Goal: Task Accomplishment & Management: Use online tool/utility

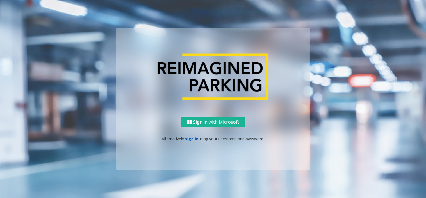
click at [186, 136] on link "sign in" at bounding box center [191, 138] width 13 height 5
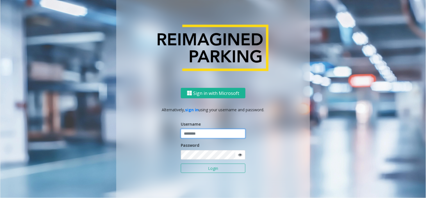
click at [196, 136] on input "text" at bounding box center [213, 134] width 65 height 10
type input "**********"
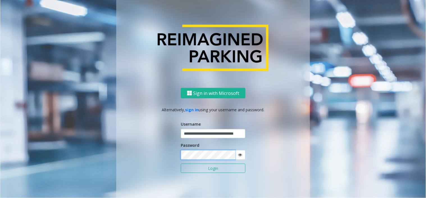
scroll to position [0, 0]
click at [181, 163] on button "Login" at bounding box center [213, 168] width 65 height 10
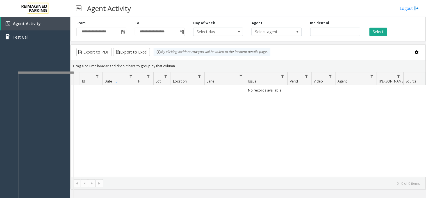
click at [49, 71] on div at bounding box center [46, 72] width 56 height 2
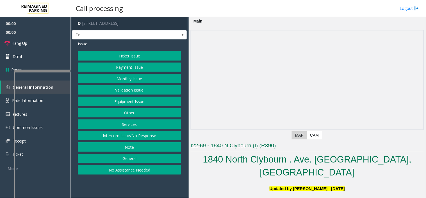
click at [48, 70] on div at bounding box center [42, 70] width 56 height 2
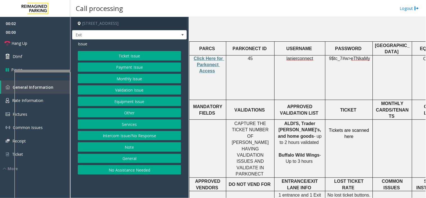
scroll to position [156, 0]
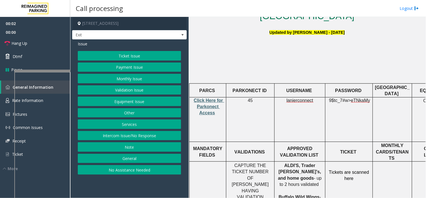
click at [207, 98] on span "Click Here for Parkonect Access" at bounding box center [209, 106] width 31 height 17
drag, startPoint x: 314, startPoint y: 145, endPoint x: 291, endPoint y: 141, distance: 22.9
click at [291, 162] on p "ALDI'S, Trader [PERSON_NAME]'s, and home goods - up to 2 hours validated Buffal…" at bounding box center [300, 184] width 47 height 44
copy span "Trader Joe's"
click at [150, 57] on button "Ticket Issue" at bounding box center [129, 56] width 103 height 10
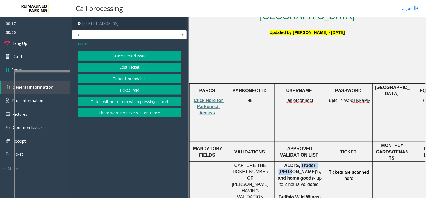
click at [135, 112] on button "There were no tickets at entrance" at bounding box center [129, 113] width 103 height 10
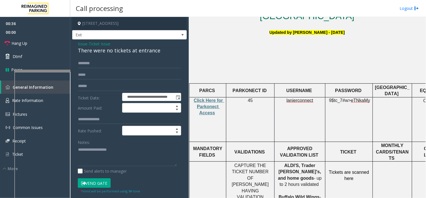
click at [85, 44] on span "Issue" at bounding box center [83, 44] width 10 height 6
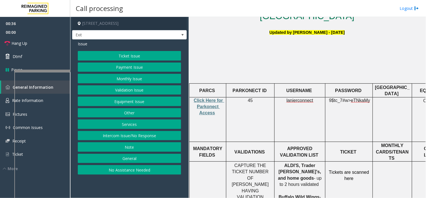
click at [129, 87] on button "Validation Issue" at bounding box center [129, 90] width 103 height 10
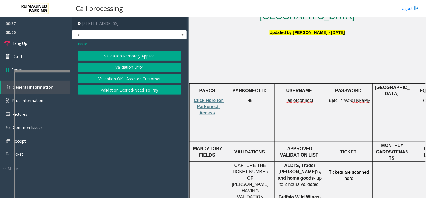
click at [131, 67] on button "Validation Error" at bounding box center [129, 67] width 103 height 10
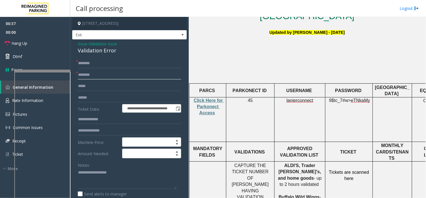
click at [123, 72] on input "text" at bounding box center [129, 75] width 103 height 10
paste input "**********"
type input "**********"
click at [113, 67] on input "text" at bounding box center [129, 63] width 103 height 10
type input "**"
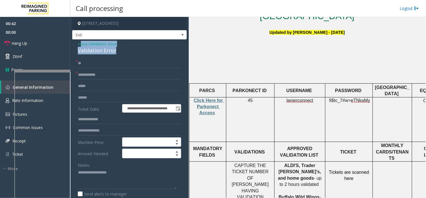
drag, startPoint x: 119, startPoint y: 51, endPoint x: 80, endPoint y: 41, distance: 40.5
click at [80, 41] on div "Issue - Validation Issue Validation Error" at bounding box center [129, 47] width 103 height 13
click at [126, 51] on div "Validation Error" at bounding box center [129, 51] width 103 height 8
drag, startPoint x: 126, startPoint y: 51, endPoint x: 72, endPoint y: 42, distance: 54.2
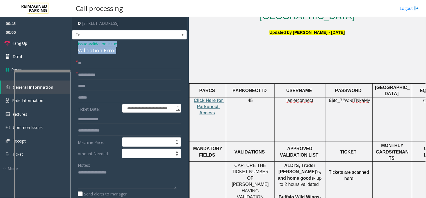
copy div "Issue - Validation Issue Validation Error"
click at [95, 179] on textarea at bounding box center [127, 178] width 99 height 21
paste textarea "**********"
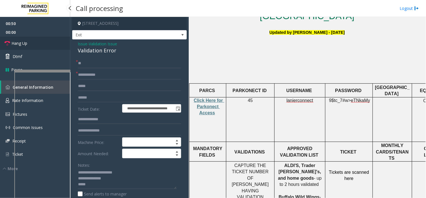
click at [46, 41] on link "Hang Up" at bounding box center [35, 43] width 70 height 13
click at [99, 186] on textarea at bounding box center [127, 178] width 99 height 21
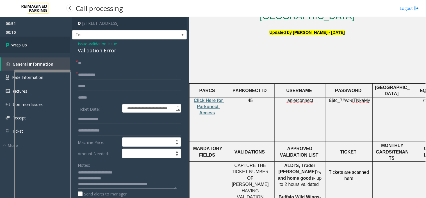
type textarea "**********"
click at [31, 47] on link "Wrap Up" at bounding box center [35, 45] width 70 height 17
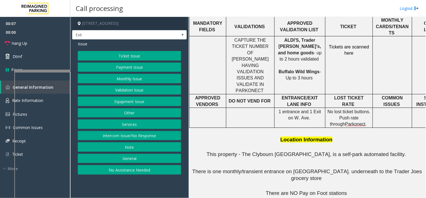
scroll to position [250, 0]
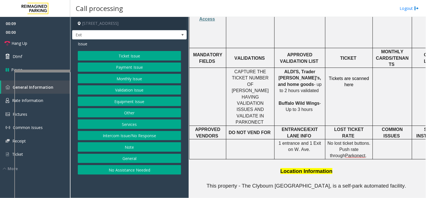
click at [135, 58] on button "Ticket Issue" at bounding box center [129, 56] width 103 height 10
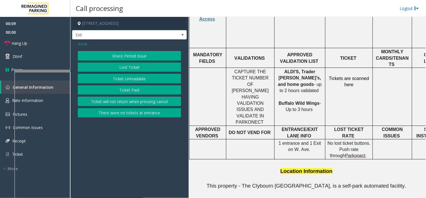
click at [136, 112] on button "There were no tickets at entrance" at bounding box center [129, 113] width 103 height 10
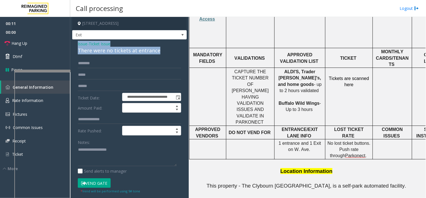
drag, startPoint x: 165, startPoint y: 51, endPoint x: 71, endPoint y: 44, distance: 94.4
click at [71, 44] on app-call-processing-form "**********" at bounding box center [129, 107] width 119 height 181
copy div "Issue - Ticket Issue There were no tickets at entrance"
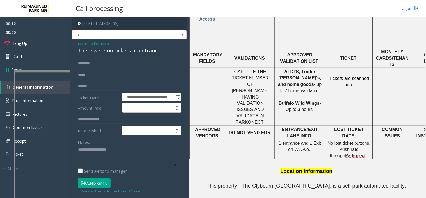
click at [112, 149] on textarea at bounding box center [127, 155] width 99 height 21
paste textarea "**********"
click at [77, 162] on div "**********" at bounding box center [130, 180] width 112 height 244
click at [78, 163] on textarea at bounding box center [127, 155] width 99 height 21
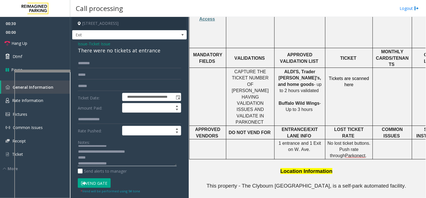
click at [78, 163] on textarea at bounding box center [127, 155] width 99 height 21
click at [94, 58] on div "**********" at bounding box center [129, 173] width 115 height 268
click at [92, 60] on input "text" at bounding box center [129, 63] width 103 height 10
click at [100, 178] on button "Vend Gate" at bounding box center [94, 183] width 33 height 10
click at [99, 180] on button "Vend Gate" at bounding box center [94, 183] width 33 height 10
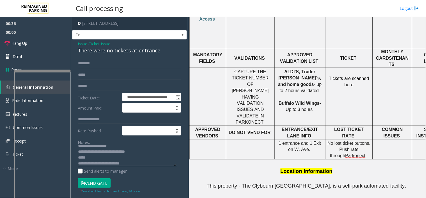
click at [135, 162] on textarea at bounding box center [127, 155] width 99 height 21
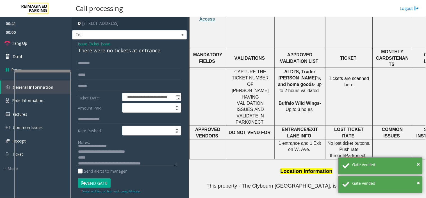
click at [114, 158] on textarea at bounding box center [127, 155] width 99 height 21
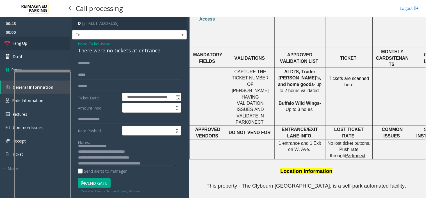
type textarea "**********"
click at [46, 41] on link "Hang Up" at bounding box center [35, 43] width 70 height 13
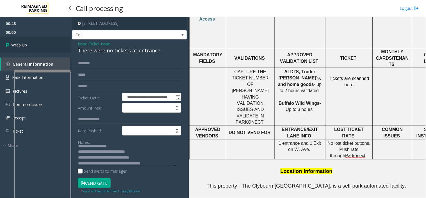
click at [46, 41] on link "Wrap Up" at bounding box center [35, 45] width 70 height 17
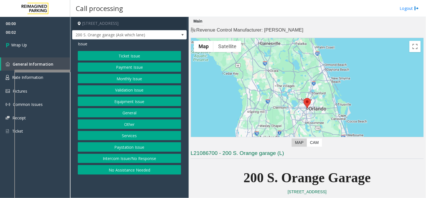
drag, startPoint x: 101, startPoint y: 156, endPoint x: 105, endPoint y: 123, distance: 33.7
click at [101, 156] on button "Intercom Issue/No Response" at bounding box center [129, 158] width 103 height 10
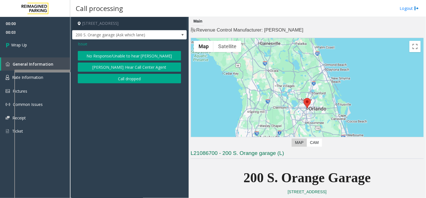
click at [108, 74] on button "Call dropped" at bounding box center [129, 79] width 103 height 10
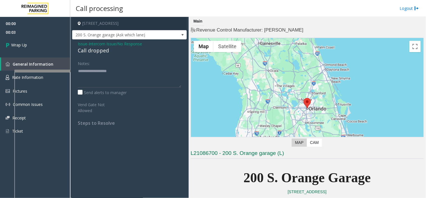
click at [92, 48] on div "Call dropped" at bounding box center [129, 51] width 103 height 8
type textarea "**********"
click at [29, 41] on link "Wrap Up" at bounding box center [35, 45] width 70 height 17
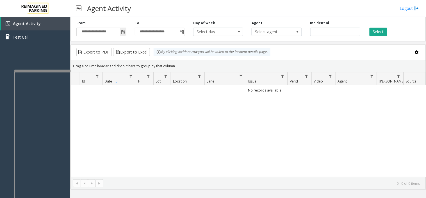
click at [121, 34] on span "Toggle popup" at bounding box center [123, 32] width 4 height 4
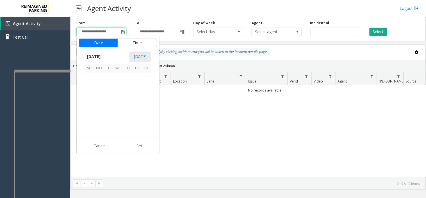
scroll to position [100755, 0]
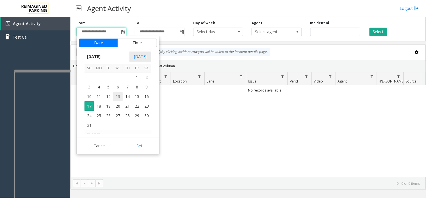
click at [121, 94] on span "13" at bounding box center [118, 97] width 10 height 10
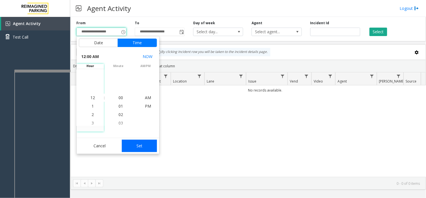
click at [133, 143] on button "Set" at bounding box center [139, 145] width 35 height 12
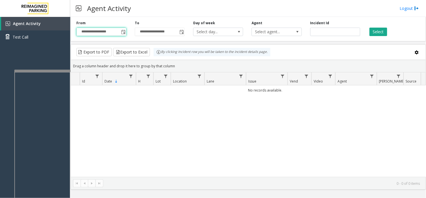
type input "**********"
click at [378, 34] on button "Select" at bounding box center [379, 32] width 18 height 8
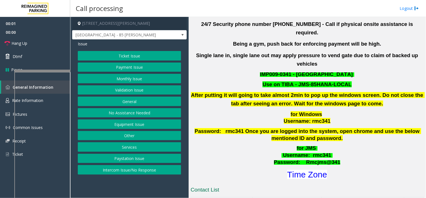
scroll to position [218, 0]
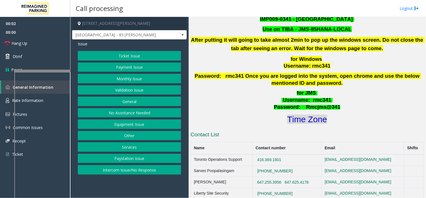
click at [312, 114] on font "Time Zone" at bounding box center [307, 118] width 40 height 9
click at [124, 88] on button "Validation Issue" at bounding box center [129, 90] width 103 height 10
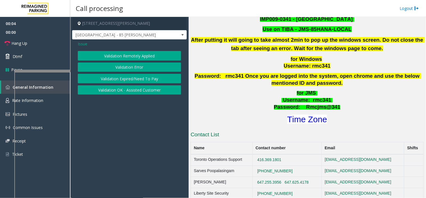
click at [133, 67] on button "Validation Error" at bounding box center [129, 67] width 103 height 10
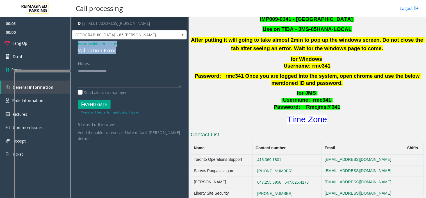
drag, startPoint x: 130, startPoint y: 54, endPoint x: 76, endPoint y: 42, distance: 54.6
click at [76, 42] on div "Issue - Validation Issue Validation Error Notes: Send alerts to manager Vend Ga…" at bounding box center [129, 92] width 115 height 107
copy div "Issue - Validation Issue Validation Error"
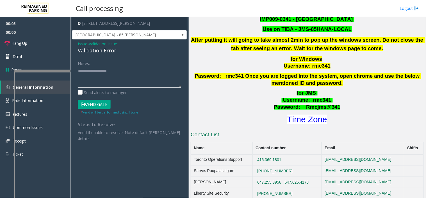
click at [94, 74] on textarea at bounding box center [129, 76] width 103 height 21
paste textarea "**********"
click at [110, 83] on textarea at bounding box center [129, 76] width 103 height 21
click at [128, 70] on textarea at bounding box center [129, 76] width 103 height 21
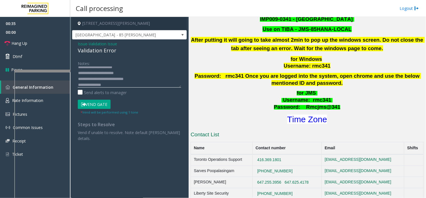
click at [117, 85] on textarea at bounding box center [129, 76] width 103 height 21
click at [100, 101] on button "Vend Gate" at bounding box center [94, 104] width 33 height 10
click at [114, 83] on textarea at bounding box center [129, 76] width 103 height 21
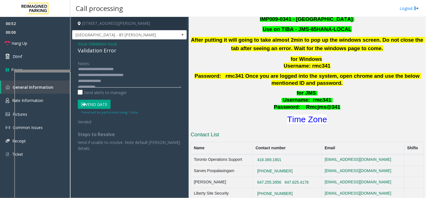
scroll to position [12, 0]
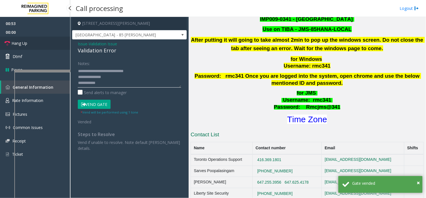
type textarea "**********"
click at [63, 41] on link "Hang Up" at bounding box center [35, 43] width 70 height 13
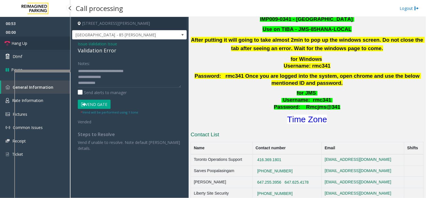
click at [63, 41] on link "Hang Up" at bounding box center [35, 43] width 70 height 13
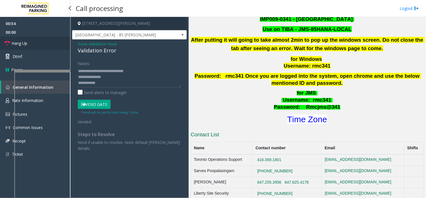
click at [63, 41] on link "Hang Up" at bounding box center [35, 43] width 70 height 13
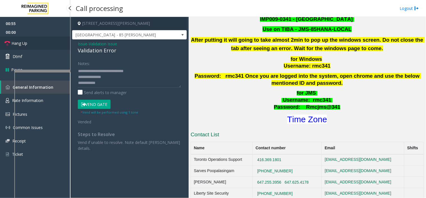
click at [63, 41] on link "Hang Up" at bounding box center [35, 43] width 70 height 13
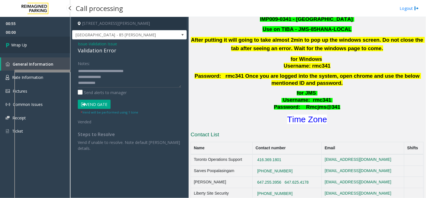
click at [54, 41] on link "Wrap Up" at bounding box center [35, 45] width 70 height 17
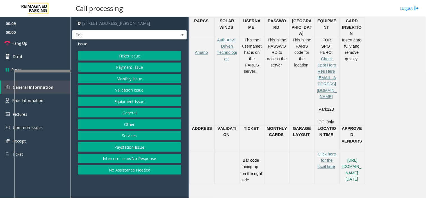
scroll to position [250, 0]
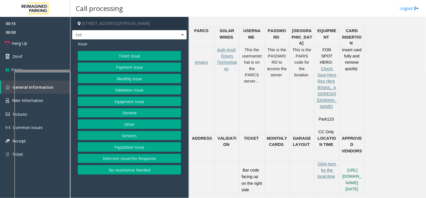
click at [144, 102] on button "Equipment Issue" at bounding box center [129, 101] width 103 height 10
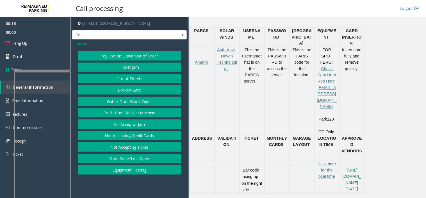
click at [139, 99] on button "Gate / Door Won't Open" at bounding box center [129, 101] width 103 height 10
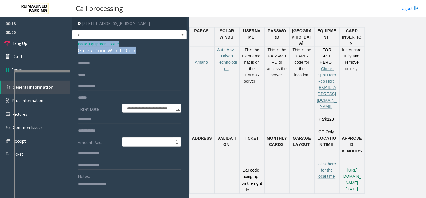
drag, startPoint x: 145, startPoint y: 53, endPoint x: 71, endPoint y: 41, distance: 74.9
click at [71, 41] on app-call-processing-form "**********" at bounding box center [129, 107] width 119 height 181
copy div "Issue - Equipment Issue Gate / Door Won't Open"
click at [99, 186] on textarea at bounding box center [127, 189] width 99 height 21
paste textarea "**********"
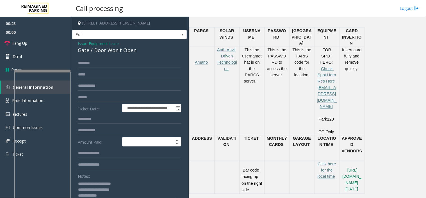
scroll to position [0, 0]
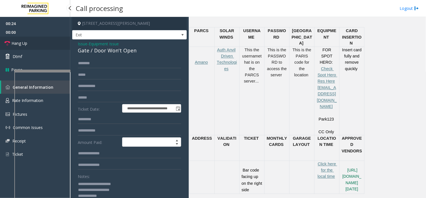
click at [28, 47] on link "Hang Up" at bounding box center [35, 43] width 70 height 13
click at [111, 197] on textarea at bounding box center [127, 189] width 99 height 21
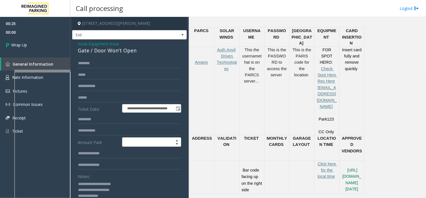
scroll to position [0, 0]
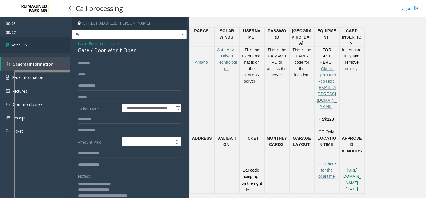
type textarea "**********"
click at [38, 42] on link "Wrap Up" at bounding box center [35, 45] width 70 height 17
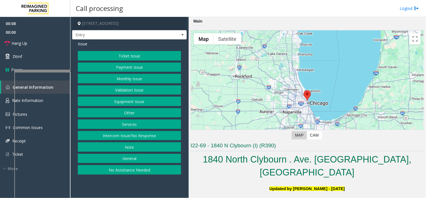
click at [125, 100] on button "Equipment Issue" at bounding box center [129, 101] width 103 height 10
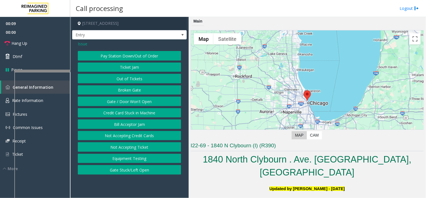
click at [130, 80] on button "Out of Tickets" at bounding box center [129, 79] width 103 height 10
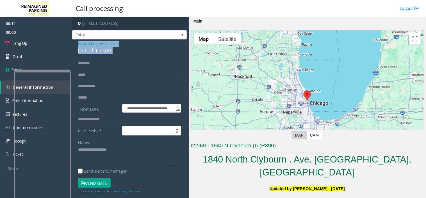
drag, startPoint x: 116, startPoint y: 53, endPoint x: 72, endPoint y: 40, distance: 46.1
click at [72, 40] on app-call-processing-form "**********" at bounding box center [129, 107] width 119 height 181
click at [94, 185] on button "Vend Gate" at bounding box center [94, 183] width 33 height 10
click at [110, 162] on textarea at bounding box center [127, 155] width 99 height 21
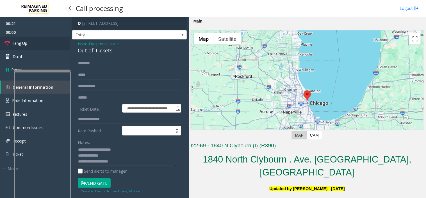
type textarea "**********"
click at [46, 47] on link "Hang Up" at bounding box center [35, 43] width 70 height 13
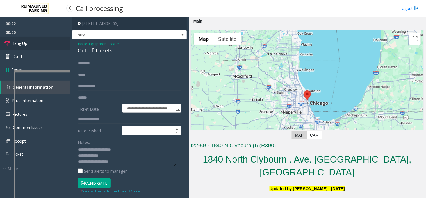
click at [46, 47] on link "Hang Up" at bounding box center [35, 43] width 70 height 13
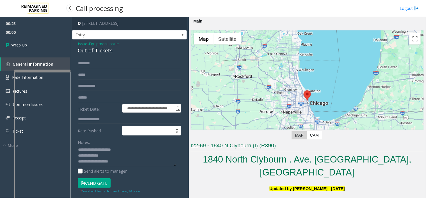
click at [46, 47] on link "Wrap Up" at bounding box center [35, 45] width 70 height 17
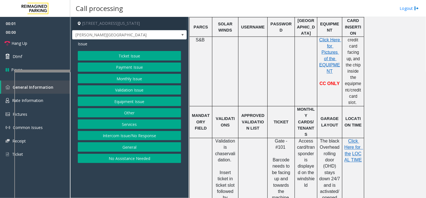
scroll to position [187, 0]
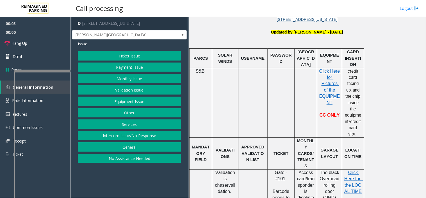
click at [130, 103] on button "Equipment Issue" at bounding box center [129, 101] width 103 height 10
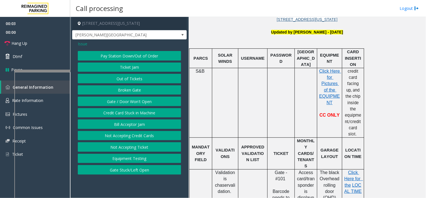
click at [130, 103] on button "Gate / Door Won't Open" at bounding box center [129, 101] width 103 height 10
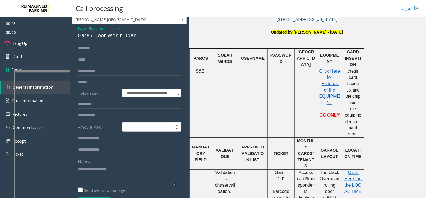
scroll to position [0, 0]
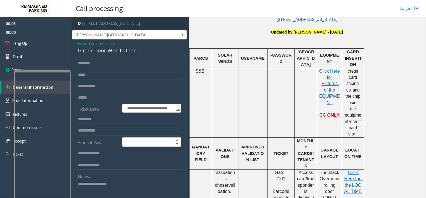
click at [82, 45] on span "Issue" at bounding box center [83, 44] width 10 height 6
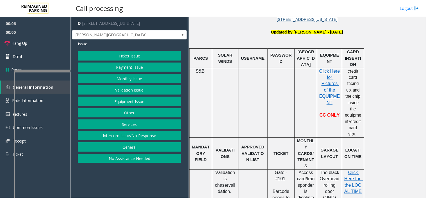
click at [124, 93] on button "Validation Issue" at bounding box center [129, 90] width 103 height 10
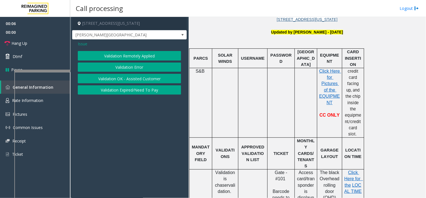
click at [124, 66] on button "Validation Error" at bounding box center [129, 67] width 103 height 10
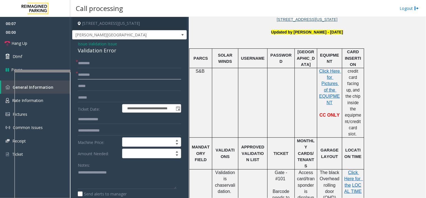
click at [117, 75] on input "text" at bounding box center [129, 75] width 103 height 10
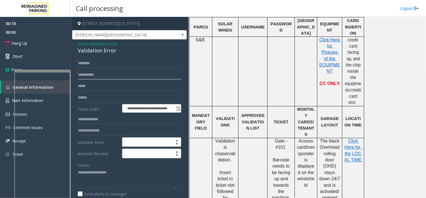
type input "**********"
drag, startPoint x: 119, startPoint y: 52, endPoint x: 72, endPoint y: 42, distance: 47.1
copy div "Issue - Validation Issue Validation Error"
click at [107, 179] on textarea at bounding box center [127, 178] width 99 height 21
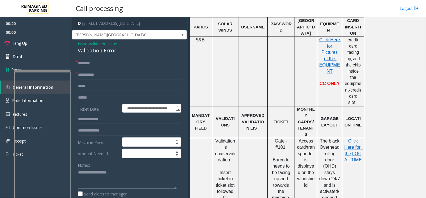
paste textarea "**********"
type textarea "**********"
click at [80, 61] on input "text" at bounding box center [129, 63] width 103 height 10
type input "**"
click at [85, 185] on textarea at bounding box center [127, 178] width 99 height 21
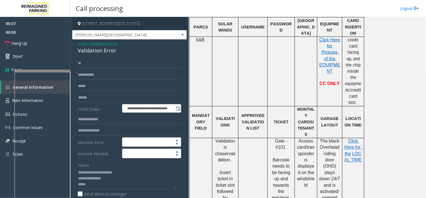
click at [90, 68] on form "**********" at bounding box center [129, 137] width 103 height 158
click at [90, 65] on input "**" at bounding box center [129, 63] width 103 height 10
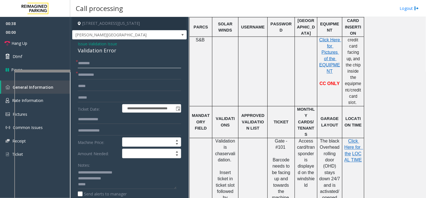
type input "*"
type input "******"
click at [109, 181] on textarea at bounding box center [127, 178] width 99 height 21
click at [107, 192] on label "Send alerts to manager" at bounding box center [102, 193] width 49 height 6
click at [107, 186] on textarea at bounding box center [127, 178] width 99 height 21
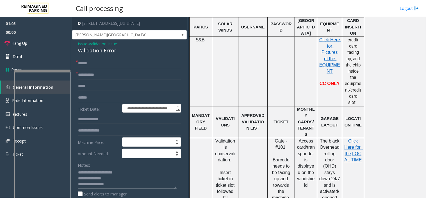
type textarea "**********"
click at [102, 101] on input "text" at bounding box center [129, 98] width 103 height 10
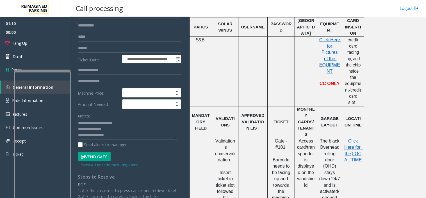
scroll to position [62, 0]
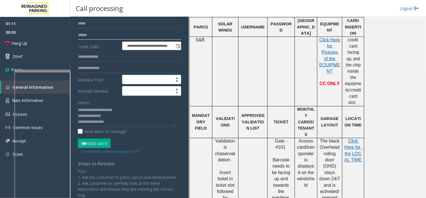
type input "******"
click at [95, 148] on button "Vend Gate" at bounding box center [94, 143] width 33 height 10
click at [108, 125] on textarea at bounding box center [127, 115] width 99 height 21
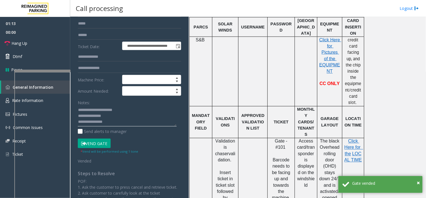
click at [116, 121] on textarea at bounding box center [127, 115] width 99 height 21
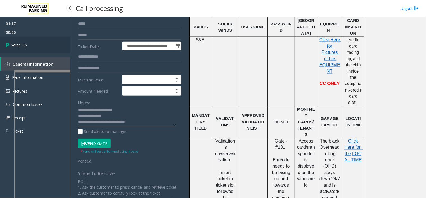
type textarea "**********"
click at [50, 43] on link "Wrap Up" at bounding box center [35, 45] width 70 height 17
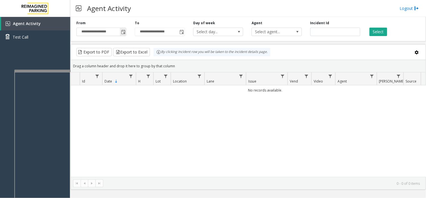
click at [124, 30] on span "Toggle popup" at bounding box center [123, 32] width 4 height 4
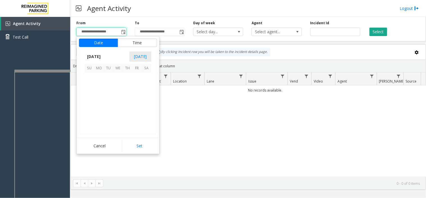
scroll to position [100755, 0]
click at [107, 95] on span "12" at bounding box center [109, 97] width 10 height 10
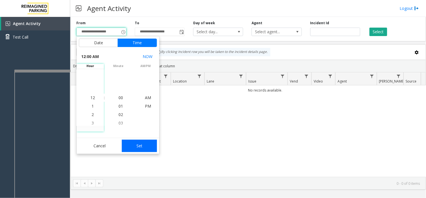
click at [139, 142] on button "Set" at bounding box center [139, 145] width 35 height 12
type input "**********"
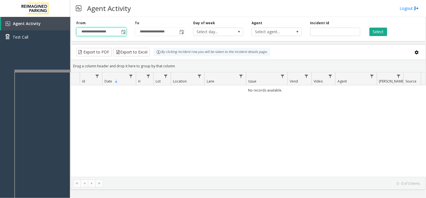
click at [369, 32] on div "Select" at bounding box center [394, 28] width 58 height 15
click at [382, 32] on button "Select" at bounding box center [379, 32] width 18 height 8
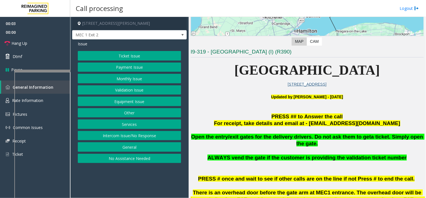
scroll to position [125, 0]
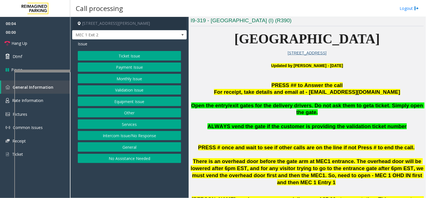
click at [193, 105] on span "Open the entry/exit gates for the delivery drivers. Do not ask them to get" at bounding box center [281, 105] width 180 height 6
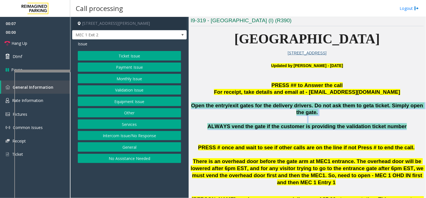
drag, startPoint x: 192, startPoint y: 105, endPoint x: 410, endPoint y: 118, distance: 217.6
click at [410, 118] on div "Open the entry/exit gates for the delivery drivers. Do not ask them to get a ti…" at bounding box center [307, 119] width 233 height 35
click at [409, 123] on p "ALWAYS vend the gate if the customer is providing the validation ticket number" at bounding box center [307, 130] width 233 height 14
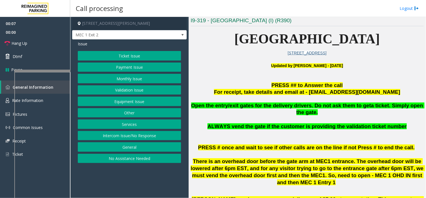
click at [381, 128] on p "ALWAYS vend the gate if the customer is providing the validation ticket number" at bounding box center [307, 130] width 233 height 14
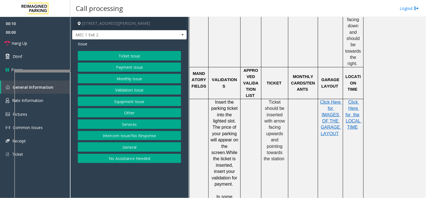
scroll to position [530, 0]
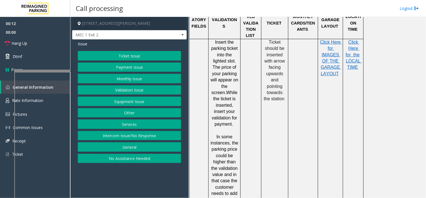
click at [140, 115] on button "Other" at bounding box center [129, 113] width 103 height 10
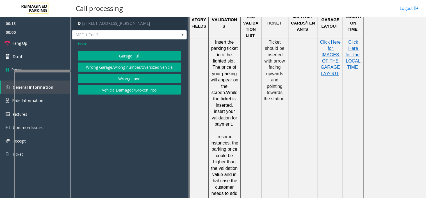
click at [79, 46] on span "Issue" at bounding box center [83, 44] width 10 height 6
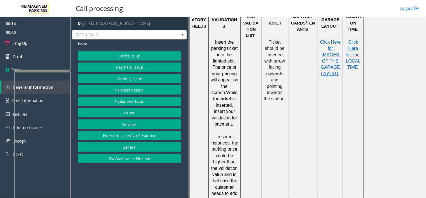
click at [114, 122] on button "Services" at bounding box center [129, 124] width 103 height 10
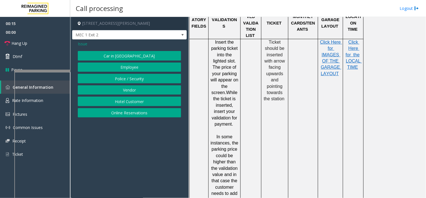
click at [121, 91] on button "Vendor" at bounding box center [129, 90] width 103 height 10
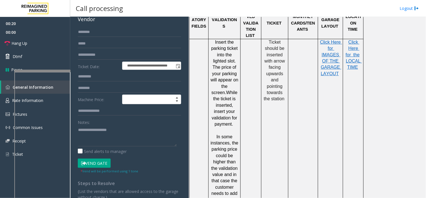
scroll to position [0, 0]
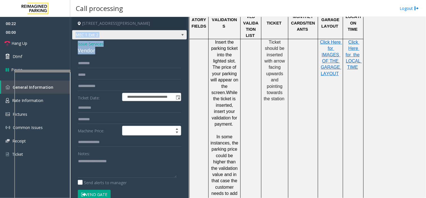
drag, startPoint x: 99, startPoint y: 51, endPoint x: 74, endPoint y: 39, distance: 26.9
click at [74, 39] on div "**********" at bounding box center [129, 135] width 115 height 237
click at [107, 51] on div "Vendor" at bounding box center [129, 51] width 103 height 8
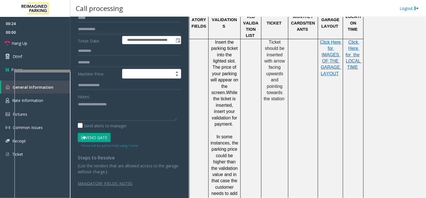
scroll to position [26, 0]
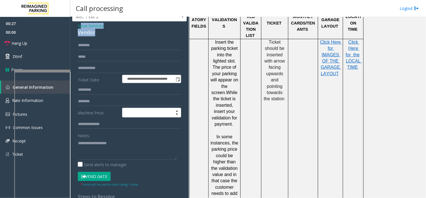
drag, startPoint x: 99, startPoint y: 25, endPoint x: 81, endPoint y: 22, distance: 18.0
click at [81, 22] on div "**********" at bounding box center [129, 117] width 115 height 237
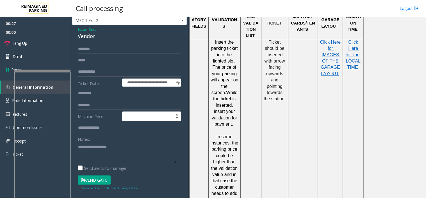
click at [99, 41] on div "**********" at bounding box center [129, 132] width 115 height 215
drag, startPoint x: 100, startPoint y: 39, endPoint x: 77, endPoint y: 29, distance: 24.7
click at [77, 29] on div "**********" at bounding box center [129, 132] width 115 height 215
copy div "Issue - Services Vendor"
click at [102, 147] on textarea at bounding box center [127, 152] width 99 height 21
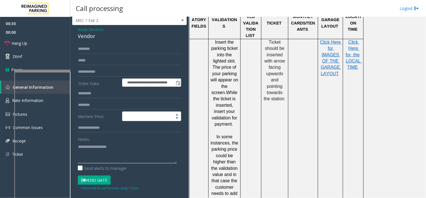
paste textarea "**********"
type textarea "**********"
click at [95, 177] on button "Vend Gate" at bounding box center [94, 180] width 33 height 10
click at [92, 49] on input "text" at bounding box center [129, 49] width 103 height 10
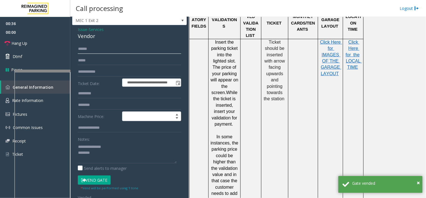
type input "******"
click at [97, 151] on textarea at bounding box center [127, 152] width 99 height 21
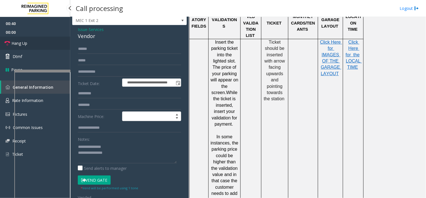
click at [58, 46] on link "Hang Up" at bounding box center [35, 43] width 70 height 13
click at [121, 145] on textarea at bounding box center [127, 152] width 99 height 21
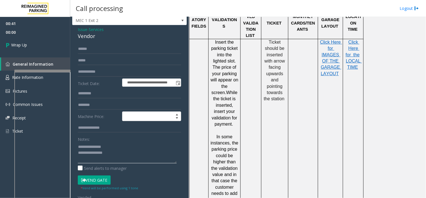
drag, startPoint x: 122, startPoint y: 148, endPoint x: 122, endPoint y: 151, distance: 3.7
click at [122, 151] on textarea at bounding box center [127, 152] width 99 height 21
type textarea "**********"
click at [43, 41] on link "Wrap Up" at bounding box center [35, 45] width 70 height 17
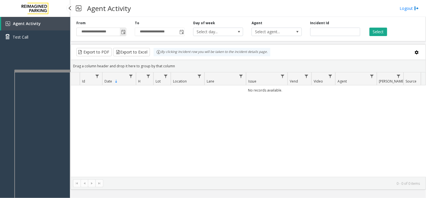
click at [123, 35] on span "Toggle popup" at bounding box center [123, 31] width 6 height 9
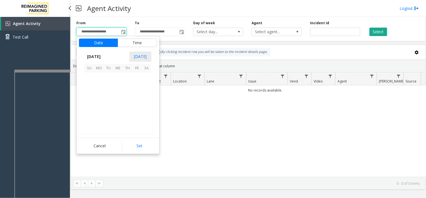
scroll to position [100755, 0]
click at [139, 94] on span "15" at bounding box center [137, 97] width 10 height 10
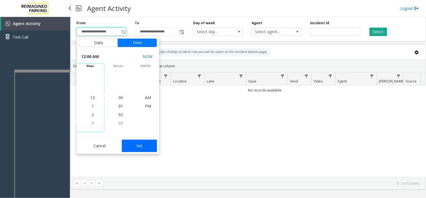
drag, startPoint x: 140, startPoint y: 149, endPoint x: 294, endPoint y: 36, distance: 191.1
click at [141, 148] on button "Set" at bounding box center [139, 145] width 35 height 12
type input "**********"
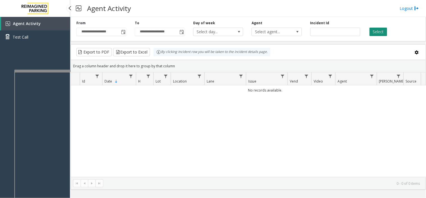
click at [376, 32] on button "Select" at bounding box center [379, 32] width 18 height 8
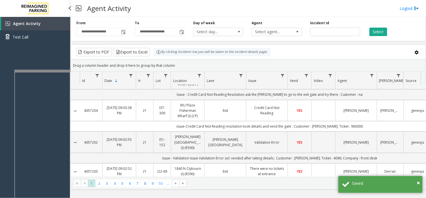
scroll to position [0, 0]
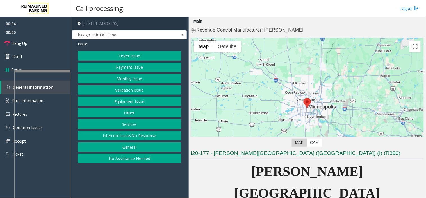
click at [141, 101] on button "Equipment Issue" at bounding box center [129, 101] width 103 height 10
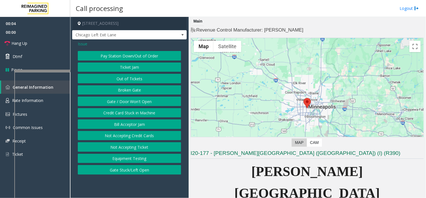
click at [141, 101] on button "Gate / Door Won't Open" at bounding box center [129, 101] width 103 height 10
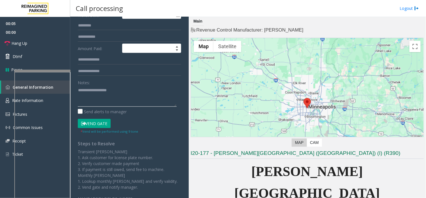
click at [133, 96] on textarea at bounding box center [127, 95] width 99 height 21
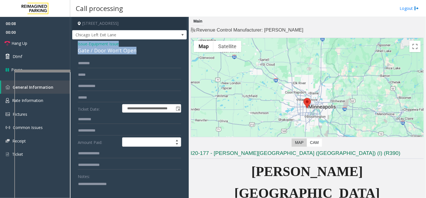
drag, startPoint x: 141, startPoint y: 21, endPoint x: 77, endPoint y: 42, distance: 67.6
click at [77, 42] on div "**********" at bounding box center [129, 181] width 115 height 285
copy div "Issue - Equipment Issue Gate / Door Won't Open"
click at [96, 185] on textarea at bounding box center [127, 189] width 99 height 21
paste textarea "**********"
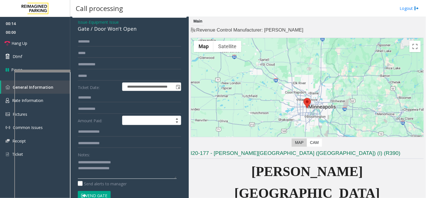
scroll to position [31, 0]
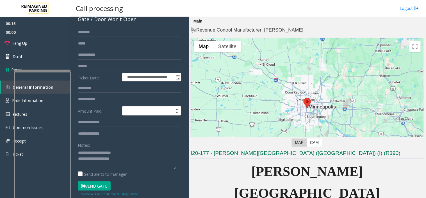
click at [91, 185] on button "Vend Gate" at bounding box center [94, 186] width 33 height 10
click at [136, 158] on textarea at bounding box center [127, 158] width 99 height 21
type textarea "**********"
click at [21, 45] on span "Hang Up" at bounding box center [20, 43] width 16 height 6
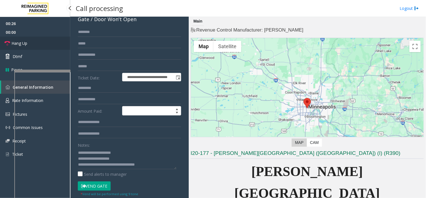
click at [21, 45] on span "Hang Up" at bounding box center [20, 43] width 16 height 6
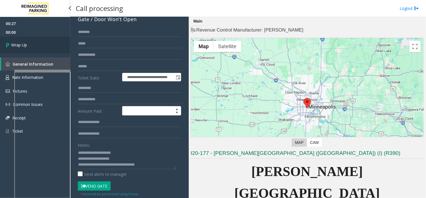
click at [21, 45] on span "Wrap Up" at bounding box center [19, 45] width 16 height 6
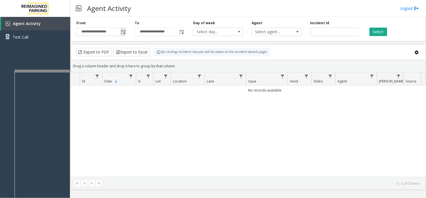
click at [121, 30] on span "Toggle popup" at bounding box center [123, 32] width 4 height 4
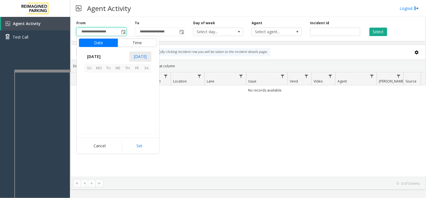
scroll to position [100755, 0]
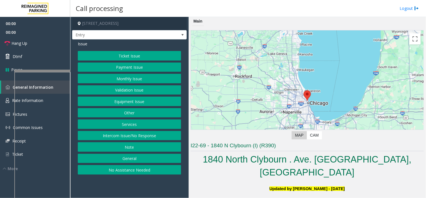
click at [144, 100] on button "Equipment Issue" at bounding box center [129, 101] width 103 height 10
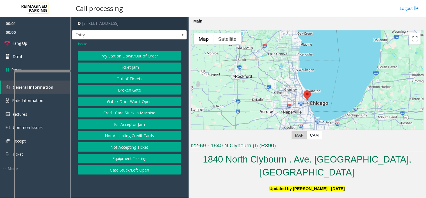
click at [144, 100] on button "Gate / Door Won't Open" at bounding box center [129, 101] width 103 height 10
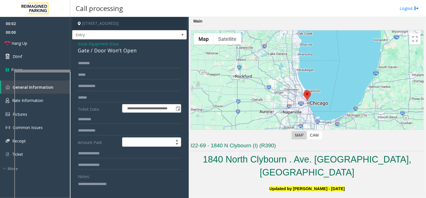
click at [81, 42] on span "Issue" at bounding box center [83, 44] width 10 height 6
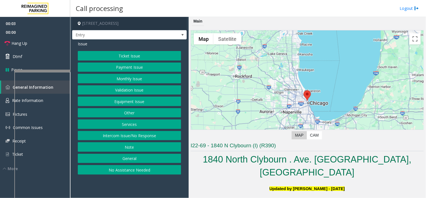
click at [126, 102] on button "Equipment Issue" at bounding box center [129, 101] width 103 height 10
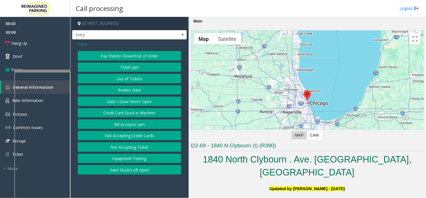
click at [133, 78] on button "Out of Tickets" at bounding box center [129, 79] width 103 height 10
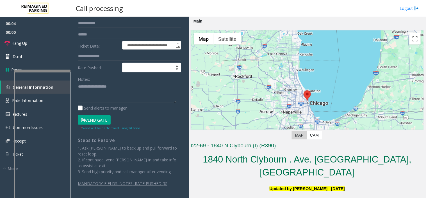
click at [105, 121] on button "Vend Gate" at bounding box center [94, 120] width 33 height 10
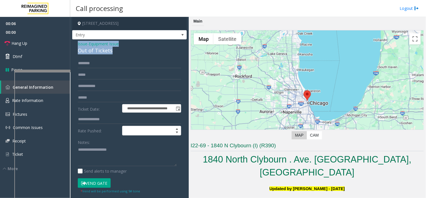
drag, startPoint x: 101, startPoint y: 44, endPoint x: 75, endPoint y: 42, distance: 26.7
click at [75, 42] on div "**********" at bounding box center [129, 149] width 115 height 221
copy div "Issue - Equipment Issue Out of Tickets"
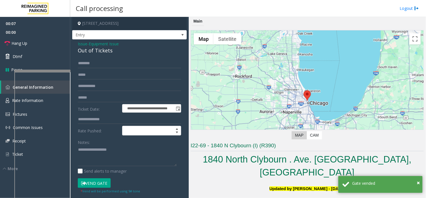
click at [114, 141] on div "Notes:" at bounding box center [129, 151] width 103 height 29
click at [98, 149] on textarea at bounding box center [127, 155] width 99 height 21
paste textarea "**********"
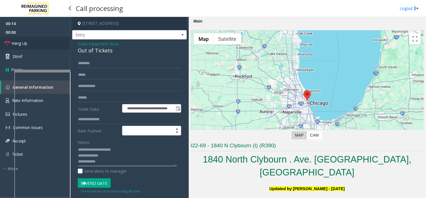
type textarea "**********"
click at [47, 40] on link "Hang Up" at bounding box center [35, 43] width 70 height 13
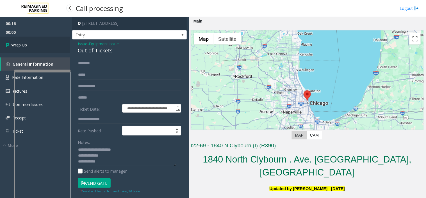
click at [47, 40] on link "Wrap Up" at bounding box center [35, 45] width 70 height 17
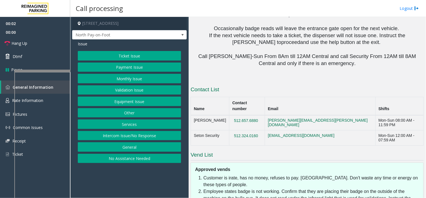
scroll to position [630, 0]
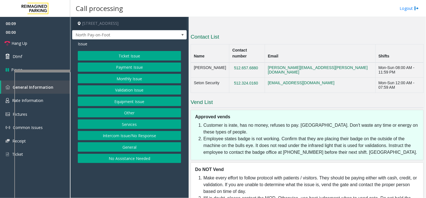
click at [128, 99] on button "Equipment Issue" at bounding box center [129, 101] width 103 height 10
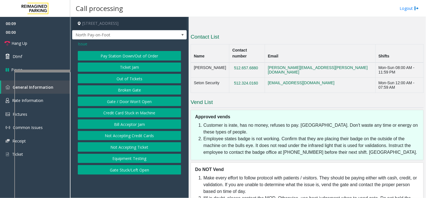
click at [128, 99] on button "Gate / Door Won't Open" at bounding box center [129, 101] width 103 height 10
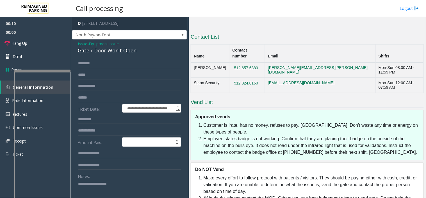
click at [97, 187] on textarea at bounding box center [127, 189] width 99 height 21
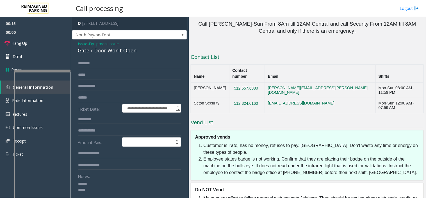
scroll to position [599, 0]
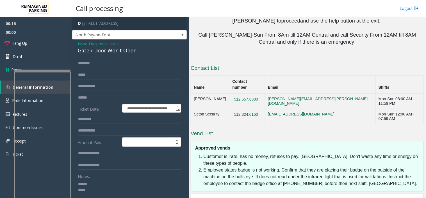
click at [134, 179] on textarea at bounding box center [127, 189] width 99 height 21
click at [98, 191] on textarea at bounding box center [127, 189] width 99 height 21
click at [88, 184] on textarea at bounding box center [127, 189] width 99 height 21
type textarea "**********"
click at [47, 43] on link "Hang Up" at bounding box center [35, 43] width 70 height 13
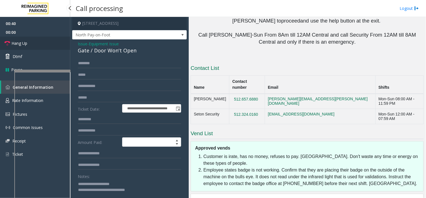
click at [47, 43] on link "Hang Up" at bounding box center [35, 43] width 70 height 13
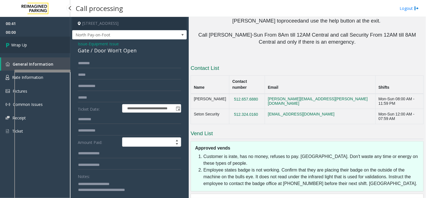
click at [47, 43] on link "Wrap Up" at bounding box center [35, 45] width 70 height 17
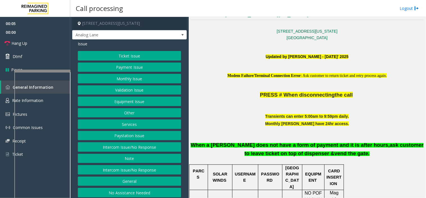
scroll to position [218, 0]
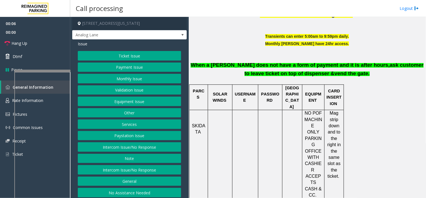
click at [136, 87] on button "Validation Issue" at bounding box center [129, 90] width 103 height 10
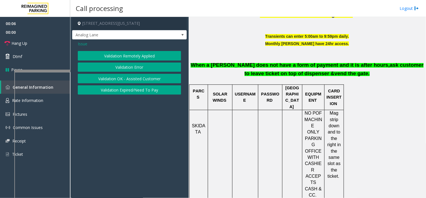
click at [130, 66] on button "Validation Error" at bounding box center [129, 67] width 103 height 10
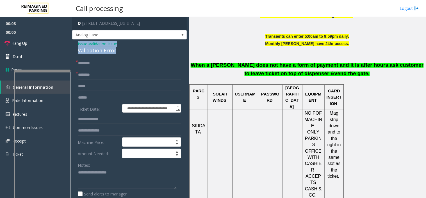
drag, startPoint x: 110, startPoint y: 46, endPoint x: 75, endPoint y: 42, distance: 35.6
copy div "Issue - Validation Issue Validation Error"
click at [107, 173] on textarea at bounding box center [127, 178] width 99 height 21
paste textarea "**********"
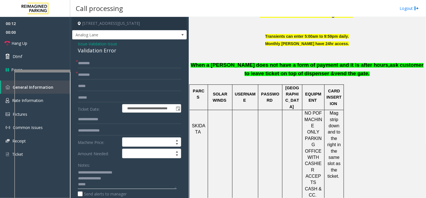
type textarea "**********"
click at [85, 75] on input "text" at bounding box center [129, 75] width 103 height 10
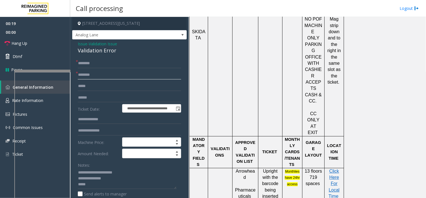
scroll to position [343, 0]
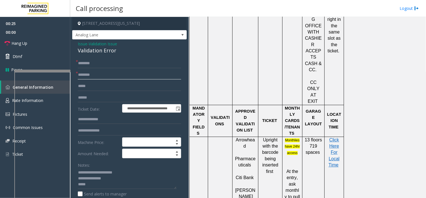
type input "********"
click at [328, 137] on p "Click Here For Local Time" at bounding box center [334, 156] width 15 height 38
click at [338, 137] on p "Click Here For Local Time" at bounding box center [334, 156] width 15 height 38
drag, startPoint x: 338, startPoint y: 110, endPoint x: 333, endPoint y: 110, distance: 5.1
click at [336, 137] on p "Click Here For Local Time" at bounding box center [334, 156] width 15 height 38
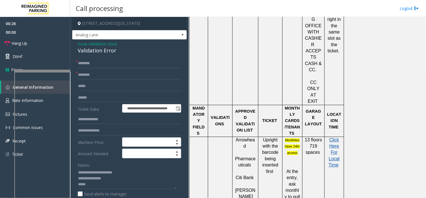
click at [333, 137] on span "Click Here For Local Time" at bounding box center [334, 152] width 11 height 30
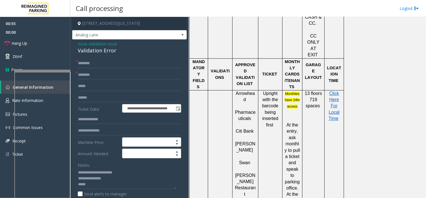
scroll to position [406, 0]
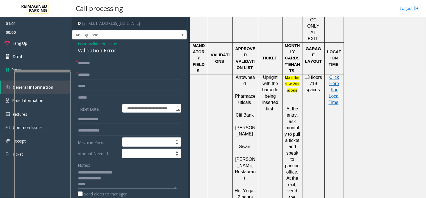
click at [128, 181] on textarea at bounding box center [127, 178] width 99 height 21
click at [126, 185] on textarea at bounding box center [127, 178] width 99 height 21
click at [107, 94] on input "text" at bounding box center [129, 98] width 103 height 10
click at [91, 93] on input "text" at bounding box center [129, 98] width 103 height 10
click at [104, 90] on input "text" at bounding box center [129, 86] width 103 height 10
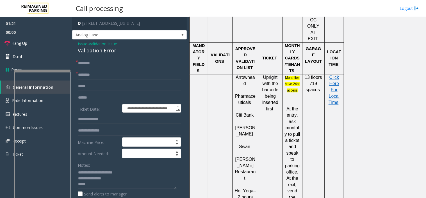
click at [104, 101] on input "text" at bounding box center [129, 98] width 103 height 10
click at [120, 103] on form "**********" at bounding box center [129, 137] width 103 height 158
click at [113, 99] on input "text" at bounding box center [129, 98] width 103 height 10
click at [110, 63] on input "text" at bounding box center [129, 63] width 103 height 10
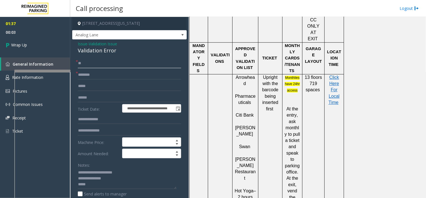
type input "**"
click at [144, 182] on textarea at bounding box center [127, 178] width 99 height 21
type textarea "**********"
click at [36, 46] on link "Wrap Up" at bounding box center [35, 45] width 70 height 17
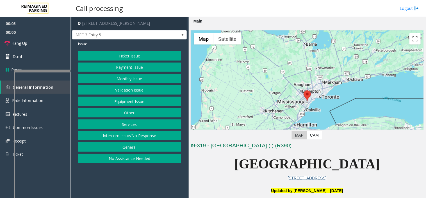
click at [117, 98] on button "Equipment Issue" at bounding box center [129, 101] width 103 height 10
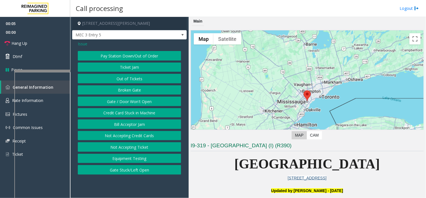
click at [117, 98] on button "Gate / Door Won't Open" at bounding box center [129, 101] width 103 height 10
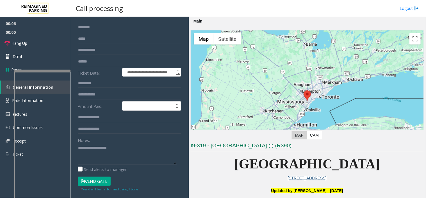
scroll to position [62, 0]
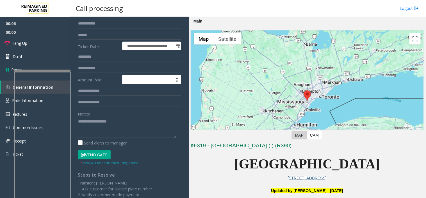
click at [97, 151] on button "Vend Gate" at bounding box center [94, 155] width 33 height 10
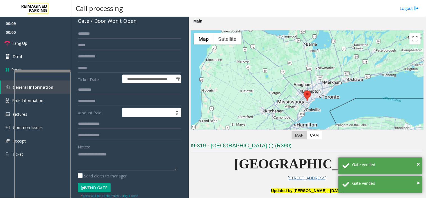
scroll to position [0, 0]
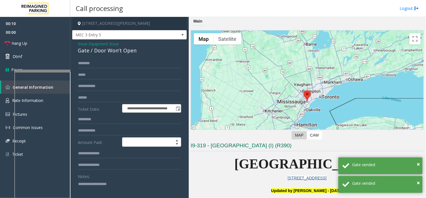
click at [105, 194] on textarea at bounding box center [127, 189] width 99 height 21
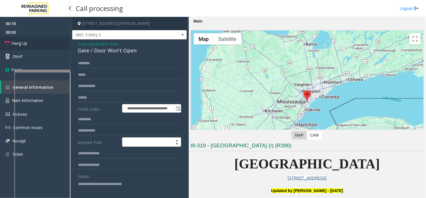
type textarea "**********"
click at [54, 43] on link "Hang Up" at bounding box center [35, 43] width 70 height 13
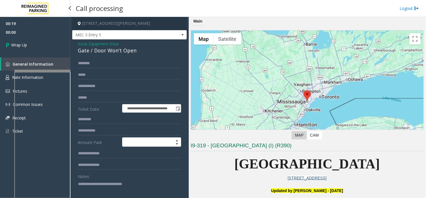
click at [54, 43] on link "Wrap Up" at bounding box center [35, 45] width 70 height 17
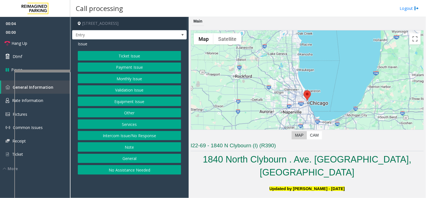
click at [125, 101] on button "Equipment Issue" at bounding box center [129, 101] width 103 height 10
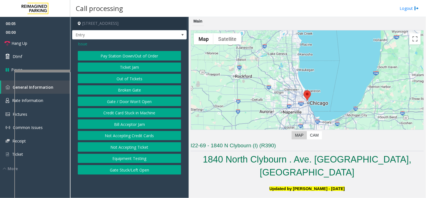
click at [130, 79] on button "Out of Tickets" at bounding box center [129, 79] width 103 height 10
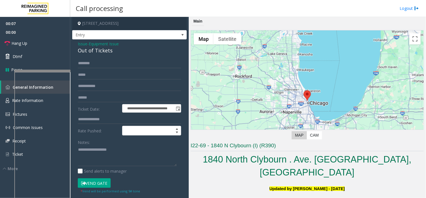
click at [95, 185] on button "Vend Gate" at bounding box center [94, 183] width 33 height 10
drag, startPoint x: 95, startPoint y: 185, endPoint x: 102, endPoint y: 131, distance: 54.4
click at [96, 178] on button "Vend Gate" at bounding box center [94, 183] width 33 height 10
drag, startPoint x: 118, startPoint y: 34, endPoint x: 114, endPoint y: 44, distance: 10.9
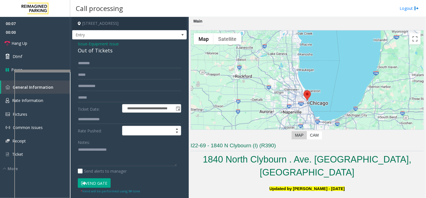
click at [118, 35] on div "**********" at bounding box center [129, 139] width 115 height 244
click at [112, 49] on div "Out of Tickets" at bounding box center [129, 51] width 103 height 8
drag, startPoint x: 112, startPoint y: 51, endPoint x: 74, endPoint y: 41, distance: 40.0
click at [74, 41] on div "**********" at bounding box center [129, 149] width 115 height 221
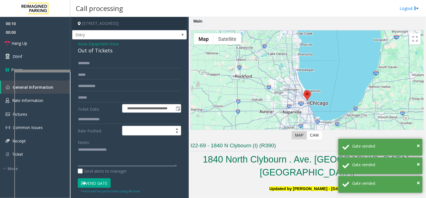
click at [79, 150] on textarea at bounding box center [127, 155] width 99 height 21
paste textarea "**********"
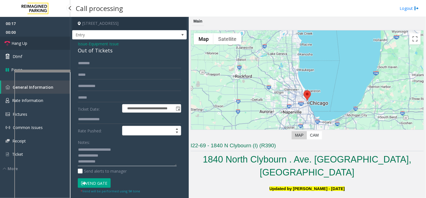
type textarea "**********"
click at [33, 44] on link "Hang Up" at bounding box center [35, 43] width 70 height 13
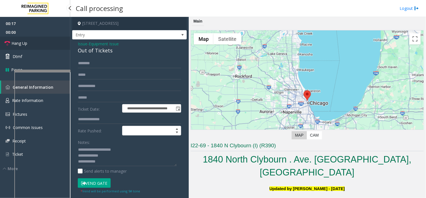
click at [33, 44] on link "Hang Up" at bounding box center [35, 43] width 70 height 13
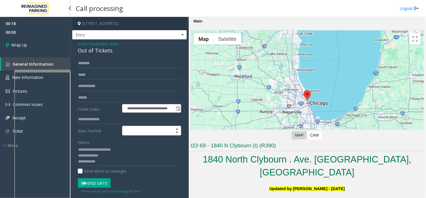
click at [33, 44] on link "Wrap Up" at bounding box center [35, 45] width 70 height 17
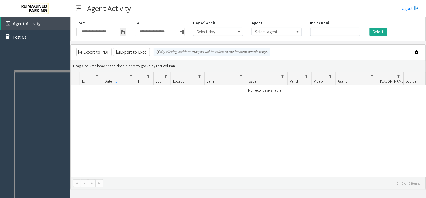
click at [124, 33] on span "Toggle popup" at bounding box center [123, 32] width 4 height 4
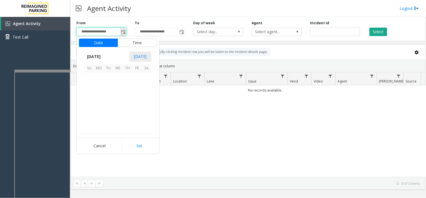
scroll to position [100755, 0]
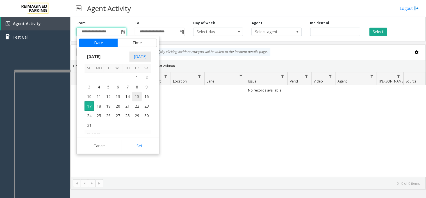
click at [136, 96] on span "15" at bounding box center [137, 97] width 10 height 10
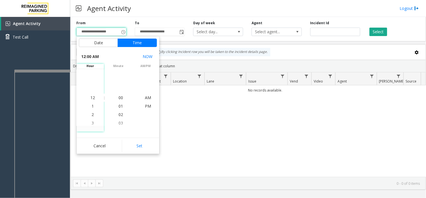
drag, startPoint x: 141, startPoint y: 144, endPoint x: 329, endPoint y: 63, distance: 204.6
click at [141, 144] on button "Set" at bounding box center [139, 145] width 35 height 12
type input "**********"
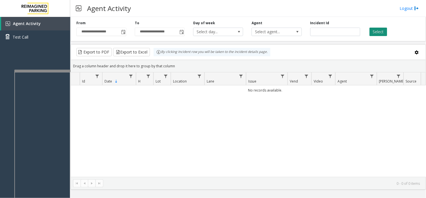
click at [380, 36] on button "Select" at bounding box center [379, 32] width 18 height 8
click at [378, 35] on button "Select" at bounding box center [379, 32] width 18 height 8
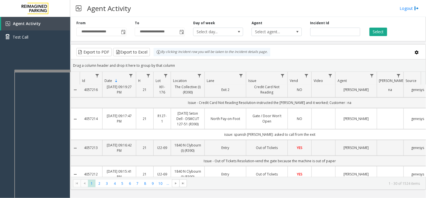
scroll to position [0, 0]
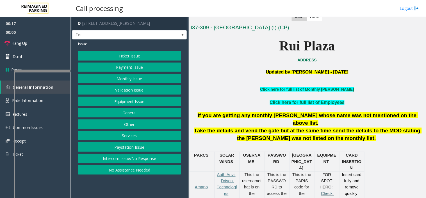
scroll to position [201, 0]
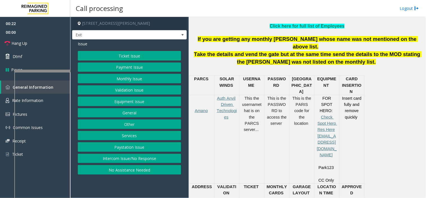
click at [139, 155] on button "Intercom Issue/No Response" at bounding box center [129, 158] width 103 height 10
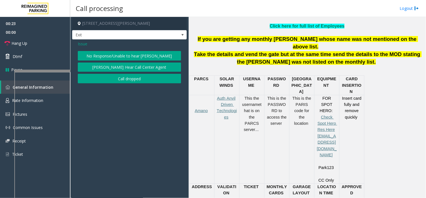
click at [118, 55] on button "No Response/Unable to hear [PERSON_NAME]" at bounding box center [129, 56] width 103 height 10
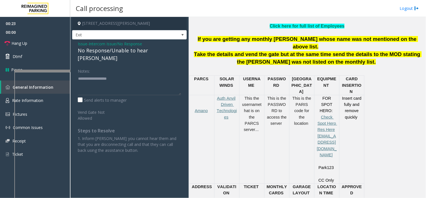
click at [117, 51] on div "No Response/Unable to hear [PERSON_NAME]" at bounding box center [129, 54] width 103 height 15
type textarea "**********"
click at [59, 40] on link "Hang Up" at bounding box center [35, 43] width 70 height 13
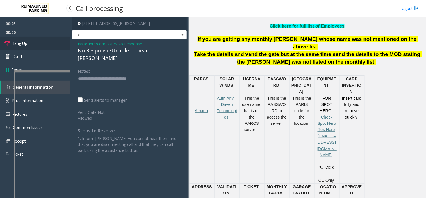
click at [59, 40] on link "Hang Up" at bounding box center [35, 43] width 70 height 13
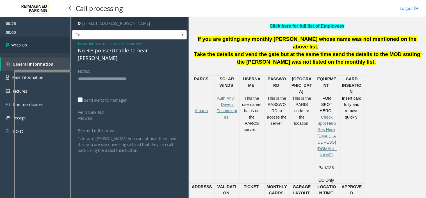
click at [59, 40] on link "Wrap Up" at bounding box center [35, 45] width 70 height 17
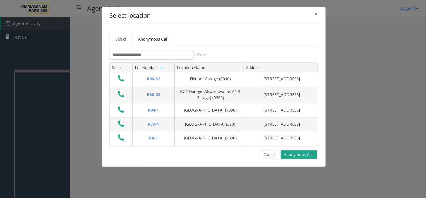
click at [145, 39] on span "Anonymous Call" at bounding box center [153, 38] width 30 height 5
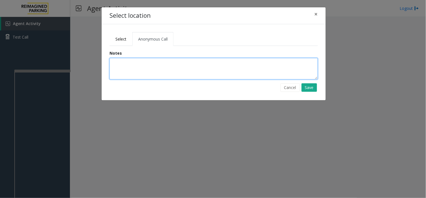
click at [143, 61] on textarea at bounding box center [214, 68] width 208 height 21
type textarea "**********"
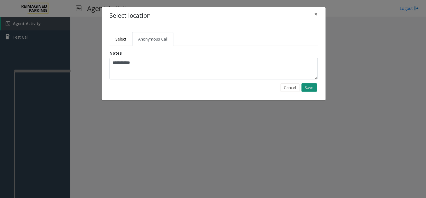
click at [309, 88] on button "Save" at bounding box center [309, 87] width 15 height 8
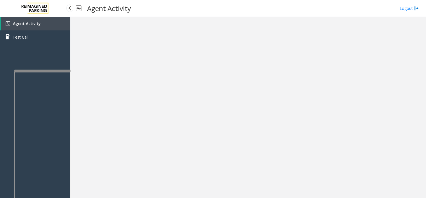
click at [40, 25] on link "Agent Activity" at bounding box center [35, 23] width 69 height 13
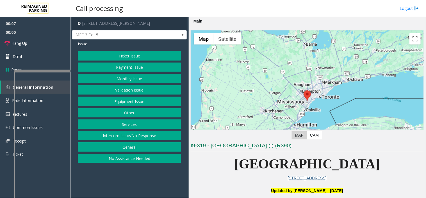
click at [141, 123] on button "Services" at bounding box center [129, 124] width 103 height 10
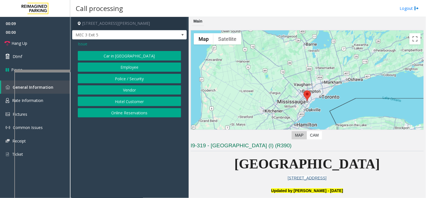
click at [83, 44] on span "Issue" at bounding box center [83, 44] width 10 height 6
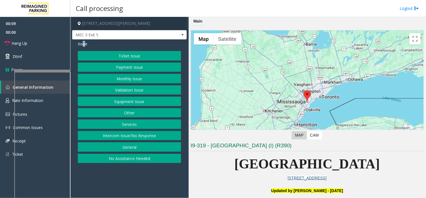
click at [102, 100] on button "Equipment Issue" at bounding box center [129, 101] width 103 height 10
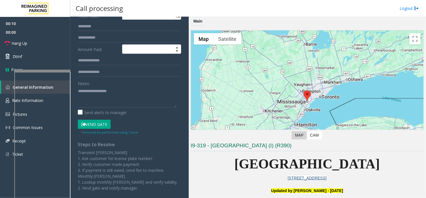
scroll to position [94, 0]
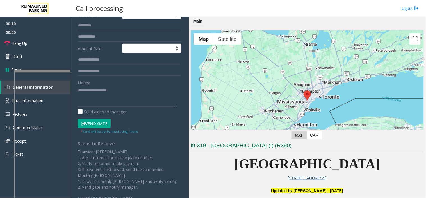
click at [101, 119] on button "Vend Gate" at bounding box center [94, 124] width 33 height 10
click at [99, 122] on button "Vend Gate" at bounding box center [94, 124] width 33 height 10
click at [99, 106] on textarea at bounding box center [127, 95] width 99 height 21
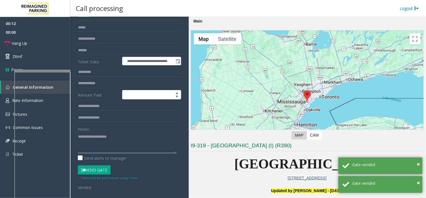
scroll to position [0, 0]
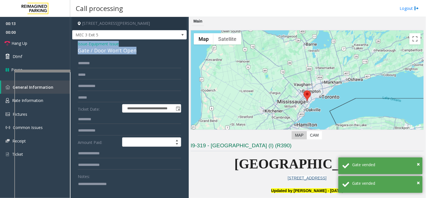
drag, startPoint x: 144, startPoint y: 48, endPoint x: 72, endPoint y: 44, distance: 71.2
click at [72, 44] on div "**********" at bounding box center [129, 186] width 115 height 294
click at [82, 47] on div "Gate / Door Won't Open" at bounding box center [129, 51] width 103 height 8
click at [82, 43] on span "Issue" at bounding box center [83, 44] width 10 height 6
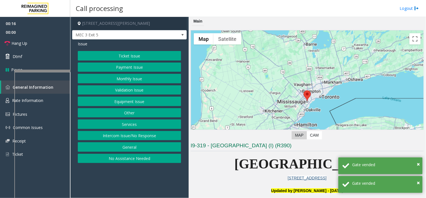
click at [124, 122] on button "Services" at bounding box center [129, 124] width 103 height 10
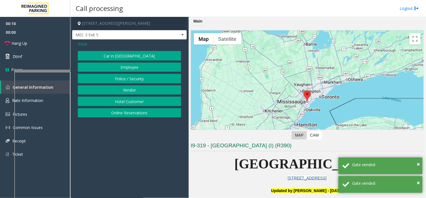
click at [121, 90] on button "Vendor" at bounding box center [129, 90] width 103 height 10
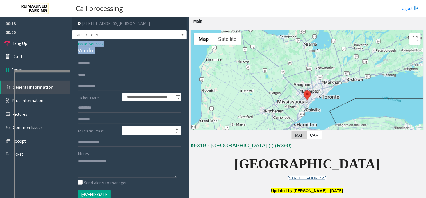
drag, startPoint x: 100, startPoint y: 51, endPoint x: 76, endPoint y: 42, distance: 25.8
click at [76, 42] on div "**********" at bounding box center [129, 146] width 115 height 215
click at [97, 161] on textarea at bounding box center [127, 166] width 99 height 21
paste textarea "**********"
click at [52, 48] on link "Hang Up" at bounding box center [35, 43] width 70 height 13
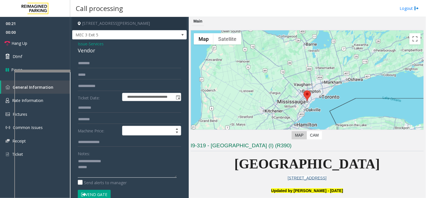
click at [101, 167] on textarea at bounding box center [127, 166] width 99 height 21
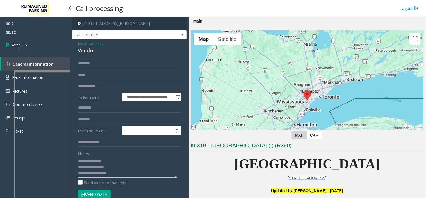
type textarea "**********"
click at [16, 28] on span "00:12" at bounding box center [35, 32] width 70 height 9
click at [20, 45] on span "Wrap Up" at bounding box center [19, 45] width 16 height 6
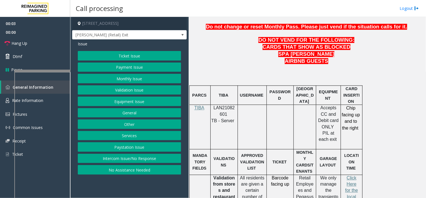
scroll to position [281, 0]
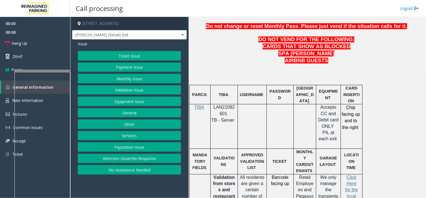
click at [224, 112] on span "LAN21082601" at bounding box center [224, 110] width 21 height 11
click at [133, 100] on button "Equipment Issue" at bounding box center [129, 101] width 103 height 10
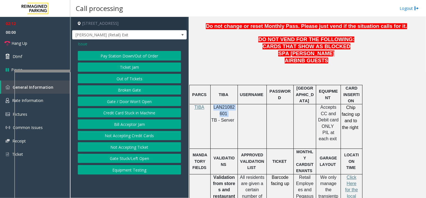
click at [126, 67] on button "Ticket Jam" at bounding box center [129, 67] width 103 height 10
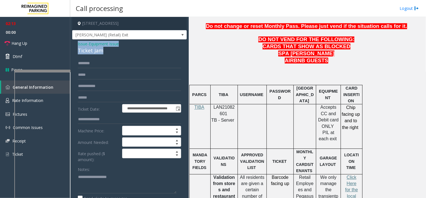
drag, startPoint x: 106, startPoint y: 48, endPoint x: 77, endPoint y: 40, distance: 29.4
click at [77, 40] on div "**********" at bounding box center [129, 178] width 115 height 278
click at [102, 182] on textarea at bounding box center [127, 182] width 99 height 21
paste textarea "**********"
click at [94, 190] on textarea at bounding box center [127, 182] width 99 height 21
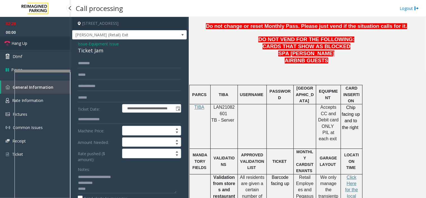
click at [49, 45] on link "Hang Up" at bounding box center [35, 43] width 70 height 13
click at [106, 188] on textarea at bounding box center [127, 182] width 99 height 21
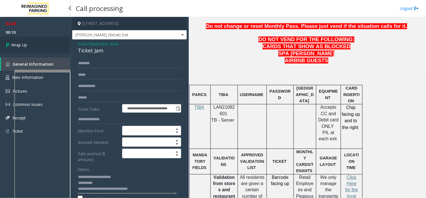
type textarea "**********"
click at [37, 40] on link "Wrap Up" at bounding box center [35, 45] width 70 height 17
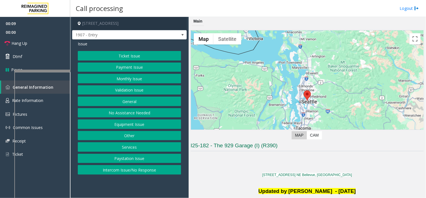
drag, startPoint x: 127, startPoint y: 112, endPoint x: 121, endPoint y: 101, distance: 12.0
click at [127, 112] on button "No Assistance Needed" at bounding box center [129, 113] width 103 height 10
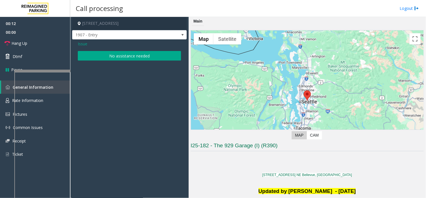
click at [82, 41] on span "Issue" at bounding box center [83, 44] width 10 height 6
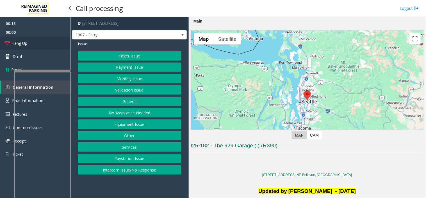
click at [46, 45] on link "Hang Up" at bounding box center [35, 43] width 70 height 13
click at [131, 169] on button "Intercom Issue/No Response" at bounding box center [129, 170] width 103 height 10
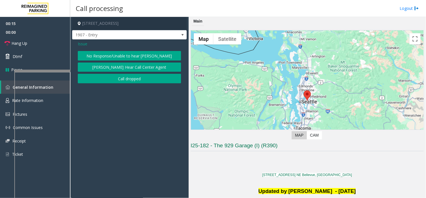
click at [92, 50] on div "Issue No Response/Unable to hear [PERSON_NAME] Cannot Hear Call Center Agent Ca…" at bounding box center [129, 62] width 115 height 47
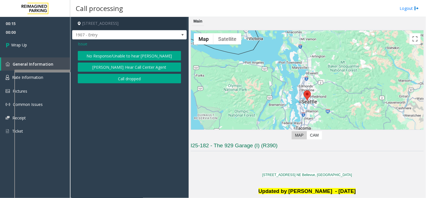
click at [92, 52] on button "No Response/Unable to hear [PERSON_NAME]" at bounding box center [129, 56] width 103 height 10
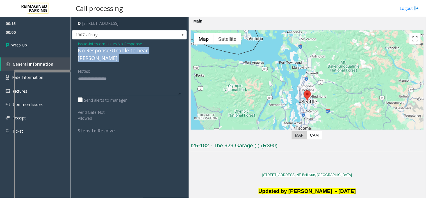
click at [92, 52] on div "No Response/Unable to hear [PERSON_NAME]" at bounding box center [129, 54] width 103 height 15
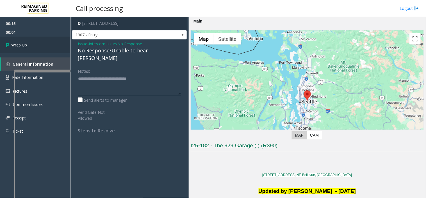
type textarea "**********"
click at [52, 46] on link "Wrap Up" at bounding box center [35, 45] width 70 height 17
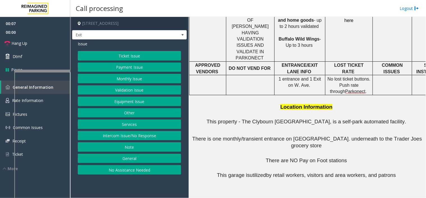
scroll to position [353, 0]
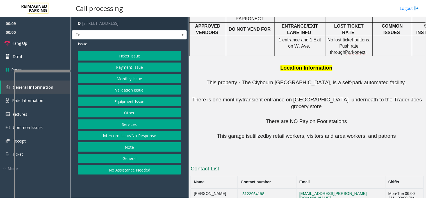
click at [153, 134] on button "Intercom Issue/No Response" at bounding box center [129, 136] width 103 height 10
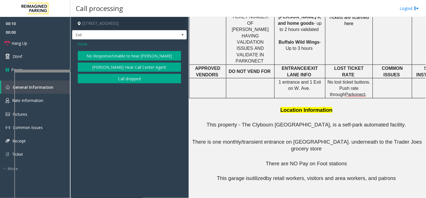
scroll to position [259, 0]
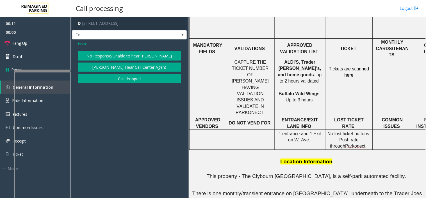
click at [89, 44] on div "Issue" at bounding box center [129, 44] width 103 height 6
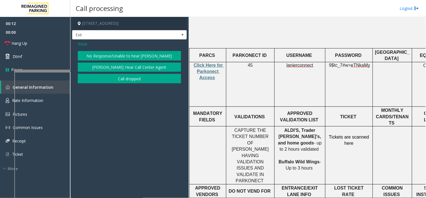
scroll to position [134, 0]
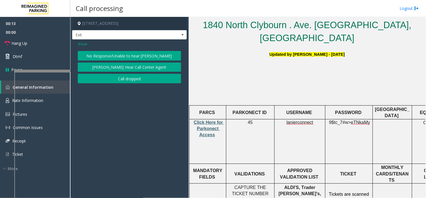
click at [212, 120] on span "Click Here for Parkonect Access" at bounding box center [209, 128] width 31 height 17
click at [288, 120] on span "lanierconnect" at bounding box center [300, 122] width 27 height 5
click at [81, 46] on span "Issue" at bounding box center [83, 44] width 10 height 6
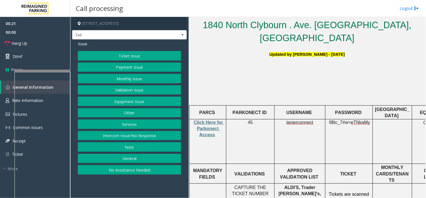
click at [91, 53] on button "Ticket Issue" at bounding box center [129, 56] width 103 height 10
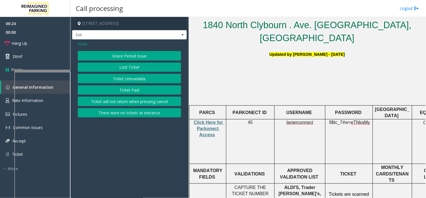
click at [117, 113] on button "There were no tickets at entrance" at bounding box center [129, 113] width 103 height 10
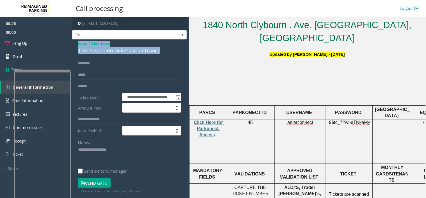
drag, startPoint x: 159, startPoint y: 50, endPoint x: 77, endPoint y: 46, distance: 81.8
click at [77, 46] on div "**********" at bounding box center [129, 173] width 115 height 268
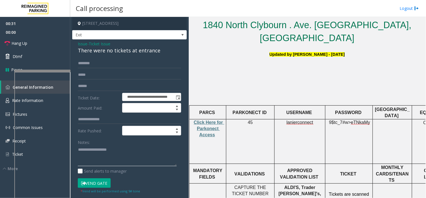
click at [85, 159] on textarea at bounding box center [127, 155] width 99 height 21
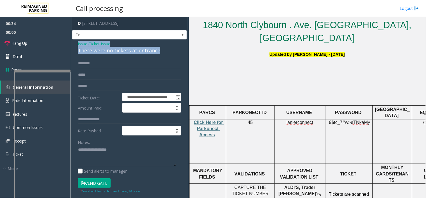
drag, startPoint x: 163, startPoint y: 49, endPoint x: 75, endPoint y: 43, distance: 88.7
click at [75, 43] on div "**********" at bounding box center [129, 173] width 115 height 268
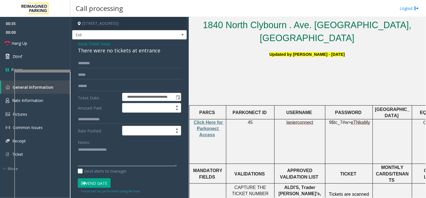
click at [92, 149] on textarea at bounding box center [127, 155] width 99 height 21
paste textarea "**********"
type textarea "**********"
click at [88, 66] on input "text" at bounding box center [129, 63] width 103 height 10
type input "***"
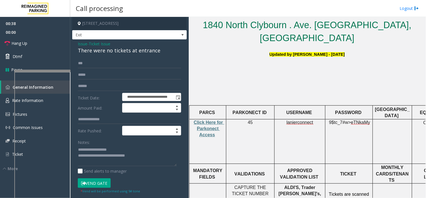
click at [99, 179] on button "Vend Gate" at bounding box center [94, 183] width 33 height 10
drag, startPoint x: 99, startPoint y: 179, endPoint x: 127, endPoint y: 161, distance: 33.5
click at [100, 178] on button "Vend Gate" at bounding box center [94, 183] width 33 height 10
click at [149, 155] on textarea at bounding box center [127, 155] width 99 height 21
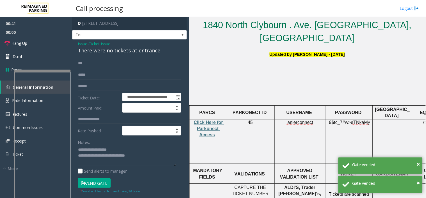
click at [313, 185] on span "ALDI'S, Trader Joe's, and home goods" at bounding box center [300, 193] width 44 height 17
click at [159, 158] on textarea at bounding box center [127, 155] width 99 height 21
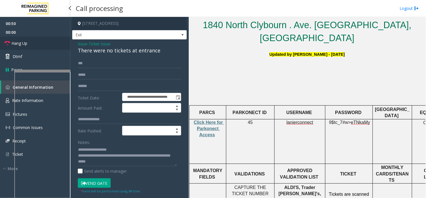
drag, startPoint x: 49, startPoint y: 38, endPoint x: 47, endPoint y: 41, distance: 3.7
click at [49, 38] on link "Hang Up" at bounding box center [35, 43] width 70 height 13
click at [133, 161] on textarea at bounding box center [127, 155] width 99 height 21
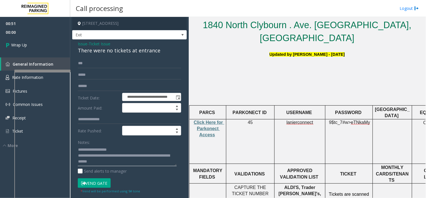
scroll to position [4, 0]
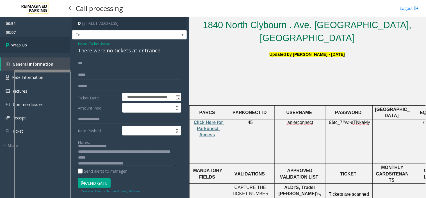
type textarea "**********"
click at [39, 37] on link "Wrap Up" at bounding box center [35, 45] width 70 height 17
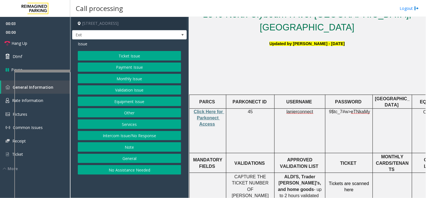
scroll to position [218, 0]
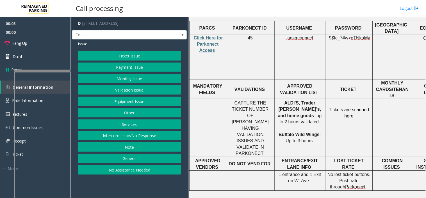
click at [150, 57] on button "Ticket Issue" at bounding box center [129, 56] width 103 height 10
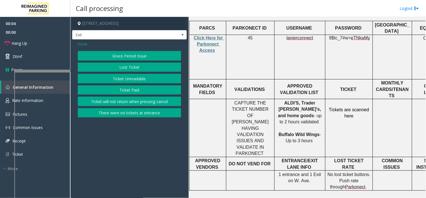
click at [134, 109] on button "There were no tickets at entrance" at bounding box center [129, 113] width 103 height 10
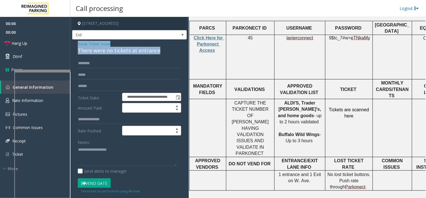
drag, startPoint x: 167, startPoint y: 51, endPoint x: 74, endPoint y: 40, distance: 93.5
click at [74, 40] on div "**********" at bounding box center [129, 173] width 115 height 268
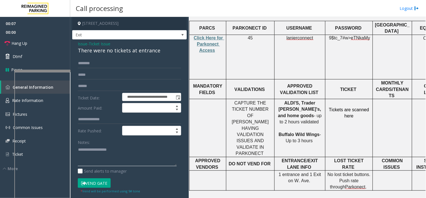
click at [103, 152] on textarea at bounding box center [127, 155] width 99 height 21
paste textarea "**********"
click at [93, 182] on button "Vend Gate" at bounding box center [94, 183] width 33 height 10
click at [97, 160] on textarea at bounding box center [127, 155] width 99 height 21
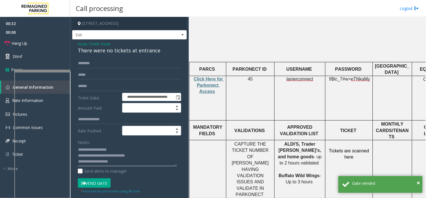
scroll to position [156, 0]
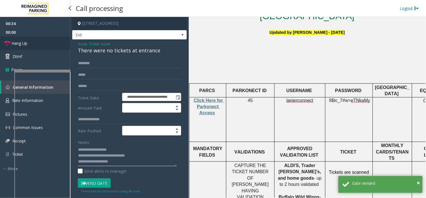
type textarea "**********"
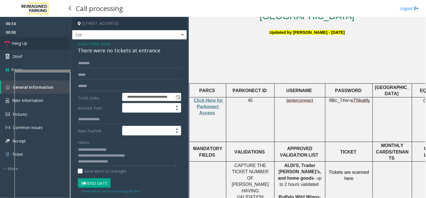
click at [47, 44] on link "Hang Up" at bounding box center [35, 43] width 70 height 13
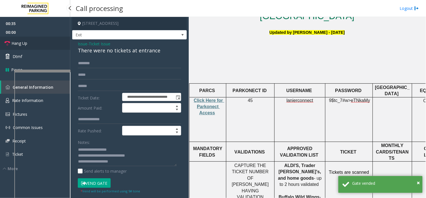
click at [47, 44] on link "Hang Up" at bounding box center [35, 43] width 70 height 13
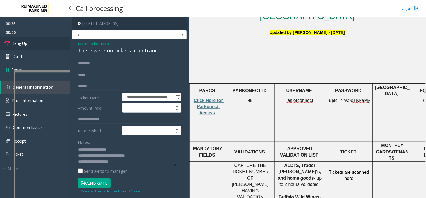
click at [47, 44] on link "Hang Up" at bounding box center [35, 43] width 70 height 13
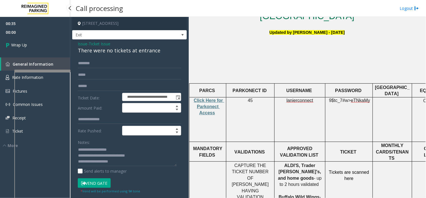
click at [47, 44] on link "Wrap Up" at bounding box center [35, 45] width 70 height 17
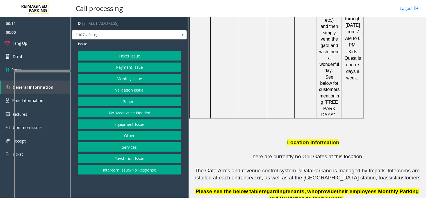
scroll to position [905, 0]
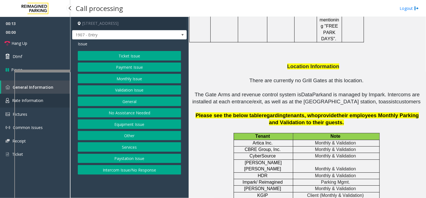
click at [4, 97] on link "Rate Information" at bounding box center [35, 101] width 70 height 14
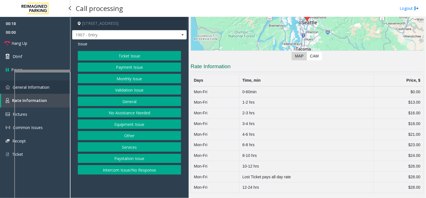
click at [7, 86] on img at bounding box center [8, 87] width 4 height 4
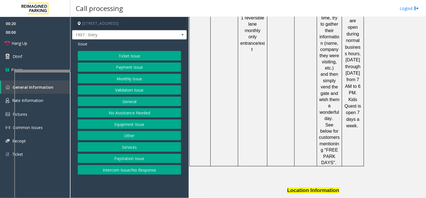
scroll to position [716, 0]
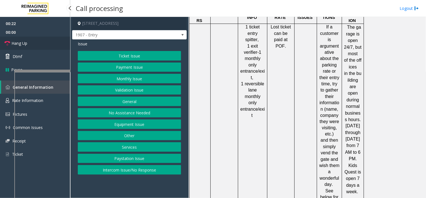
click at [47, 40] on link "Hang Up" at bounding box center [35, 43] width 70 height 13
click at [141, 138] on button "Other" at bounding box center [129, 136] width 103 height 10
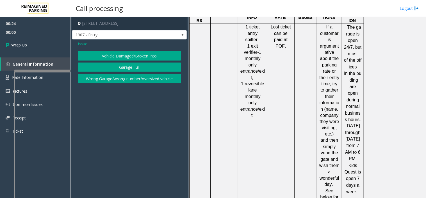
click at [85, 44] on span "Issue" at bounding box center [83, 44] width 10 height 6
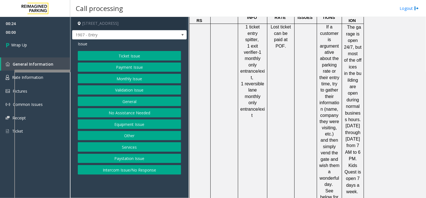
click at [132, 103] on button "General" at bounding box center [129, 101] width 103 height 10
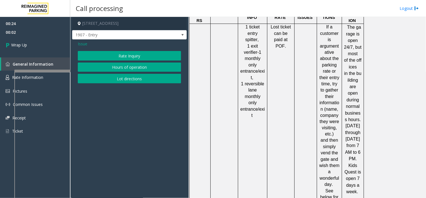
click at [122, 66] on button "Hours of operation" at bounding box center [129, 67] width 103 height 10
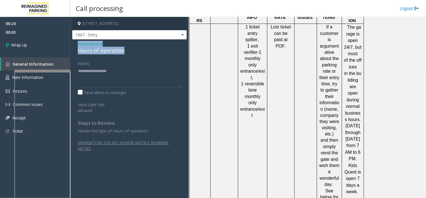
drag, startPoint x: 126, startPoint y: 49, endPoint x: 77, endPoint y: 43, distance: 49.1
click at [77, 43] on div "Issue - General Hours of operation Notes: Send alerts to manager Vend Gate Not …" at bounding box center [129, 118] width 115 height 159
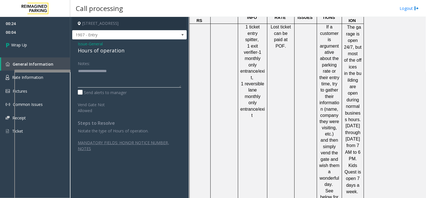
click at [86, 66] on textarea at bounding box center [129, 76] width 103 height 21
paste textarea "**********"
type textarea "**********"
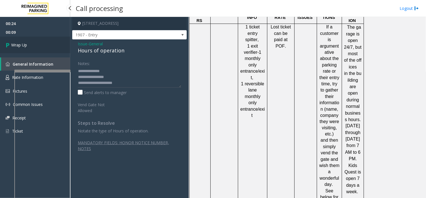
click at [53, 37] on link "Wrap Up" at bounding box center [35, 45] width 70 height 17
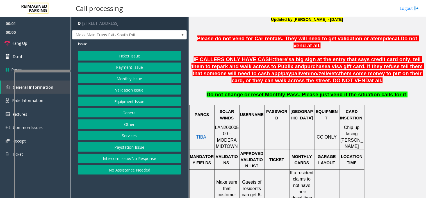
scroll to position [187, 0]
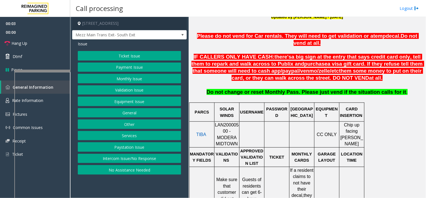
click at [216, 124] on span "LAN20000500 - MODERA MIDTOWN" at bounding box center [227, 134] width 24 height 24
drag, startPoint x: 218, startPoint y: 126, endPoint x: 216, endPoint y: 119, distance: 7.6
click at [216, 122] on span "LAN20000500 - MODERA MIDTOWN" at bounding box center [227, 134] width 24 height 24
click at [101, 54] on button "Ticket Issue" at bounding box center [129, 56] width 103 height 10
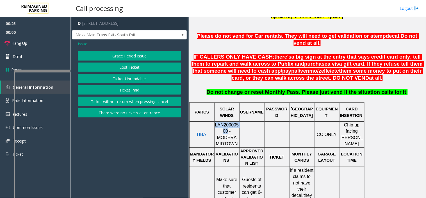
click at [116, 80] on button "Ticket Unreadable" at bounding box center [129, 79] width 103 height 10
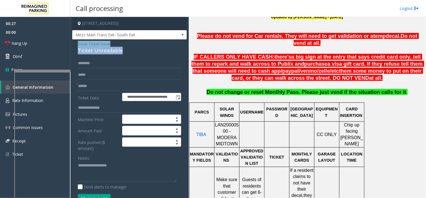
drag, startPoint x: 128, startPoint y: 54, endPoint x: 73, endPoint y: 45, distance: 56.0
click at [73, 45] on div "**********" at bounding box center [129, 190] width 115 height 302
click at [83, 45] on span "Issue" at bounding box center [83, 44] width 10 height 6
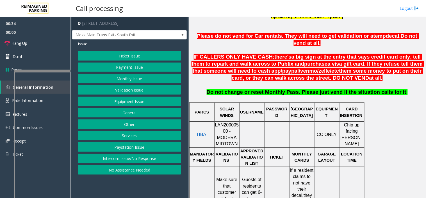
click at [122, 105] on button "Equipment Issue" at bounding box center [129, 101] width 103 height 10
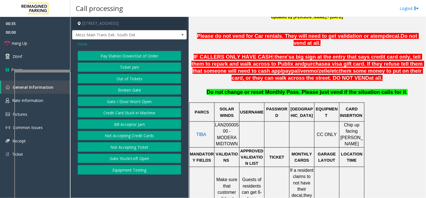
click at [125, 66] on button "Ticket Jam" at bounding box center [129, 67] width 103 height 10
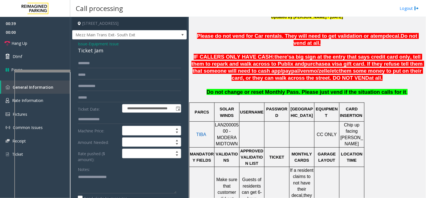
click at [83, 44] on span "Issue" at bounding box center [83, 44] width 10 height 6
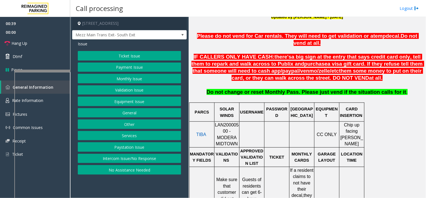
click at [119, 55] on button "Ticket Issue" at bounding box center [129, 56] width 103 height 10
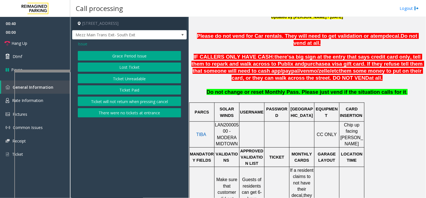
click at [131, 103] on button "Ticket will not return when pressing cancel" at bounding box center [129, 101] width 103 height 10
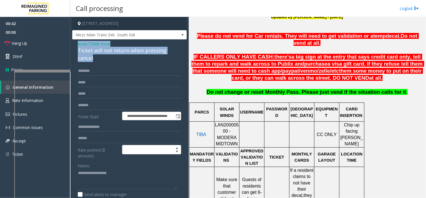
drag, startPoint x: 99, startPoint y: 60, endPoint x: 72, endPoint y: 46, distance: 30.0
click at [87, 43] on span "- Ticket Issue" at bounding box center [98, 43] width 23 height 5
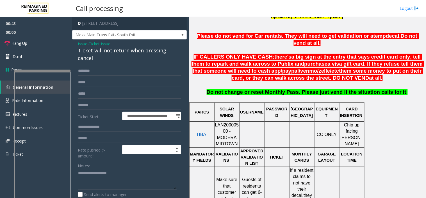
click at [86, 43] on span "Issue" at bounding box center [83, 44] width 10 height 6
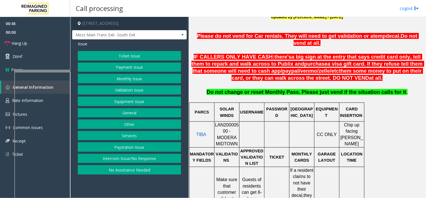
click at [99, 56] on button "Ticket Issue" at bounding box center [129, 56] width 103 height 10
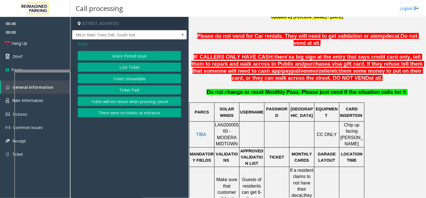
click at [120, 103] on button "Ticket will not return when pressing cancel" at bounding box center [129, 101] width 103 height 10
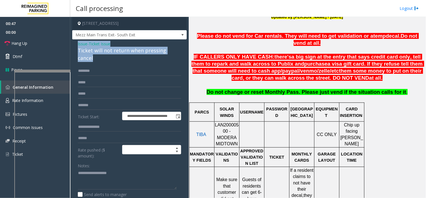
drag, startPoint x: 102, startPoint y: 61, endPoint x: 74, endPoint y: 40, distance: 34.5
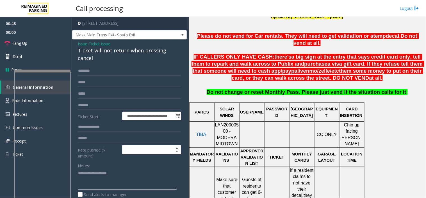
click at [103, 168] on textarea at bounding box center [127, 178] width 99 height 21
paste textarea "**********"
click at [6, 96] on link "Rate Information" at bounding box center [35, 101] width 70 height 14
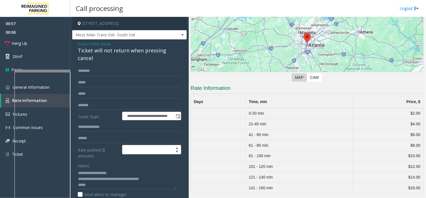
scroll to position [65, 0]
click at [104, 185] on textarea at bounding box center [127, 178] width 99 height 21
click at [89, 183] on textarea at bounding box center [127, 178] width 99 height 21
type textarea "**********"
click at [54, 44] on link "Hang Up" at bounding box center [35, 43] width 70 height 13
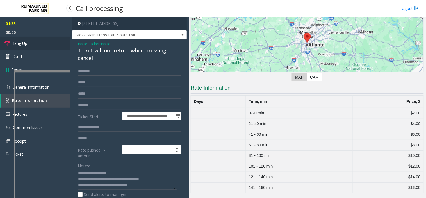
click at [54, 44] on link "Hang Up" at bounding box center [35, 43] width 70 height 13
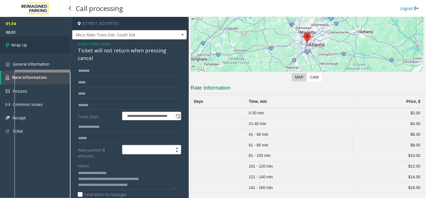
click at [54, 44] on link "Wrap Up" at bounding box center [35, 45] width 70 height 17
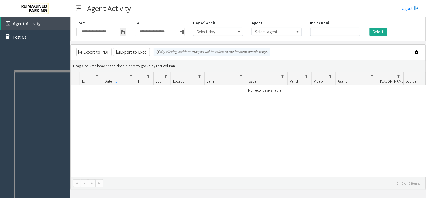
click at [122, 31] on span "Toggle popup" at bounding box center [123, 32] width 4 height 4
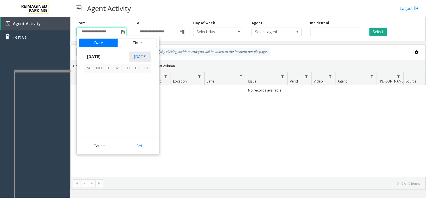
scroll to position [100755, 0]
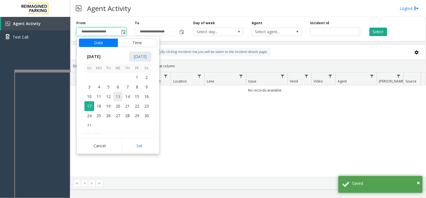
click at [114, 93] on span "13" at bounding box center [118, 97] width 10 height 10
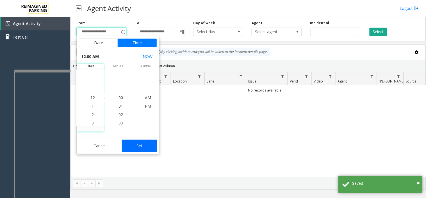
click at [135, 147] on button "Set" at bounding box center [139, 145] width 35 height 12
type input "**********"
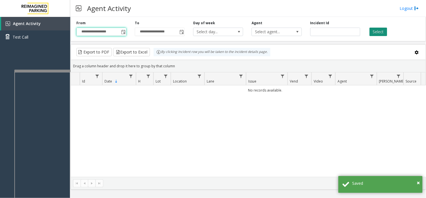
click at [377, 35] on button "Select" at bounding box center [379, 32] width 18 height 8
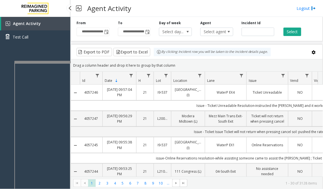
click at [53, 5] on div at bounding box center [35, 8] width 70 height 17
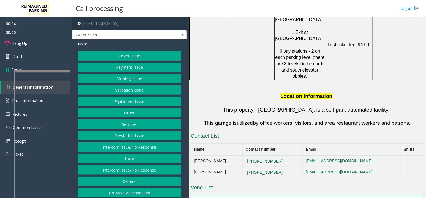
scroll to position [439, 0]
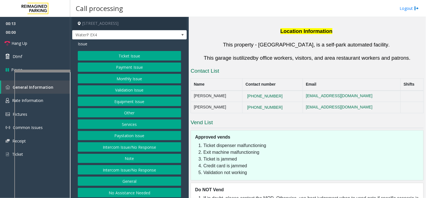
click at [138, 144] on button "Intercom Issue/No Response" at bounding box center [129, 147] width 103 height 10
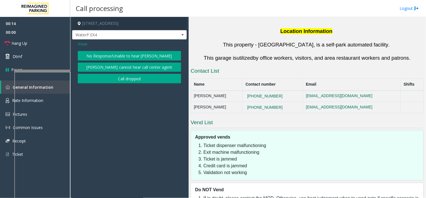
click at [117, 57] on button "No Response/Unable to hear [PERSON_NAME]" at bounding box center [129, 56] width 103 height 10
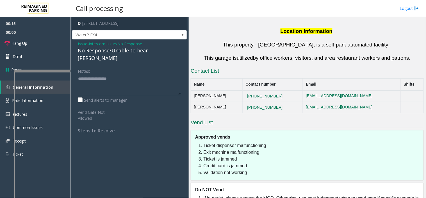
click at [117, 53] on div "No Response/Unable to hear [PERSON_NAME]" at bounding box center [129, 54] width 103 height 15
type textarea "**********"
click at [52, 44] on link "Hang Up" at bounding box center [35, 43] width 70 height 13
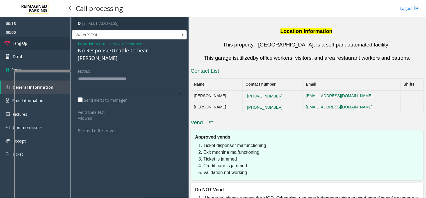
click at [52, 44] on link "Hang Up" at bounding box center [35, 43] width 70 height 13
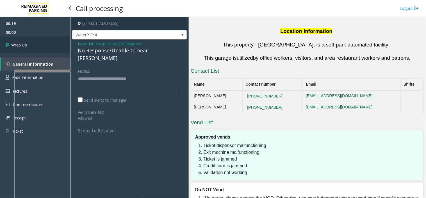
click at [52, 44] on link "Wrap Up" at bounding box center [35, 45] width 70 height 17
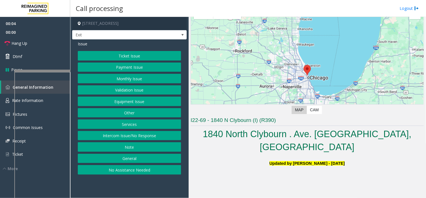
scroll to position [62, 0]
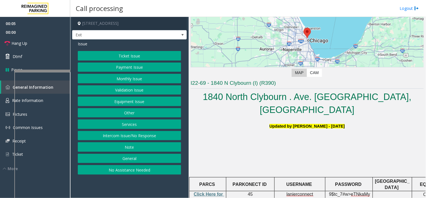
click at [141, 58] on button "Ticket Issue" at bounding box center [129, 56] width 103 height 10
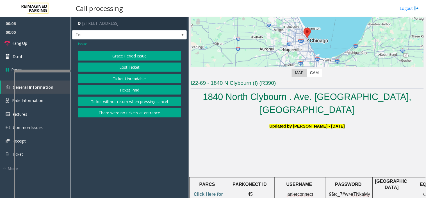
click at [139, 110] on button "There were no tickets at entrance" at bounding box center [129, 113] width 103 height 10
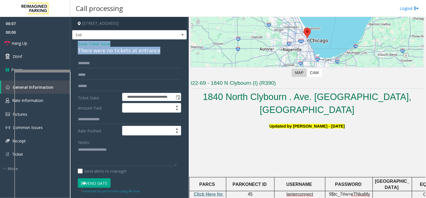
drag, startPoint x: 167, startPoint y: 50, endPoint x: 77, endPoint y: 42, distance: 90.6
click at [77, 42] on div "**********" at bounding box center [129, 173] width 115 height 268
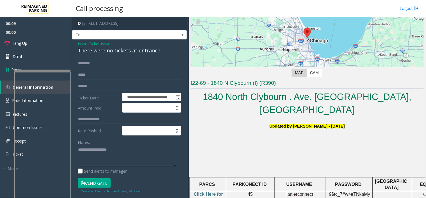
click at [93, 155] on textarea at bounding box center [127, 155] width 99 height 21
paste textarea "**********"
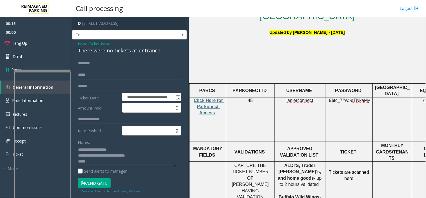
scroll to position [156, 73]
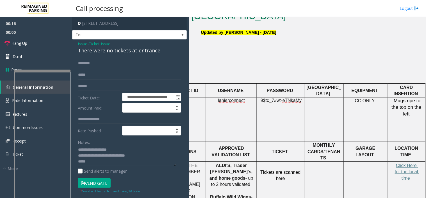
click at [390, 162] on p "Click Here for the local time" at bounding box center [407, 171] width 34 height 19
click at [397, 163] on span "Click Here for the local time" at bounding box center [407, 171] width 24 height 17
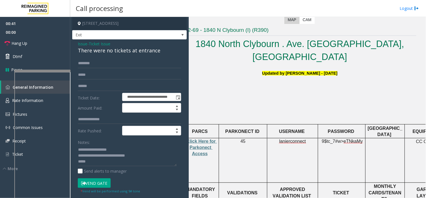
scroll to position [125, 7]
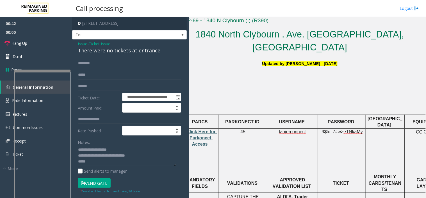
click at [200, 129] on span "Click Here for Parkonect Access" at bounding box center [202, 137] width 31 height 17
click at [283, 129] on span "lanierconnect" at bounding box center [292, 131] width 27 height 5
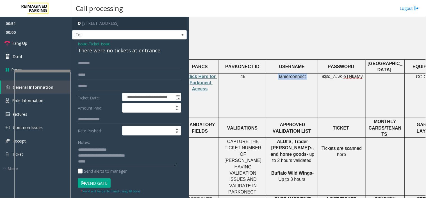
scroll to position [218, 7]
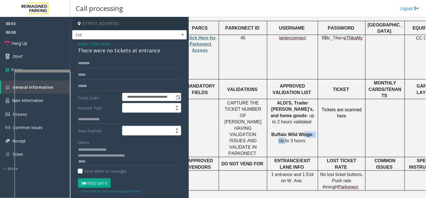
drag, startPoint x: 271, startPoint y: 110, endPoint x: 301, endPoint y: 110, distance: 30.6
click at [301, 110] on p "ALDI'S, Trader Joe's, and home goods - up to 2 hours validated Buffalo Wild Win…" at bounding box center [292, 122] width 47 height 44
click at [305, 112] on p "ALDI'S, Trader Joe's, and home goods - up to 2 hours validated Buffalo Wild Win…" at bounding box center [292, 122] width 47 height 44
drag, startPoint x: 307, startPoint y: 109, endPoint x: 271, endPoint y: 109, distance: 35.7
click at [271, 109] on p "ALDI'S, Trader Joe's, and home goods - up to 2 hours validated Buffalo Wild Win…" at bounding box center [292, 122] width 47 height 44
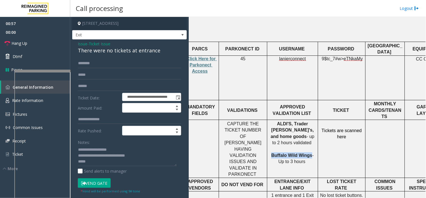
scroll to position [156, 7]
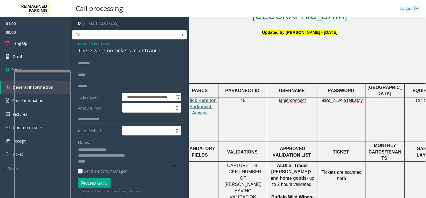
click at [301, 98] on span "lanierconnect" at bounding box center [292, 100] width 27 height 5
click at [342, 98] on span "9$tc_7#w>" at bounding box center [333, 100] width 22 height 5
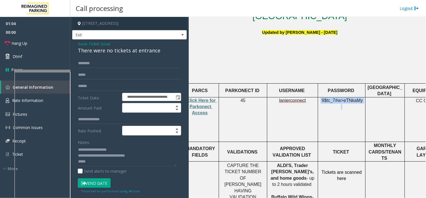
click at [342, 98] on span "9$tc_7#w>" at bounding box center [333, 100] width 22 height 5
click at [104, 158] on textarea at bounding box center [127, 155] width 99 height 21
click at [151, 156] on textarea at bounding box center [127, 155] width 99 height 21
paste textarea "**********"
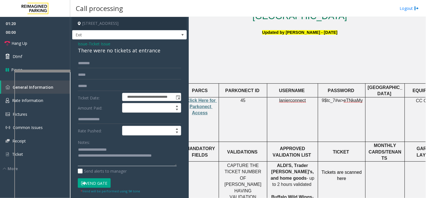
drag, startPoint x: 124, startPoint y: 153, endPoint x: 74, endPoint y: 160, distance: 50.4
click at [74, 160] on div "**********" at bounding box center [130, 180] width 112 height 244
type textarea "**********"
click at [103, 180] on button "Vend Gate" at bounding box center [94, 183] width 33 height 10
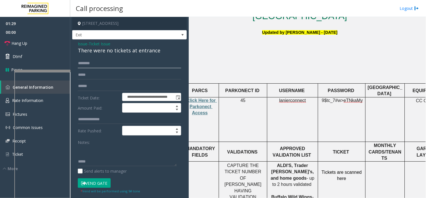
click at [102, 60] on input "text" at bounding box center [129, 63] width 103 height 10
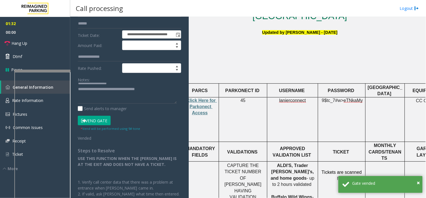
scroll to position [0, 0]
type input "******"
click at [163, 93] on textarea at bounding box center [127, 93] width 99 height 21
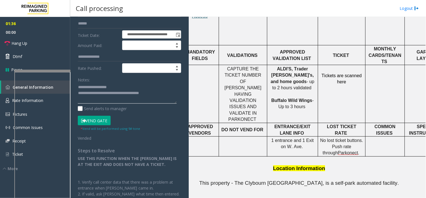
scroll to position [250, 7]
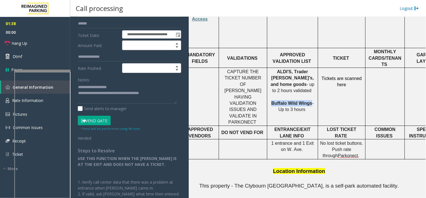
drag, startPoint x: 307, startPoint y: 77, endPoint x: 270, endPoint y: 74, distance: 36.9
click at [270, 74] on p "ALDI'S, Trader Joe's, and home goods - up to 2 hours validated Buffalo Wild Win…" at bounding box center [292, 91] width 47 height 44
click at [164, 94] on textarea at bounding box center [127, 93] width 99 height 21
paste textarea "**********"
click at [62, 42] on link "Hang Up" at bounding box center [35, 43] width 70 height 13
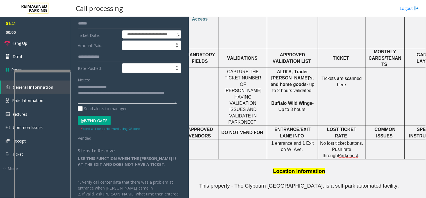
click at [115, 98] on textarea at bounding box center [127, 93] width 99 height 21
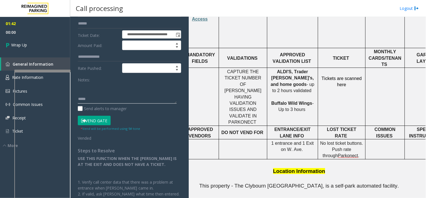
click at [115, 98] on textarea at bounding box center [127, 93] width 99 height 21
click at [100, 98] on textarea at bounding box center [127, 93] width 99 height 21
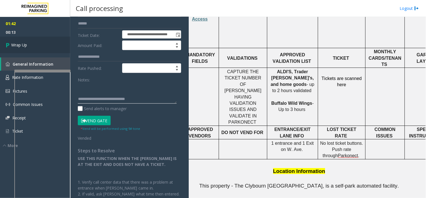
type textarea "**********"
click at [54, 44] on link "Wrap Up" at bounding box center [35, 45] width 70 height 17
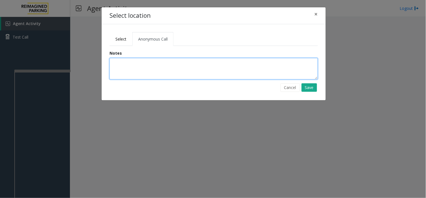
click at [171, 63] on textarea at bounding box center [214, 68] width 208 height 21
type textarea "**********"
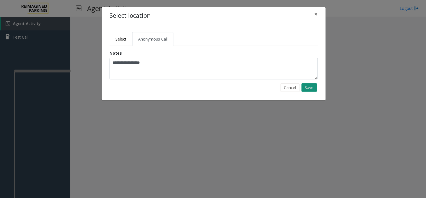
click at [304, 89] on button "Save" at bounding box center [309, 87] width 15 height 8
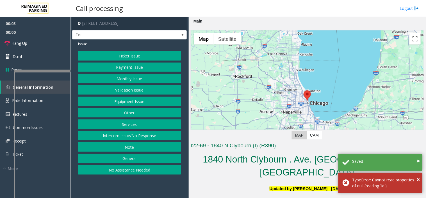
click at [120, 55] on button "Ticket Issue" at bounding box center [129, 56] width 103 height 10
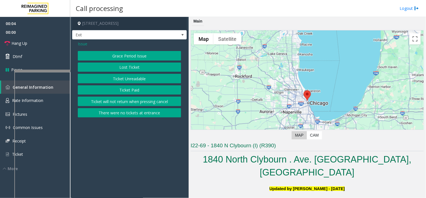
click at [125, 114] on button "There were no tickets at entrance" at bounding box center [129, 113] width 103 height 10
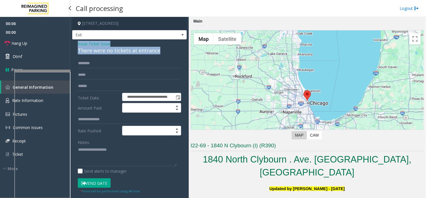
drag, startPoint x: 164, startPoint y: 51, endPoint x: 72, endPoint y: 46, distance: 92.3
click at [72, 46] on div "**********" at bounding box center [129, 173] width 115 height 268
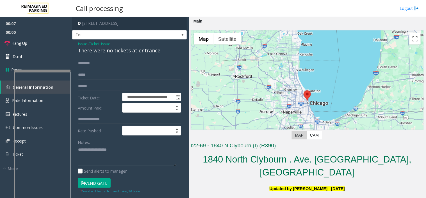
click at [86, 146] on textarea at bounding box center [127, 155] width 99 height 21
paste textarea "**********"
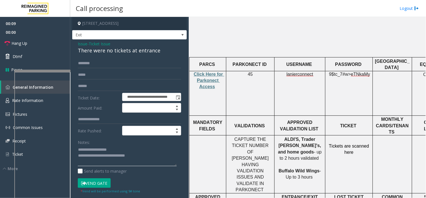
scroll to position [250, 0]
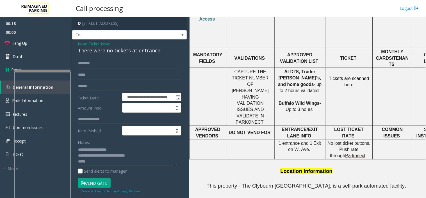
click at [95, 165] on textarea at bounding box center [127, 155] width 99 height 21
drag, startPoint x: 314, startPoint y: 78, endPoint x: 279, endPoint y: 77, distance: 34.9
click at [279, 77] on p "ALDI'S, Trader Joe's, and home goods - up to 2 hours validated Buffalo Wild Win…" at bounding box center [300, 91] width 47 height 44
click at [166, 155] on textarea at bounding box center [127, 155] width 99 height 21
paste textarea "**********"
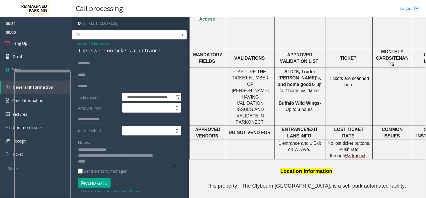
scroll to position [6, 0]
click at [116, 158] on textarea at bounding box center [127, 155] width 99 height 21
click at [117, 160] on textarea at bounding box center [127, 155] width 99 height 21
type textarea "**********"
click at [101, 63] on input "text" at bounding box center [129, 63] width 103 height 10
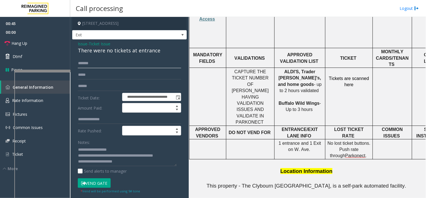
click at [83, 66] on input "*******" at bounding box center [129, 63] width 103 height 10
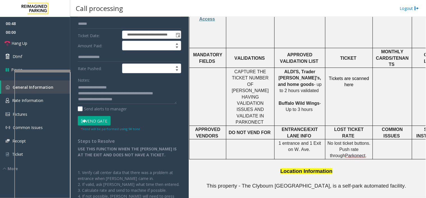
scroll to position [62, 0]
type input "********"
click at [128, 94] on textarea at bounding box center [127, 93] width 99 height 21
click at [125, 103] on textarea at bounding box center [127, 93] width 99 height 21
click at [105, 117] on button "Vend Gate" at bounding box center [94, 120] width 33 height 10
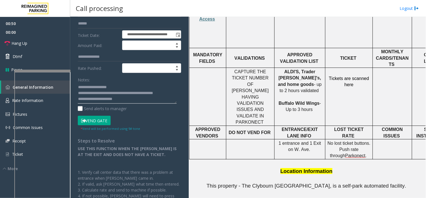
click at [130, 103] on textarea at bounding box center [127, 93] width 99 height 21
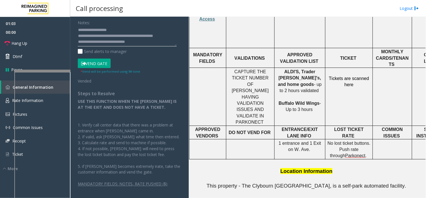
scroll to position [120, 0]
type textarea "**********"
click at [56, 40] on link "Hang Up" at bounding box center [35, 43] width 70 height 13
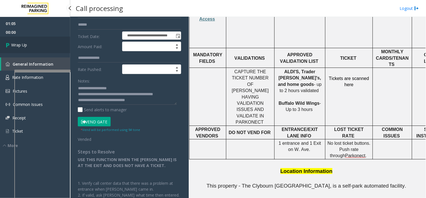
scroll to position [58, 0]
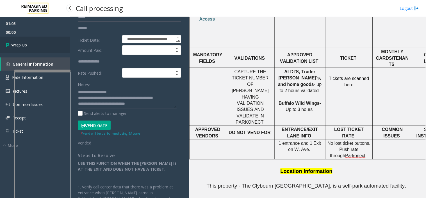
click at [41, 40] on link "Wrap Up" at bounding box center [35, 45] width 70 height 17
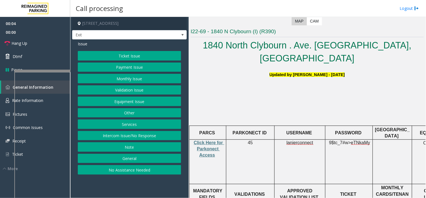
scroll to position [125, 0]
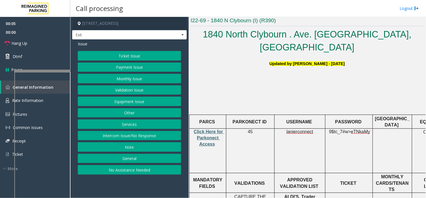
click at [202, 129] on span "Click Here for Parkonect Access" at bounding box center [209, 137] width 31 height 17
click at [130, 57] on button "Ticket Issue" at bounding box center [129, 56] width 103 height 10
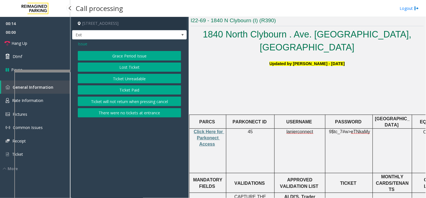
click at [9, 85] on img at bounding box center [8, 87] width 4 height 4
click at [118, 47] on div "Issue Grace Period Issue Lost Ticket Ticket Unreadable Ticket Paid Ticket will …" at bounding box center [129, 79] width 115 height 81
click at [117, 53] on button "Grace Period Issue" at bounding box center [129, 56] width 103 height 10
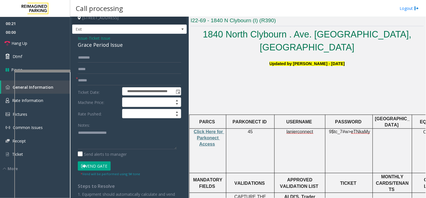
scroll to position [0, 0]
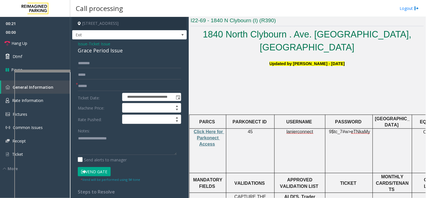
click at [83, 44] on span "Issue" at bounding box center [83, 44] width 10 height 6
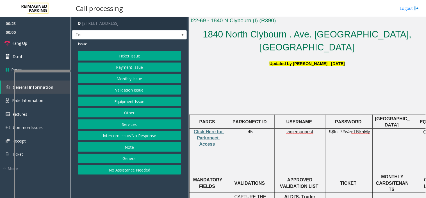
click at [124, 56] on button "Ticket Issue" at bounding box center [129, 56] width 103 height 10
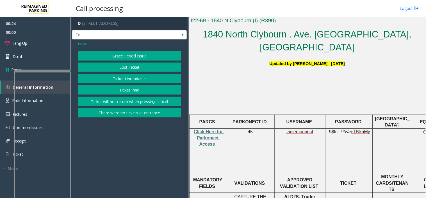
click at [128, 112] on button "There were no tickets at entrance" at bounding box center [129, 113] width 103 height 10
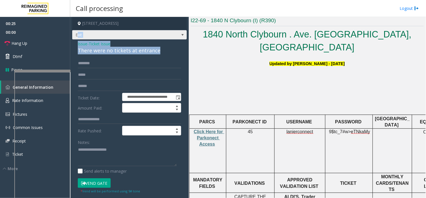
drag, startPoint x: 166, startPoint y: 49, endPoint x: 79, endPoint y: 38, distance: 88.4
click at [79, 38] on div "**********" at bounding box center [129, 162] width 115 height 291
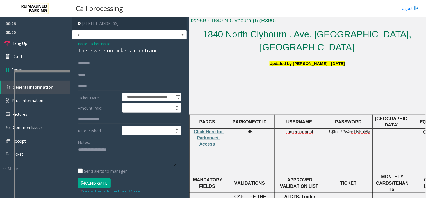
click at [85, 65] on input "text" at bounding box center [129, 63] width 103 height 10
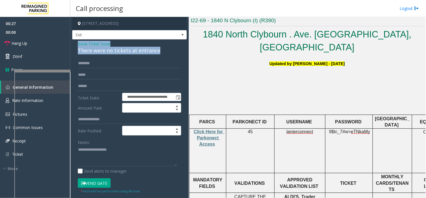
drag, startPoint x: 167, startPoint y: 50, endPoint x: 72, endPoint y: 44, distance: 96.0
click at [72, 44] on app-call-processing-form "**********" at bounding box center [129, 107] width 119 height 181
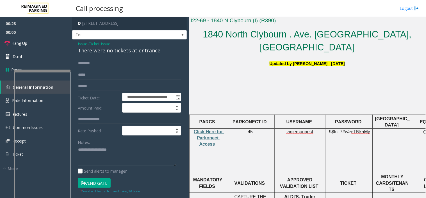
click at [89, 154] on textarea at bounding box center [127, 155] width 99 height 21
paste textarea "**********"
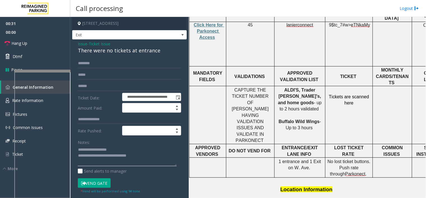
scroll to position [312, 0]
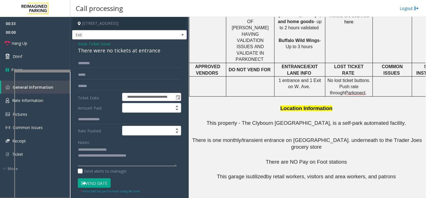
type textarea "**********"
click at [130, 63] on input "text" at bounding box center [129, 63] width 103 height 10
type input "*****"
drag, startPoint x: 96, startPoint y: 184, endPoint x: 110, endPoint y: 171, distance: 19.3
click at [96, 184] on button "Vend Gate" at bounding box center [94, 183] width 33 height 10
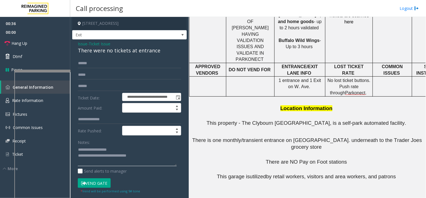
click at [149, 155] on textarea at bounding box center [127, 155] width 99 height 21
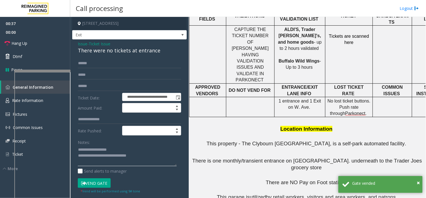
scroll to position [281, 0]
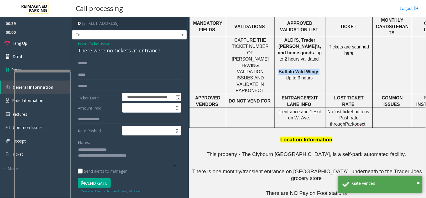
drag, startPoint x: 314, startPoint y: 46, endPoint x: 276, endPoint y: 46, distance: 37.9
click at [276, 46] on div "ALDI'S, Trader Joe's, and home goods - up to 2 hours validated Buffalo Wild Win…" at bounding box center [300, 59] width 51 height 44
click at [153, 158] on textarea at bounding box center [127, 155] width 99 height 21
paste textarea "**********"
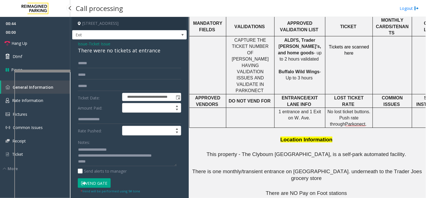
click at [27, 35] on span "00:00" at bounding box center [35, 32] width 70 height 9
click at [29, 40] on link "Hang Up" at bounding box center [35, 43] width 70 height 13
click at [108, 162] on textarea at bounding box center [127, 155] width 99 height 21
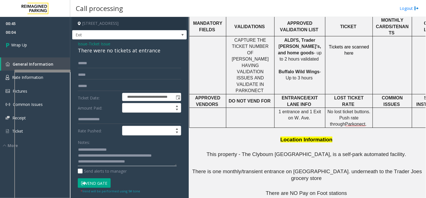
type textarea "**********"
click at [34, 33] on span "00:04" at bounding box center [35, 32] width 70 height 9
click at [28, 45] on link "Wrap Up" at bounding box center [35, 45] width 70 height 17
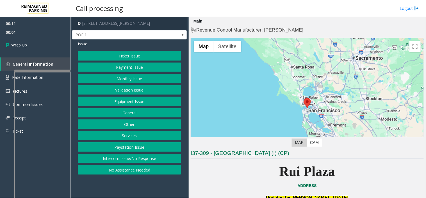
click at [128, 159] on button "Intercom Issue/No Response" at bounding box center [129, 158] width 103 height 10
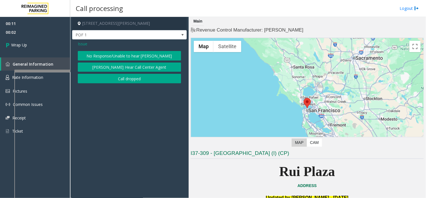
click at [123, 80] on button "Call dropped" at bounding box center [129, 79] width 103 height 10
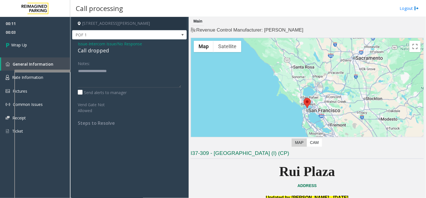
click at [89, 51] on div "Call dropped" at bounding box center [129, 51] width 103 height 8
type textarea "**********"
click at [35, 51] on link "Wrap Up" at bounding box center [35, 45] width 70 height 17
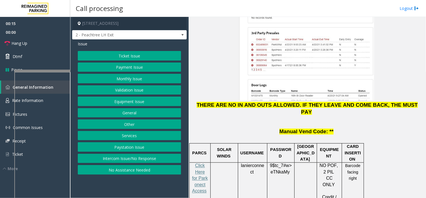
scroll to position [749, 0]
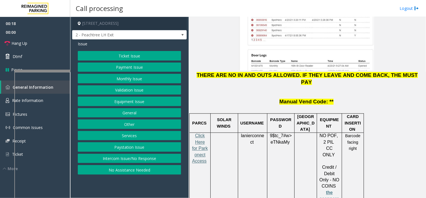
click at [203, 133] on span "Click Here for Parkonect Access" at bounding box center [200, 148] width 16 height 30
click at [140, 90] on button "Validation Issue" at bounding box center [129, 90] width 103 height 10
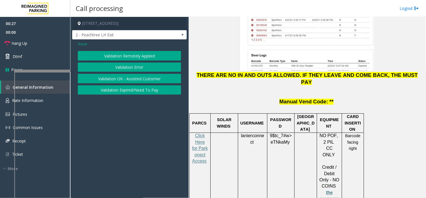
click at [119, 62] on button "Validation Error" at bounding box center [129, 67] width 103 height 10
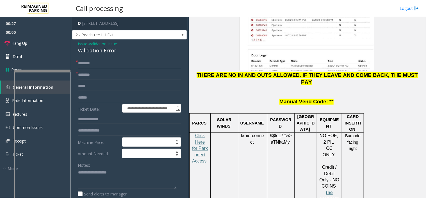
click at [119, 65] on input "text" at bounding box center [129, 63] width 103 height 10
drag, startPoint x: 116, startPoint y: 51, endPoint x: 78, endPoint y: 41, distance: 39.7
click at [78, 41] on div "Issue - Validation Issue Validation Error" at bounding box center [129, 47] width 103 height 13
click at [119, 170] on textarea at bounding box center [127, 178] width 99 height 21
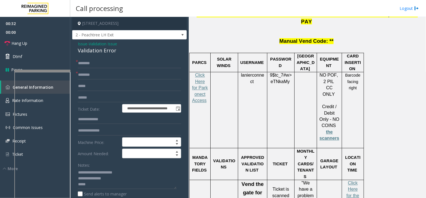
scroll to position [874, 0]
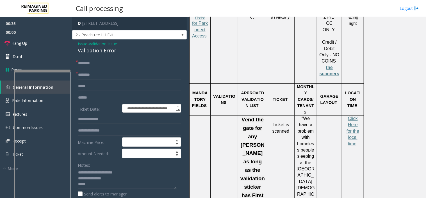
type textarea "**********"
drag, startPoint x: 247, startPoint y: 97, endPoint x: 256, endPoint y: 107, distance: 14.1
click at [256, 115] on p "Vend the gate for any parker as long as the validation sticker has First Presby…" at bounding box center [252, 178] width 25 height 126
click at [121, 96] on input "text" at bounding box center [129, 98] width 103 height 10
type input "*"
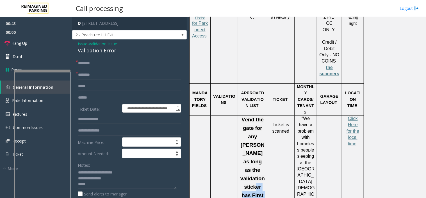
drag, startPoint x: 247, startPoint y: 112, endPoint x: 241, endPoint y: 98, distance: 15.9
click at [241, 115] on p "Vend the gate for any parker as long as the validation sticker has First Presby…" at bounding box center [252, 178] width 25 height 126
copy span "First Presbyterian"
click at [131, 76] on input "text" at bounding box center [129, 75] width 103 height 10
paste input "**********"
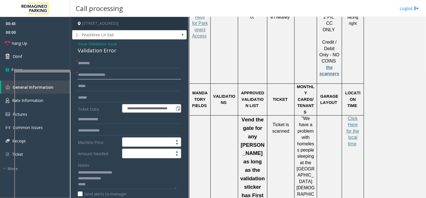
type input "**********"
click at [132, 99] on input "text" at bounding box center [129, 98] width 103 height 10
type input "**********"
click at [110, 184] on textarea at bounding box center [127, 178] width 99 height 21
type textarea "**********"
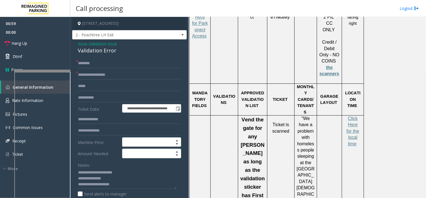
click at [85, 66] on input "text" at bounding box center [129, 63] width 103 height 10
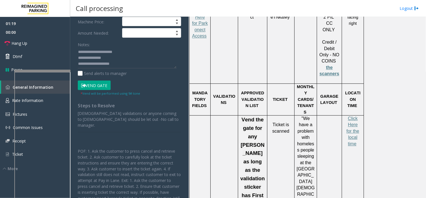
scroll to position [125, 0]
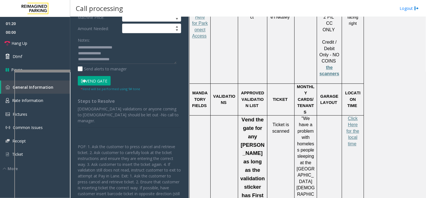
type input "**"
click at [92, 81] on button "Vend Gate" at bounding box center [94, 81] width 33 height 10
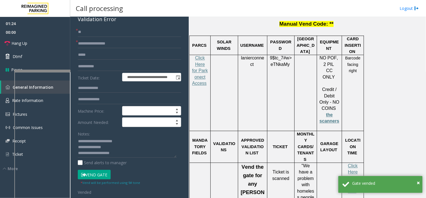
scroll to position [780, 0]
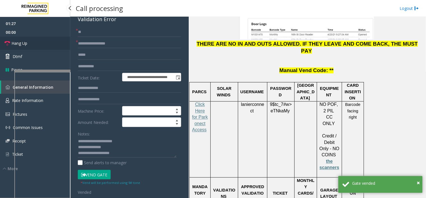
click at [48, 41] on link "Hang Up" at bounding box center [35, 43] width 70 height 13
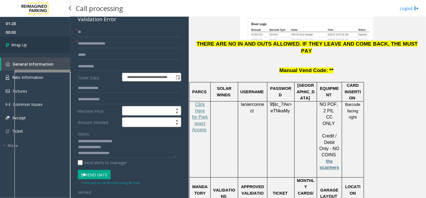
click at [48, 41] on link "Wrap Up" at bounding box center [35, 45] width 70 height 17
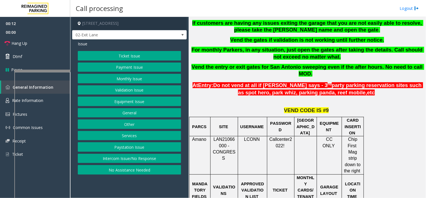
scroll to position [218, 0]
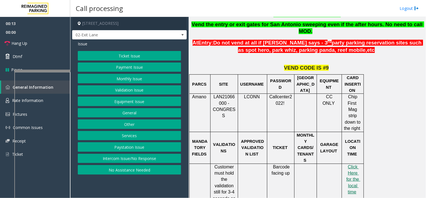
click at [123, 71] on button "Payment Issue" at bounding box center [129, 67] width 103 height 10
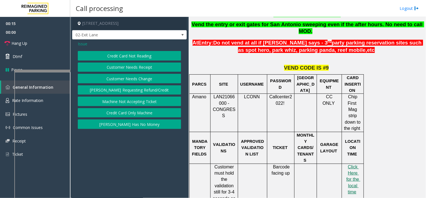
click at [128, 111] on button "Credit Card Only Machine" at bounding box center [129, 113] width 103 height 10
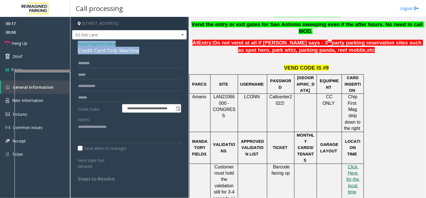
drag, startPoint x: 145, startPoint y: 53, endPoint x: 75, endPoint y: 42, distance: 70.4
click at [75, 42] on div "**********" at bounding box center [129, 113] width 115 height 148
copy div "Issue - Payment Issue Credit Card Only Machine"
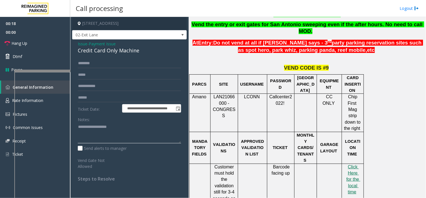
click at [97, 130] on textarea at bounding box center [129, 132] width 103 height 21
paste textarea "**********"
type textarea "**********"
click at [112, 99] on input "text" at bounding box center [129, 98] width 103 height 10
type input "*"
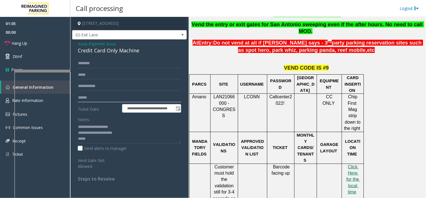
type input "******"
click at [114, 140] on textarea at bounding box center [129, 132] width 103 height 21
type textarea "**********"
click at [95, 60] on input "text" at bounding box center [129, 63] width 103 height 10
click at [80, 66] on input "*******" at bounding box center [129, 63] width 103 height 10
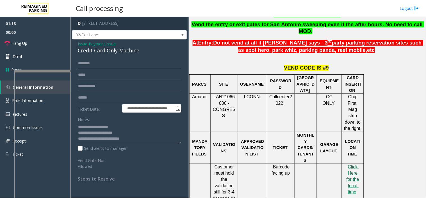
click at [83, 65] on input "*******" at bounding box center [129, 63] width 103 height 10
click at [80, 65] on input "******" at bounding box center [129, 63] width 103 height 10
type input "******"
click at [133, 138] on textarea at bounding box center [129, 132] width 103 height 21
type textarea "**********"
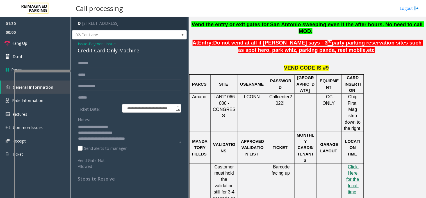
click at [85, 44] on span "Issue" at bounding box center [83, 44] width 10 height 6
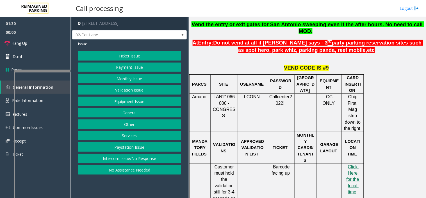
click at [94, 58] on button "Ticket Issue" at bounding box center [129, 56] width 103 height 10
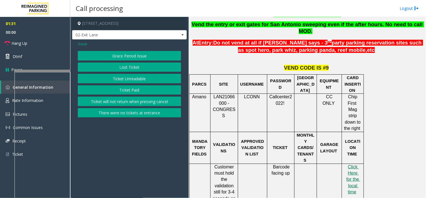
click at [115, 89] on button "Ticket Paid" at bounding box center [129, 90] width 103 height 10
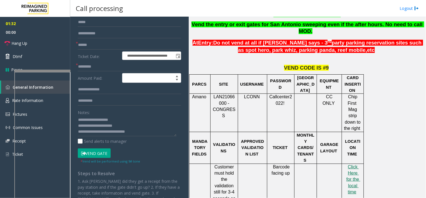
scroll to position [62, 0]
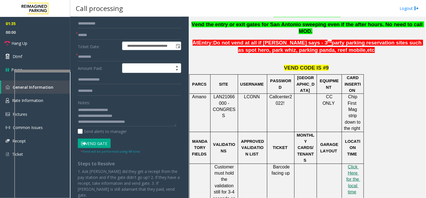
click at [95, 146] on button "Vend Gate" at bounding box center [94, 143] width 33 height 10
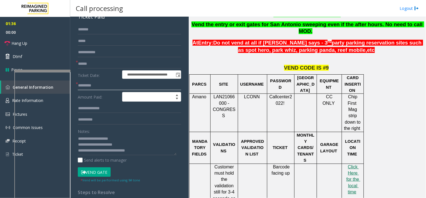
scroll to position [0, 0]
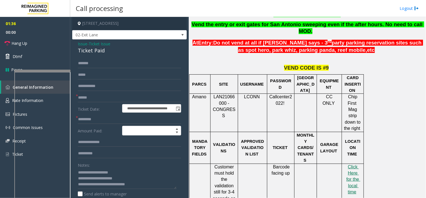
click at [86, 44] on span "Issue" at bounding box center [83, 44] width 10 height 6
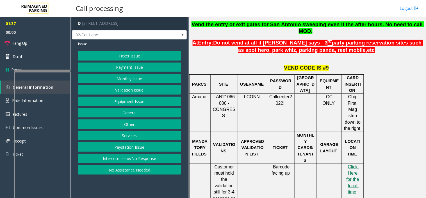
click at [114, 65] on button "Payment Issue" at bounding box center [129, 67] width 103 height 10
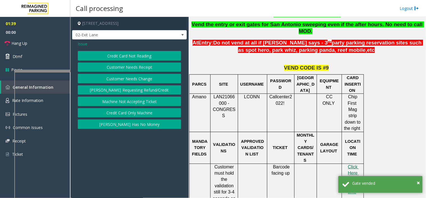
click at [119, 113] on button "Credit Card Only Machine" at bounding box center [129, 113] width 103 height 10
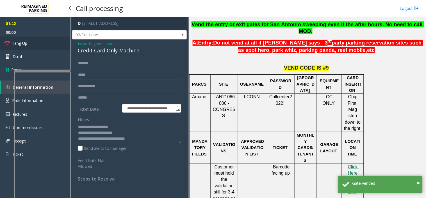
click at [42, 47] on link "Hang Up" at bounding box center [35, 43] width 70 height 13
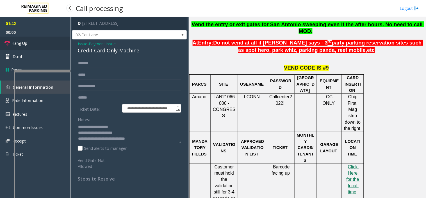
click at [42, 47] on link "Hang Up" at bounding box center [35, 43] width 70 height 13
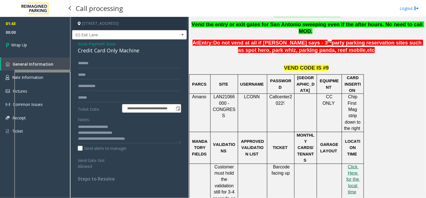
click at [42, 47] on link "Wrap Up" at bounding box center [35, 45] width 70 height 17
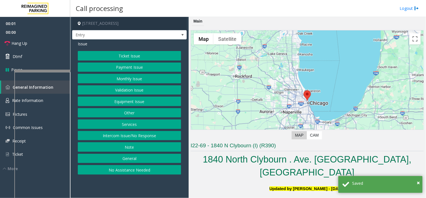
click at [125, 98] on button "Equipment Issue" at bounding box center [129, 101] width 103 height 10
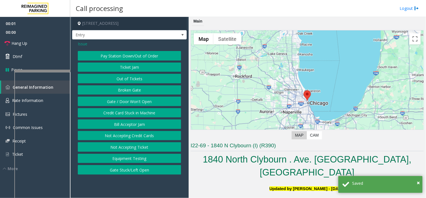
click at [125, 98] on button "Gate / Door Won't Open" at bounding box center [129, 101] width 103 height 10
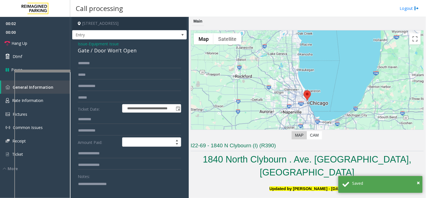
click at [81, 44] on span "Issue" at bounding box center [83, 44] width 10 height 6
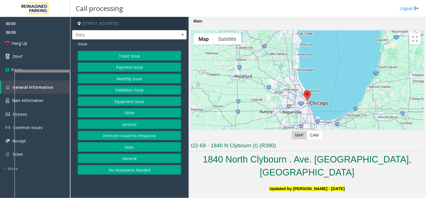
click at [127, 100] on button "Equipment Issue" at bounding box center [129, 101] width 103 height 10
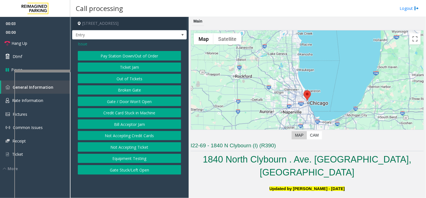
click at [125, 79] on button "Out of Tickets" at bounding box center [129, 79] width 103 height 10
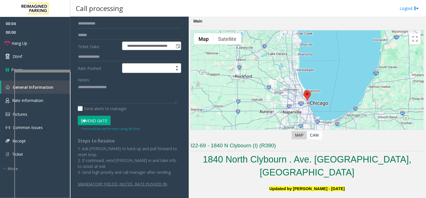
click at [108, 117] on button "Vend Gate" at bounding box center [94, 120] width 33 height 10
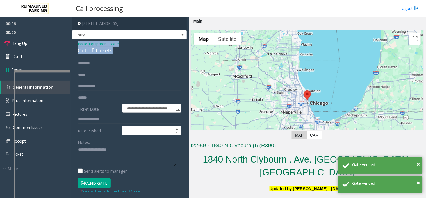
drag, startPoint x: 117, startPoint y: 51, endPoint x: 72, endPoint y: 41, distance: 46.9
click at [72, 41] on app-call-processing-form "**********" at bounding box center [129, 107] width 119 height 181
copy div "Issue - Equipment Issue Out of Tickets"
click at [131, 155] on textarea at bounding box center [127, 155] width 99 height 21
paste textarea "**********"
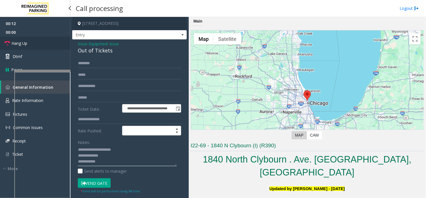
type textarea "**********"
click at [58, 46] on link "Hang Up" at bounding box center [35, 43] width 70 height 13
click at [58, 45] on link "Hang Up" at bounding box center [35, 43] width 70 height 13
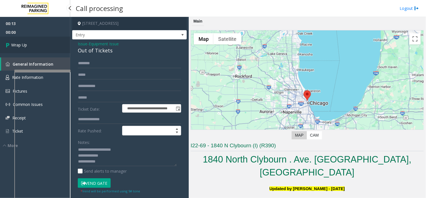
click at [58, 45] on link "Wrap Up" at bounding box center [35, 45] width 70 height 17
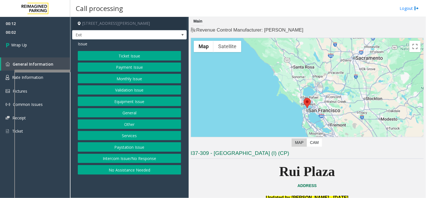
drag, startPoint x: 119, startPoint y: 156, endPoint x: 116, endPoint y: 129, distance: 27.1
click at [119, 156] on button "Intercom Issue/No Response" at bounding box center [129, 158] width 103 height 10
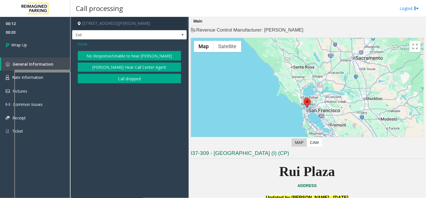
click at [96, 79] on button "Call dropped" at bounding box center [129, 79] width 103 height 10
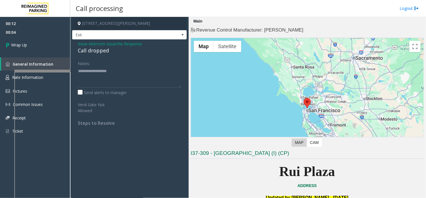
click at [91, 52] on div "Call dropped" at bounding box center [129, 51] width 103 height 8
type textarea "**********"
click at [59, 49] on link "Wrap Up" at bounding box center [35, 45] width 70 height 17
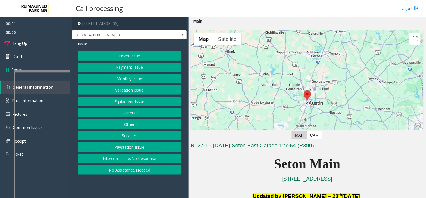
click at [139, 99] on button "Equipment Issue" at bounding box center [129, 101] width 103 height 10
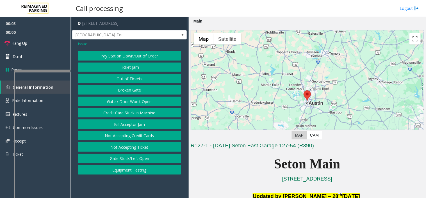
click at [133, 97] on button "Gate / Door Won't Open" at bounding box center [129, 101] width 103 height 10
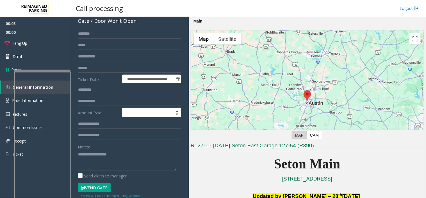
scroll to position [62, 0]
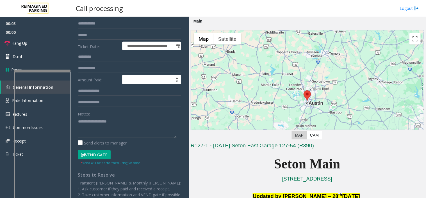
click at [107, 153] on button "Vend Gate" at bounding box center [94, 155] width 33 height 10
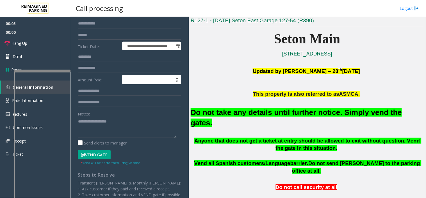
click at [241, 115] on font "Do not take any details until further notice. Simply vend the gates." at bounding box center [296, 117] width 211 height 19
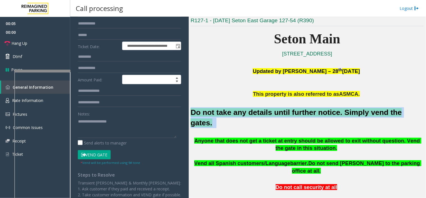
click at [241, 115] on font "Do not take any details until further notice. Simply vend the gates." at bounding box center [296, 117] width 211 height 19
copy h2 "Do not take any details until further notice. Simply vend the gates."
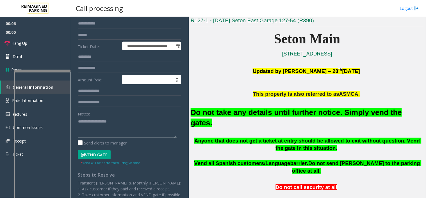
click at [145, 128] on textarea at bounding box center [127, 127] width 99 height 21
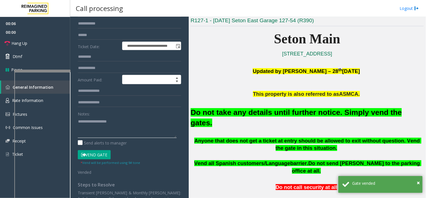
paste textarea "**********"
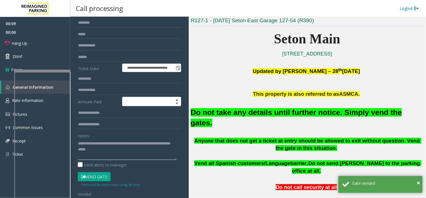
scroll to position [31, 0]
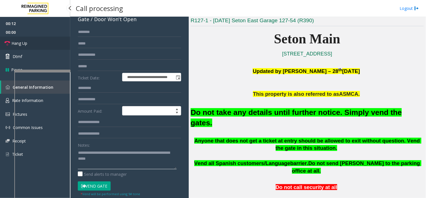
type textarea "**********"
click at [53, 46] on link "Hang Up" at bounding box center [35, 43] width 70 height 13
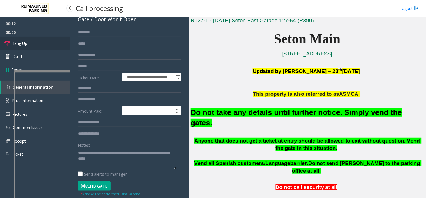
click at [53, 46] on link "Hang Up" at bounding box center [35, 43] width 70 height 13
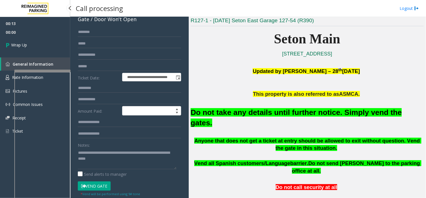
click at [53, 46] on link "Wrap Up" at bounding box center [35, 45] width 70 height 17
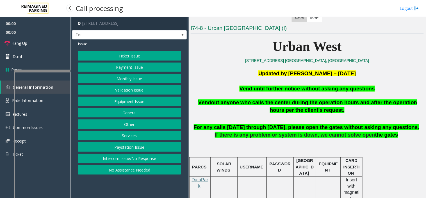
scroll to position [218, 0]
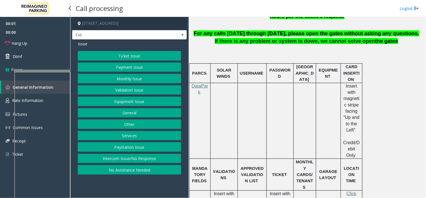
click at [127, 97] on button "Equipment Issue" at bounding box center [129, 101] width 103 height 10
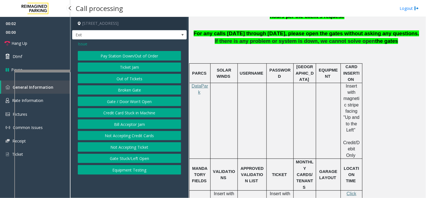
click at [127, 97] on button "Gate / Door Won't Open" at bounding box center [129, 101] width 103 height 10
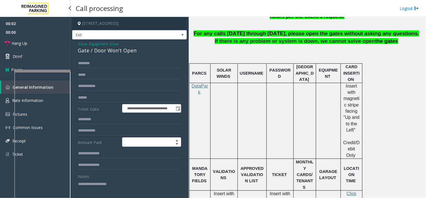
scroll to position [94, 0]
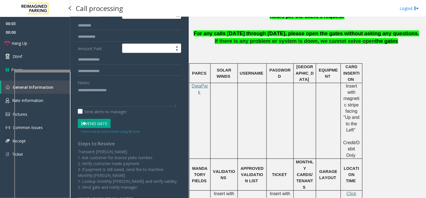
click at [97, 117] on form "**********" at bounding box center [129, 49] width 103 height 169
click at [99, 121] on button "Vend Gate" at bounding box center [94, 124] width 33 height 10
click at [100, 121] on button "Vend Gate" at bounding box center [94, 124] width 33 height 10
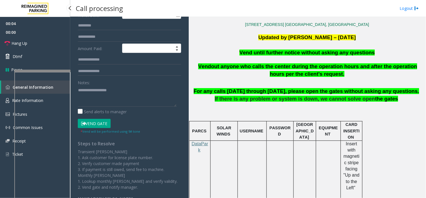
scroll to position [156, 0]
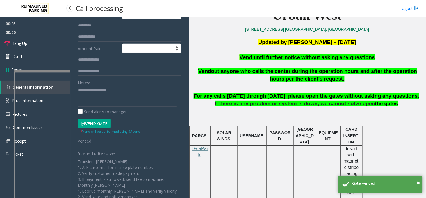
click at [256, 58] on span "Vend until further notice without asking any questions" at bounding box center [307, 57] width 135 height 6
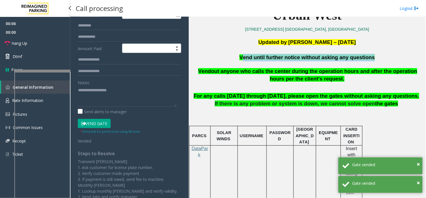
click at [256, 58] on span "Vend until further notice without asking any questions" at bounding box center [307, 57] width 135 height 6
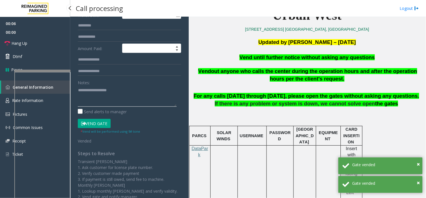
click at [105, 100] on textarea at bounding box center [127, 95] width 99 height 21
click at [276, 56] on span "Vend until further notice without asking any questions" at bounding box center [307, 57] width 135 height 6
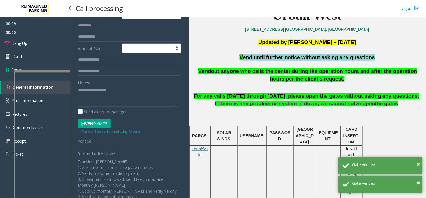
click at [276, 56] on span "Vend until further notice without asking any questions" at bounding box center [307, 57] width 135 height 6
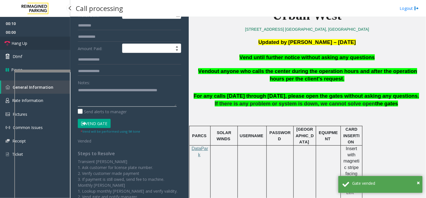
type textarea "**********"
click at [34, 48] on link "Hang Up" at bounding box center [35, 43] width 70 height 13
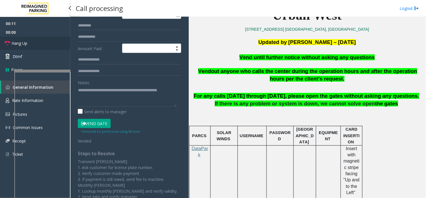
click at [34, 46] on link "Hang Up" at bounding box center [35, 43] width 70 height 13
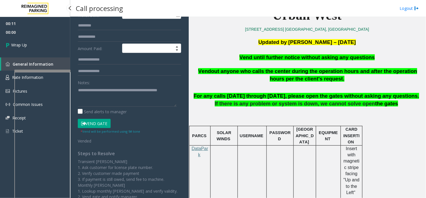
click at [34, 46] on link "Wrap Up" at bounding box center [35, 45] width 70 height 17
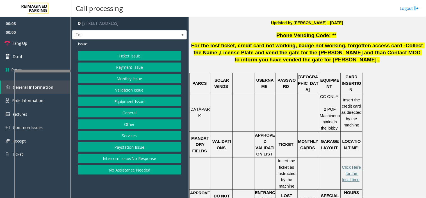
scroll to position [156, 0]
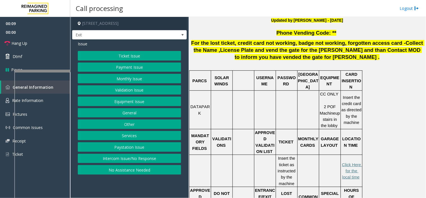
click at [132, 55] on button "Ticket Issue" at bounding box center [129, 56] width 103 height 10
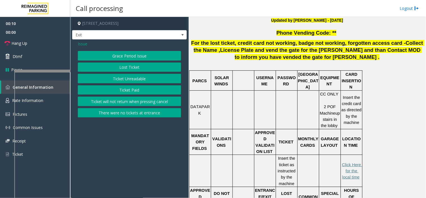
click at [134, 79] on button "Ticket Unreadable" at bounding box center [129, 79] width 103 height 10
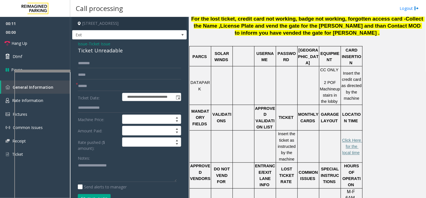
scroll to position [187, 0]
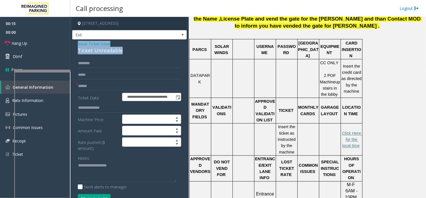
drag, startPoint x: 127, startPoint y: 53, endPoint x: 78, endPoint y: 43, distance: 50.1
click at [78, 43] on div "Issue - Ticket Issue Ticket Unreadable" at bounding box center [129, 47] width 103 height 13
copy div "Issue - Ticket Issue Ticket Unreadable"
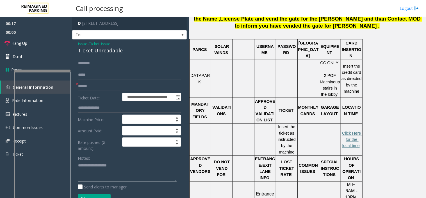
click at [87, 161] on textarea at bounding box center [127, 171] width 99 height 21
paste textarea "**********"
type textarea "**********"
click at [136, 86] on input "text" at bounding box center [129, 86] width 103 height 10
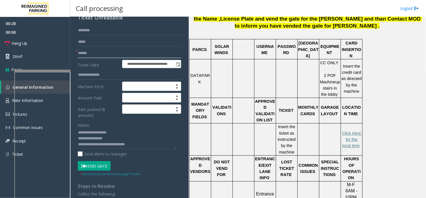
scroll to position [62, 0]
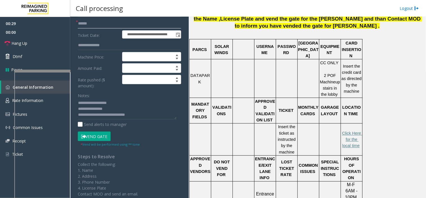
type input "******"
click at [104, 134] on button "Vend Gate" at bounding box center [94, 136] width 33 height 10
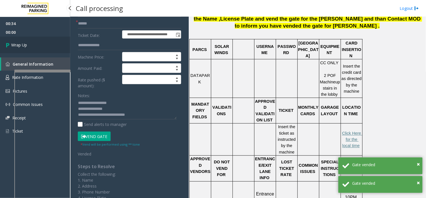
click at [55, 49] on link "Wrap Up" at bounding box center [35, 45] width 70 height 17
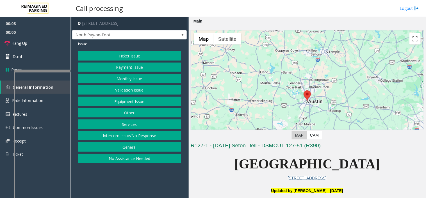
click at [143, 55] on button "Ticket Issue" at bounding box center [129, 56] width 103 height 10
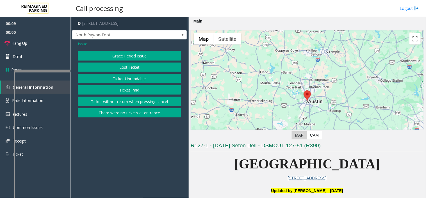
click at [130, 78] on button "Ticket Unreadable" at bounding box center [129, 79] width 103 height 10
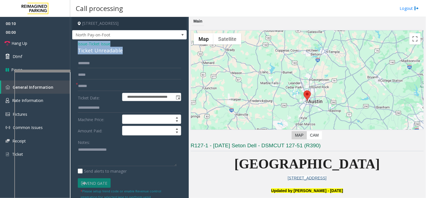
drag, startPoint x: 124, startPoint y: 49, endPoint x: 75, endPoint y: 44, distance: 49.7
click at [75, 44] on div "**********" at bounding box center [129, 176] width 115 height 274
copy div "Issue - Ticket Issue Ticket Unreadable"
click at [100, 155] on textarea at bounding box center [127, 155] width 99 height 21
paste textarea "**********"
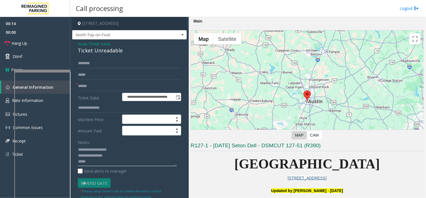
type textarea "**********"
click at [97, 85] on input "text" at bounding box center [129, 86] width 103 height 10
type input "**"
click at [106, 162] on textarea at bounding box center [127, 155] width 99 height 21
type textarea "**********"
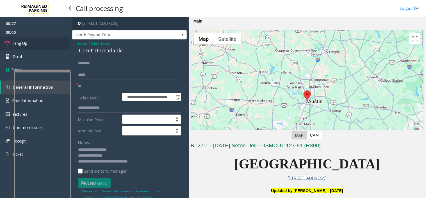
click at [56, 42] on link "Hang Up" at bounding box center [35, 43] width 70 height 13
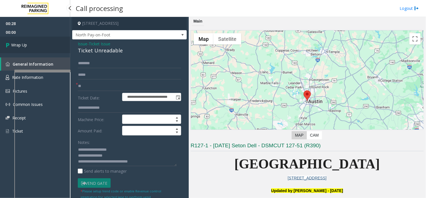
click at [56, 42] on link "Wrap Up" at bounding box center [35, 45] width 70 height 17
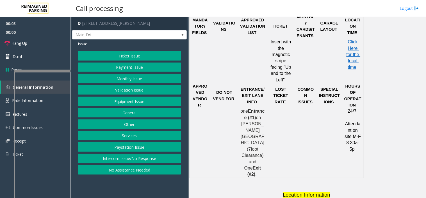
scroll to position [437, 0]
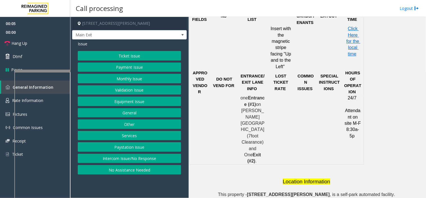
click at [139, 79] on button "Monthly Issue" at bounding box center [129, 79] width 103 height 10
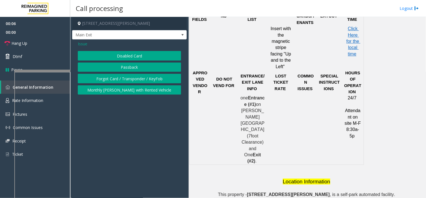
click at [123, 54] on button "Disabled Card" at bounding box center [129, 56] width 103 height 10
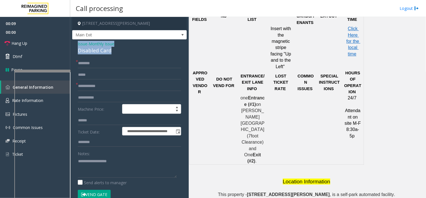
drag, startPoint x: 118, startPoint y: 51, endPoint x: 77, endPoint y: 43, distance: 42.4
click at [77, 43] on div "**********" at bounding box center [129, 199] width 115 height 321
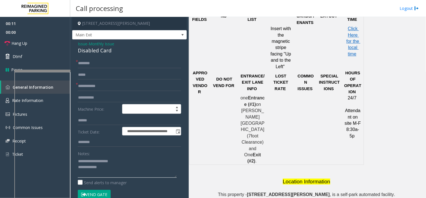
click at [113, 168] on textarea at bounding box center [127, 166] width 99 height 21
type textarea "**********"
click at [92, 82] on input "text" at bounding box center [129, 86] width 103 height 10
type input "********"
click at [88, 60] on input "text" at bounding box center [129, 63] width 103 height 10
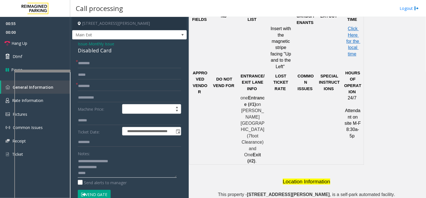
click at [92, 176] on textarea at bounding box center [127, 166] width 99 height 21
type textarea "**********"
click at [84, 61] on input "text" at bounding box center [129, 63] width 103 height 10
drag, startPoint x: 87, startPoint y: 62, endPoint x: 173, endPoint y: 67, distance: 87.0
click at [173, 67] on input "*******" at bounding box center [129, 63] width 103 height 10
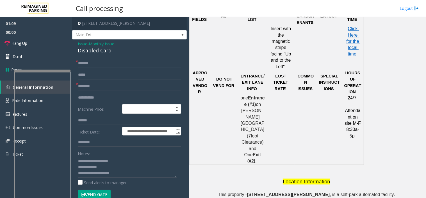
click at [79, 66] on input "*******" at bounding box center [129, 63] width 103 height 10
drag, startPoint x: 83, startPoint y: 65, endPoint x: 169, endPoint y: 60, distance: 86.5
click at [169, 60] on input "*******" at bounding box center [129, 63] width 103 height 10
click at [80, 63] on input "*******" at bounding box center [129, 63] width 103 height 10
type input "*******"
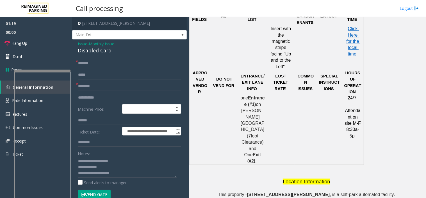
drag, startPoint x: 86, startPoint y: 64, endPoint x: 82, endPoint y: 57, distance: 8.2
click at [82, 57] on div "**********" at bounding box center [129, 199] width 115 height 321
click at [86, 65] on input "*******" at bounding box center [129, 63] width 103 height 10
click at [88, 65] on input "*******" at bounding box center [129, 63] width 103 height 10
click at [89, 65] on input "*******" at bounding box center [129, 63] width 103 height 10
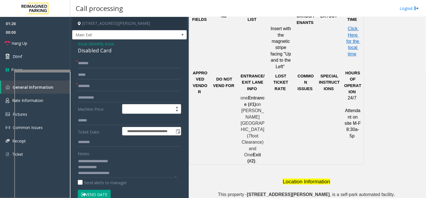
drag, startPoint x: 89, startPoint y: 65, endPoint x: 84, endPoint y: 61, distance: 7.2
click at [82, 56] on div "**********" at bounding box center [129, 199] width 115 height 321
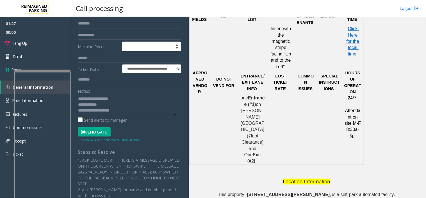
click at [91, 130] on button "Vend Gate" at bounding box center [94, 132] width 33 height 10
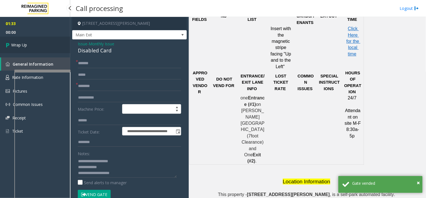
click at [39, 43] on link "Wrap Up" at bounding box center [35, 45] width 70 height 17
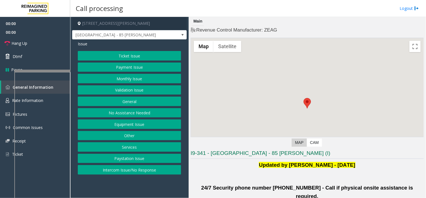
click at [131, 89] on button "Validation Issue" at bounding box center [129, 90] width 103 height 10
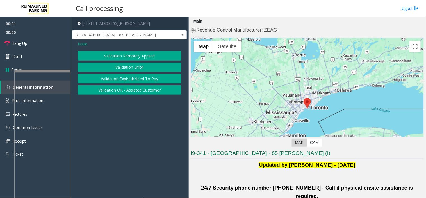
click at [130, 66] on button "Validation Error" at bounding box center [129, 67] width 103 height 10
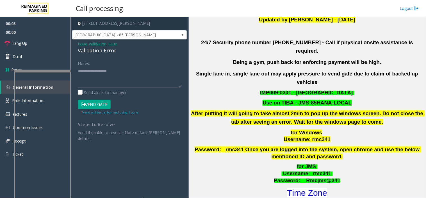
scroll to position [156, 0]
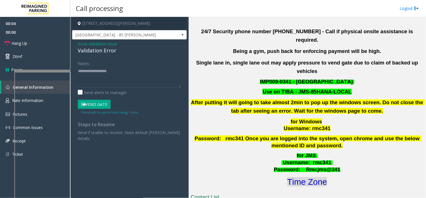
click at [307, 177] on font "Time Zone" at bounding box center [307, 181] width 40 height 9
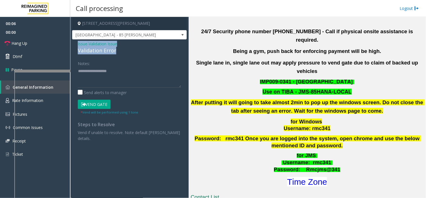
drag, startPoint x: 119, startPoint y: 52, endPoint x: 76, endPoint y: 43, distance: 44.2
click at [76, 43] on div "Issue - Validation Issue Validation Error Notes: Send alerts to manager Vend Ga…" at bounding box center [129, 92] width 115 height 107
copy div "Issue - Validation Issue Validation Error"
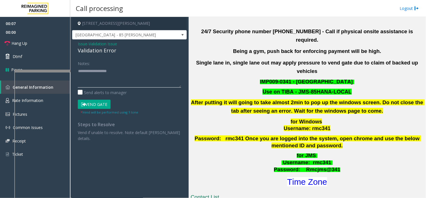
click at [82, 71] on textarea at bounding box center [129, 76] width 103 height 21
paste textarea "**********"
click at [88, 80] on textarea at bounding box center [129, 76] width 103 height 21
click at [92, 100] on button "Vend Gate" at bounding box center [94, 104] width 33 height 10
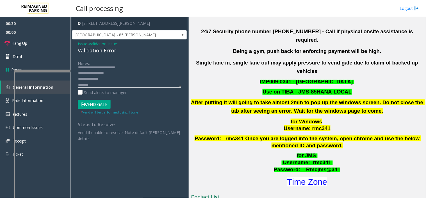
click at [114, 72] on textarea at bounding box center [129, 76] width 103 height 21
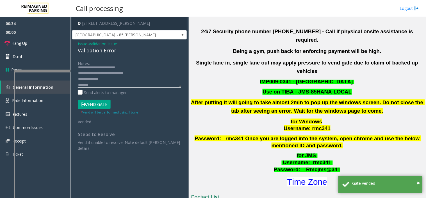
click at [117, 82] on textarea at bounding box center [129, 76] width 103 height 21
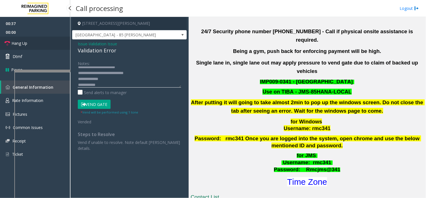
type textarea "**********"
click at [44, 42] on link "Hang Up" at bounding box center [35, 43] width 70 height 13
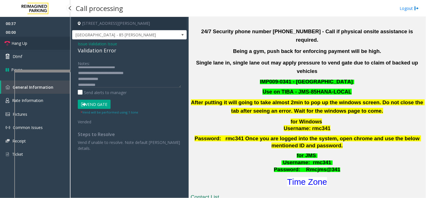
click at [44, 42] on link "Hang Up" at bounding box center [35, 43] width 70 height 13
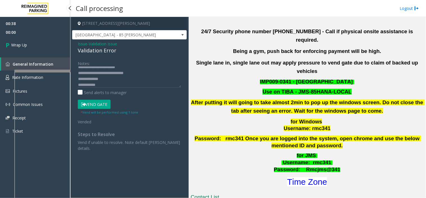
click at [44, 42] on link "Wrap Up" at bounding box center [35, 45] width 70 height 17
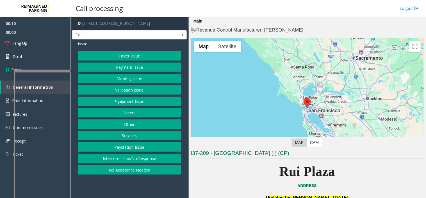
click at [119, 156] on button "Intercom Issue/No Response" at bounding box center [129, 158] width 103 height 10
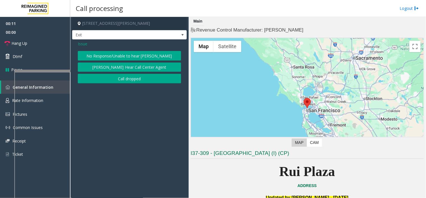
click at [104, 52] on button "No Response/Unable to hear [PERSON_NAME]" at bounding box center [129, 56] width 103 height 10
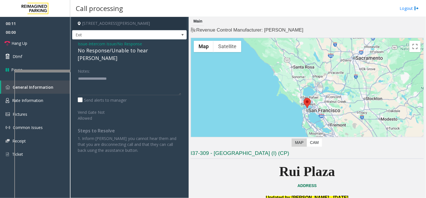
click at [104, 52] on div "No Response/Unable to hear [PERSON_NAME]" at bounding box center [129, 54] width 103 height 15
type textarea "**********"
click at [48, 42] on link "Hang Up" at bounding box center [35, 43] width 70 height 13
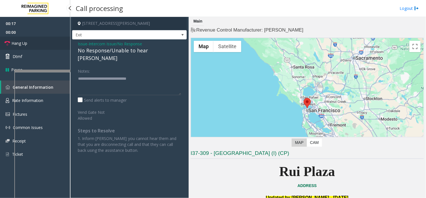
click at [48, 42] on link "Hang Up" at bounding box center [35, 43] width 70 height 13
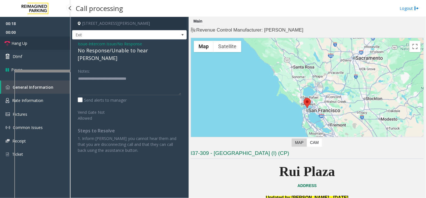
click at [48, 42] on link "Hang Up" at bounding box center [35, 43] width 70 height 13
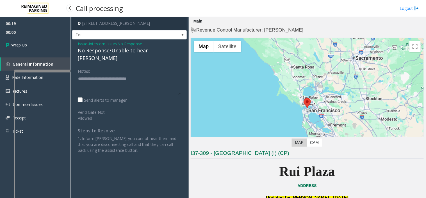
click at [48, 42] on link "Wrap Up" at bounding box center [35, 45] width 70 height 17
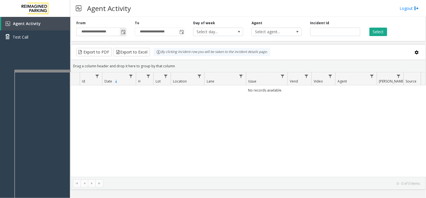
click at [124, 32] on span "Toggle popup" at bounding box center [123, 32] width 4 height 4
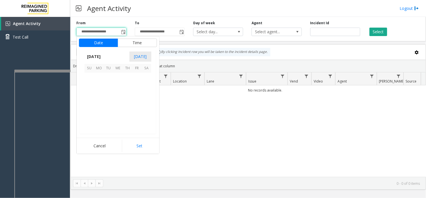
scroll to position [100755, 0]
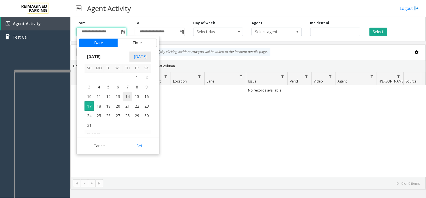
click at [123, 97] on span "14" at bounding box center [128, 97] width 10 height 10
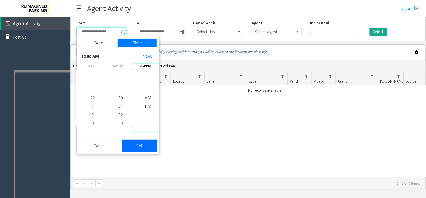
click at [144, 142] on button "Set" at bounding box center [139, 145] width 35 height 12
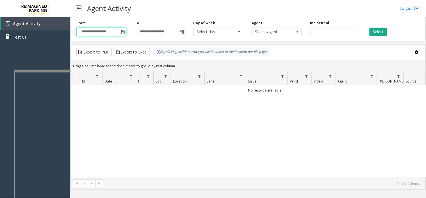
type input "**********"
drag, startPoint x: 384, startPoint y: 31, endPoint x: 381, endPoint y: 34, distance: 4.4
click at [384, 32] on button "Select" at bounding box center [379, 32] width 18 height 8
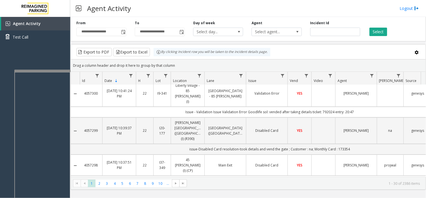
scroll to position [94, 0]
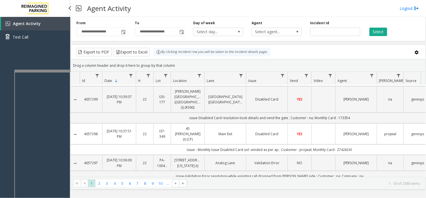
click at [171, 47] on kendo-grid-toolbar "Export to PDF Export to Excel By clicking Incident row you will be taken to the…" at bounding box center [248, 51] width 355 height 15
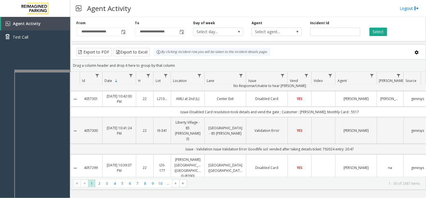
scroll to position [0, 0]
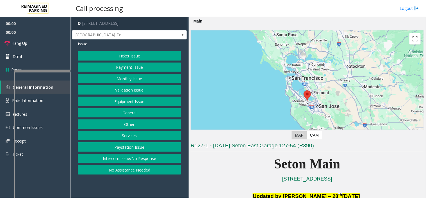
click at [123, 100] on button "Equipment Issue" at bounding box center [129, 101] width 103 height 10
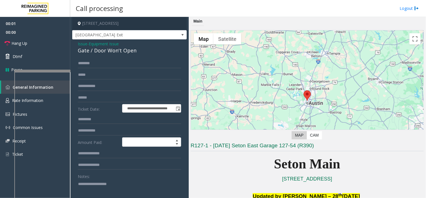
scroll to position [94, 0]
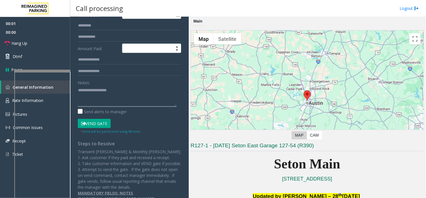
click at [103, 94] on textarea at bounding box center [127, 95] width 99 height 21
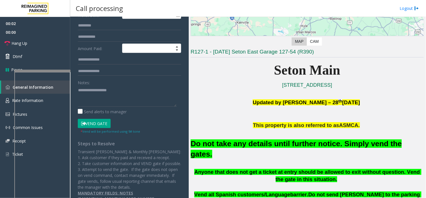
click at [232, 144] on font "Do not take any details until further notice. Simply vend the gates." at bounding box center [296, 148] width 211 height 19
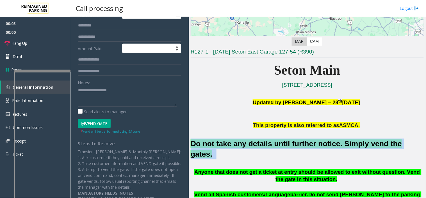
click at [232, 144] on font "Do not take any details until further notice. Simply vend the gates." at bounding box center [296, 148] width 211 height 19
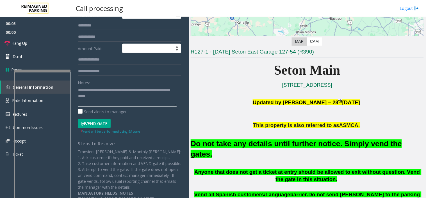
type textarea "**********"
click at [88, 128] on div "* Vend will be performed using 9# tone" at bounding box center [111, 131] width 60 height 6
click at [90, 123] on button "Vend Gate" at bounding box center [94, 124] width 33 height 10
click at [116, 91] on textarea at bounding box center [127, 95] width 99 height 21
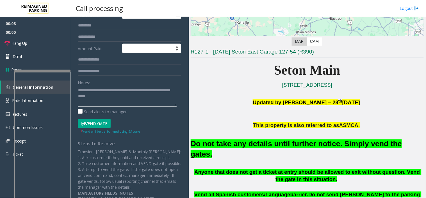
click at [116, 91] on textarea at bounding box center [127, 95] width 99 height 21
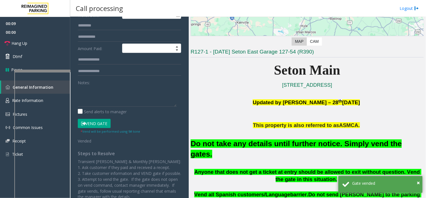
click at [218, 191] on span "Vend all Spanish customers/Language" at bounding box center [242, 194] width 96 height 6
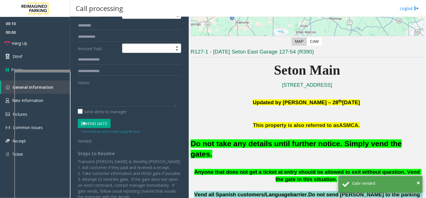
click at [218, 191] on span "Vend all Spanish customers/Language" at bounding box center [242, 194] width 96 height 6
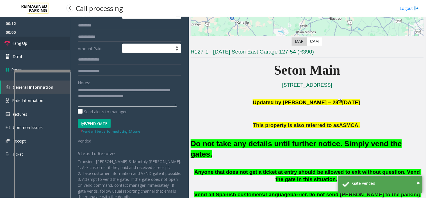
type textarea "**********"
click at [46, 42] on link "Hang Up" at bounding box center [35, 43] width 70 height 13
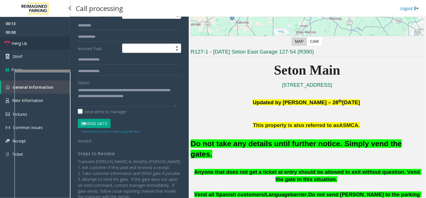
click at [46, 42] on link "Hang Up" at bounding box center [35, 43] width 70 height 13
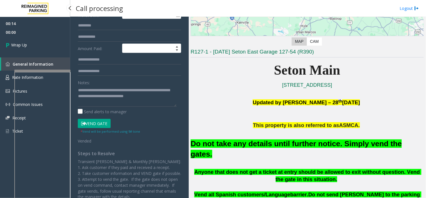
click at [46, 42] on link "Wrap Up" at bounding box center [35, 45] width 70 height 17
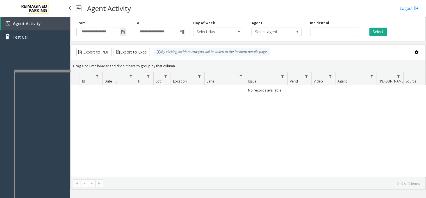
click at [122, 35] on span "Toggle popup" at bounding box center [123, 31] width 6 height 9
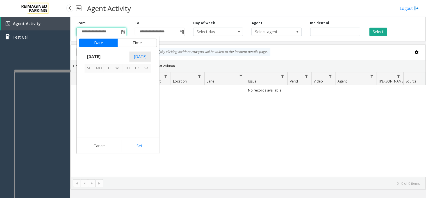
scroll to position [100755, 0]
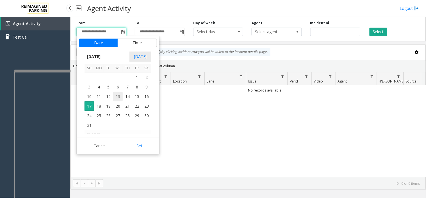
click at [119, 97] on span "13" at bounding box center [118, 97] width 10 height 10
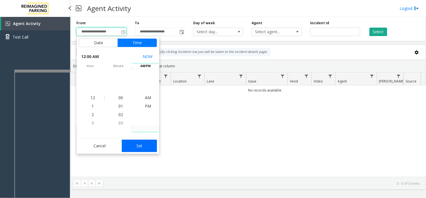
click at [139, 142] on button "Set" at bounding box center [139, 145] width 35 height 12
type input "**********"
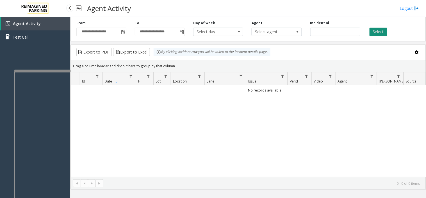
click at [379, 28] on button "Select" at bounding box center [379, 32] width 18 height 8
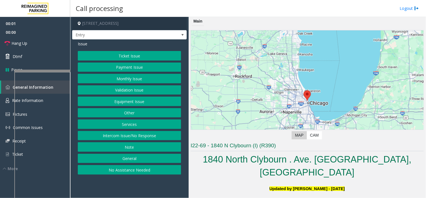
click at [138, 98] on button "Equipment Issue" at bounding box center [129, 101] width 103 height 10
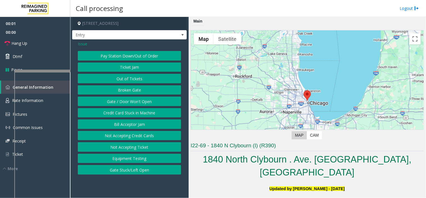
click at [134, 78] on button "Out of Tickets" at bounding box center [129, 79] width 103 height 10
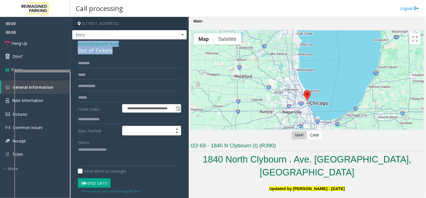
drag, startPoint x: 116, startPoint y: 52, endPoint x: 76, endPoint y: 41, distance: 41.4
click at [76, 41] on div "**********" at bounding box center [129, 149] width 115 height 221
copy div "Issue - Equipment Issue Out of Tickets"
click at [93, 160] on textarea at bounding box center [127, 155] width 99 height 21
paste textarea "**********"
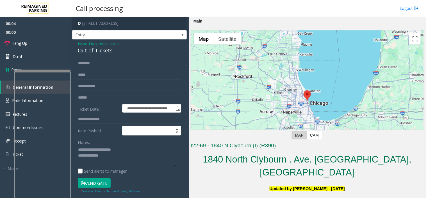
click at [89, 183] on button "Vend Gate" at bounding box center [94, 183] width 33 height 10
click at [115, 156] on textarea at bounding box center [127, 155] width 99 height 21
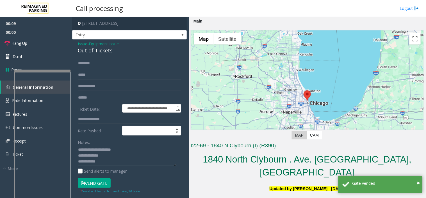
type textarea "**********"
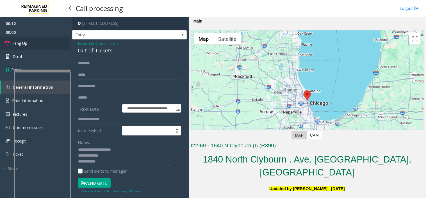
click at [45, 44] on link "Hang Up" at bounding box center [35, 43] width 70 height 13
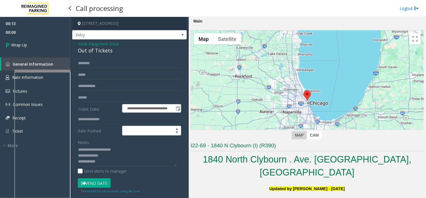
click at [45, 44] on link "Wrap Up" at bounding box center [35, 45] width 70 height 17
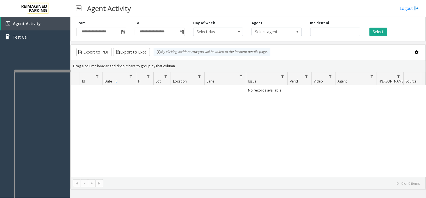
click at [127, 34] on div "**********" at bounding box center [101, 28] width 58 height 15
click at [124, 32] on span "Toggle popup" at bounding box center [123, 32] width 4 height 4
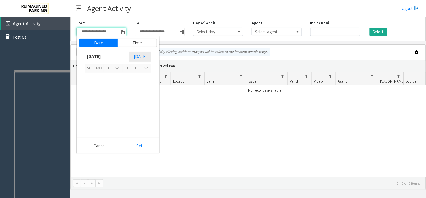
scroll to position [100755, 0]
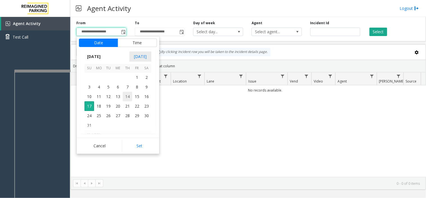
click at [125, 98] on span "14" at bounding box center [128, 97] width 10 height 10
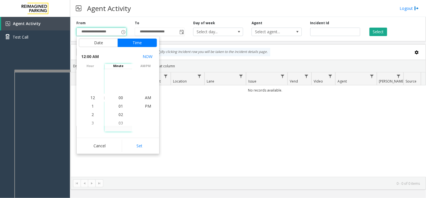
drag, startPoint x: 128, startPoint y: 145, endPoint x: 335, endPoint y: 12, distance: 245.4
click at [139, 139] on button "Set" at bounding box center [139, 145] width 35 height 12
type input "**********"
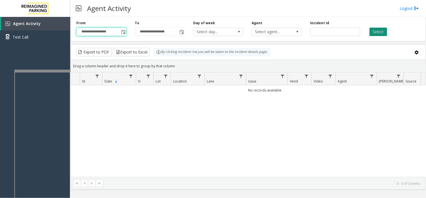
click at [380, 31] on button "Select" at bounding box center [379, 32] width 18 height 8
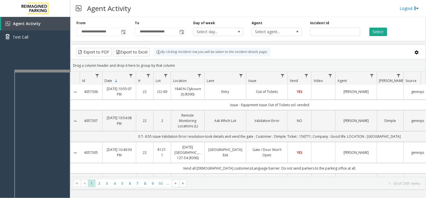
scroll to position [0, 0]
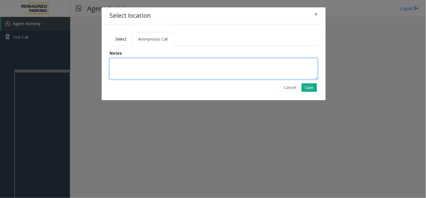
click at [150, 71] on textarea at bounding box center [214, 68] width 208 height 21
type textarea "**********"
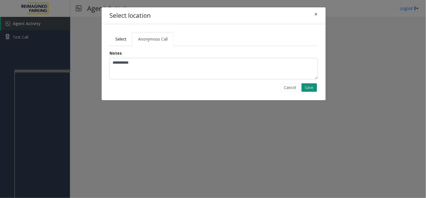
click at [308, 88] on button "Save" at bounding box center [309, 87] width 15 height 8
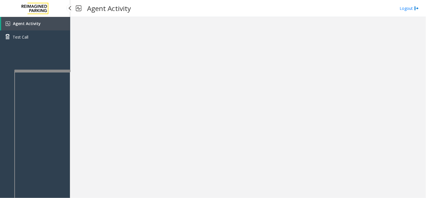
click at [61, 21] on link "Agent Activity" at bounding box center [35, 23] width 69 height 13
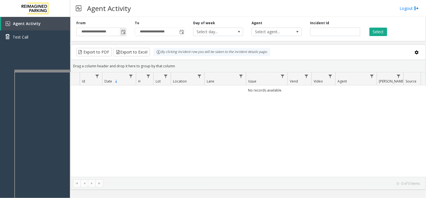
click at [125, 28] on span "Toggle popup" at bounding box center [123, 31] width 6 height 9
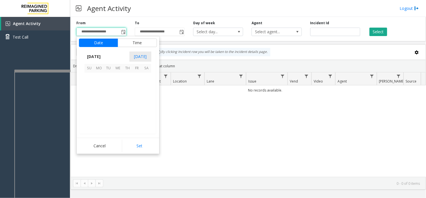
scroll to position [100755, 0]
click at [145, 96] on span "16" at bounding box center [147, 97] width 10 height 10
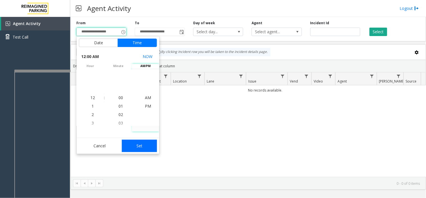
click at [142, 152] on button "Set" at bounding box center [139, 145] width 35 height 12
type input "**********"
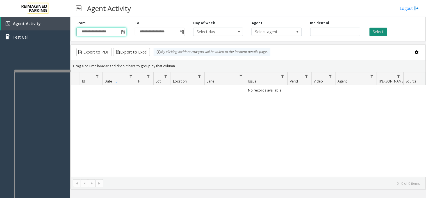
click at [379, 28] on button "Select" at bounding box center [379, 32] width 18 height 8
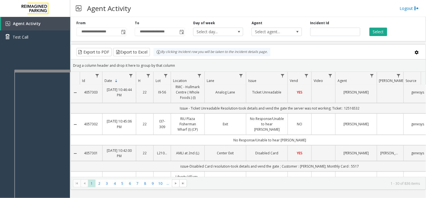
scroll to position [187, 0]
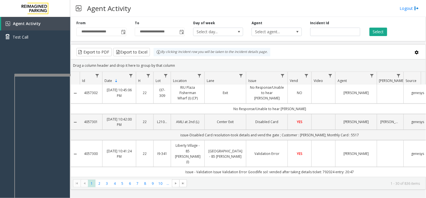
click at [55, 74] on div at bounding box center [42, 75] width 56 height 2
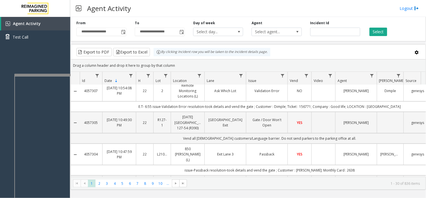
scroll to position [0, 0]
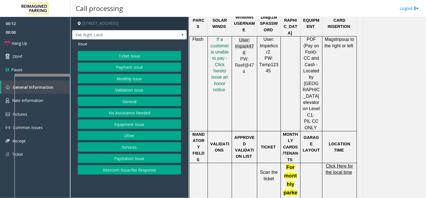
scroll to position [343, 0]
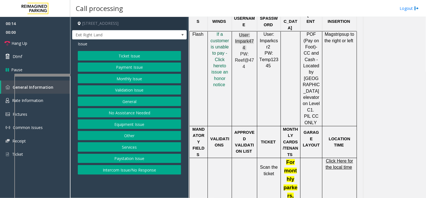
click at [223, 32] on span "f a customer is unable to pay - Click her" at bounding box center [220, 50] width 19 height 36
click at [343, 158] on span "Click Here for the local time" at bounding box center [340, 163] width 28 height 11
click at [119, 69] on button "Payment Issue" at bounding box center [129, 67] width 103 height 10
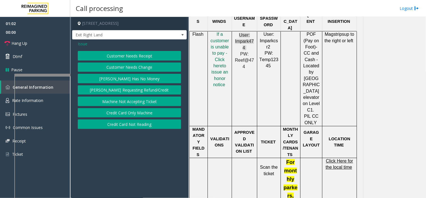
click at [116, 112] on button "Credit Card Only Machine" at bounding box center [129, 113] width 103 height 10
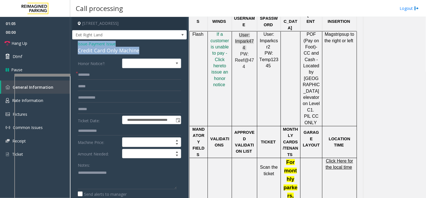
drag, startPoint x: 143, startPoint y: 51, endPoint x: 75, endPoint y: 40, distance: 68.2
click at [75, 40] on div "**********" at bounding box center [129, 178] width 115 height 278
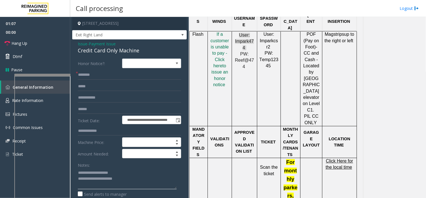
click at [132, 176] on textarea at bounding box center [127, 178] width 99 height 21
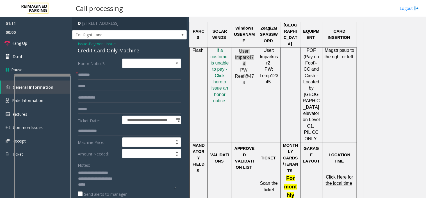
scroll to position [312, 0]
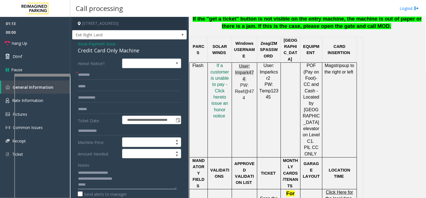
type textarea "**********"
click at [126, 74] on input "text" at bounding box center [129, 75] width 103 height 10
click at [106, 190] on div "Notes: Send alerts to manager" at bounding box center [129, 178] width 103 height 37
click at [98, 185] on textarea at bounding box center [127, 178] width 99 height 21
click at [99, 77] on input "text" at bounding box center [129, 75] width 103 height 10
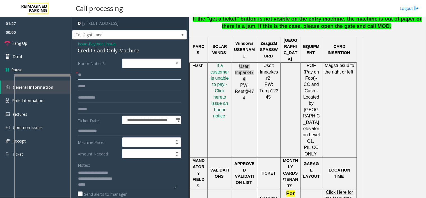
type input "**"
click at [92, 181] on textarea at bounding box center [127, 178] width 99 height 21
click at [95, 182] on textarea at bounding box center [127, 178] width 99 height 21
click at [54, 40] on link "Hang Up" at bounding box center [35, 43] width 70 height 13
click at [93, 187] on textarea at bounding box center [127, 178] width 99 height 21
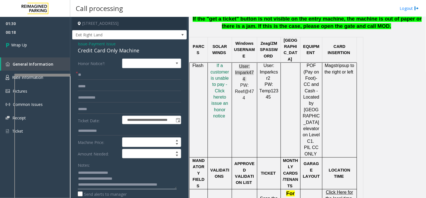
scroll to position [4, 0]
type textarea "**********"
click at [49, 42] on link "Wrap Up" at bounding box center [35, 45] width 70 height 17
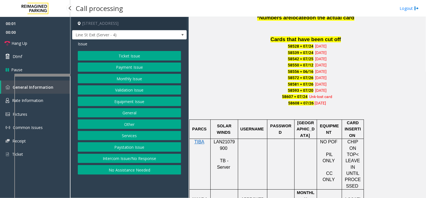
scroll to position [375, 0]
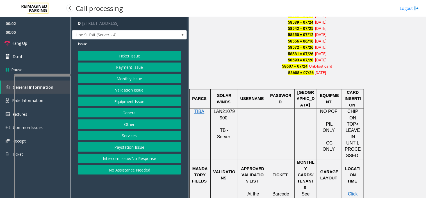
click at [225, 111] on span "LAN21079900" at bounding box center [224, 114] width 21 height 11
copy p "LAN21079900"
click at [111, 78] on button "Monthly Issue" at bounding box center [129, 79] width 103 height 10
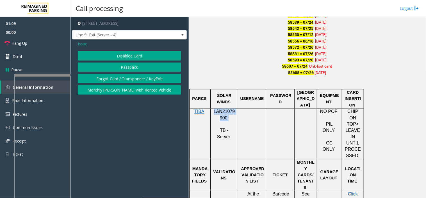
click at [102, 65] on button "Passback" at bounding box center [129, 67] width 103 height 10
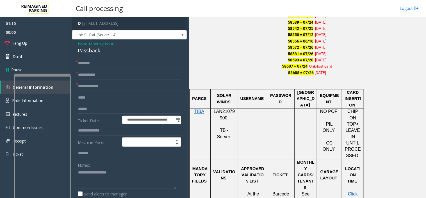
click at [95, 62] on input "text" at bounding box center [129, 63] width 103 height 10
paste input "*******"
click at [107, 58] on div "**********" at bounding box center [129, 178] width 115 height 279
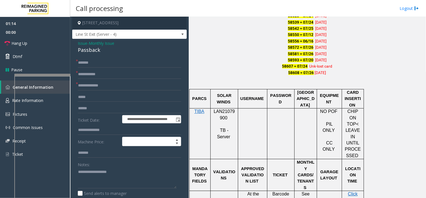
scroll to position [0, 0]
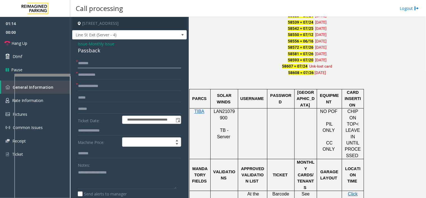
click at [103, 63] on input "*******" at bounding box center [129, 63] width 103 height 10
click at [125, 69] on form "**********" at bounding box center [129, 137] width 103 height 158
click at [120, 63] on input "*******" at bounding box center [129, 63] width 103 height 10
paste input "*********"
type input "**********"
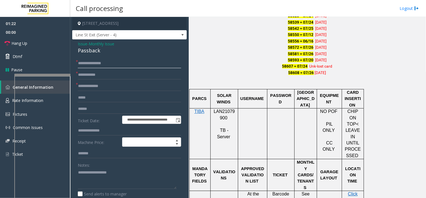
click at [138, 66] on input "**********" at bounding box center [129, 63] width 103 height 10
click at [133, 69] on form "**********" at bounding box center [129, 137] width 103 height 158
click at [125, 74] on input "text" at bounding box center [129, 75] width 103 height 10
type input "*"
click at [119, 82] on input "text" at bounding box center [129, 86] width 103 height 10
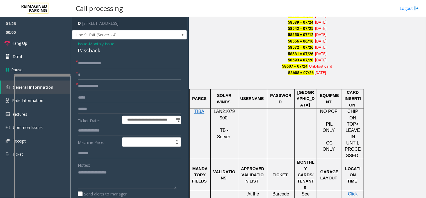
click at [105, 79] on input "*" at bounding box center [129, 75] width 103 height 10
type input "**"
click at [100, 86] on input "text" at bounding box center [129, 86] width 103 height 10
type input "**"
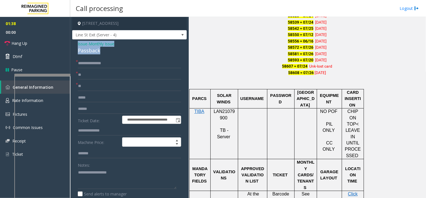
drag, startPoint x: 103, startPoint y: 51, endPoint x: 75, endPoint y: 40, distance: 29.6
click at [75, 40] on div "**********" at bounding box center [129, 178] width 115 height 279
copy div "Issue - Monthly Issue Passback"
click at [114, 168] on textarea at bounding box center [127, 178] width 99 height 21
paste textarea "**********"
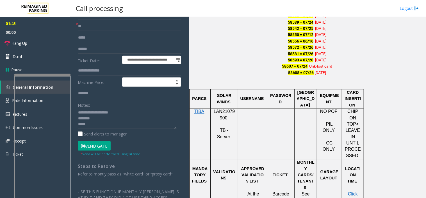
scroll to position [62, 0]
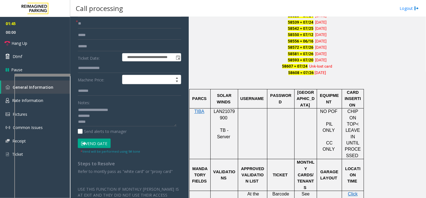
click at [93, 144] on button "Vend Gate" at bounding box center [94, 143] width 33 height 10
click at [89, 120] on textarea at bounding box center [127, 115] width 99 height 21
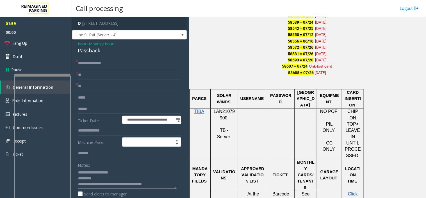
scroll to position [31, 0]
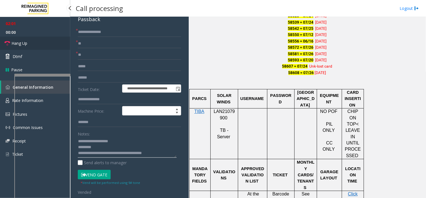
type textarea "**********"
click at [40, 41] on link "Hang Up" at bounding box center [35, 43] width 70 height 13
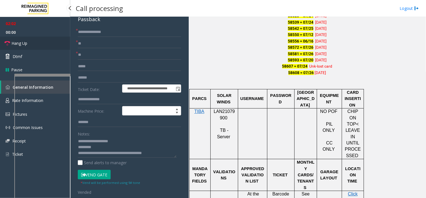
click at [40, 41] on link "Hang Up" at bounding box center [35, 43] width 70 height 13
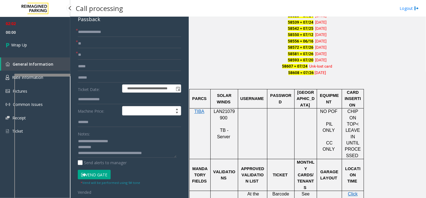
click at [40, 41] on link "Wrap Up" at bounding box center [35, 45] width 70 height 17
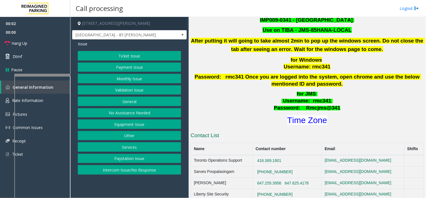
scroll to position [281, 0]
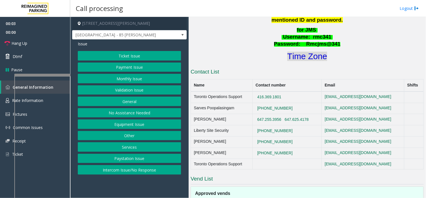
click at [299, 52] on font "Time Zone" at bounding box center [307, 56] width 40 height 9
click at [120, 78] on button "Monthly Issue" at bounding box center [129, 79] width 103 height 10
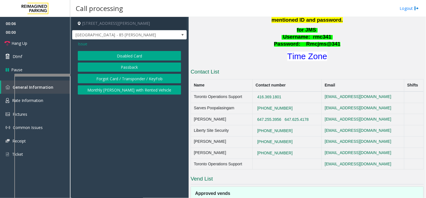
click at [118, 54] on button "Disabled Card" at bounding box center [129, 56] width 103 height 10
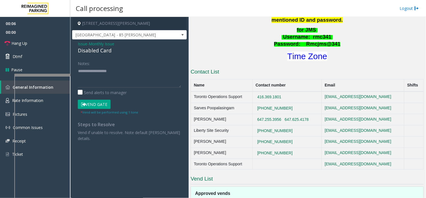
click at [81, 43] on span "Issue" at bounding box center [83, 44] width 10 height 6
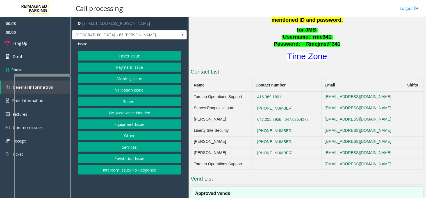
click at [118, 87] on button "Validation Issue" at bounding box center [129, 90] width 103 height 10
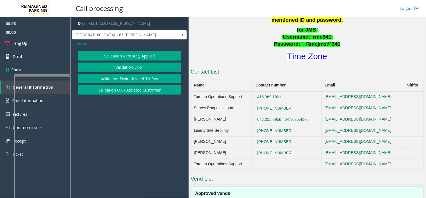
click at [126, 65] on button "Validation Error" at bounding box center [129, 67] width 103 height 10
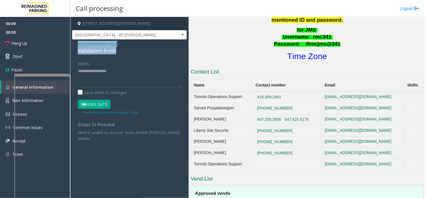
drag, startPoint x: 119, startPoint y: 51, endPoint x: 75, endPoint y: 46, distance: 43.8
click at [75, 46] on div "Issue - Validation Issue Validation Error Notes: Send alerts to manager Vend Ga…" at bounding box center [129, 92] width 115 height 107
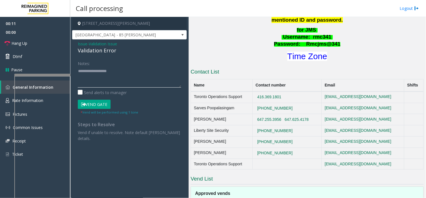
click at [108, 73] on textarea at bounding box center [129, 76] width 103 height 21
paste textarea "**********"
click at [112, 76] on textarea at bounding box center [129, 76] width 103 height 21
click at [110, 81] on textarea at bounding box center [129, 76] width 103 height 21
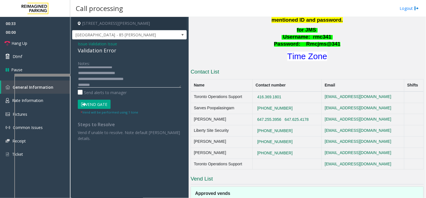
click at [93, 86] on textarea at bounding box center [129, 76] width 103 height 21
type textarea "**********"
click at [113, 87] on div "Notes: Send alerts to manager" at bounding box center [129, 76] width 103 height 37
click at [108, 85] on textarea at bounding box center [129, 76] width 103 height 21
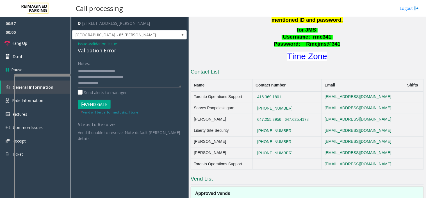
click at [95, 105] on button "Vend Gate" at bounding box center [94, 104] width 33 height 10
click at [107, 85] on textarea at bounding box center [129, 76] width 103 height 21
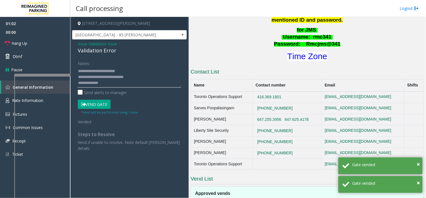
click at [107, 85] on textarea at bounding box center [129, 76] width 103 height 21
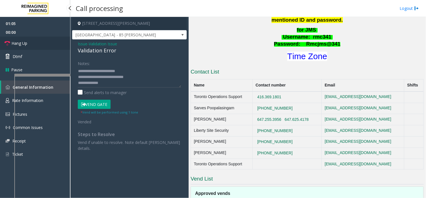
click at [38, 44] on link "Hang Up" at bounding box center [35, 43] width 70 height 13
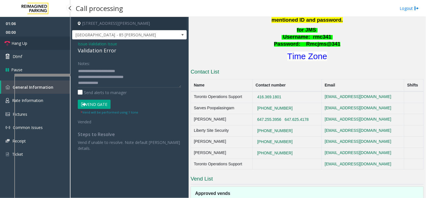
click at [38, 44] on link "Hang Up" at bounding box center [35, 43] width 70 height 13
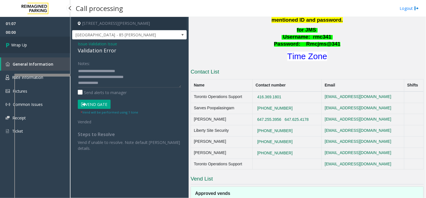
click at [38, 44] on link "Wrap Up" at bounding box center [35, 45] width 70 height 17
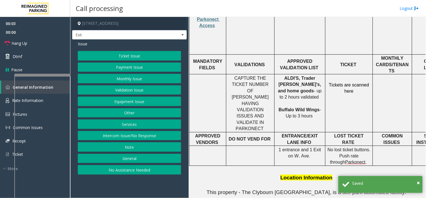
scroll to position [250, 0]
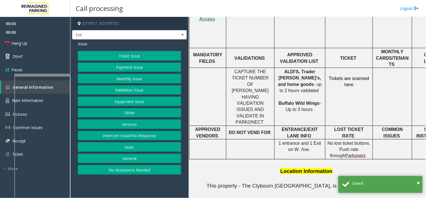
click at [133, 57] on button "Ticket Issue" at bounding box center [129, 56] width 103 height 10
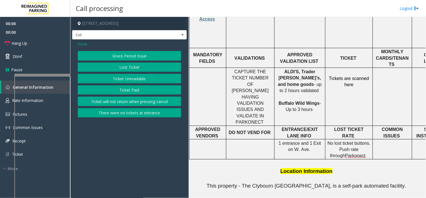
click at [122, 114] on button "There were no tickets at entrance" at bounding box center [129, 113] width 103 height 10
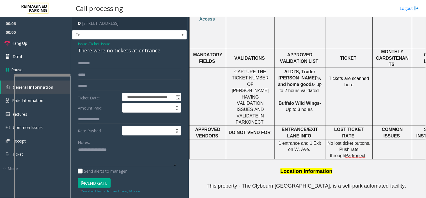
drag, startPoint x: 168, startPoint y: 49, endPoint x: 149, endPoint y: 52, distance: 18.7
click at [149, 52] on div "There were no tickets at entrance" at bounding box center [129, 51] width 103 height 8
click at [83, 42] on span "Issue" at bounding box center [83, 44] width 10 height 6
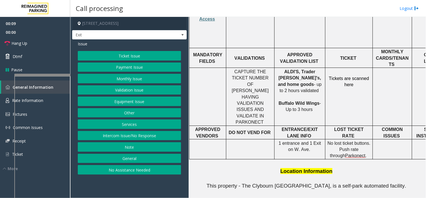
click at [126, 126] on button "Services" at bounding box center [129, 124] width 103 height 10
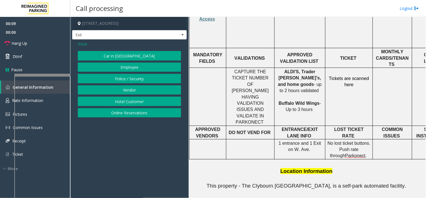
click at [129, 110] on button "Online Reservations" at bounding box center [129, 113] width 103 height 10
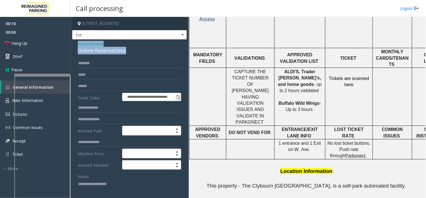
drag, startPoint x: 133, startPoint y: 53, endPoint x: 75, endPoint y: 43, distance: 58.6
click at [92, 180] on textarea at bounding box center [127, 189] width 99 height 21
paste textarea "**********"
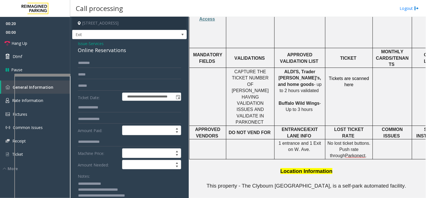
scroll to position [2, 0]
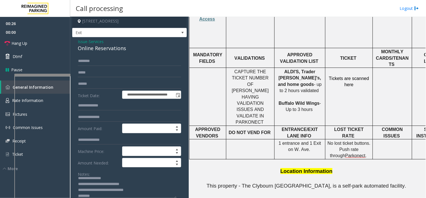
click at [101, 195] on textarea at bounding box center [127, 187] width 99 height 21
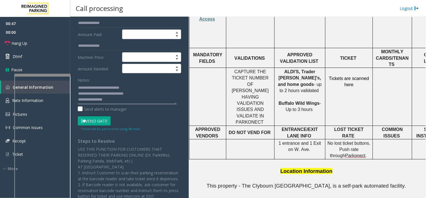
type textarea "**********"
click at [101, 119] on button "Vend Gate" at bounding box center [94, 121] width 33 height 10
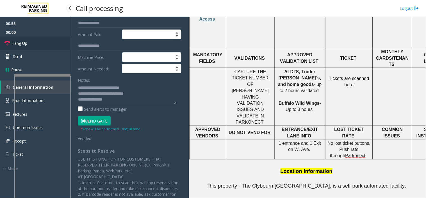
click at [53, 43] on link "Hang Up" at bounding box center [35, 43] width 70 height 13
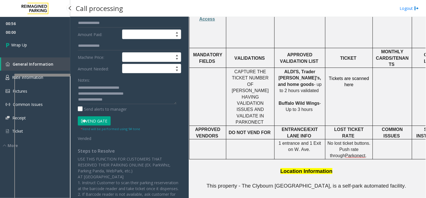
click at [53, 43] on link "Wrap Up" at bounding box center [35, 45] width 70 height 17
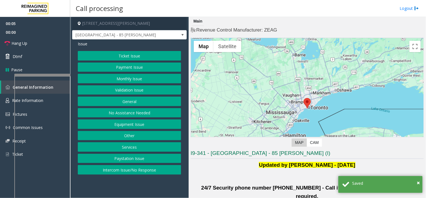
click at [131, 86] on button "Validation Issue" at bounding box center [129, 90] width 103 height 10
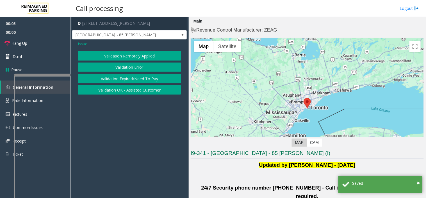
click at [123, 65] on button "Validation Error" at bounding box center [129, 67] width 103 height 10
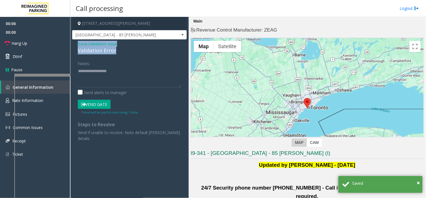
drag, startPoint x: 118, startPoint y: 51, endPoint x: 75, endPoint y: 43, distance: 43.8
click at [75, 43] on div "Issue - Validation Issue Validation Error Notes: Send alerts to manager Vend Ga…" at bounding box center [129, 92] width 115 height 107
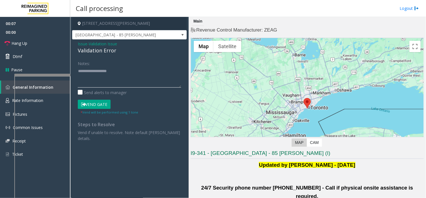
click at [105, 72] on textarea at bounding box center [129, 76] width 103 height 21
paste textarea "**********"
click at [105, 80] on textarea at bounding box center [129, 76] width 103 height 21
click at [105, 83] on textarea at bounding box center [129, 76] width 103 height 21
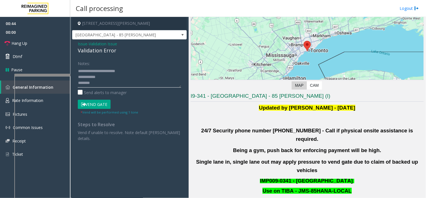
scroll to position [94, 0]
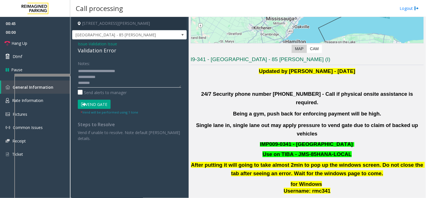
click at [91, 85] on textarea at bounding box center [129, 76] width 103 height 21
click at [110, 79] on textarea at bounding box center [129, 76] width 103 height 21
click at [113, 81] on textarea at bounding box center [129, 76] width 103 height 21
type textarea "**********"
click at [99, 114] on div "* Vend will be performed using 1 tone" at bounding box center [110, 112] width 58 height 6
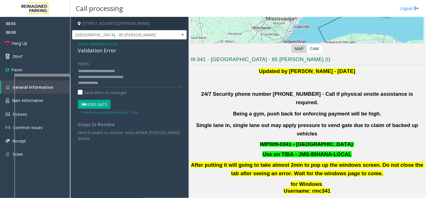
click at [97, 105] on button "Vend Gate" at bounding box center [94, 104] width 33 height 10
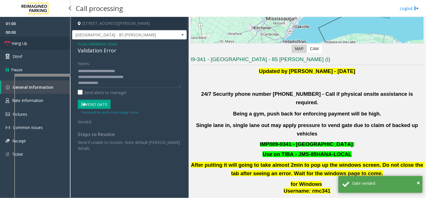
click at [46, 46] on link "Hang Up" at bounding box center [35, 43] width 70 height 13
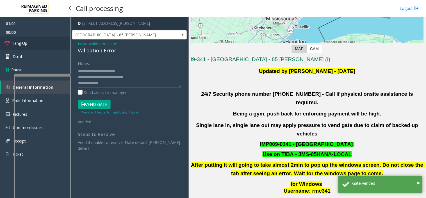
click at [46, 46] on link "Hang Up" at bounding box center [35, 43] width 70 height 13
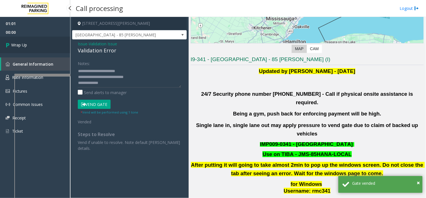
click at [46, 46] on link "Wrap Up" at bounding box center [35, 45] width 70 height 17
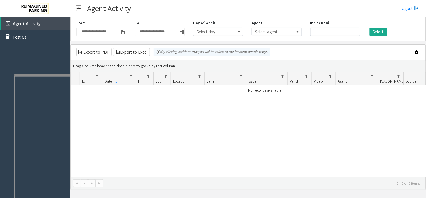
click at [122, 38] on div "**********" at bounding box center [249, 28] width 356 height 27
click at [125, 34] on span "Toggle popup" at bounding box center [123, 32] width 4 height 4
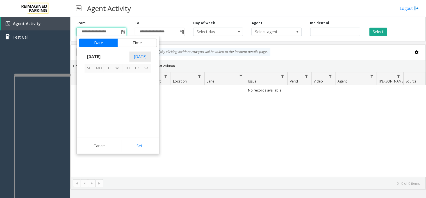
scroll to position [100755, 0]
click at [138, 96] on span "15" at bounding box center [137, 97] width 10 height 10
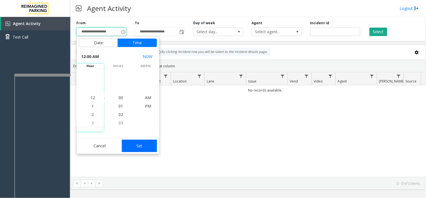
click at [141, 142] on button "Set" at bounding box center [139, 145] width 35 height 12
type input "**********"
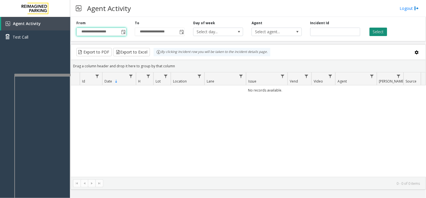
click at [374, 34] on button "Select" at bounding box center [379, 32] width 18 height 8
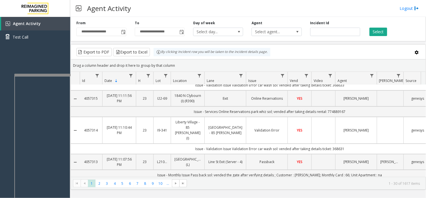
scroll to position [0, 0]
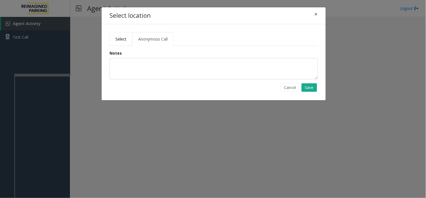
click at [127, 37] on link "Select" at bounding box center [121, 39] width 23 height 14
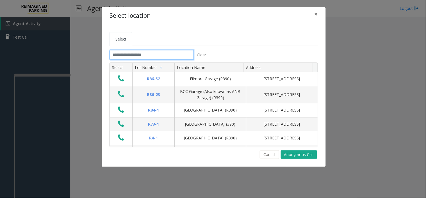
click at [131, 53] on input "text" at bounding box center [152, 55] width 84 height 10
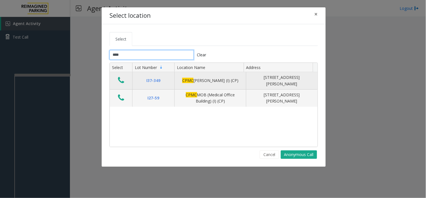
type input "****"
click at [124, 81] on icon "Data table" at bounding box center [121, 80] width 6 height 8
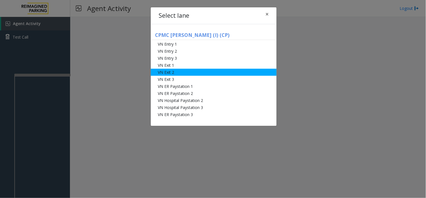
click at [175, 69] on li "VN Exit 2" at bounding box center [214, 72] width 126 height 7
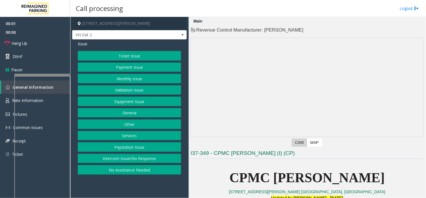
click at [131, 56] on button "Ticket Issue" at bounding box center [129, 56] width 103 height 10
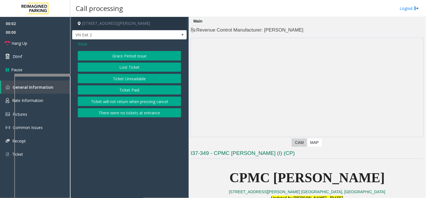
click at [131, 68] on button "Lost Ticket" at bounding box center [129, 67] width 103 height 10
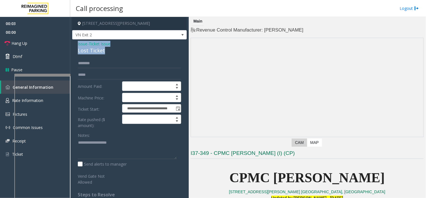
drag, startPoint x: 107, startPoint y: 51, endPoint x: 77, endPoint y: 46, distance: 30.4
click at [77, 46] on div "**********" at bounding box center [129, 130] width 115 height 183
click at [89, 155] on textarea at bounding box center [127, 148] width 99 height 21
paste textarea "**********"
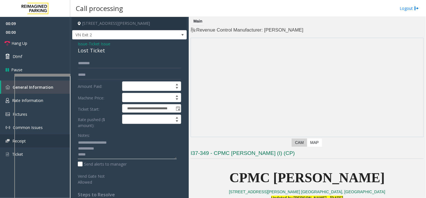
type textarea "**********"
click at [106, 60] on input "text" at bounding box center [129, 63] width 103 height 10
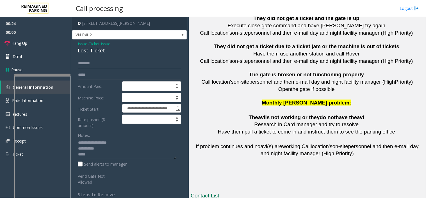
scroll to position [1278, 0]
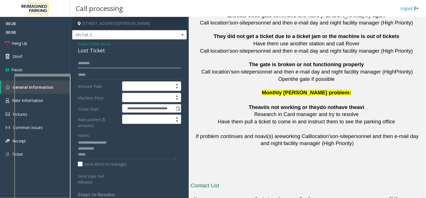
type input "*******"
drag, startPoint x: 283, startPoint y: 164, endPoint x: 256, endPoint y: 165, distance: 27.5
click at [93, 157] on textarea at bounding box center [127, 148] width 99 height 21
click at [156, 158] on textarea at bounding box center [127, 148] width 99 height 21
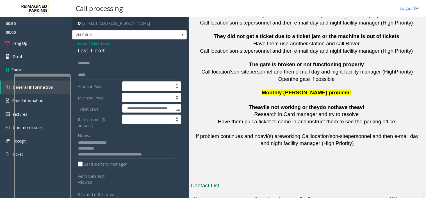
type textarea "**********"
click at [81, 43] on span "Issue" at bounding box center [83, 44] width 10 height 6
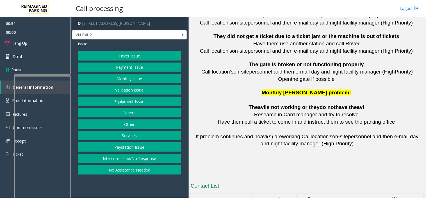
click at [105, 54] on button "Ticket Issue" at bounding box center [129, 56] width 103 height 10
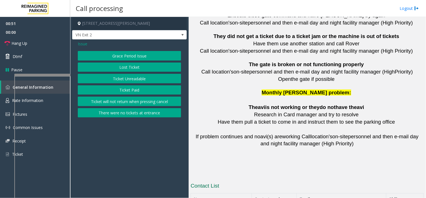
click at [114, 89] on button "Ticket Paid" at bounding box center [129, 90] width 103 height 10
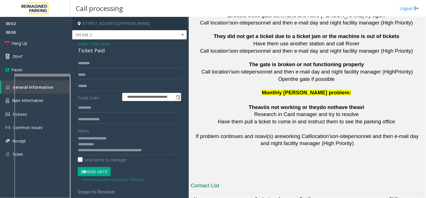
click at [101, 172] on button "Vend Gate" at bounding box center [94, 172] width 33 height 10
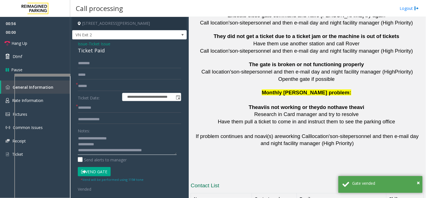
drag, startPoint x: 136, startPoint y: 154, endPoint x: 155, endPoint y: 154, distance: 19.7
click at [155, 154] on textarea at bounding box center [127, 143] width 99 height 21
click at [156, 153] on textarea at bounding box center [127, 143] width 99 height 21
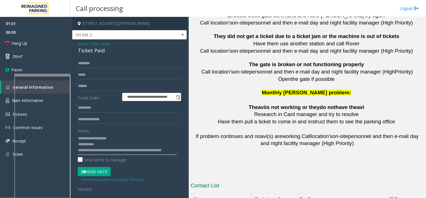
scroll to position [4, 0]
type textarea "**********"
click at [46, 44] on link "Hang Up" at bounding box center [35, 43] width 70 height 13
click at [82, 43] on span "Issue" at bounding box center [83, 44] width 10 height 6
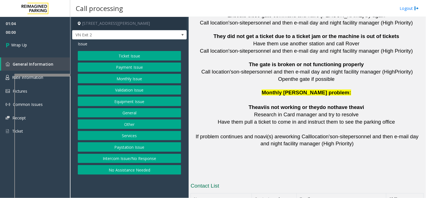
click at [129, 52] on button "Ticket Issue" at bounding box center [129, 56] width 103 height 10
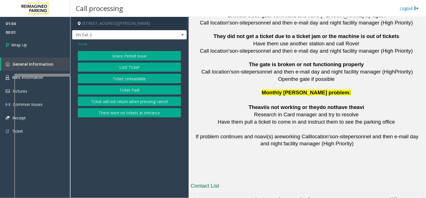
click at [130, 65] on button "Lost Ticket" at bounding box center [129, 67] width 103 height 10
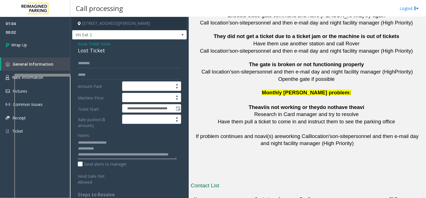
click at [167, 155] on textarea at bounding box center [127, 148] width 99 height 21
click at [167, 151] on textarea at bounding box center [127, 148] width 99 height 21
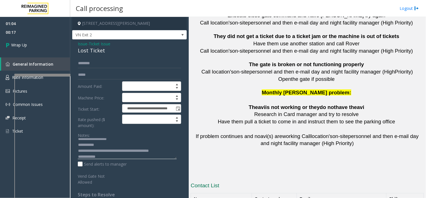
click at [163, 157] on textarea at bounding box center [127, 148] width 99 height 21
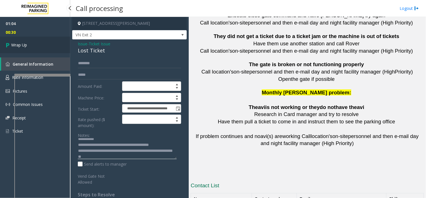
type textarea "**********"
click at [21, 44] on span "Wrap Up" at bounding box center [19, 45] width 16 height 6
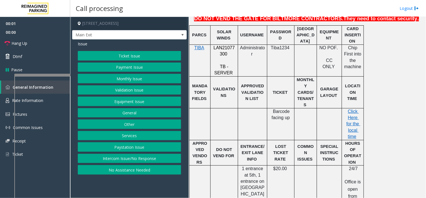
scroll to position [218, 0]
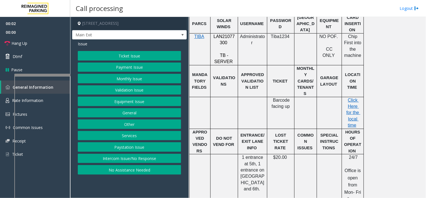
click at [219, 33] on p "LAN21077300" at bounding box center [224, 39] width 23 height 13
click at [147, 157] on button "Intercom Issue/No Response" at bounding box center [129, 158] width 103 height 10
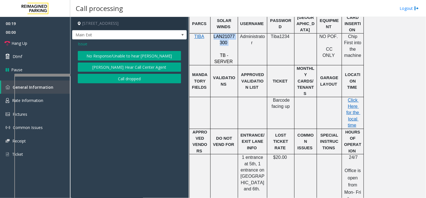
click at [118, 63] on button "Parker Cannot Hear Call Center Agent" at bounding box center [129, 67] width 103 height 10
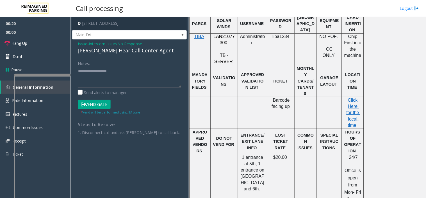
click at [110, 52] on div "Parker Cannot Hear Call Center Agent" at bounding box center [129, 51] width 103 height 8
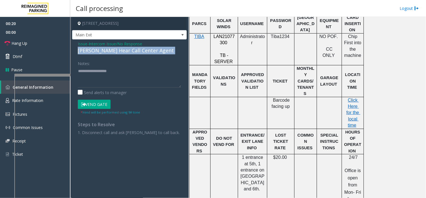
click at [110, 52] on div "Parker Cannot Hear Call Center Agent" at bounding box center [129, 51] width 103 height 8
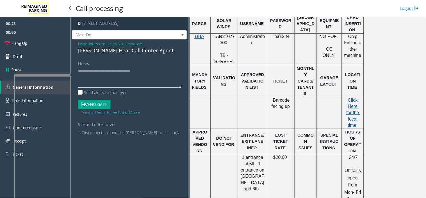
type textarea "**********"
click at [40, 44] on link "Hang Up" at bounding box center [35, 43] width 70 height 13
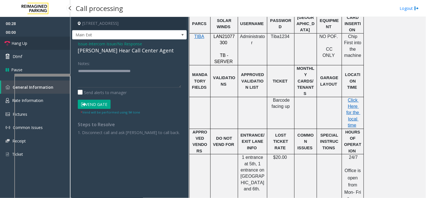
click at [40, 44] on link "Hang Up" at bounding box center [35, 43] width 70 height 13
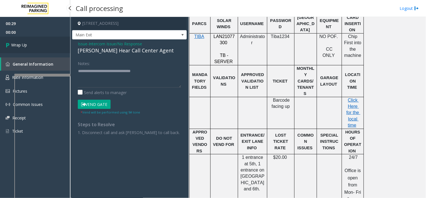
click at [40, 44] on link "Wrap Up" at bounding box center [35, 45] width 70 height 17
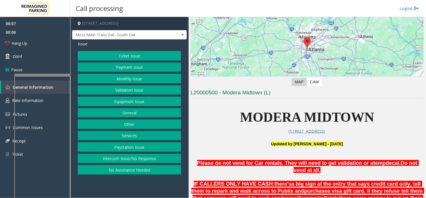
scroll to position [125, 0]
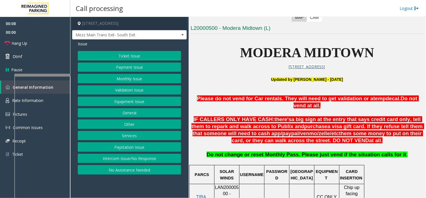
drag, startPoint x: 128, startPoint y: 156, endPoint x: 128, endPoint y: 127, distance: 28.7
click at [128, 156] on button "Intercom Issue/No Response" at bounding box center [129, 158] width 103 height 10
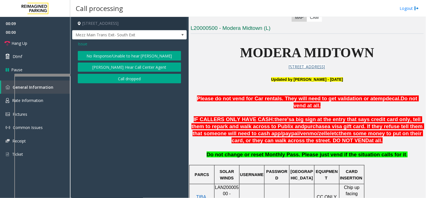
click at [119, 54] on button "No Response/Unable to hear [PERSON_NAME]" at bounding box center [129, 56] width 103 height 10
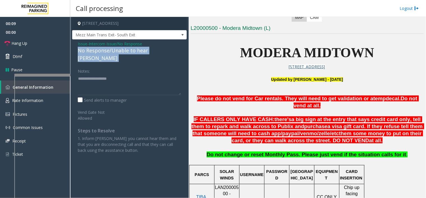
click at [119, 54] on div "No Response/Unable to hear [PERSON_NAME]" at bounding box center [129, 54] width 103 height 15
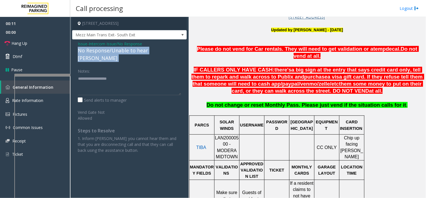
scroll to position [250, 0]
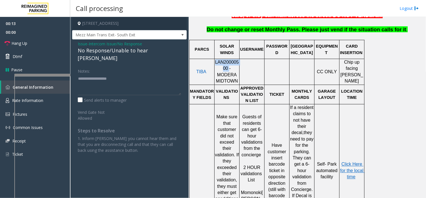
drag, startPoint x: 219, startPoint y: 65, endPoint x: 216, endPoint y: 56, distance: 9.2
click at [216, 60] on span "LAN20000500 - MODERA MIDTOWN" at bounding box center [227, 72] width 24 height 24
click at [81, 44] on span "Issue" at bounding box center [83, 44] width 10 height 6
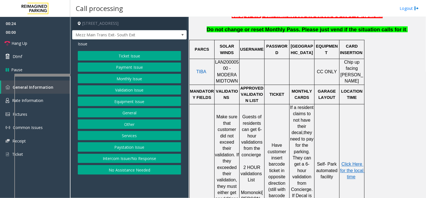
click at [119, 51] on div "Issue Ticket Issue Payment Issue Monthly Issue Validation Issue Equipment Issue…" at bounding box center [129, 108] width 115 height 138
click at [121, 55] on button "Ticket Issue" at bounding box center [129, 56] width 103 height 10
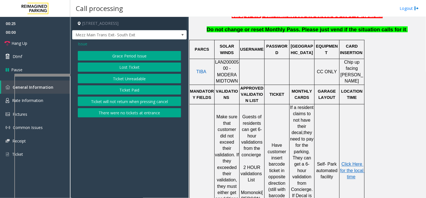
click at [119, 77] on button "Ticket Unreadable" at bounding box center [129, 79] width 103 height 10
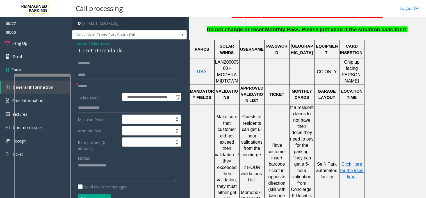
click at [87, 44] on span "Issue" at bounding box center [83, 44] width 10 height 6
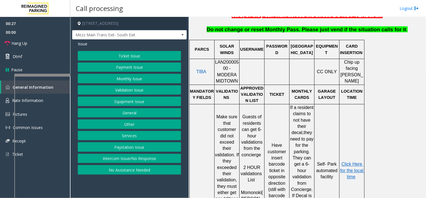
click at [119, 86] on button "Validation Issue" at bounding box center [129, 90] width 103 height 10
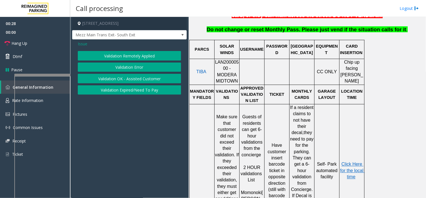
click at [125, 66] on button "Validation Error" at bounding box center [129, 67] width 103 height 10
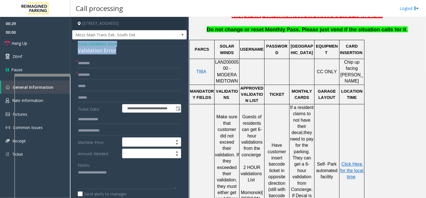
drag, startPoint x: 114, startPoint y: 50, endPoint x: 74, endPoint y: 42, distance: 40.3
click at [74, 42] on div "**********" at bounding box center [129, 193] width 115 height 309
click at [90, 172] on textarea at bounding box center [127, 178] width 99 height 21
paste textarea "**********"
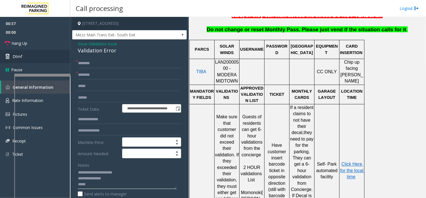
type textarea "**********"
click at [81, 44] on span "Issue" at bounding box center [83, 44] width 10 height 6
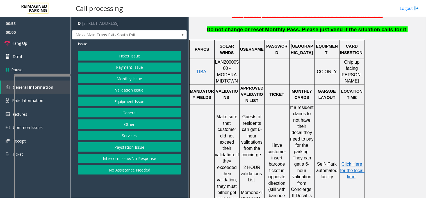
click at [124, 76] on button "Monthly Issue" at bounding box center [129, 79] width 103 height 10
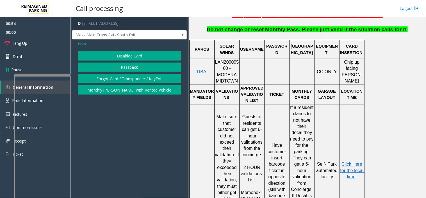
click at [124, 55] on button "Disabled Card" at bounding box center [129, 56] width 103 height 10
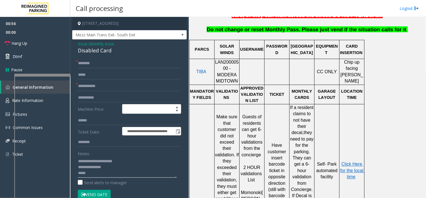
click at [92, 161] on textarea at bounding box center [127, 166] width 99 height 21
drag, startPoint x: 91, startPoint y: 161, endPoint x: 114, endPoint y: 166, distance: 23.9
click at [114, 166] on textarea at bounding box center [127, 166] width 99 height 21
click at [104, 78] on input "text" at bounding box center [129, 75] width 103 height 10
click at [83, 47] on div "Disabled Card" at bounding box center [129, 51] width 103 height 8
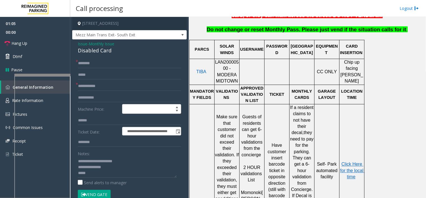
click at [83, 44] on span "Issue" at bounding box center [83, 44] width 10 height 6
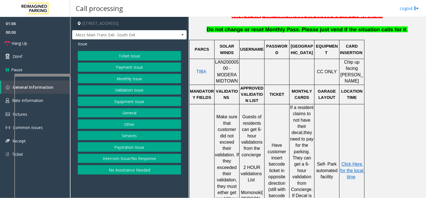
click at [114, 86] on button "Validation Issue" at bounding box center [129, 90] width 103 height 10
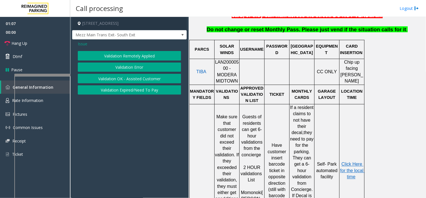
click at [117, 68] on button "Validation Error" at bounding box center [129, 67] width 103 height 10
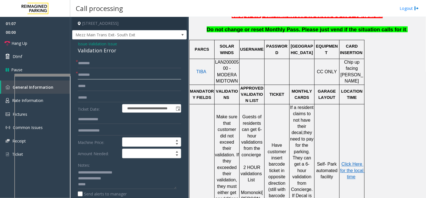
click at [107, 72] on input "text" at bounding box center [129, 75] width 103 height 10
type input "**********"
click at [97, 95] on input "text" at bounding box center [129, 98] width 103 height 10
click at [113, 97] on input "text" at bounding box center [129, 98] width 103 height 10
type input "*******"
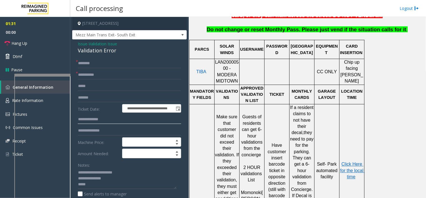
click at [105, 122] on input "text" at bounding box center [129, 119] width 103 height 10
type input "******"
click at [108, 63] on input "text" at bounding box center [129, 63] width 103 height 10
drag, startPoint x: 90, startPoint y: 63, endPoint x: 85, endPoint y: 67, distance: 6.2
click at [85, 67] on input "*******" at bounding box center [129, 63] width 103 height 10
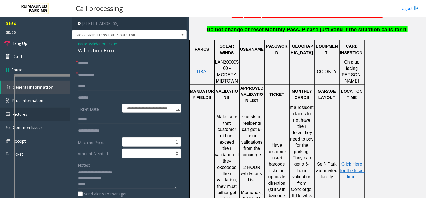
type input "*******"
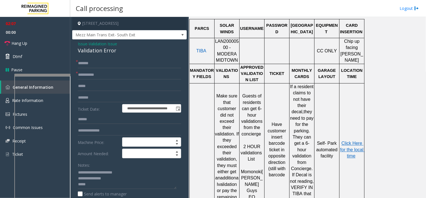
scroll to position [281, 0]
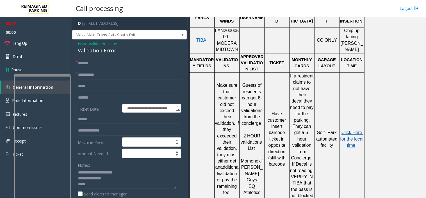
click at [353, 130] on span "Click Here for the local time" at bounding box center [353, 138] width 24 height 17
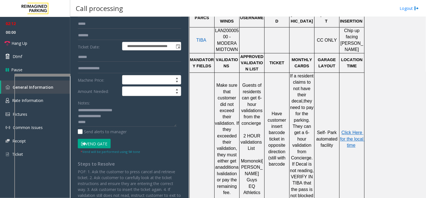
scroll to position [62, 0]
click at [106, 140] on button "Vend Gate" at bounding box center [94, 143] width 33 height 10
click at [96, 124] on textarea at bounding box center [127, 115] width 99 height 21
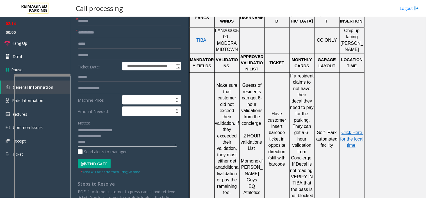
scroll to position [31, 0]
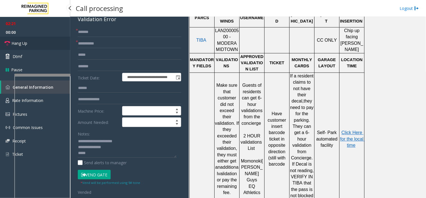
click at [41, 43] on link "Hang Up" at bounding box center [35, 43] width 70 height 13
click at [99, 155] on textarea at bounding box center [127, 147] width 99 height 21
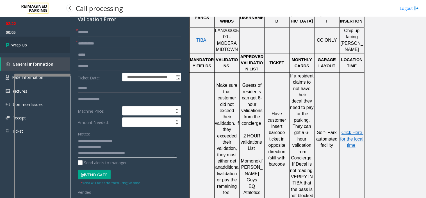
type textarea "**********"
click at [27, 45] on span "Wrap Up" at bounding box center [19, 45] width 16 height 6
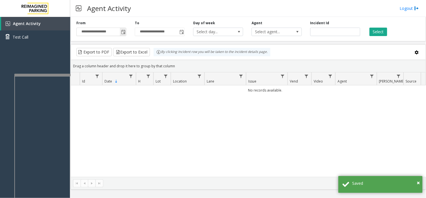
click at [117, 30] on input "**********" at bounding box center [101, 32] width 49 height 8
click at [119, 32] on input "**********" at bounding box center [101, 32] width 49 height 8
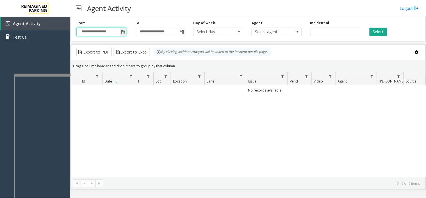
click at [122, 35] on span "Toggle popup" at bounding box center [123, 31] width 6 height 9
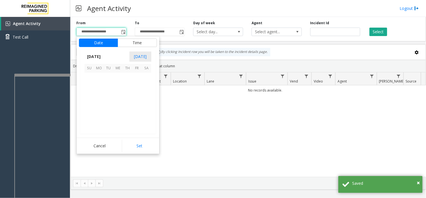
scroll to position [100755, 0]
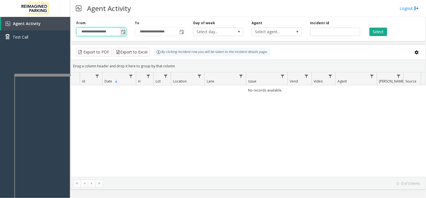
click at [124, 30] on span "Toggle popup" at bounding box center [123, 32] width 4 height 4
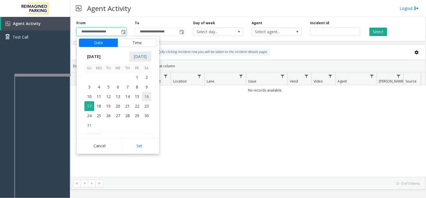
click at [146, 97] on span "16" at bounding box center [147, 97] width 10 height 10
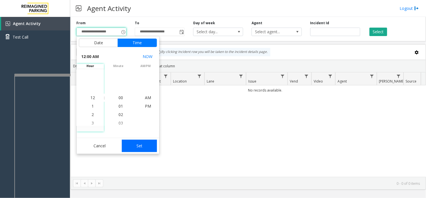
click at [144, 145] on button "Set" at bounding box center [139, 145] width 35 height 12
type input "**********"
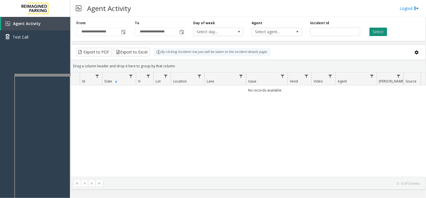
click at [376, 31] on button "Select" at bounding box center [379, 32] width 18 height 8
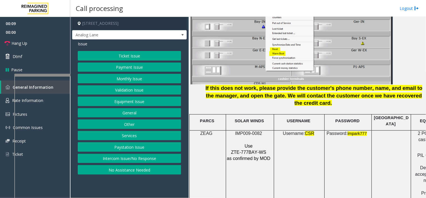
scroll to position [718, 0]
click at [250, 131] on span "IMP009-0082" at bounding box center [248, 133] width 27 height 5
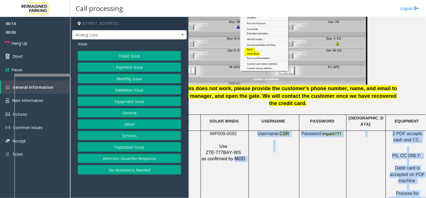
scroll to position [718, 71]
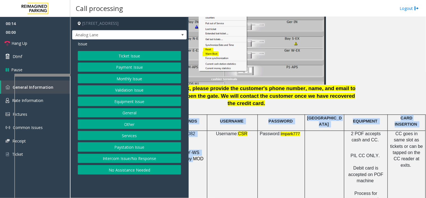
drag, startPoint x: 260, startPoint y: 165, endPoint x: 426, endPoint y: 175, distance: 166.0
click at [426, 175] on div "Main Revenue Control Manufacturer: ZEAG ← Move left → Move right ↑ Move up ↓ Mo…" at bounding box center [307, 107] width 237 height 181
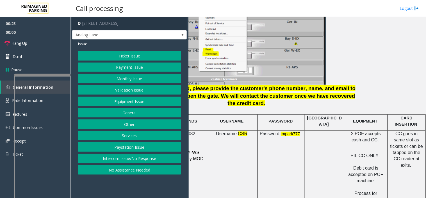
click at [117, 65] on button "Payment Issue" at bounding box center [129, 67] width 103 height 10
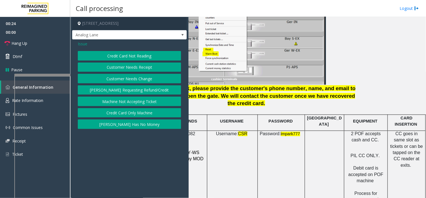
click at [117, 53] on button "Credit Card Not Reading" at bounding box center [129, 56] width 103 height 10
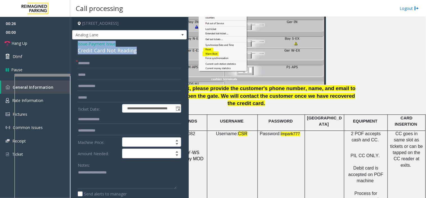
drag, startPoint x: 144, startPoint y: 51, endPoint x: 78, endPoint y: 45, distance: 66.2
click at [78, 45] on div "Issue - Payment Issue Credit Card Not Reading" at bounding box center [129, 47] width 103 height 13
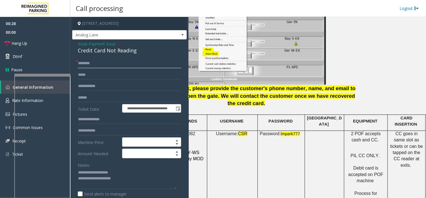
click at [94, 62] on input "text" at bounding box center [129, 63] width 103 height 10
click at [96, 100] on input "text" at bounding box center [129, 98] width 103 height 10
click at [131, 185] on textarea at bounding box center [127, 178] width 99 height 21
type textarea "**********"
click at [105, 97] on input "text" at bounding box center [129, 98] width 103 height 10
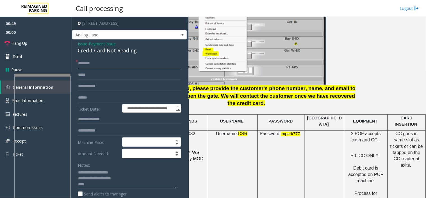
click at [102, 59] on input "text" at bounding box center [129, 63] width 103 height 10
type input "****"
click at [89, 185] on textarea at bounding box center [127, 178] width 99 height 21
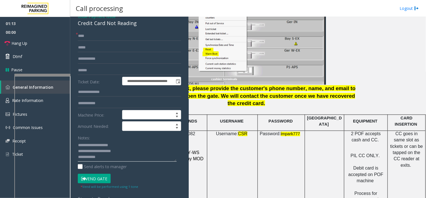
scroll to position [62, 0]
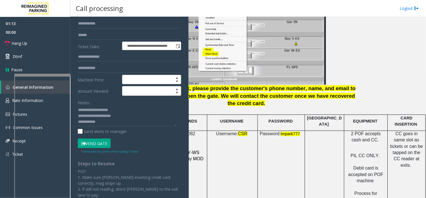
click at [100, 144] on button "Vend Gate" at bounding box center [94, 143] width 33 height 10
click at [109, 122] on textarea at bounding box center [127, 115] width 99 height 21
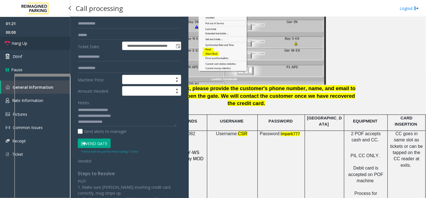
drag, startPoint x: 50, startPoint y: 45, endPoint x: 100, endPoint y: 105, distance: 77.4
click at [50, 45] on link "Hang Up" at bounding box center [35, 43] width 70 height 13
click at [120, 124] on textarea at bounding box center [127, 115] width 99 height 21
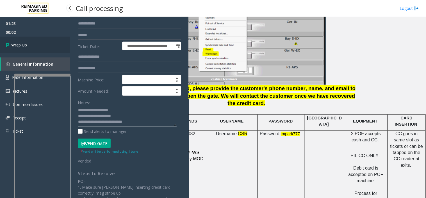
type textarea "**********"
click at [37, 50] on link "Wrap Up" at bounding box center [35, 45] width 70 height 17
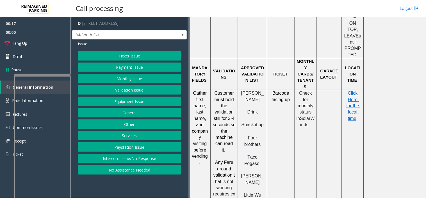
scroll to position [406, 0]
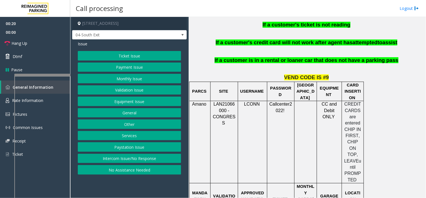
click at [122, 69] on button "Payment Issue" at bounding box center [129, 67] width 103 height 10
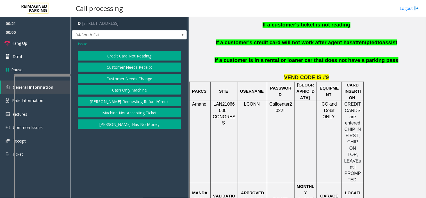
click at [122, 88] on button "Cash Only Machine" at bounding box center [129, 90] width 103 height 10
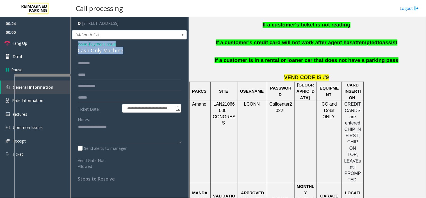
drag, startPoint x: 128, startPoint y: 51, endPoint x: 74, endPoint y: 44, distance: 55.0
click at [74, 44] on div "**********" at bounding box center [129, 113] width 115 height 148
click at [104, 121] on div "Notes:" at bounding box center [129, 128] width 103 height 29
click at [101, 128] on textarea at bounding box center [129, 132] width 103 height 21
paste textarea "**********"
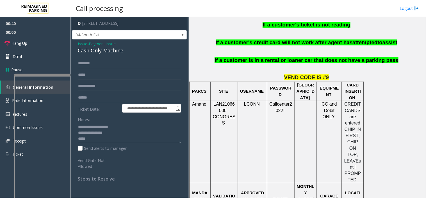
type textarea "**********"
click at [105, 61] on input "text" at bounding box center [129, 63] width 103 height 10
type input "*****"
click at [82, 42] on span "Issue" at bounding box center [83, 44] width 10 height 6
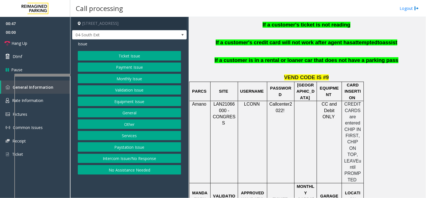
click at [101, 51] on button "Ticket Issue" at bounding box center [129, 56] width 103 height 10
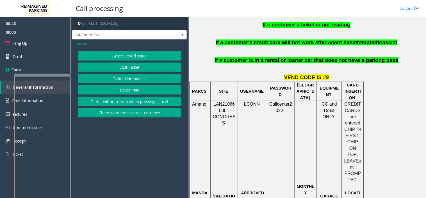
click at [125, 90] on button "Ticket Paid" at bounding box center [129, 90] width 103 height 10
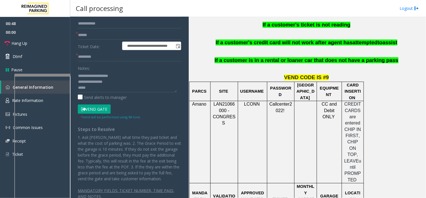
click at [102, 108] on button "Vend Gate" at bounding box center [94, 109] width 33 height 10
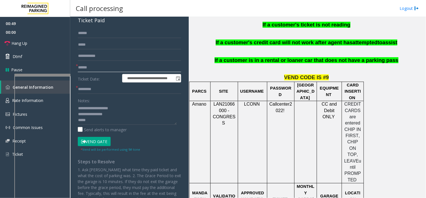
scroll to position [0, 0]
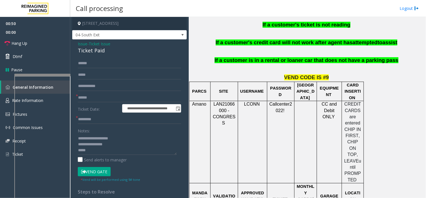
click at [85, 41] on span "Issue" at bounding box center [83, 44] width 10 height 6
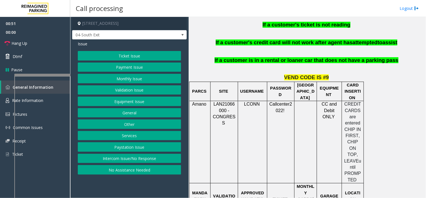
click at [117, 63] on button "Payment Issue" at bounding box center [129, 67] width 103 height 10
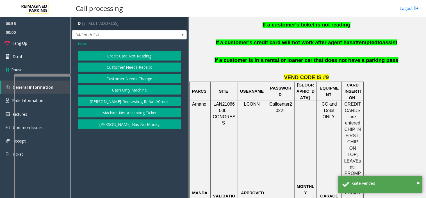
click at [82, 43] on span "Issue" at bounding box center [83, 44] width 10 height 6
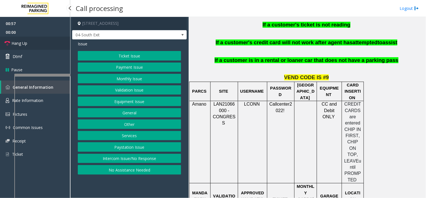
click at [42, 45] on link "Hang Up" at bounding box center [35, 43] width 70 height 13
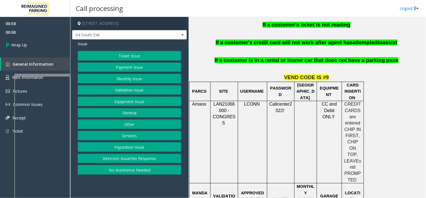
click at [117, 67] on button "Payment Issue" at bounding box center [129, 67] width 103 height 10
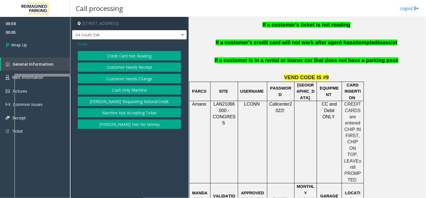
click at [122, 122] on button "[PERSON_NAME] Has No Money" at bounding box center [129, 124] width 103 height 10
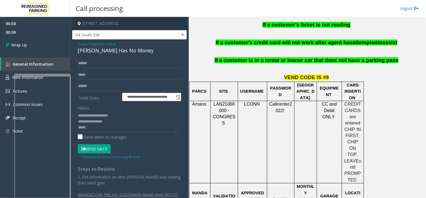
drag, startPoint x: 74, startPoint y: 119, endPoint x: 116, endPoint y: 121, distance: 41.3
click at [116, 121] on div "**********" at bounding box center [130, 130] width 112 height 144
drag, startPoint x: 116, startPoint y: 121, endPoint x: 75, endPoint y: 121, distance: 41.0
click at [75, 121] on div "**********" at bounding box center [130, 130] width 112 height 144
click at [96, 131] on textarea at bounding box center [127, 121] width 99 height 21
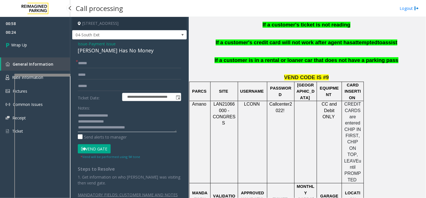
type textarea "**********"
drag, startPoint x: 26, startPoint y: 22, endPoint x: 28, endPoint y: 50, distance: 28.0
click at [26, 22] on span "00:58" at bounding box center [35, 23] width 70 height 9
click at [28, 50] on link "Wrap Up" at bounding box center [35, 45] width 70 height 17
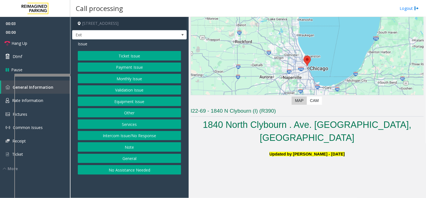
scroll to position [94, 0]
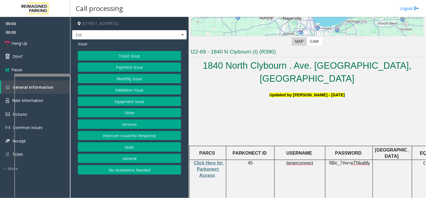
click at [137, 50] on div "Issue Ticket Issue Payment Issue Monthly Issue Validation Issue Equipment Issue…" at bounding box center [129, 108] width 115 height 138
click at [136, 50] on div "Issue Ticket Issue Payment Issue Monthly Issue Validation Issue Equipment Issue…" at bounding box center [129, 108] width 115 height 138
click at [135, 56] on button "Ticket Issue" at bounding box center [129, 56] width 103 height 10
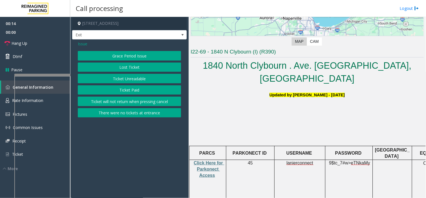
click at [82, 45] on span "Issue" at bounding box center [83, 44] width 10 height 6
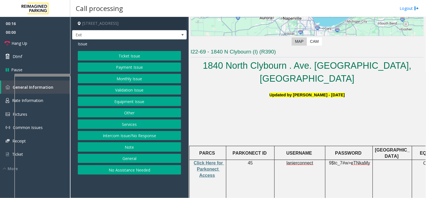
click at [131, 125] on button "Services" at bounding box center [129, 124] width 103 height 10
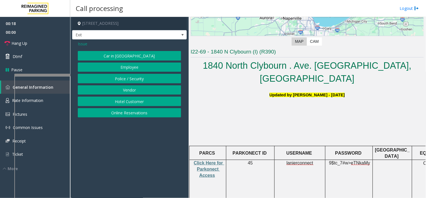
click at [135, 113] on button "Online Reservations" at bounding box center [129, 113] width 103 height 10
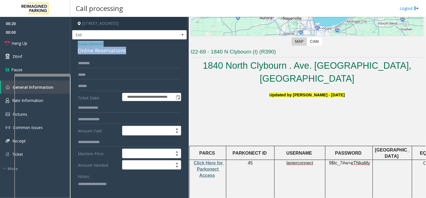
drag, startPoint x: 131, startPoint y: 51, endPoint x: 77, endPoint y: 43, distance: 54.7
click at [92, 192] on textarea at bounding box center [127, 189] width 99 height 21
paste textarea "**********"
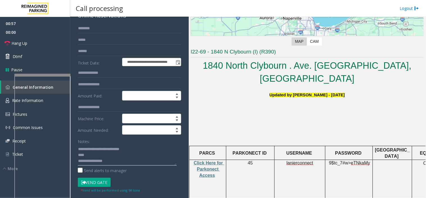
scroll to position [65, 0]
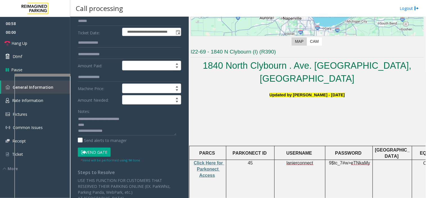
click at [97, 150] on button "Vend Gate" at bounding box center [94, 152] width 33 height 10
click at [87, 122] on textarea at bounding box center [127, 124] width 99 height 21
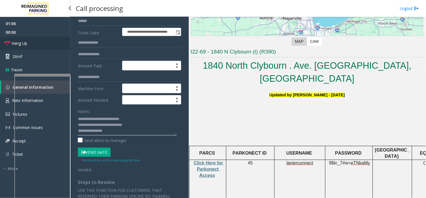
type textarea "**********"
click at [38, 44] on link "Hang Up" at bounding box center [35, 43] width 70 height 13
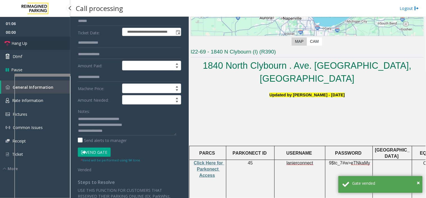
click at [38, 44] on link "Hang Up" at bounding box center [35, 43] width 70 height 13
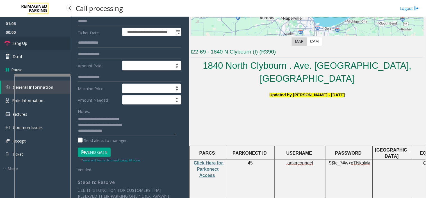
click at [38, 44] on link "Hang Up" at bounding box center [35, 43] width 70 height 13
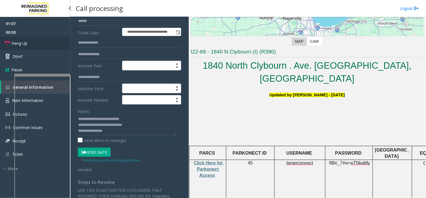
click at [38, 44] on link "Hang Up" at bounding box center [35, 43] width 70 height 13
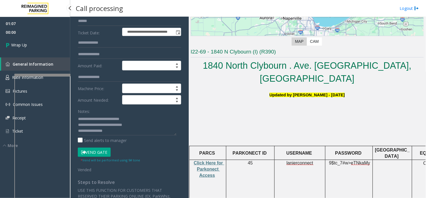
click at [38, 44] on link "Wrap Up" at bounding box center [35, 45] width 70 height 17
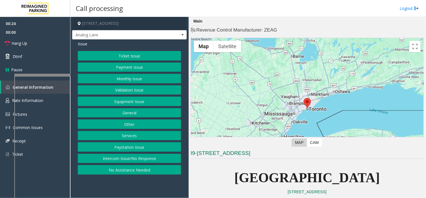
click at [137, 102] on button "Equipment Issue" at bounding box center [129, 101] width 103 height 10
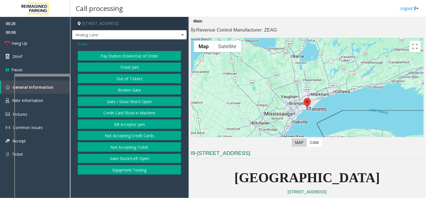
click at [136, 110] on button "Credit Card Stuck in Machine" at bounding box center [129, 113] width 103 height 10
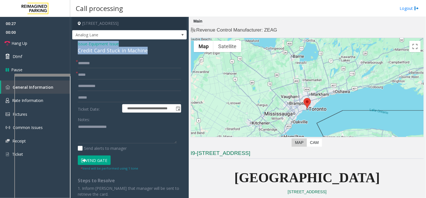
drag, startPoint x: 153, startPoint y: 51, endPoint x: 78, endPoint y: 44, distance: 75.0
click at [76, 43] on div "**********" at bounding box center [129, 144] width 115 height 210
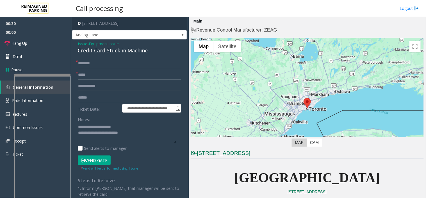
click at [96, 71] on input "text" at bounding box center [129, 75] width 103 height 10
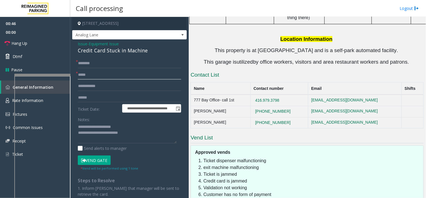
scroll to position [1117, 0]
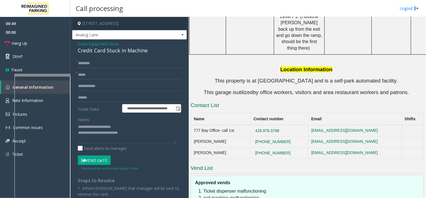
drag, startPoint x: 299, startPoint y: 74, endPoint x: 265, endPoint y: 74, distance: 34.3
click at [265, 125] on td "416.979.3798" at bounding box center [280, 130] width 58 height 11
click at [142, 135] on textarea at bounding box center [127, 132] width 99 height 21
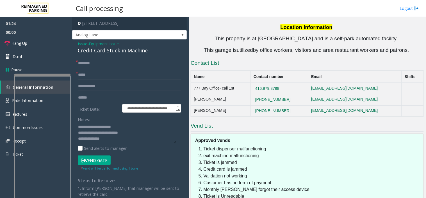
scroll to position [1148, 0]
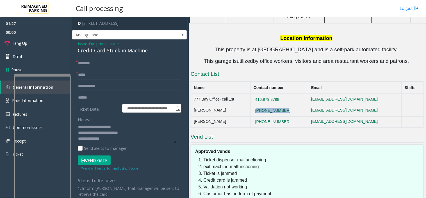
drag, startPoint x: 299, startPoint y: 56, endPoint x: 266, endPoint y: 55, distance: 33.2
click at [266, 105] on td "416-319-7447" at bounding box center [280, 110] width 58 height 11
click at [123, 139] on textarea at bounding box center [127, 132] width 99 height 21
drag, startPoint x: 239, startPoint y: 43, endPoint x: 192, endPoint y: 48, distance: 48.1
click at [192, 94] on td "777 Bay Office- call 1st" at bounding box center [221, 99] width 60 height 11
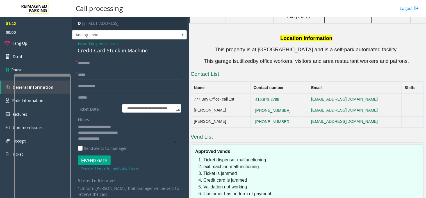
click at [117, 136] on textarea at bounding box center [127, 132] width 99 height 21
paste textarea "**********"
drag, startPoint x: 216, startPoint y: 55, endPoint x: 192, endPoint y: 53, distance: 24.2
click at [192, 105] on td "Anny Ung" at bounding box center [221, 110] width 60 height 11
click at [153, 142] on textarea at bounding box center [127, 132] width 99 height 21
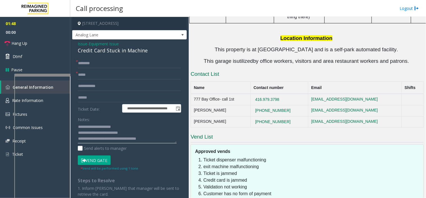
paste textarea "*********"
type textarea "**********"
drag, startPoint x: 311, startPoint y: 68, endPoint x: 267, endPoint y: 67, distance: 43.6
click at [267, 116] on td "+1.647.255.3960" at bounding box center [280, 121] width 58 height 11
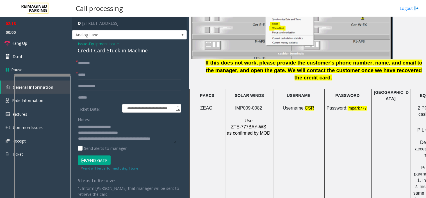
scroll to position [804, 0]
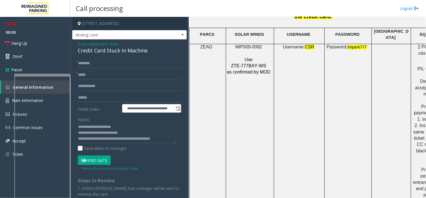
click at [249, 50] on p at bounding box center [249, 53] width 45 height 6
click at [249, 45] on span "IMP009-0082" at bounding box center [248, 47] width 27 height 5
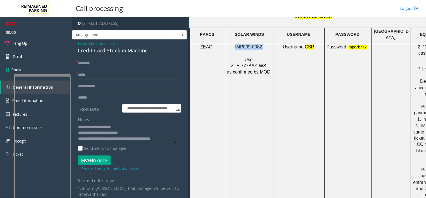
click at [249, 45] on span "IMP009-0082" at bounding box center [248, 47] width 27 height 5
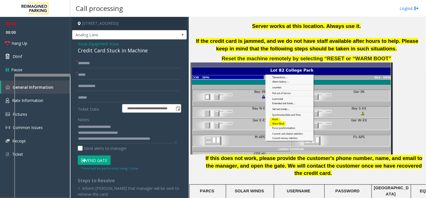
scroll to position [617, 0]
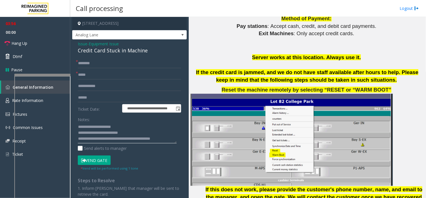
click at [171, 138] on textarea at bounding box center [127, 132] width 99 height 21
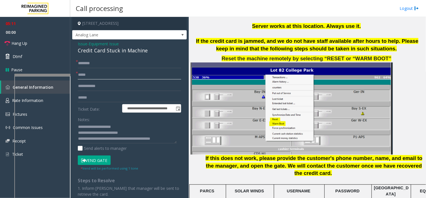
click at [107, 77] on input "text" at bounding box center [129, 75] width 103 height 10
type input "**"
click at [81, 62] on input "text" at bounding box center [129, 63] width 103 height 10
type input "**"
click at [56, 46] on link "Hang Up" at bounding box center [35, 43] width 70 height 13
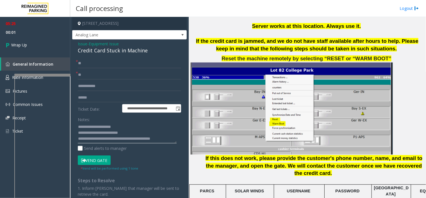
click at [169, 140] on textarea at bounding box center [127, 132] width 99 height 21
type textarea "**********"
click at [10, 48] on icon at bounding box center [9, 44] width 6 height 9
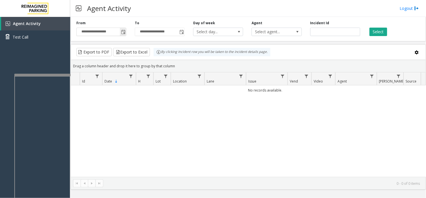
click at [121, 33] on span "Toggle popup" at bounding box center [123, 32] width 4 height 4
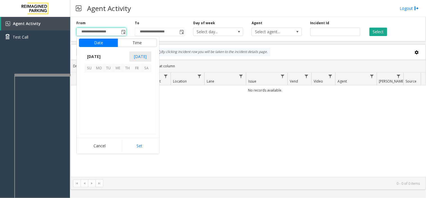
scroll to position [100755, 0]
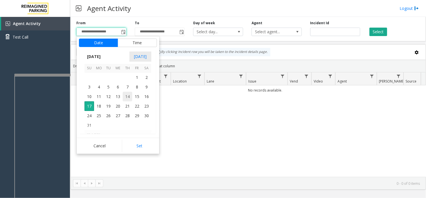
click at [123, 96] on span "14" at bounding box center [128, 97] width 10 height 10
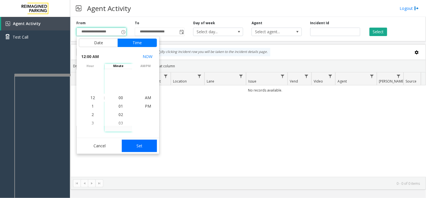
click at [135, 142] on button "Set" at bounding box center [139, 145] width 35 height 12
type input "**********"
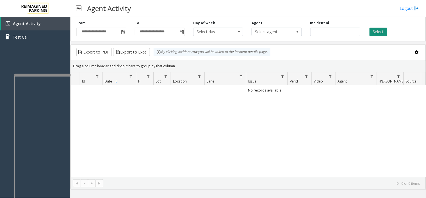
click at [381, 28] on button "Select" at bounding box center [379, 32] width 18 height 8
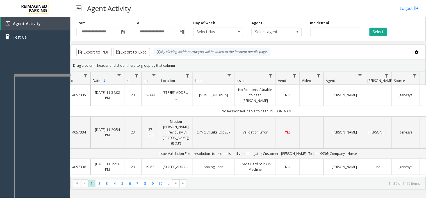
scroll to position [0, 38]
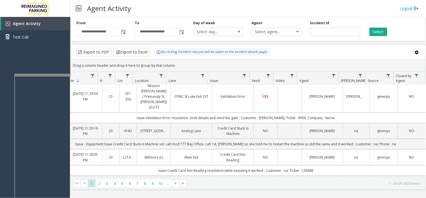
scroll to position [62, 38]
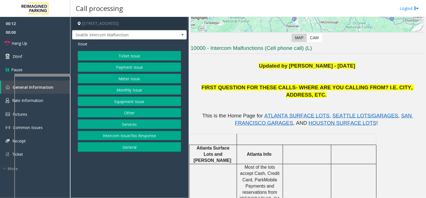
scroll to position [104, 0]
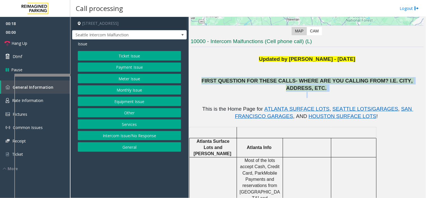
drag, startPoint x: 200, startPoint y: 82, endPoint x: 416, endPoint y: 85, distance: 215.5
click at [416, 92] on p at bounding box center [307, 98] width 233 height 13
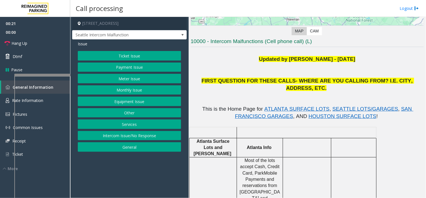
click at [131, 103] on button "Equipment Issue" at bounding box center [129, 101] width 103 height 10
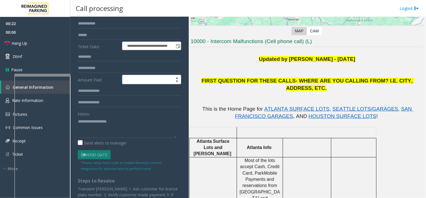
click at [120, 112] on div "Notes:" at bounding box center [129, 123] width 103 height 29
click at [121, 118] on textarea at bounding box center [127, 127] width 99 height 21
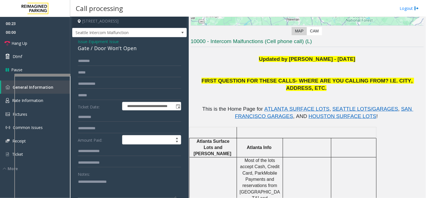
scroll to position [0, 0]
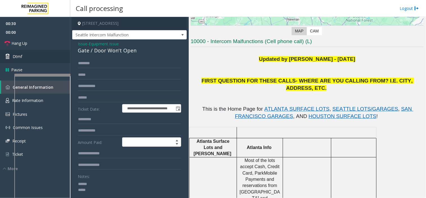
type textarea "****** ****"
click at [84, 45] on span "Issue" at bounding box center [83, 44] width 10 height 6
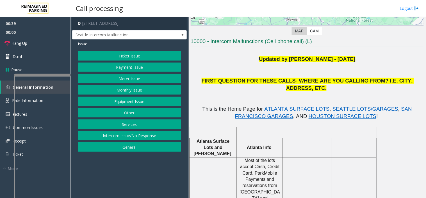
click at [131, 90] on button "Monthly Issue" at bounding box center [129, 90] width 103 height 10
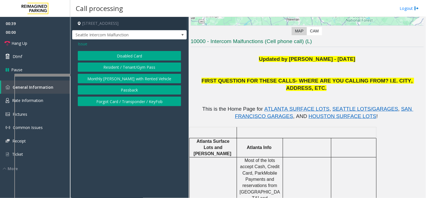
click at [123, 56] on button "Disabled Card" at bounding box center [129, 56] width 103 height 10
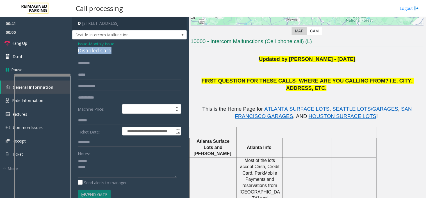
drag, startPoint x: 119, startPoint y: 53, endPoint x: 76, endPoint y: 50, distance: 43.4
click at [76, 50] on div "**********" at bounding box center [129, 179] width 115 height 280
click at [82, 44] on span "Issue" at bounding box center [83, 44] width 10 height 6
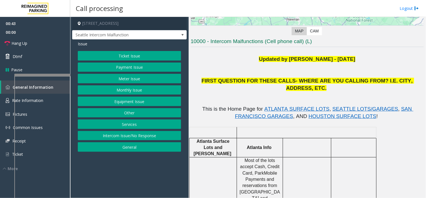
click at [90, 54] on button "Ticket Issue" at bounding box center [129, 56] width 103 height 10
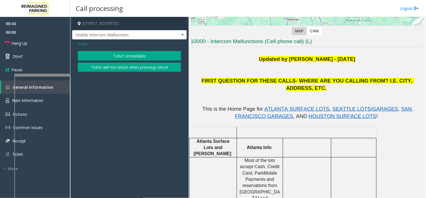
click at [113, 51] on button "Ticket Unreadable" at bounding box center [129, 56] width 103 height 10
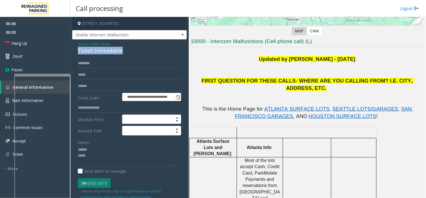
drag, startPoint x: 124, startPoint y: 50, endPoint x: 72, endPoint y: 50, distance: 51.1
click at [72, 50] on div "**********" at bounding box center [129, 173] width 115 height 268
copy div "Ticket Unreadable"
click at [100, 155] on textarea at bounding box center [127, 155] width 99 height 21
click at [100, 148] on textarea at bounding box center [127, 155] width 99 height 21
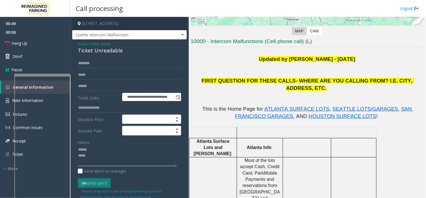
paste textarea "**********"
click at [89, 149] on textarea at bounding box center [127, 155] width 99 height 21
click at [89, 155] on textarea at bounding box center [127, 155] width 99 height 21
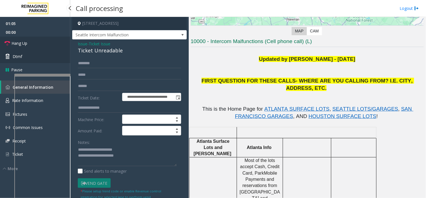
drag, startPoint x: 39, startPoint y: 41, endPoint x: 58, endPoint y: 57, distance: 24.9
click at [39, 41] on link "Hang Up" at bounding box center [35, 43] width 70 height 13
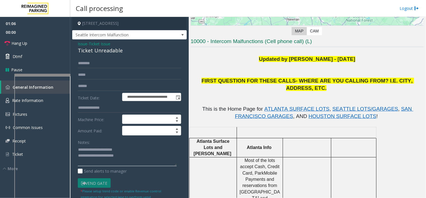
click at [128, 153] on textarea at bounding box center [127, 155] width 99 height 21
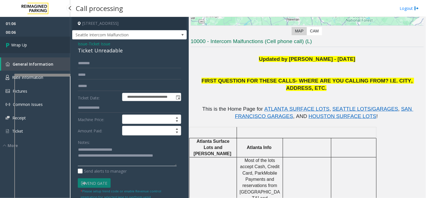
type textarea "**********"
click at [35, 44] on link "Wrap Up" at bounding box center [35, 45] width 70 height 17
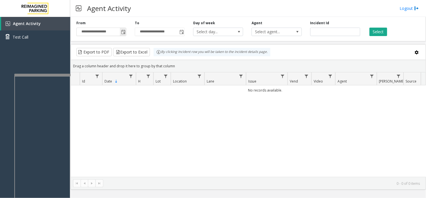
click at [121, 32] on span "Toggle popup" at bounding box center [123, 31] width 6 height 9
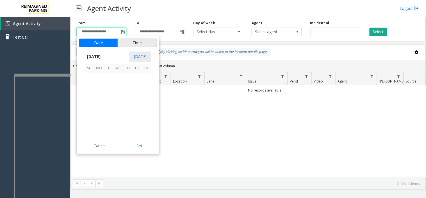
scroll to position [100755, 0]
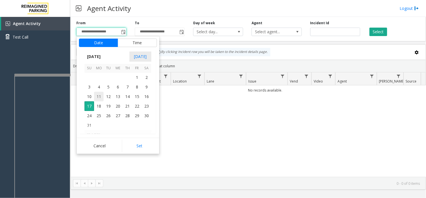
click at [100, 97] on span "11" at bounding box center [99, 97] width 10 height 10
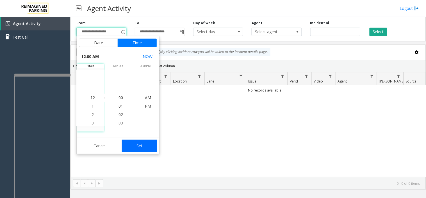
click at [133, 145] on button "Set" at bounding box center [139, 145] width 35 height 12
type input "**********"
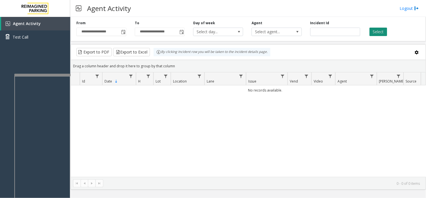
click at [382, 32] on button "Select" at bounding box center [379, 32] width 18 height 8
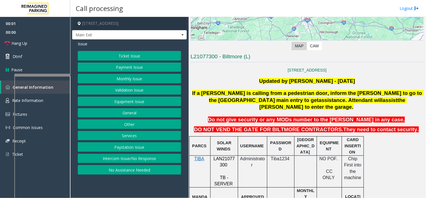
scroll to position [94, 0]
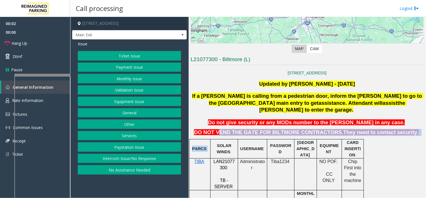
drag, startPoint x: 230, startPoint y: 126, endPoint x: 227, endPoint y: 153, distance: 27.8
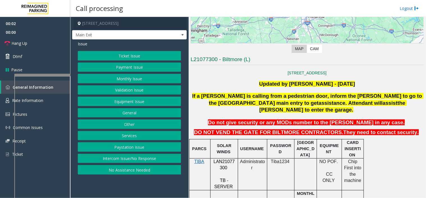
click at [225, 159] on span "LAN21077300" at bounding box center [224, 164] width 21 height 11
copy p "LAN21077300"
click at [124, 70] on button "Payment Issue" at bounding box center [129, 67] width 103 height 10
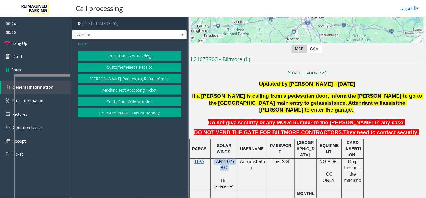
click at [124, 55] on button "Credit Card Not Reading" at bounding box center [129, 56] width 103 height 10
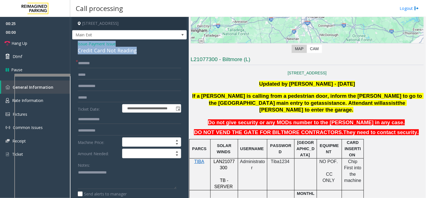
drag, startPoint x: 139, startPoint y: 51, endPoint x: 76, endPoint y: 43, distance: 63.5
click at [76, 43] on div "**********" at bounding box center [129, 158] width 115 height 238
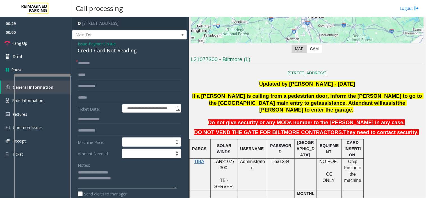
click at [133, 181] on textarea at bounding box center [127, 178] width 99 height 21
click at [126, 85] on input "text" at bounding box center [129, 86] width 103 height 10
click at [117, 94] on input "text" at bounding box center [129, 98] width 103 height 10
click at [97, 185] on textarea at bounding box center [127, 178] width 99 height 21
type textarea "**********"
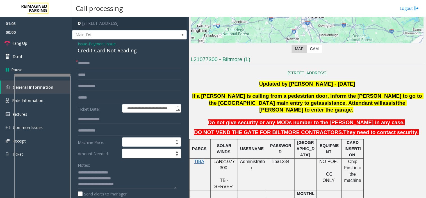
click at [111, 103] on form "**********" at bounding box center [129, 137] width 103 height 158
click at [111, 94] on input "text" at bounding box center [129, 98] width 103 height 10
type input "*******"
click at [81, 64] on input "text" at bounding box center [129, 63] width 103 height 10
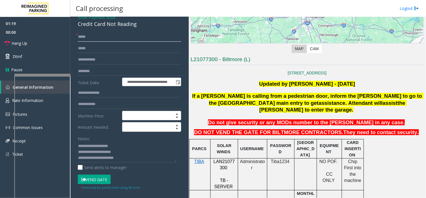
scroll to position [62, 0]
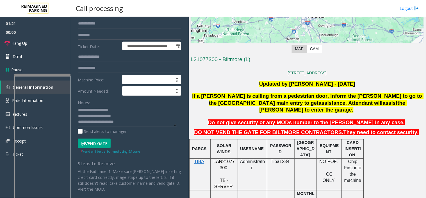
type input "****"
click at [97, 144] on button "Vend Gate" at bounding box center [94, 143] width 33 height 10
click at [123, 123] on textarea at bounding box center [127, 115] width 99 height 21
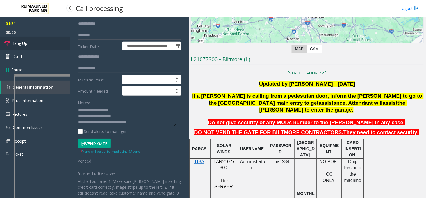
type textarea "**********"
click at [60, 46] on link "Hang Up" at bounding box center [35, 43] width 70 height 13
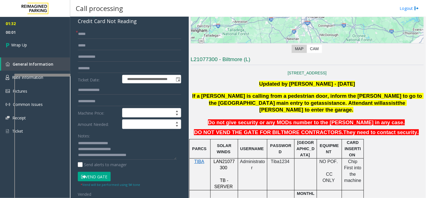
scroll to position [0, 0]
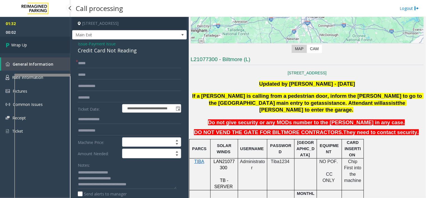
click at [35, 48] on link "Wrap Up" at bounding box center [35, 45] width 70 height 17
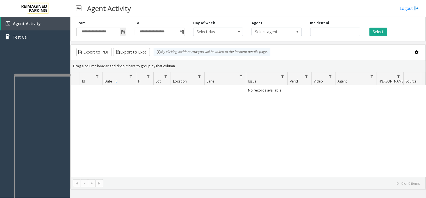
click at [124, 33] on span "Toggle popup" at bounding box center [123, 32] width 4 height 4
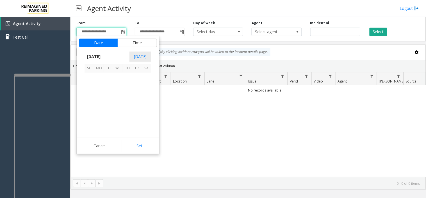
scroll to position [100755, 0]
click at [117, 93] on span "13" at bounding box center [118, 97] width 10 height 10
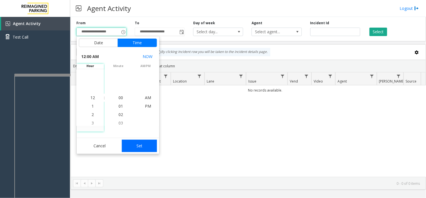
click at [134, 142] on button "Set" at bounding box center [139, 145] width 35 height 12
type input "**********"
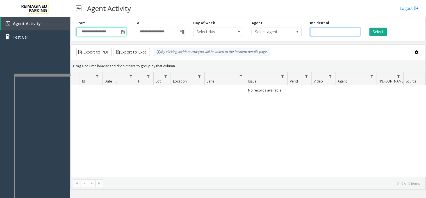
click at [360, 32] on input "number" at bounding box center [335, 32] width 50 height 8
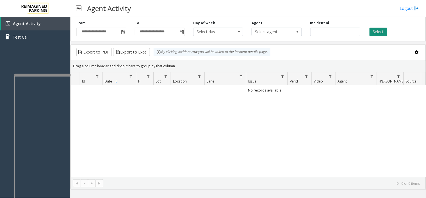
click at [376, 29] on button "Select" at bounding box center [379, 32] width 18 height 8
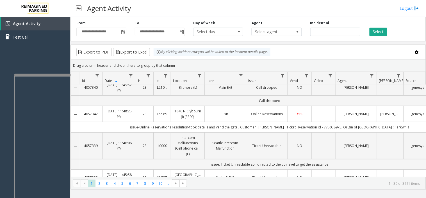
scroll to position [0, 0]
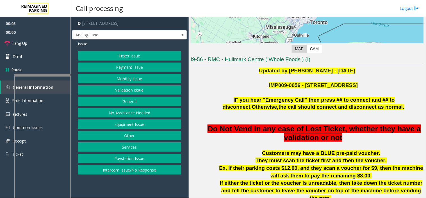
scroll to position [187, 0]
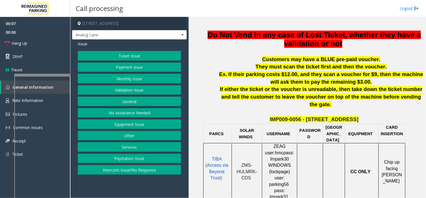
click at [245, 162] on span "ZMS-HULMRK-CDS" at bounding box center [247, 170] width 21 height 17
copy p "ZMS-HULMRK-CDS"
click at [127, 56] on button "Ticket Issue" at bounding box center [129, 56] width 103 height 10
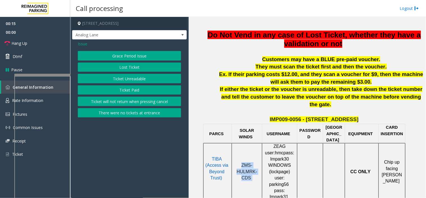
click at [124, 77] on button "Ticket Unreadable" at bounding box center [129, 79] width 103 height 10
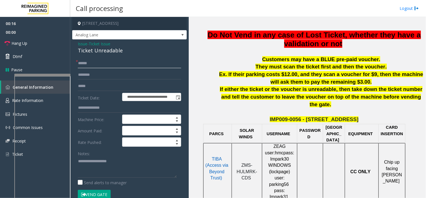
click at [108, 68] on input "text" at bounding box center [129, 63] width 103 height 10
click at [107, 66] on input "text" at bounding box center [129, 63] width 103 height 10
click at [86, 60] on input "text" at bounding box center [129, 63] width 103 height 10
click at [87, 60] on input "text" at bounding box center [129, 63] width 103 height 10
type input "***"
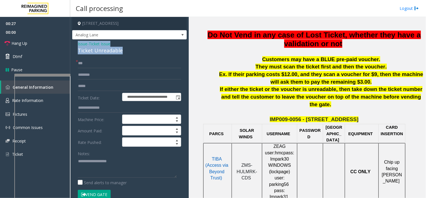
drag, startPoint x: 126, startPoint y: 49, endPoint x: 76, endPoint y: 40, distance: 51.5
click at [76, 40] on div "**********" at bounding box center [129, 187] width 115 height 297
copy div "Issue - Ticket Issue Ticket Unreadable"
click at [94, 178] on div "Notes: Send alerts to manager" at bounding box center [129, 166] width 103 height 37
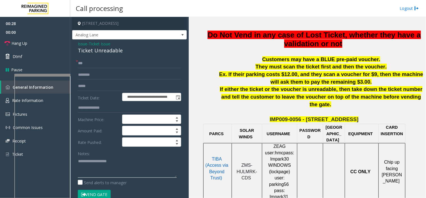
click at [92, 162] on textarea at bounding box center [127, 166] width 99 height 21
paste textarea "**********"
type textarea "**********"
click at [102, 65] on input "***" at bounding box center [129, 63] width 103 height 10
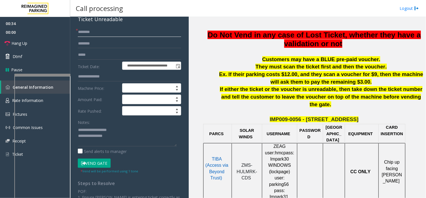
type input "********"
click at [115, 138] on textarea at bounding box center [127, 135] width 99 height 21
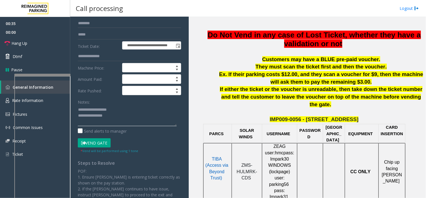
scroll to position [62, 0]
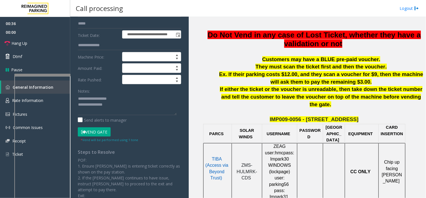
click at [103, 133] on button "Vend Gate" at bounding box center [94, 132] width 33 height 10
click at [117, 114] on textarea at bounding box center [127, 104] width 99 height 21
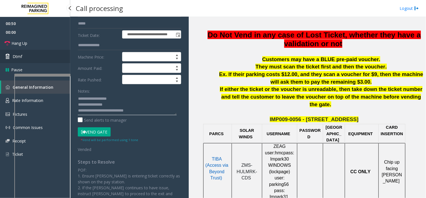
type textarea "**********"
click at [18, 50] on link "Dtmf" at bounding box center [35, 56] width 70 height 13
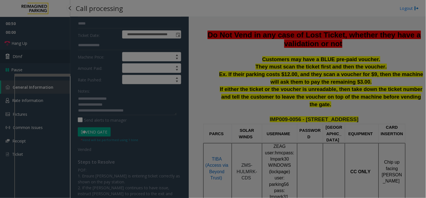
click at [18, 50] on body "**********" at bounding box center [213, 99] width 426 height 198
click at [20, 48] on body "**********" at bounding box center [213, 99] width 426 height 198
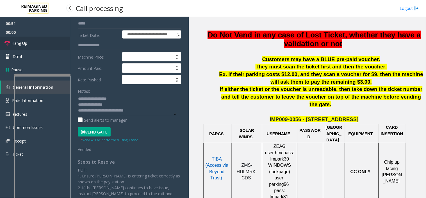
click at [20, 48] on link "Hang Up" at bounding box center [35, 43] width 70 height 13
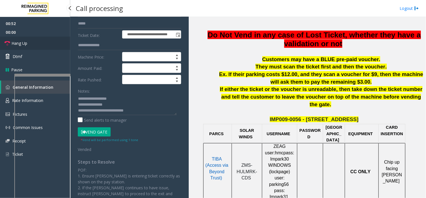
click at [20, 48] on link "Hang Up" at bounding box center [35, 43] width 70 height 13
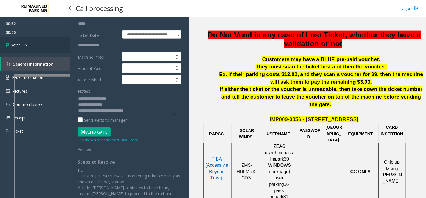
click at [20, 48] on link "Wrap Up" at bounding box center [35, 45] width 70 height 17
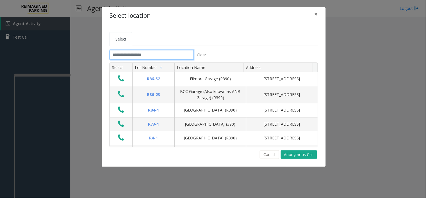
click at [119, 58] on input "text" at bounding box center [152, 55] width 84 height 10
click at [117, 57] on input "text" at bounding box center [152, 55] width 84 height 10
click at [123, 49] on tabset "Select Clear Select Lot Number Location Name Address R86-[GEOGRAPHIC_DATA][STRE…" at bounding box center [214, 95] width 208 height 126
click at [124, 51] on input "text" at bounding box center [152, 55] width 84 height 10
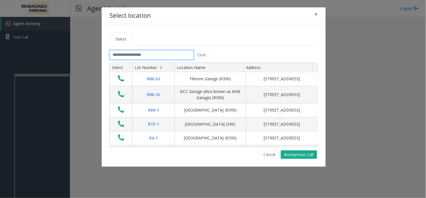
click at [122, 56] on input "text" at bounding box center [152, 55] width 84 height 10
click at [318, 15] on button "×" at bounding box center [316, 14] width 11 height 14
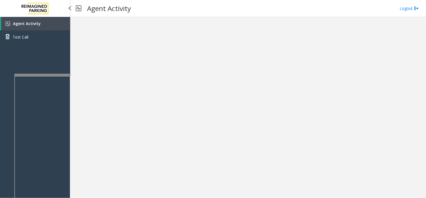
click at [46, 25] on link "Agent Activity" at bounding box center [35, 23] width 69 height 13
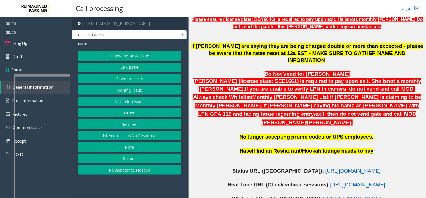
scroll to position [250, 0]
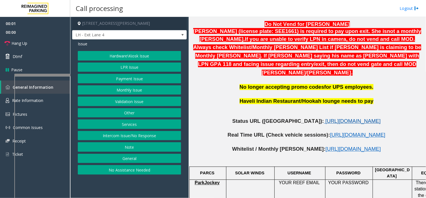
click at [326, 118] on span "[URL][DOMAIN_NAME]" at bounding box center [353, 121] width 55 height 6
click at [127, 78] on button "Payment Issue" at bounding box center [129, 79] width 103 height 10
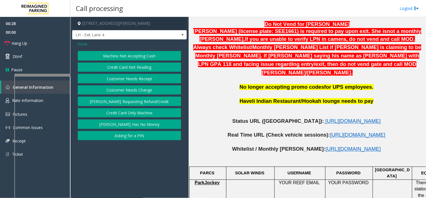
click at [128, 66] on button "Credit Card Not Reading" at bounding box center [129, 67] width 103 height 10
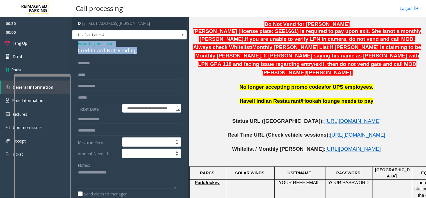
drag, startPoint x: 142, startPoint y: 51, endPoint x: 76, endPoint y: 43, distance: 66.7
click at [76, 43] on div "**********" at bounding box center [129, 184] width 115 height 290
copy div "Issue - Payment Issue Credit Card Not Reading"
click at [97, 176] on textarea at bounding box center [127, 178] width 99 height 21
paste textarea "**********"
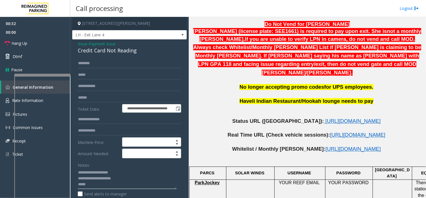
scroll to position [4, 0]
click at [86, 187] on textarea at bounding box center [127, 178] width 99 height 21
click at [37, 44] on link "Hang Up" at bounding box center [35, 43] width 70 height 13
click at [102, 182] on textarea at bounding box center [127, 178] width 99 height 21
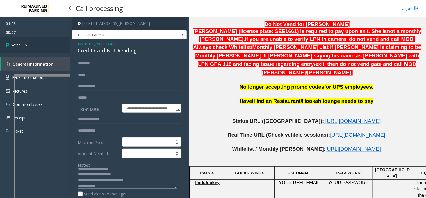
type textarea "**********"
click at [32, 46] on link "Wrap Up" at bounding box center [35, 45] width 70 height 17
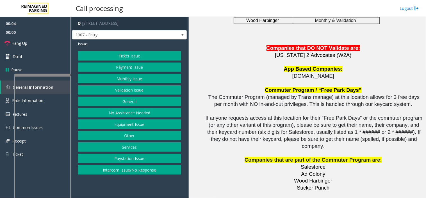
scroll to position [1235, 0]
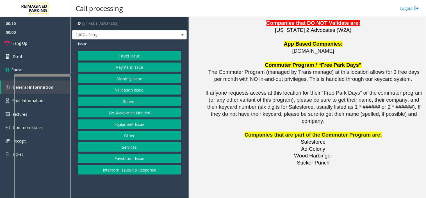
click at [145, 167] on button "Intercom Issue/No Response" at bounding box center [129, 170] width 103 height 10
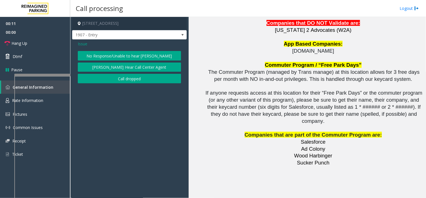
click at [110, 52] on button "No Response/Unable to hear [PERSON_NAME]" at bounding box center [129, 56] width 103 height 10
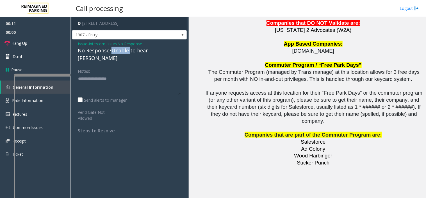
click at [110, 52] on div "No Response/Unable to hear [PERSON_NAME]" at bounding box center [129, 54] width 103 height 15
type textarea "**********"
click at [47, 44] on link "Hang Up" at bounding box center [35, 43] width 70 height 13
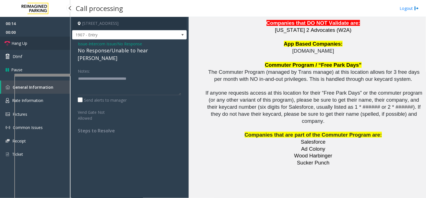
click at [47, 44] on link "Hang Up" at bounding box center [35, 43] width 70 height 13
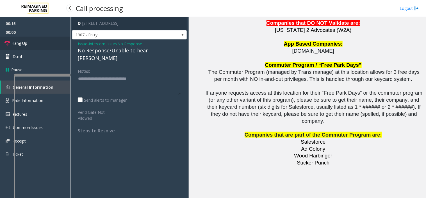
click at [47, 44] on link "Hang Up" at bounding box center [35, 43] width 70 height 13
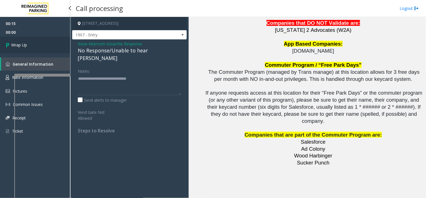
click at [47, 44] on link "Wrap Up" at bounding box center [35, 45] width 70 height 17
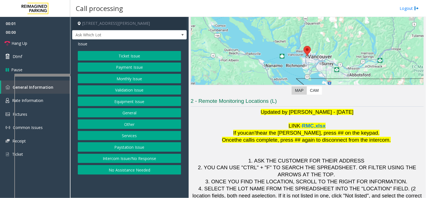
scroll to position [59, 0]
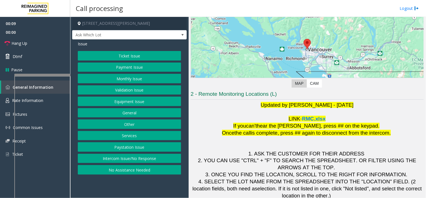
click at [163, 157] on button "Intercom Issue/No Response" at bounding box center [129, 158] width 103 height 10
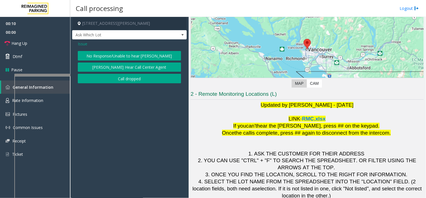
click at [103, 50] on div "Issue No Response/Unable to hear parker Parker Cannot Hear Call Center Agent Ca…" at bounding box center [129, 62] width 115 height 47
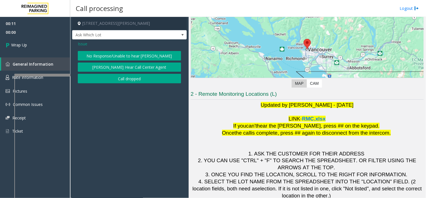
click at [114, 78] on button "Call dropped" at bounding box center [129, 79] width 103 height 10
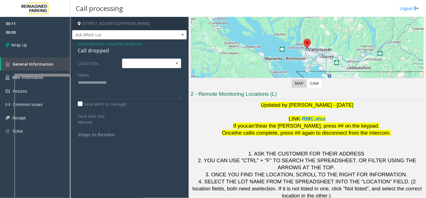
click at [105, 52] on div "Call dropped" at bounding box center [129, 51] width 103 height 8
type textarea "**********"
click at [50, 47] on link "Wrap Up" at bounding box center [35, 45] width 70 height 17
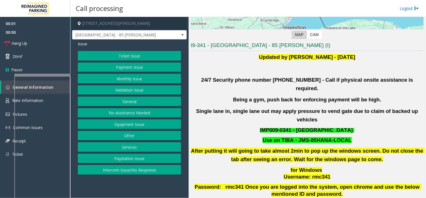
scroll to position [156, 0]
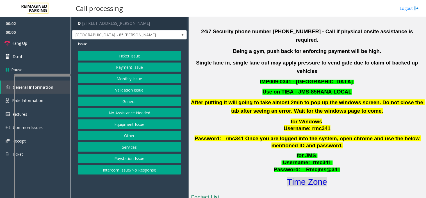
click at [305, 177] on font "Time Zone" at bounding box center [307, 181] width 40 height 9
click at [131, 88] on button "Validation Issue" at bounding box center [129, 90] width 103 height 10
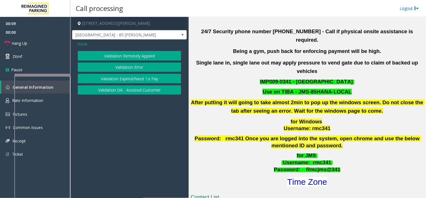
click at [127, 67] on button "Validation Error" at bounding box center [129, 67] width 103 height 10
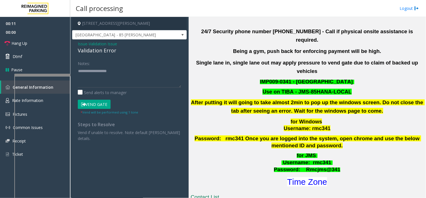
drag, startPoint x: 121, startPoint y: 53, endPoint x: 117, endPoint y: 52, distance: 4.8
click at [117, 52] on div "Validation Error" at bounding box center [129, 51] width 103 height 8
drag, startPoint x: 125, startPoint y: 52, endPoint x: 77, endPoint y: 44, distance: 48.5
click at [77, 44] on div "Issue - Validation Issue Validation Error Notes: Send alerts to manager Vend Ga…" at bounding box center [129, 92] width 115 height 107
copy div "Issue - Validation Issue Validation Error"
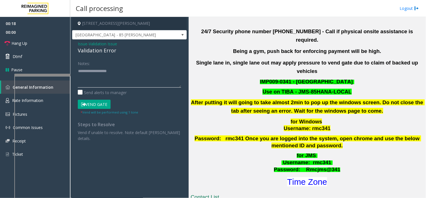
click at [95, 73] on textarea at bounding box center [129, 76] width 103 height 21
paste textarea "**********"
type textarea "*"
click at [100, 44] on span "Validation Issue" at bounding box center [103, 44] width 28 height 6
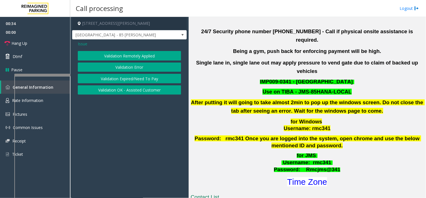
click at [86, 45] on span "Issue" at bounding box center [83, 44] width 10 height 6
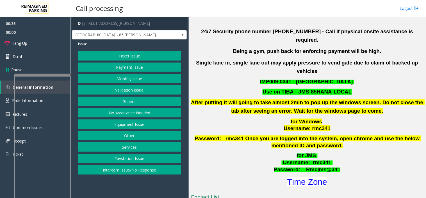
click at [97, 56] on button "Ticket Issue" at bounding box center [129, 56] width 103 height 10
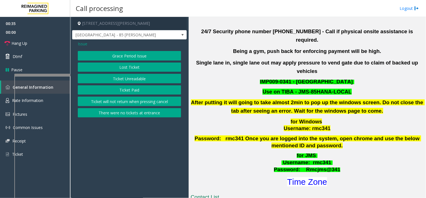
click at [114, 75] on button "Ticket Unreadable" at bounding box center [129, 79] width 103 height 10
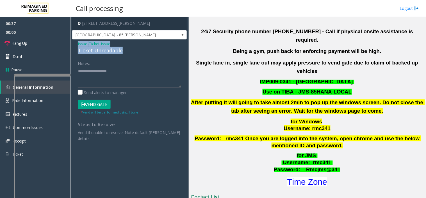
drag, startPoint x: 124, startPoint y: 52, endPoint x: 75, endPoint y: 42, distance: 49.7
click at [75, 42] on div "Issue - Ticket Issue Ticket Unreadable Notes: Send alerts to manager Vend Gate …" at bounding box center [129, 92] width 115 height 107
copy div "Issue - Ticket Issue Ticket Unreadable"
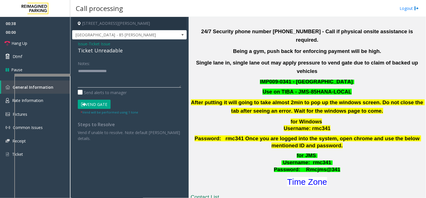
click at [80, 72] on textarea at bounding box center [129, 76] width 103 height 21
paste textarea "**********"
click at [97, 80] on textarea at bounding box center [129, 76] width 103 height 21
click at [97, 83] on textarea at bounding box center [129, 76] width 103 height 21
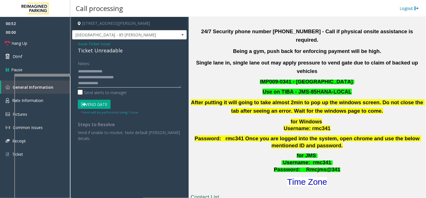
scroll to position [6, 0]
click at [101, 101] on button "Vend Gate" at bounding box center [94, 104] width 33 height 10
click at [131, 76] on textarea at bounding box center [129, 76] width 103 height 21
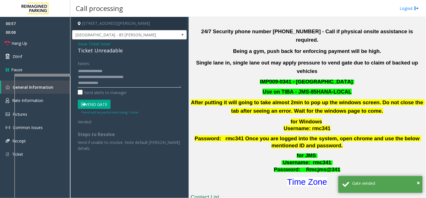
click at [85, 76] on textarea at bounding box center [129, 76] width 103 height 21
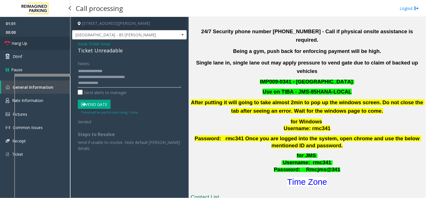
type textarea "**********"
click at [38, 44] on link "Hang Up" at bounding box center [35, 43] width 70 height 13
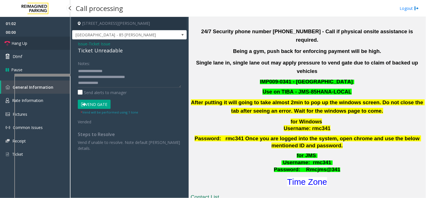
click at [38, 44] on link "Hang Up" at bounding box center [35, 43] width 70 height 13
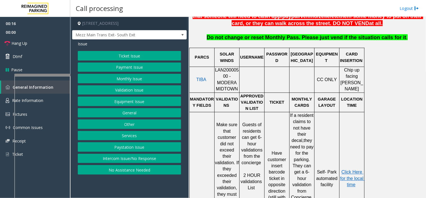
scroll to position [218, 0]
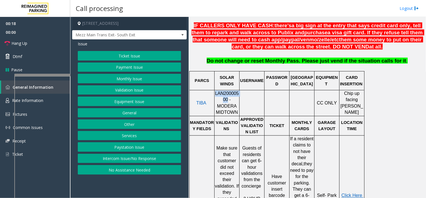
drag, startPoint x: 217, startPoint y: 96, endPoint x: 216, endPoint y: 89, distance: 6.9
click at [216, 91] on span "LAN20000500 - MODERA MIDTOWN" at bounding box center [227, 103] width 24 height 24
copy span "LAN20000500"
drag, startPoint x: 53, startPoint y: 47, endPoint x: 118, endPoint y: 125, distance: 102.1
click at [53, 47] on link "Hang Up" at bounding box center [35, 43] width 70 height 13
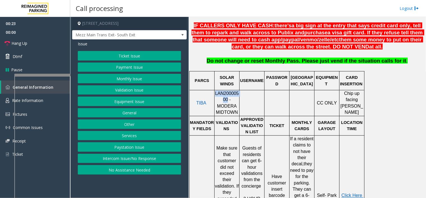
click at [126, 169] on button "No Assistance Needed" at bounding box center [129, 170] width 103 height 10
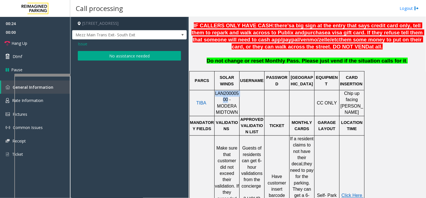
click at [97, 54] on button "No assistance needed" at bounding box center [129, 56] width 103 height 10
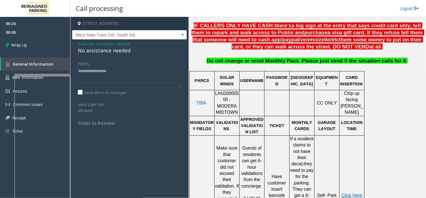
click at [96, 51] on div "No assistance needed" at bounding box center [129, 51] width 103 height 8
type textarea "**********"
click at [55, 48] on link "Wrap Up" at bounding box center [35, 45] width 70 height 17
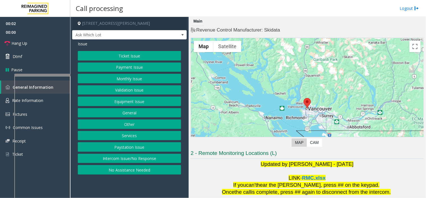
scroll to position [59, 0]
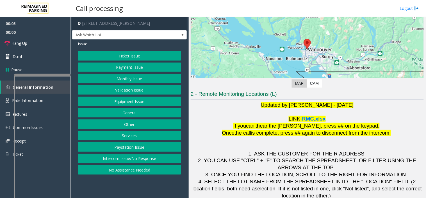
drag, startPoint x: 130, startPoint y: 161, endPoint x: 141, endPoint y: 124, distance: 38.9
click at [130, 161] on button "Intercom Issue/No Response" at bounding box center [129, 158] width 103 height 10
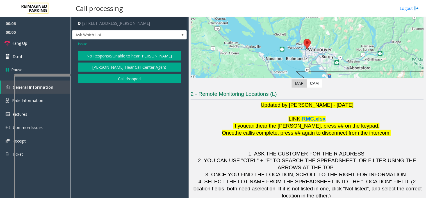
click at [123, 53] on button "No Response/Unable to hear [PERSON_NAME]" at bounding box center [129, 56] width 103 height 10
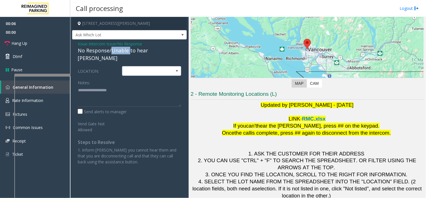
click at [123, 53] on div "No Response/Unable to hear [PERSON_NAME]" at bounding box center [129, 54] width 103 height 15
click at [83, 42] on span "Issue" at bounding box center [83, 44] width 10 height 6
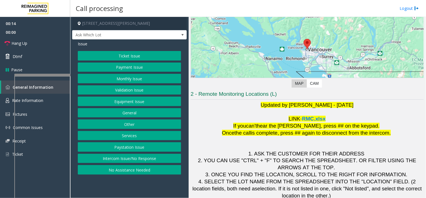
click at [130, 99] on button "Equipment Issue" at bounding box center [129, 101] width 103 height 10
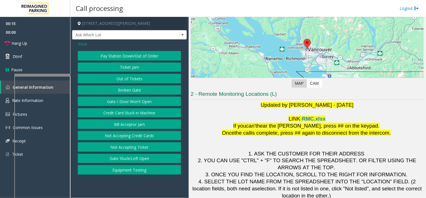
click at [130, 99] on button "Gate / Door Won't Open" at bounding box center [129, 101] width 103 height 10
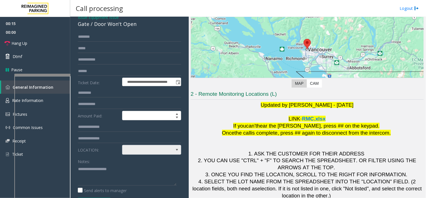
scroll to position [62, 0]
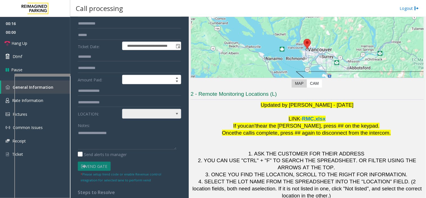
click at [150, 117] on span at bounding box center [146, 113] width 47 height 9
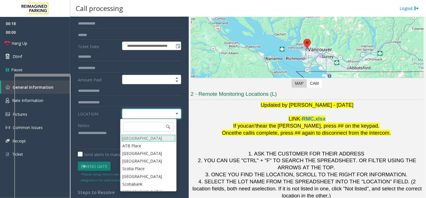
click at [128, 137] on Village "Mount Royal Village" at bounding box center [148, 138] width 55 height 8
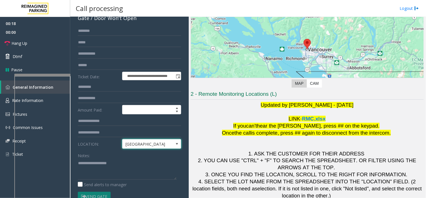
scroll to position [0, 0]
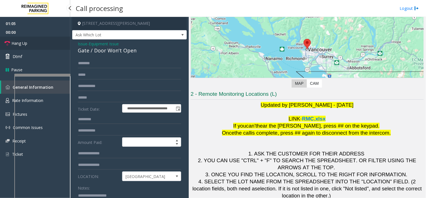
click at [54, 41] on link "Hang Up" at bounding box center [35, 43] width 70 height 13
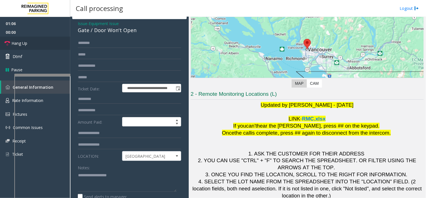
scroll to position [31, 0]
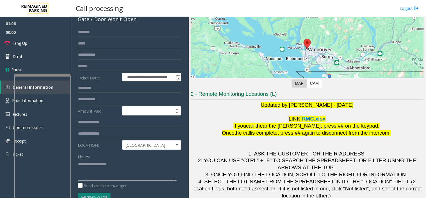
click at [108, 169] on textarea at bounding box center [127, 169] width 99 height 21
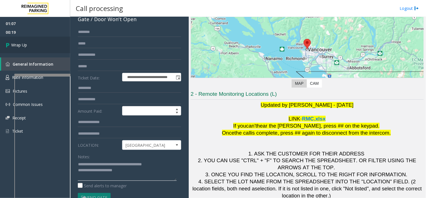
type textarea "**********"
click at [53, 47] on link "Wrap Up" at bounding box center [35, 45] width 70 height 17
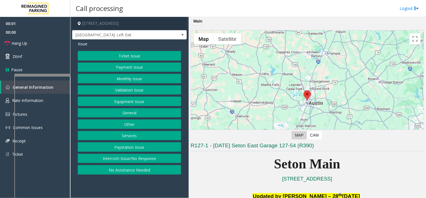
click at [116, 102] on button "Equipment Issue" at bounding box center [129, 101] width 103 height 10
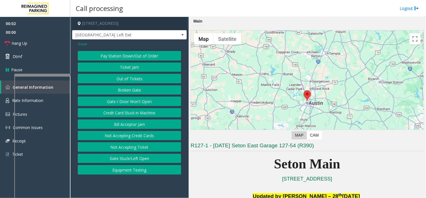
click at [116, 102] on button "Gate / Door Won't Open" at bounding box center [129, 101] width 103 height 10
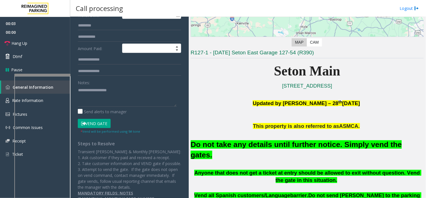
scroll to position [94, 0]
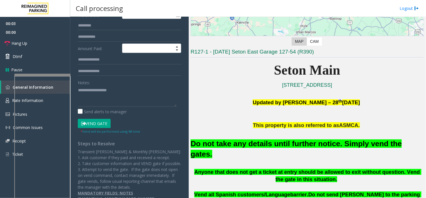
click at [251, 140] on font "Do not take any details until further notice. Simply vend the gates." at bounding box center [296, 148] width 211 height 19
click at [245, 168] on p "Anyone that does not get a ticket at entry should be allowed to exit without qu…" at bounding box center [307, 175] width 233 height 15
click at [244, 169] on span "Anyone that does not get a ticket at entry should be allowed to exit without qu…" at bounding box center [307, 175] width 227 height 13
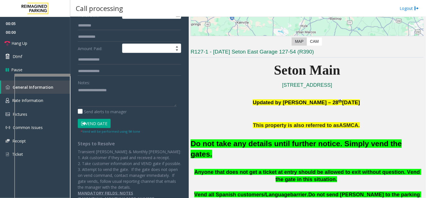
click at [236, 191] on span "Vend all Spanish customers/Language" at bounding box center [242, 194] width 96 height 6
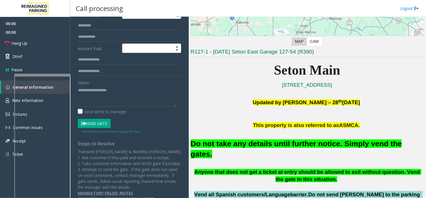
click at [236, 191] on span "Vend all Spanish customers/Language" at bounding box center [242, 194] width 96 height 6
copy p "Vend all Spanish customers/Language barrier. Do not send parkers to the parking…"
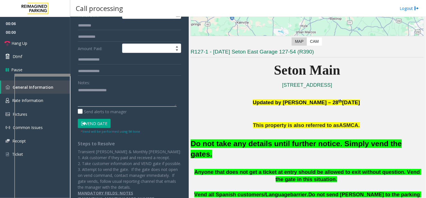
click at [126, 100] on textarea at bounding box center [127, 95] width 99 height 21
paste textarea "**********"
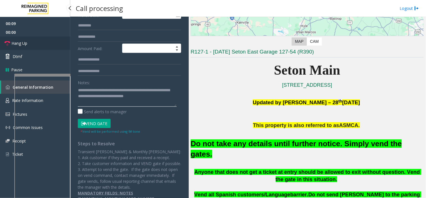
type textarea "**********"
click at [35, 37] on link "Hang Up" at bounding box center [35, 43] width 70 height 13
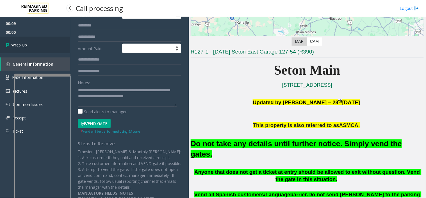
click at [35, 37] on link "Wrap Up" at bounding box center [35, 45] width 70 height 17
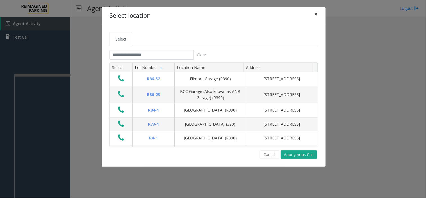
click at [316, 14] on span "×" at bounding box center [316, 14] width 3 height 8
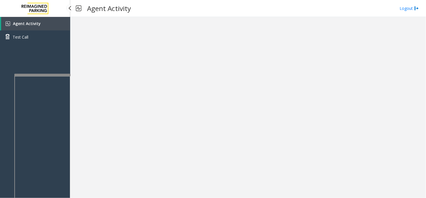
click at [54, 21] on link "Agent Activity" at bounding box center [35, 23] width 69 height 13
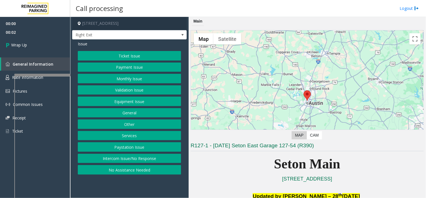
click at [130, 155] on button "Intercom Issue/No Response" at bounding box center [129, 158] width 103 height 10
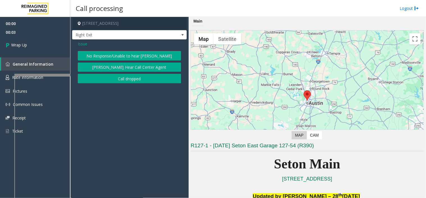
click at [135, 77] on button "Call dropped" at bounding box center [129, 79] width 103 height 10
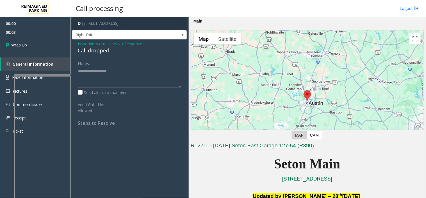
click at [100, 54] on div "Call dropped" at bounding box center [129, 51] width 103 height 8
click at [99, 51] on div "Call dropped" at bounding box center [129, 51] width 103 height 8
type textarea "**********"
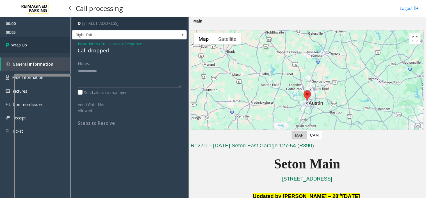
click at [46, 49] on link "Wrap Up" at bounding box center [35, 45] width 70 height 17
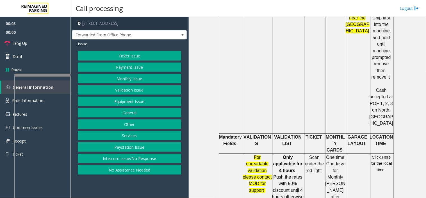
scroll to position [281, 0]
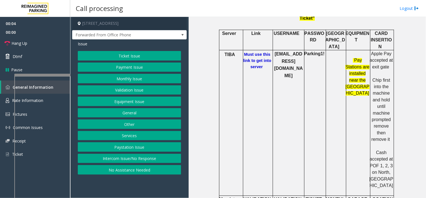
click at [255, 52] on b "Must use this link to get into server" at bounding box center [257, 60] width 28 height 17
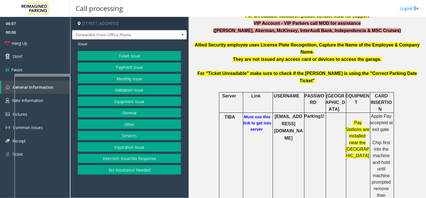
scroll to position [218, 0]
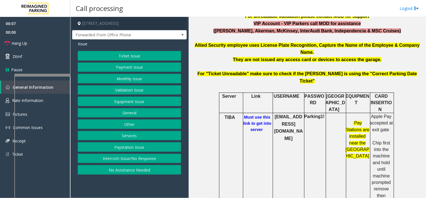
click at [284, 114] on b "bccparking@reefparking.com" at bounding box center [288, 127] width 29 height 26
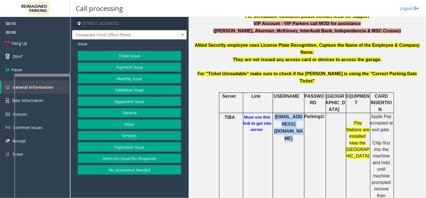
click at [94, 55] on button "Ticket Issue" at bounding box center [129, 56] width 103 height 10
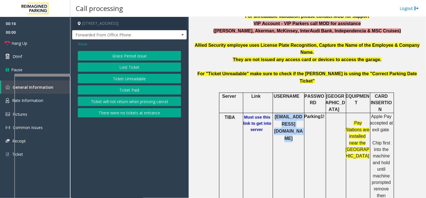
click at [114, 78] on button "Ticket Unreadable" at bounding box center [129, 79] width 103 height 10
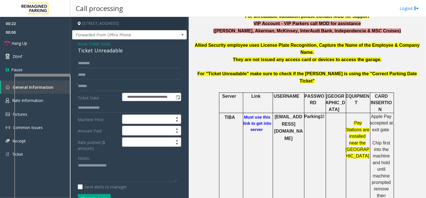
click at [309, 114] on b "Parking1!" at bounding box center [314, 116] width 21 height 5
copy b "Parking1!"
click at [110, 83] on input "text" at bounding box center [129, 86] width 103 height 10
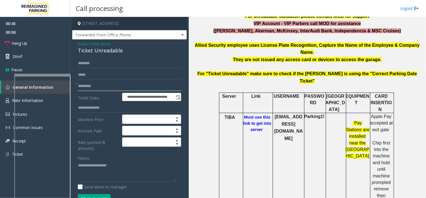
type input "*********"
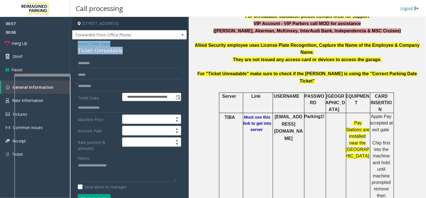
drag, startPoint x: 126, startPoint y: 50, endPoint x: 76, endPoint y: 44, distance: 49.9
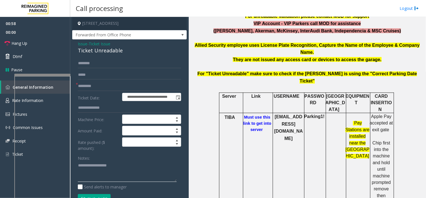
click at [99, 162] on textarea at bounding box center [127, 171] width 99 height 21
paste textarea "**********"
click at [55, 45] on link "Hang Up" at bounding box center [35, 43] width 70 height 13
click at [89, 181] on textarea at bounding box center [127, 171] width 99 height 21
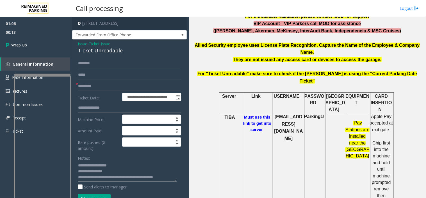
scroll to position [4, 0]
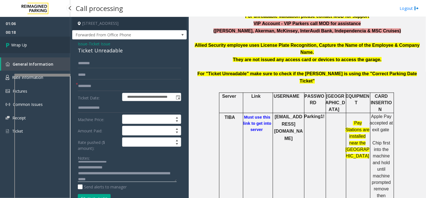
type textarea "**********"
click at [31, 49] on link "Wrap Up" at bounding box center [35, 45] width 70 height 17
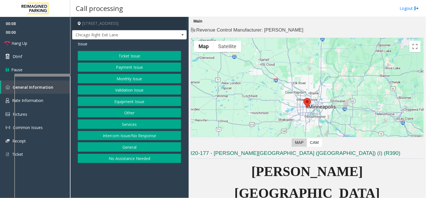
click at [133, 97] on button "Equipment Issue" at bounding box center [129, 101] width 103 height 10
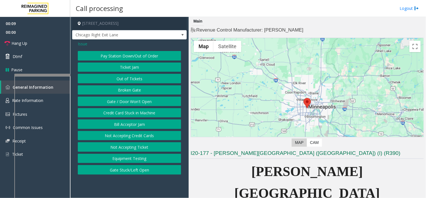
click at [133, 97] on button "Gate / Door Won't Open" at bounding box center [129, 101] width 103 height 10
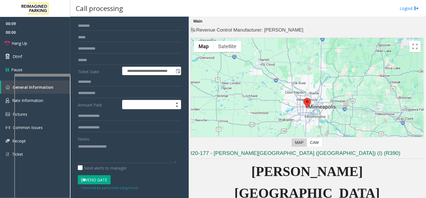
scroll to position [94, 0]
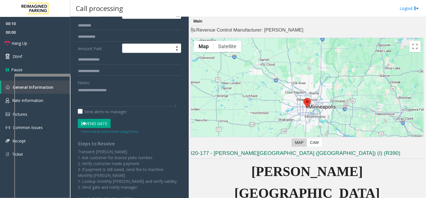
click at [100, 128] on div "* Vend will be performed using 9 tone" at bounding box center [110, 131] width 58 height 6
click at [100, 126] on button "Vend Gate" at bounding box center [94, 124] width 33 height 10
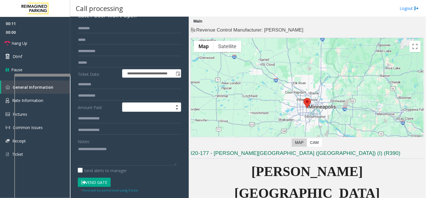
scroll to position [31, 0]
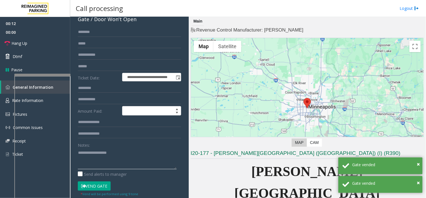
click at [103, 155] on textarea at bounding box center [127, 158] width 99 height 21
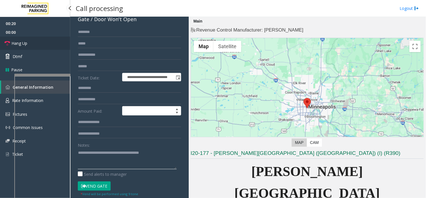
type textarea "**********"
click at [40, 42] on link "Hang Up" at bounding box center [35, 43] width 70 height 13
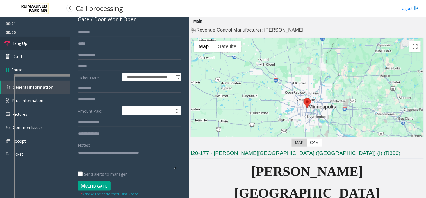
click at [40, 42] on link "Hang Up" at bounding box center [35, 43] width 70 height 13
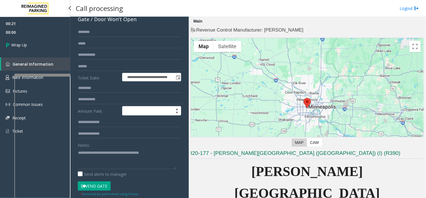
click at [40, 42] on link "Wrap Up" at bounding box center [35, 45] width 70 height 17
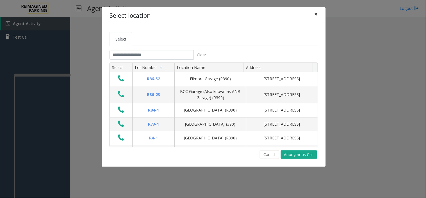
click at [320, 17] on button "×" at bounding box center [316, 14] width 11 height 14
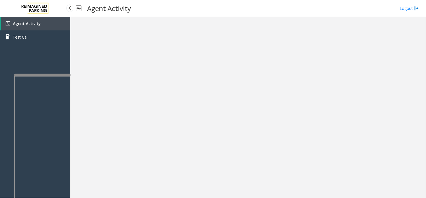
drag, startPoint x: 24, startPoint y: 21, endPoint x: 37, endPoint y: 10, distance: 16.7
click at [24, 21] on link "Agent Activity" at bounding box center [35, 23] width 69 height 13
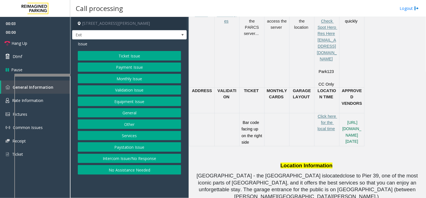
scroll to position [312, 0]
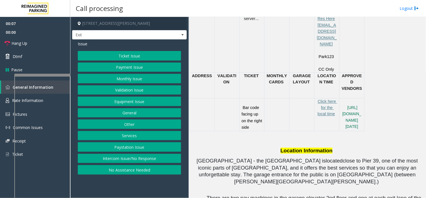
click at [122, 53] on button "Ticket Issue" at bounding box center [129, 56] width 103 height 10
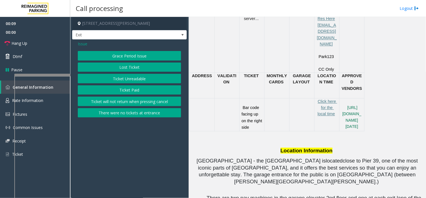
click at [128, 89] on button "Ticket Paid" at bounding box center [129, 90] width 103 height 10
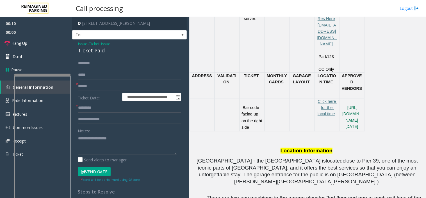
click at [108, 51] on div "Ticket Paid" at bounding box center [129, 51] width 103 height 8
click at [83, 43] on span "Issue" at bounding box center [83, 44] width 10 height 6
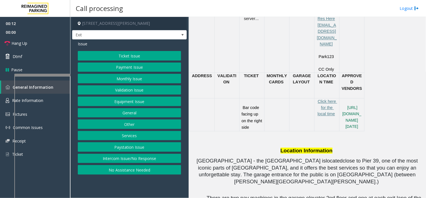
click at [136, 97] on button "Equipment Issue" at bounding box center [129, 101] width 103 height 10
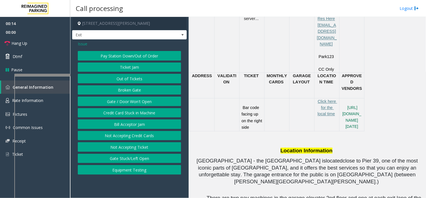
click at [126, 56] on button "Pay Station Down/Out of Order" at bounding box center [129, 56] width 103 height 10
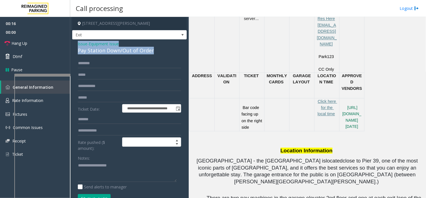
drag, startPoint x: 159, startPoint y: 51, endPoint x: 78, endPoint y: 40, distance: 82.5
click at [78, 40] on div "**********" at bounding box center [129, 169] width 115 height 260
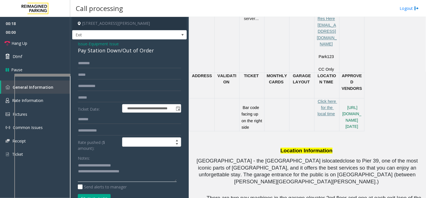
click at [151, 170] on textarea at bounding box center [127, 171] width 99 height 21
click at [151, 173] on textarea at bounding box center [127, 171] width 99 height 21
click at [117, 99] on input "text" at bounding box center [129, 98] width 103 height 10
click at [110, 175] on textarea at bounding box center [127, 171] width 99 height 21
type textarea "**********"
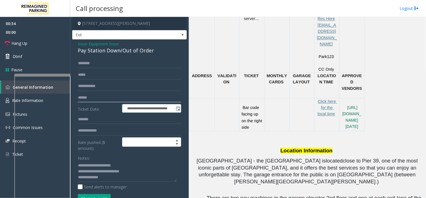
click at [101, 101] on input "text" at bounding box center [129, 98] width 103 height 10
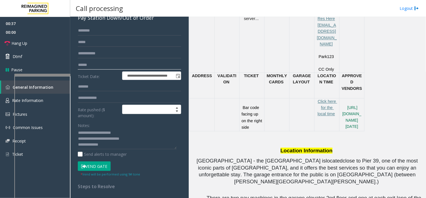
scroll to position [62, 0]
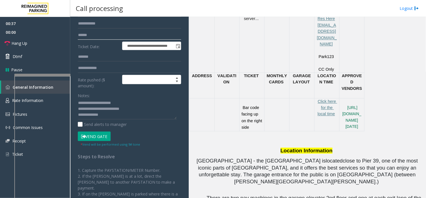
type input "******"
click at [97, 136] on button "Vend Gate" at bounding box center [94, 136] width 33 height 10
click at [109, 114] on textarea at bounding box center [127, 108] width 99 height 21
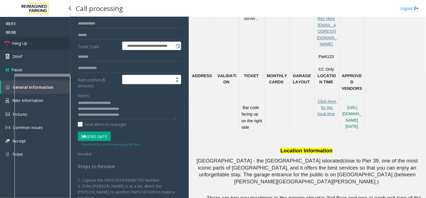
drag, startPoint x: 49, startPoint y: 37, endPoint x: 72, endPoint y: 65, distance: 36.4
click at [49, 37] on link "Hang Up" at bounding box center [35, 43] width 70 height 13
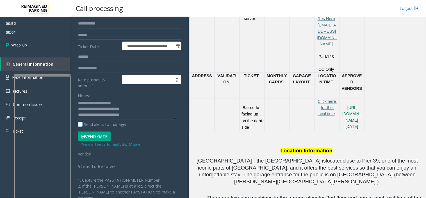
drag, startPoint x: 108, startPoint y: 114, endPoint x: 105, endPoint y: 123, distance: 9.3
click at [105, 123] on label "Send alerts to manager" at bounding box center [102, 124] width 49 height 6
click at [105, 116] on textarea at bounding box center [127, 108] width 99 height 21
click at [103, 116] on textarea at bounding box center [127, 108] width 99 height 21
type textarea "**********"
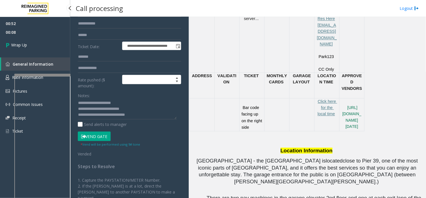
click at [66, 56] on div "00:52 00:08 Wrap Up General Information Rate Information Pictures Common Issues…" at bounding box center [35, 79] width 70 height 125
click at [27, 37] on link "Wrap Up" at bounding box center [35, 45] width 70 height 17
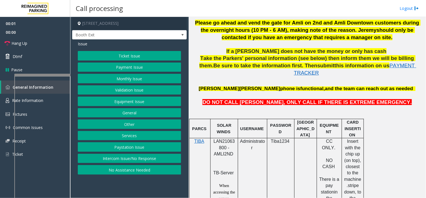
scroll to position [281, 0]
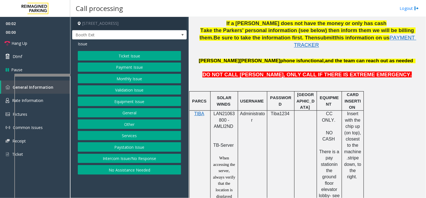
click at [223, 111] on span "LAN21063800 - AMLI2ND" at bounding box center [224, 119] width 21 height 17
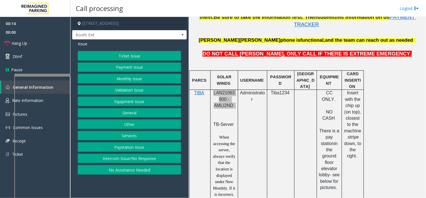
scroll to position [312, 0]
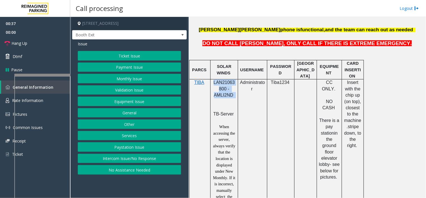
click at [136, 90] on button "Validation Issue" at bounding box center [129, 90] width 103 height 10
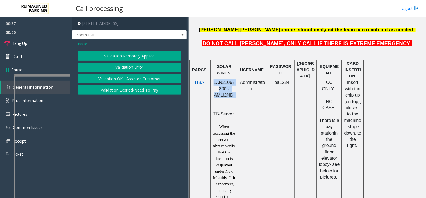
click at [125, 66] on button "Validation Error" at bounding box center [129, 67] width 103 height 10
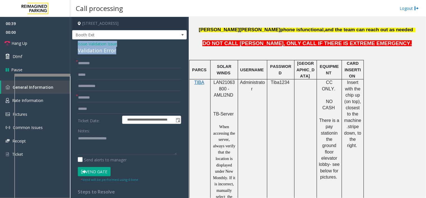
drag, startPoint x: 123, startPoint y: 51, endPoint x: 75, endPoint y: 43, distance: 47.8
click at [75, 43] on div "**********" at bounding box center [129, 152] width 115 height 227
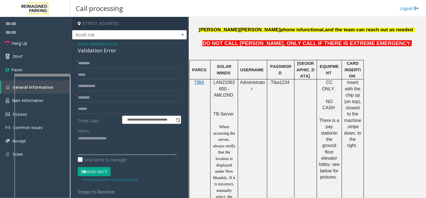
click at [85, 148] on textarea at bounding box center [127, 143] width 99 height 21
paste textarea "**********"
type textarea "**********"
click at [92, 95] on input "text" at bounding box center [129, 98] width 103 height 10
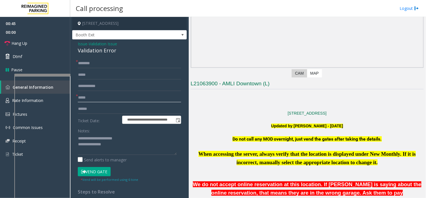
scroll to position [62, 0]
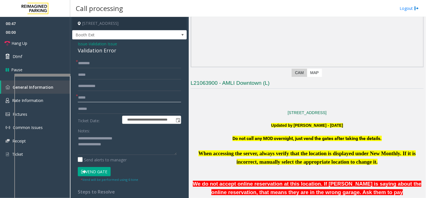
type input "****"
click at [93, 109] on input "text" at bounding box center [129, 109] width 103 height 10
type input "******"
click at [109, 64] on input "text" at bounding box center [129, 63] width 103 height 10
click at [106, 58] on input "text" at bounding box center [129, 63] width 103 height 10
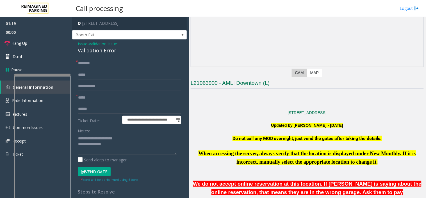
drag, startPoint x: 90, startPoint y: 65, endPoint x: 179, endPoint y: 60, distance: 88.9
click at [179, 60] on div "**********" at bounding box center [130, 159] width 112 height 203
drag, startPoint x: 101, startPoint y: 64, endPoint x: 77, endPoint y: 66, distance: 24.2
click at [77, 66] on div "**********" at bounding box center [130, 159] width 112 height 203
click at [96, 62] on input "********" at bounding box center [129, 63] width 103 height 10
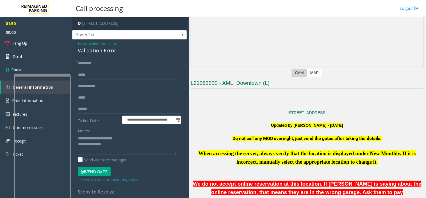
drag, startPoint x: 100, startPoint y: 169, endPoint x: 99, endPoint y: 119, distance: 49.2
click at [100, 167] on button "Vend Gate" at bounding box center [94, 172] width 33 height 10
drag, startPoint x: 90, startPoint y: 66, endPoint x: 100, endPoint y: 65, distance: 10.1
click at [100, 65] on input "*********" at bounding box center [129, 63] width 103 height 10
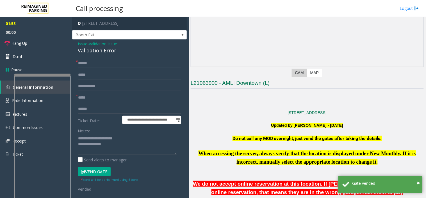
type input "******"
click at [110, 149] on textarea at bounding box center [127, 143] width 99 height 21
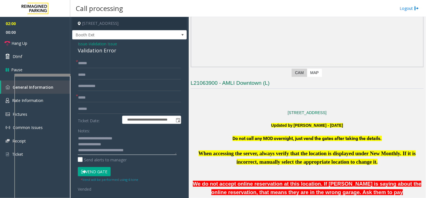
type textarea "**********"
click at [56, 42] on link "Hang Up" at bounding box center [35, 43] width 70 height 13
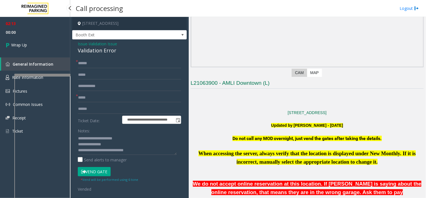
click at [56, 42] on link "Wrap Up" at bounding box center [35, 45] width 70 height 17
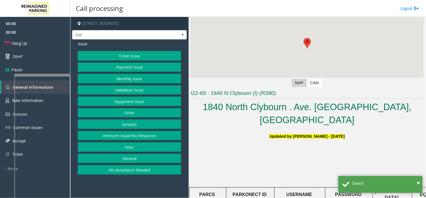
scroll to position [94, 0]
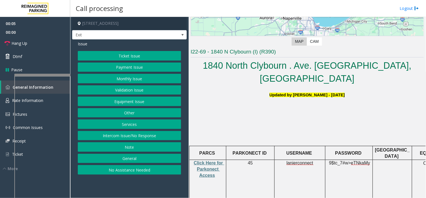
click at [127, 55] on button "Ticket Issue" at bounding box center [129, 56] width 103 height 10
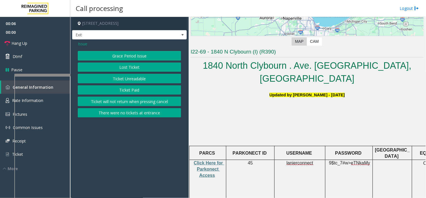
click at [134, 113] on button "There were no tickets at entrance" at bounding box center [129, 113] width 103 height 10
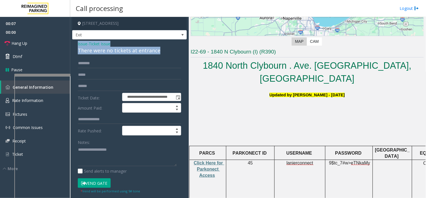
drag, startPoint x: 161, startPoint y: 48, endPoint x: 74, endPoint y: 44, distance: 87.0
click at [74, 44] on div "**********" at bounding box center [129, 173] width 115 height 268
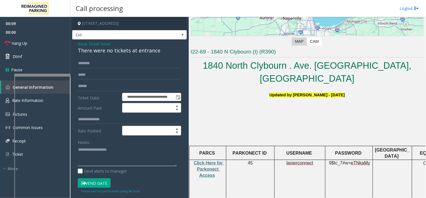
click at [106, 152] on textarea at bounding box center [127, 155] width 99 height 21
paste textarea "**********"
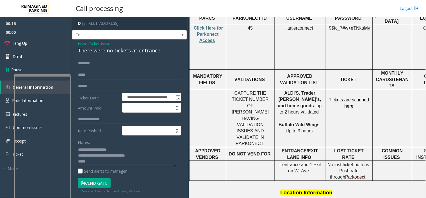
scroll to position [218, 0]
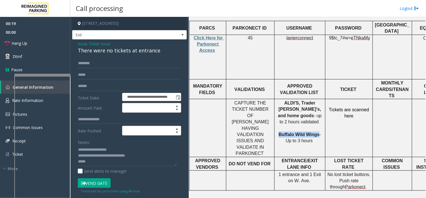
drag, startPoint x: 314, startPoint y: 109, endPoint x: 275, endPoint y: 105, distance: 38.4
click at [275, 105] on div "ALDI'S, Trader Joe's, and home goods - up to 2 hours validated Buffalo Wild Win…" at bounding box center [300, 122] width 51 height 44
click at [159, 157] on textarea at bounding box center [127, 155] width 99 height 21
paste textarea "**********"
click at [119, 164] on textarea at bounding box center [127, 155] width 99 height 21
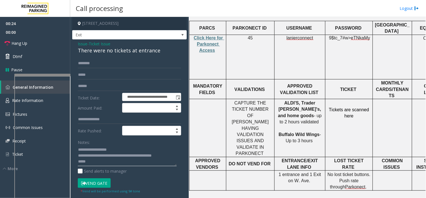
scroll to position [6, 0]
click at [113, 161] on textarea at bounding box center [127, 155] width 99 height 21
type textarea "**********"
click at [90, 65] on input "text" at bounding box center [129, 63] width 103 height 10
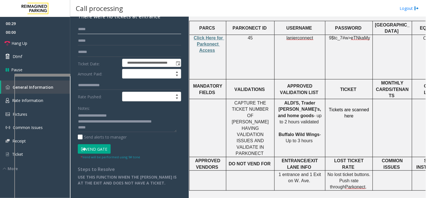
scroll to position [62, 0]
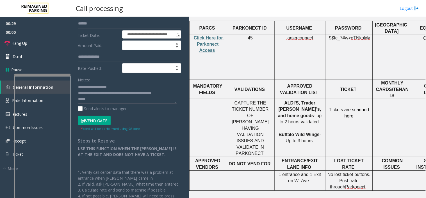
type input "****"
click at [98, 120] on button "Vend Gate" at bounding box center [94, 120] width 33 height 10
click at [93, 95] on textarea at bounding box center [127, 93] width 99 height 21
click at [93, 96] on textarea at bounding box center [127, 93] width 99 height 21
click at [93, 99] on textarea at bounding box center [127, 93] width 99 height 21
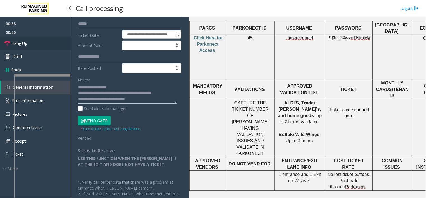
type textarea "**********"
click at [48, 44] on link "Hang Up" at bounding box center [35, 43] width 70 height 13
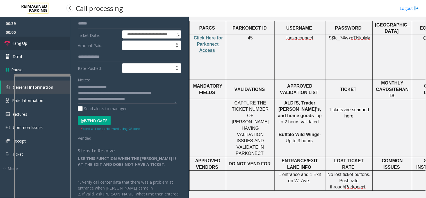
click at [48, 44] on link "Hang Up" at bounding box center [35, 43] width 70 height 13
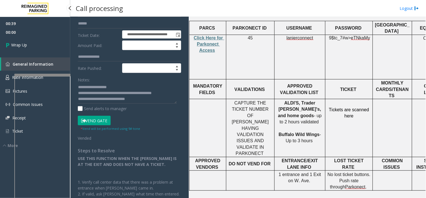
click at [48, 44] on link "Wrap Up" at bounding box center [35, 45] width 70 height 17
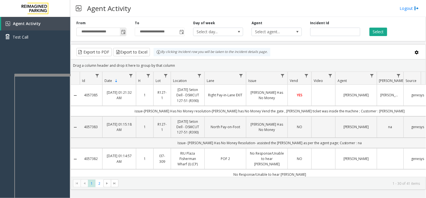
click at [121, 30] on span "Toggle popup" at bounding box center [123, 32] width 4 height 4
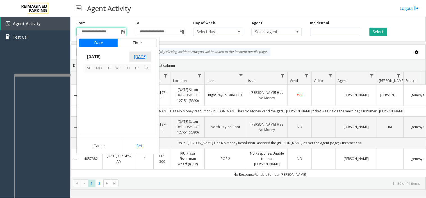
scroll to position [100755, 0]
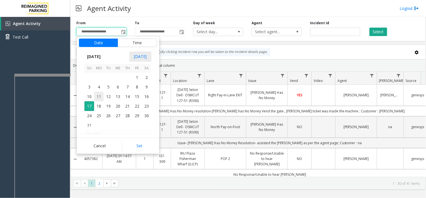
drag, startPoint x: 97, startPoint y: 96, endPoint x: 110, endPoint y: 109, distance: 18.9
click at [97, 96] on span "11" at bounding box center [99, 97] width 10 height 10
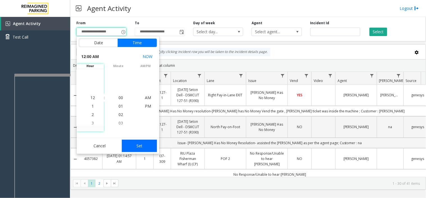
click at [136, 145] on button "Set" at bounding box center [139, 145] width 35 height 12
type input "**********"
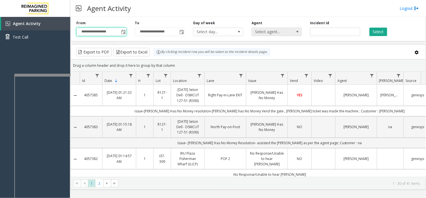
drag, startPoint x: 290, startPoint y: 30, endPoint x: 299, endPoint y: 34, distance: 10.3
click at [290, 30] on span "Select agent..." at bounding box center [272, 32] width 40 height 8
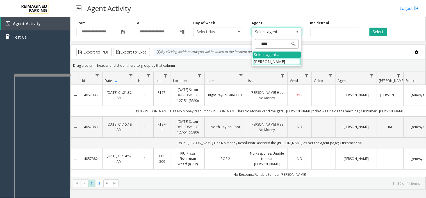
type input "*****"
click at [287, 61] on li "[PERSON_NAME]" at bounding box center [277, 62] width 48 height 8
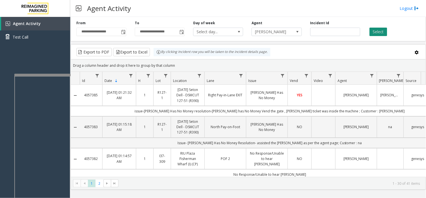
click at [377, 30] on button "Select" at bounding box center [379, 32] width 18 height 8
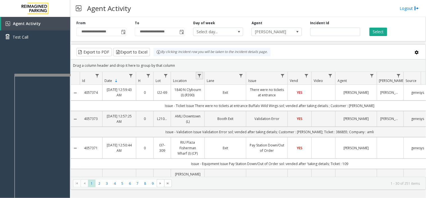
click at [198, 78] on link "Data table" at bounding box center [200, 76] width 8 height 8
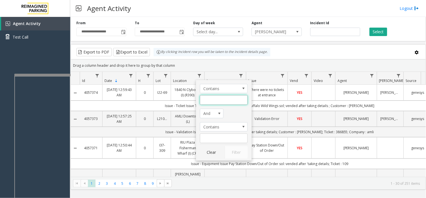
click at [205, 101] on input "Location Filter" at bounding box center [224, 100] width 48 height 10
type input "*****"
click button "Filter" at bounding box center [236, 152] width 23 height 12
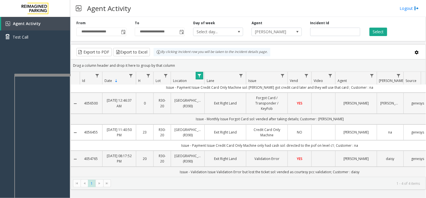
scroll to position [0, 0]
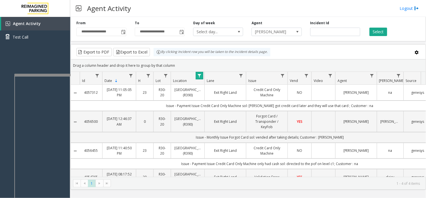
click at [199, 74] on span "Data table" at bounding box center [199, 75] width 4 height 4
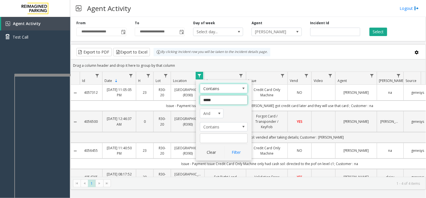
click at [207, 97] on input "*****" at bounding box center [224, 100] width 48 height 10
type input "***"
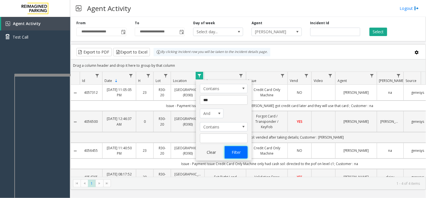
click at [237, 152] on button "Filter" at bounding box center [236, 152] width 23 height 12
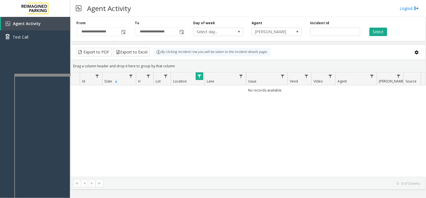
click at [199, 76] on span "Data table" at bounding box center [199, 76] width 4 height 4
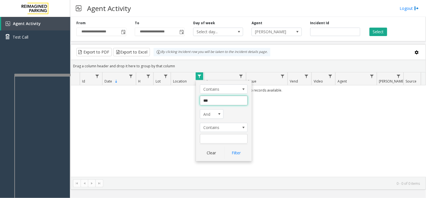
click at [213, 103] on input "***" at bounding box center [224, 101] width 48 height 10
type input "***"
click at [233, 155] on button "Filter" at bounding box center [236, 152] width 23 height 12
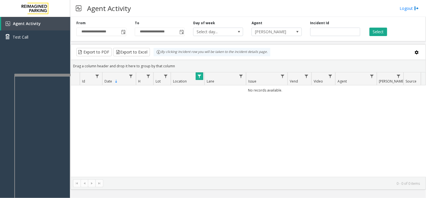
click at [199, 78] on span "Data table" at bounding box center [199, 76] width 4 height 4
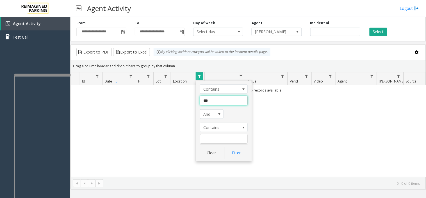
click at [215, 100] on input "***" at bounding box center [224, 101] width 48 height 10
type input "*****"
click button "Filter" at bounding box center [236, 152] width 23 height 12
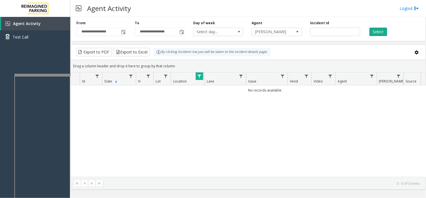
click at [374, 27] on div "Select" at bounding box center [394, 28] width 58 height 15
click at [381, 35] on button "Select" at bounding box center [379, 32] width 18 height 8
click at [200, 75] on span "Data table" at bounding box center [199, 76] width 4 height 4
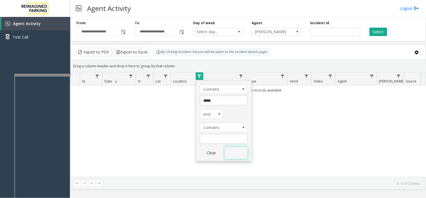
click at [235, 154] on button "Filter" at bounding box center [236, 152] width 23 height 12
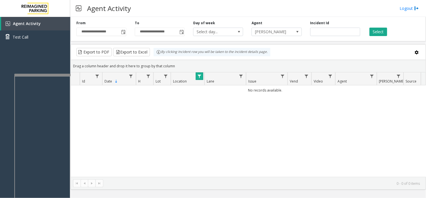
click at [195, 78] on th "Location" at bounding box center [188, 78] width 34 height 13
drag, startPoint x: 196, startPoint y: 79, endPoint x: 204, endPoint y: 78, distance: 8.8
click at [196, 79] on link "Data table" at bounding box center [200, 76] width 8 height 8
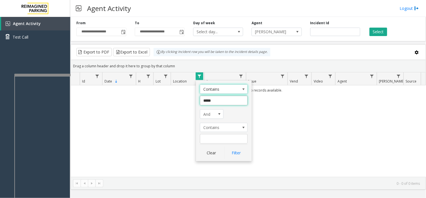
click at [219, 102] on input "*****" at bounding box center [224, 101] width 48 height 10
type input "*****"
click button "Filter" at bounding box center [236, 152] width 23 height 12
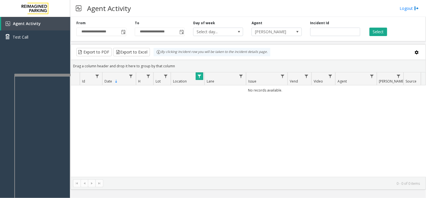
click at [198, 75] on span "Data table" at bounding box center [199, 76] width 4 height 4
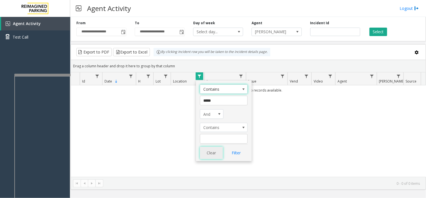
click at [208, 152] on button "Clear" at bounding box center [211, 152] width 23 height 12
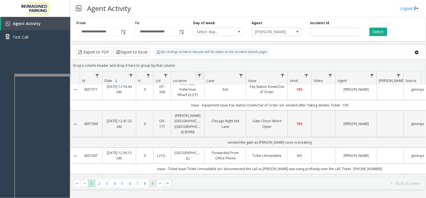
scroll to position [62, 0]
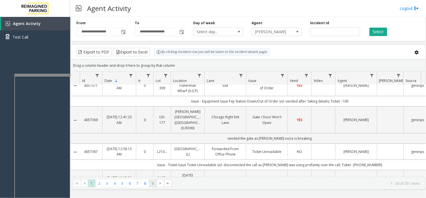
click at [152, 182] on span "9" at bounding box center [153, 183] width 8 height 8
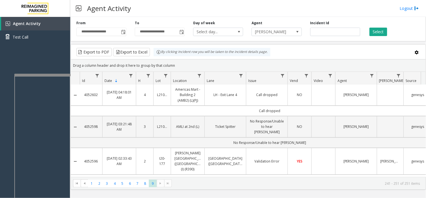
scroll to position [0, 0]
click at [145, 183] on span "8" at bounding box center [145, 183] width 8 height 8
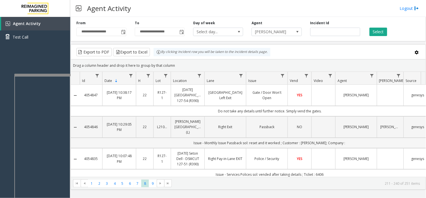
scroll to position [31, 0]
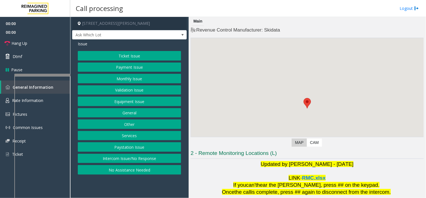
scroll to position [59, 0]
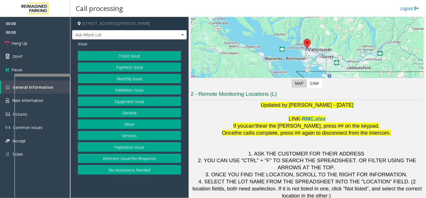
click at [127, 158] on button "Intercom Issue/No Response" at bounding box center [129, 158] width 103 height 10
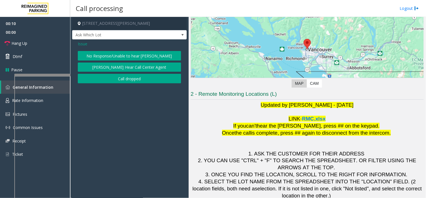
click at [128, 52] on button "No Response/Unable to hear [PERSON_NAME]" at bounding box center [129, 56] width 103 height 10
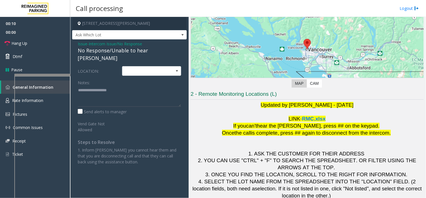
click at [125, 50] on div "No Response/Unable to hear [PERSON_NAME]" at bounding box center [129, 54] width 103 height 15
type textarea "**********"
click at [56, 46] on link "Hang Up" at bounding box center [35, 43] width 70 height 13
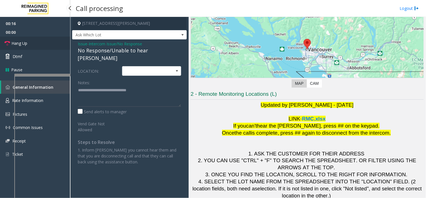
click at [56, 46] on link "Hang Up" at bounding box center [35, 43] width 70 height 13
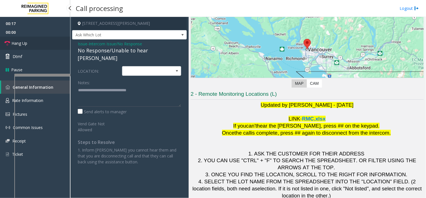
click at [56, 46] on link "Hang Up" at bounding box center [35, 43] width 70 height 13
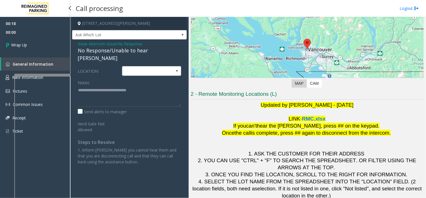
click at [56, 46] on link "Wrap Up" at bounding box center [35, 45] width 70 height 17
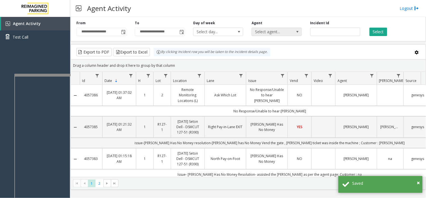
click at [268, 34] on span "Select agent..." at bounding box center [272, 32] width 40 height 8
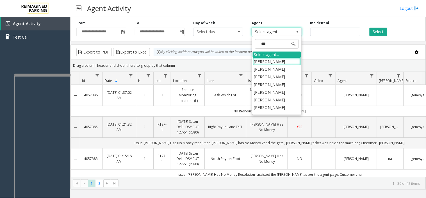
type input "****"
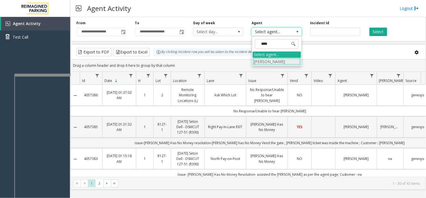
click at [272, 61] on li "[PERSON_NAME]" at bounding box center [277, 62] width 48 height 8
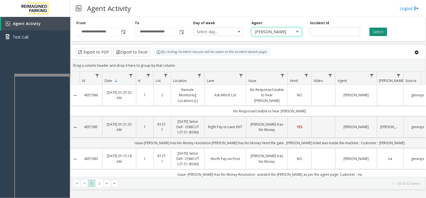
click at [377, 32] on button "Select" at bounding box center [379, 32] width 18 height 8
click at [121, 32] on span "Toggle popup" at bounding box center [123, 32] width 4 height 4
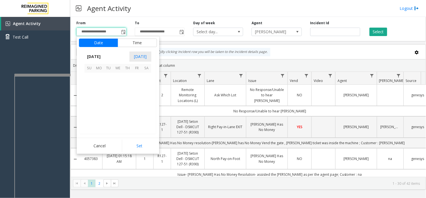
scroll to position [100755, 0]
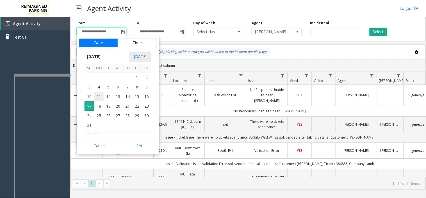
click at [100, 97] on span "11" at bounding box center [99, 97] width 10 height 10
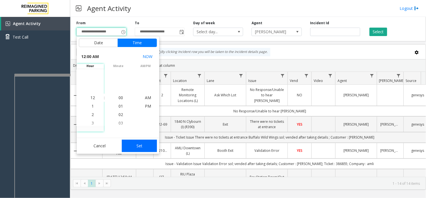
click at [137, 145] on button "Set" at bounding box center [139, 145] width 35 height 12
type input "**********"
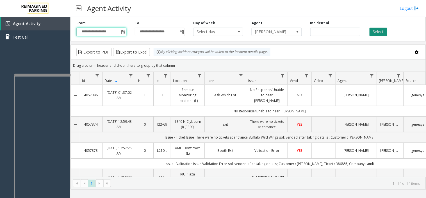
click at [377, 33] on button "Select" at bounding box center [379, 32] width 18 height 8
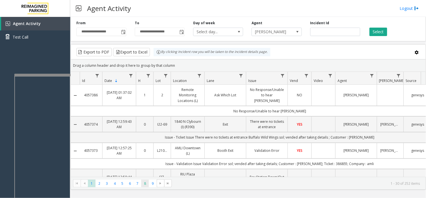
click at [146, 183] on span "8" at bounding box center [145, 183] width 8 height 8
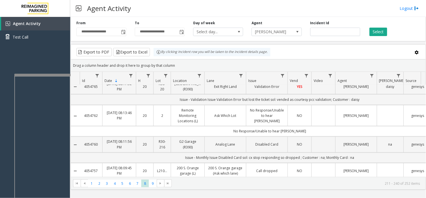
scroll to position [785, 0]
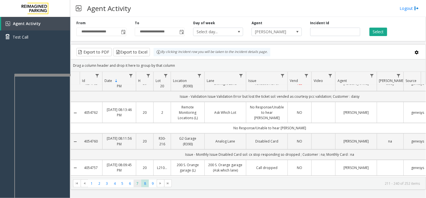
click at [139, 187] on span "7" at bounding box center [138, 183] width 8 height 8
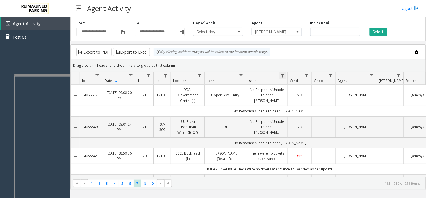
click at [284, 72] on link "Data table" at bounding box center [283, 76] width 8 height 8
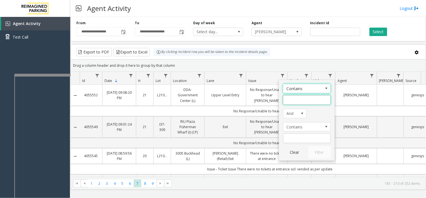
click at [292, 96] on input "Issue Filter" at bounding box center [307, 100] width 48 height 10
type input "**********"
click button "Filter" at bounding box center [319, 152] width 23 height 12
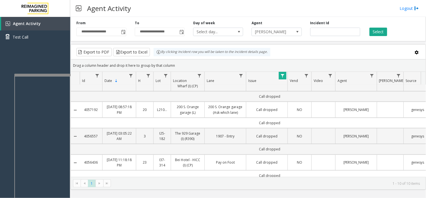
scroll to position [0, 38]
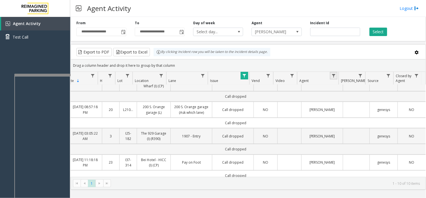
click at [334, 73] on link "Data table" at bounding box center [334, 76] width 8 height 8
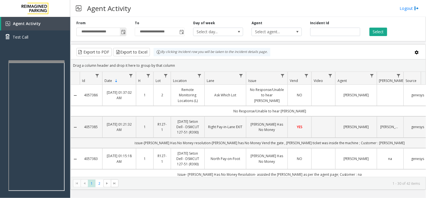
click at [124, 32] on span "Toggle popup" at bounding box center [123, 32] width 4 height 4
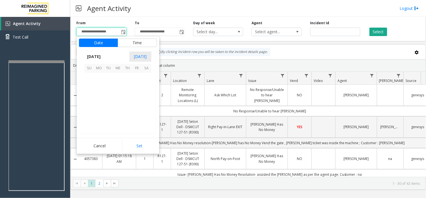
scroll to position [100755, 0]
click at [96, 97] on span "11" at bounding box center [99, 97] width 10 height 10
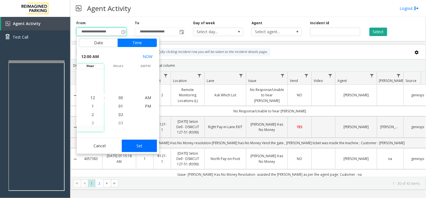
click at [146, 143] on button "Set" at bounding box center [139, 145] width 35 height 12
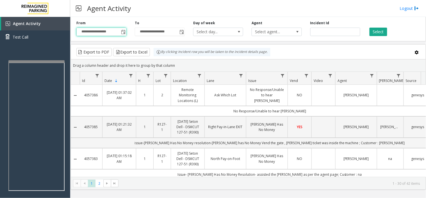
type input "**********"
click at [380, 33] on button "Select" at bounding box center [379, 32] width 18 height 8
click at [369, 75] on link "Data table" at bounding box center [372, 76] width 8 height 8
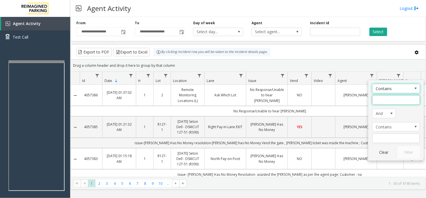
click at [385, 98] on input "Agent Filter" at bounding box center [397, 100] width 48 height 10
type input "*****"
click button "Filter" at bounding box center [408, 152] width 23 height 12
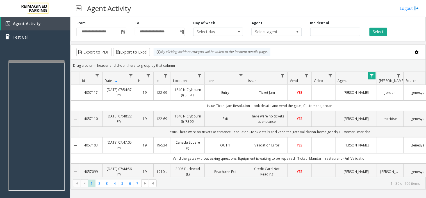
click at [198, 80] on th "Location" at bounding box center [188, 78] width 34 height 13
click at [282, 78] on link "Data table" at bounding box center [283, 76] width 8 height 8
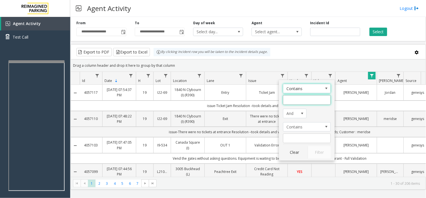
click at [290, 102] on input "Issue Filter" at bounding box center [307, 100] width 48 height 10
type input "**********"
click button "Filter" at bounding box center [319, 152] width 23 height 12
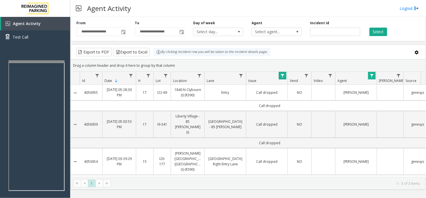
click at [280, 73] on link "Data table" at bounding box center [283, 76] width 8 height 8
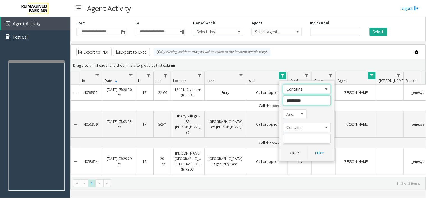
click at [287, 102] on input "**********" at bounding box center [307, 101] width 48 height 10
type input "****"
click button "Filter" at bounding box center [319, 152] width 23 height 12
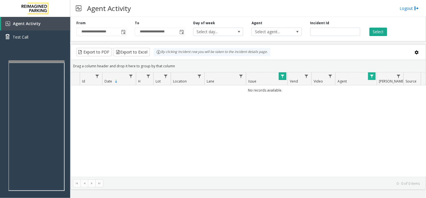
click at [282, 78] on span "Data table" at bounding box center [282, 76] width 4 height 4
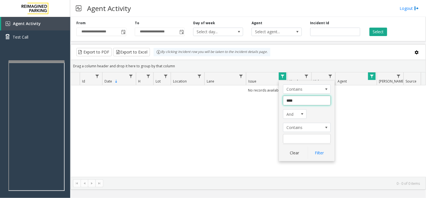
click at [289, 102] on input "****" at bounding box center [307, 101] width 48 height 10
click at [288, 158] on button "Clear" at bounding box center [294, 152] width 23 height 12
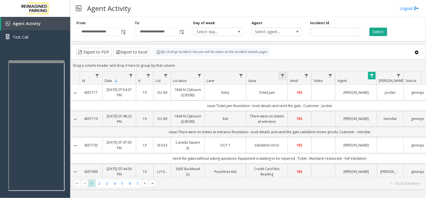
click at [283, 76] on span "Data table" at bounding box center [282, 75] width 4 height 4
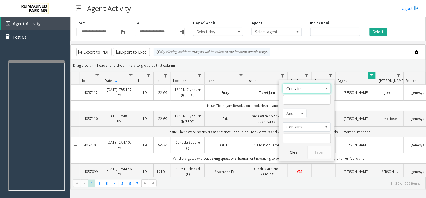
click at [288, 106] on div "Contains And Contains Clear Filter" at bounding box center [307, 120] width 56 height 81
click at [288, 102] on input "Issue Filter" at bounding box center [307, 100] width 48 height 10
type input "*"
type input "******"
click button "Filter" at bounding box center [319, 152] width 23 height 12
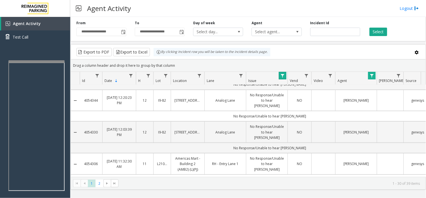
scroll to position [748, 0]
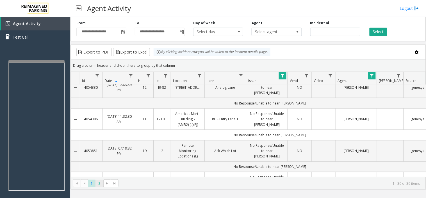
click at [99, 185] on span "2" at bounding box center [100, 183] width 8 height 8
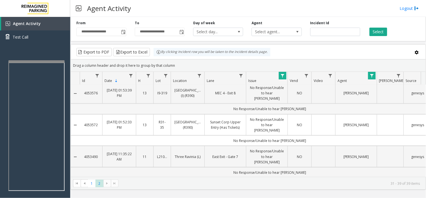
scroll to position [171, 0]
click at [369, 75] on link "Data table" at bounding box center [372, 76] width 8 height 8
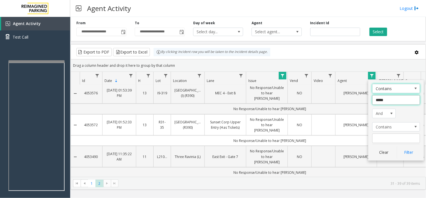
click at [384, 102] on input "*****" at bounding box center [397, 100] width 48 height 10
type input "****"
click button "Filter" at bounding box center [408, 152] width 23 height 12
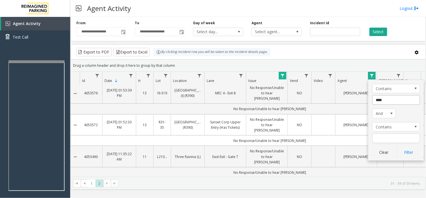
scroll to position [0, 0]
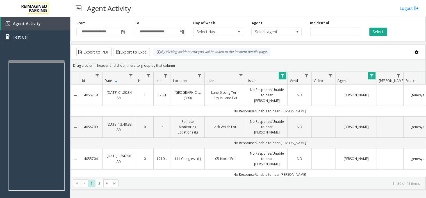
click at [280, 77] on span "Data table" at bounding box center [282, 75] width 4 height 4
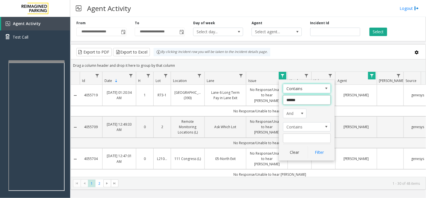
click at [293, 103] on input "******" at bounding box center [307, 100] width 48 height 10
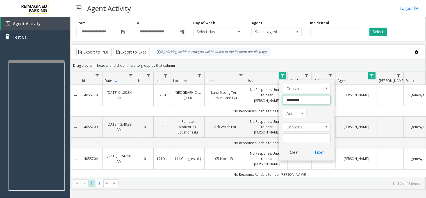
type input "**********"
click button "Filter" at bounding box center [319, 152] width 23 height 12
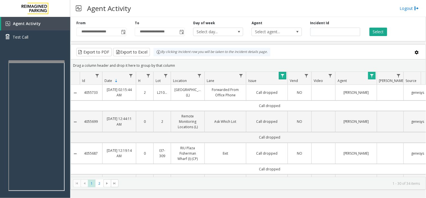
click at [282, 79] on link "Data table" at bounding box center [283, 76] width 8 height 8
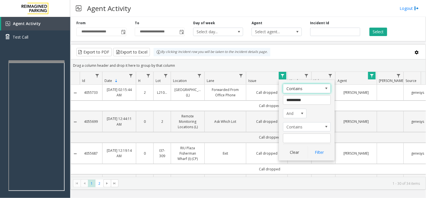
click at [297, 62] on div "Drag a column header and drop it here to group by that column" at bounding box center [248, 65] width 355 height 10
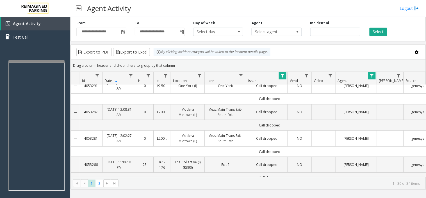
scroll to position [737, 0]
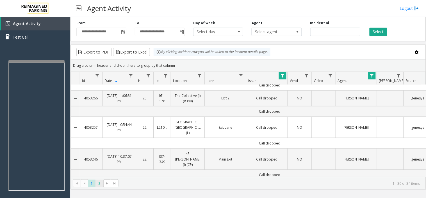
click at [99, 183] on span "2" at bounding box center [100, 183] width 8 height 8
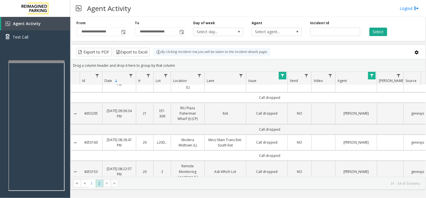
scroll to position [0, 0]
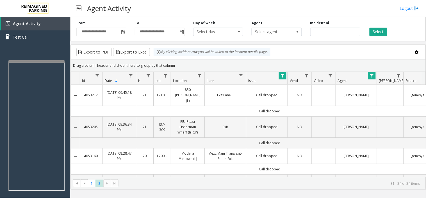
click at [281, 76] on span "Data table" at bounding box center [282, 75] width 4 height 4
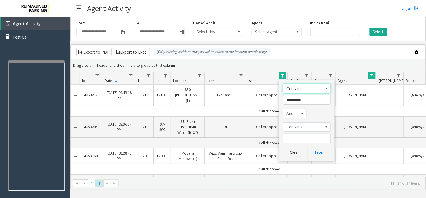
click at [374, 76] on span "Data table" at bounding box center [372, 75] width 4 height 4
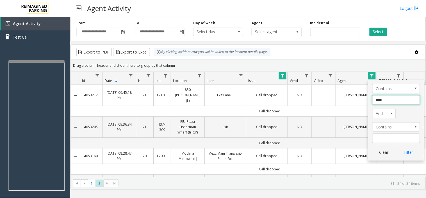
click at [390, 100] on input "****" at bounding box center [397, 100] width 48 height 10
type input "*****"
click button "Filter" at bounding box center [408, 152] width 23 height 12
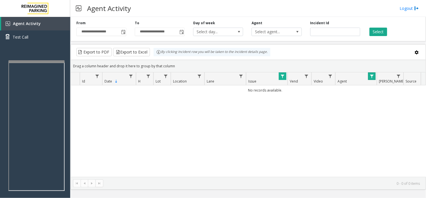
click at [371, 78] on span "Data table" at bounding box center [372, 76] width 4 height 4
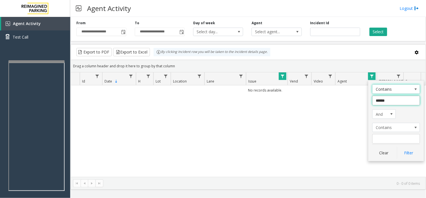
click at [391, 105] on input "******" at bounding box center [397, 101] width 48 height 10
type input "*****"
click button "Filter" at bounding box center [408, 152] width 23 height 12
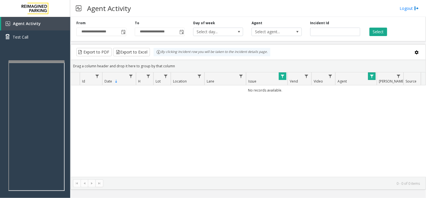
click at [283, 78] on link "Data table" at bounding box center [283, 76] width 8 height 8
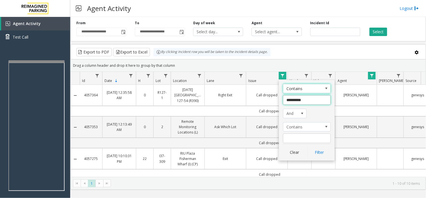
click at [301, 100] on input "**********" at bounding box center [307, 100] width 48 height 10
type input "******"
click button "Filter" at bounding box center [319, 152] width 23 height 12
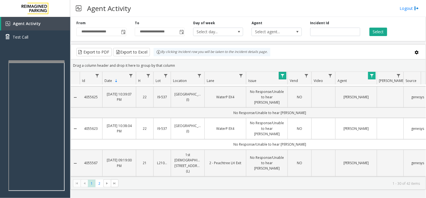
scroll to position [728, 0]
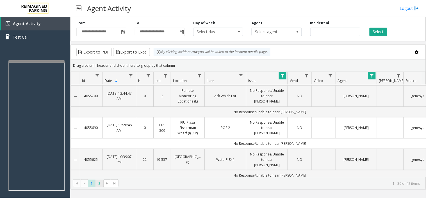
click at [100, 185] on span "2" at bounding box center [100, 183] width 8 height 8
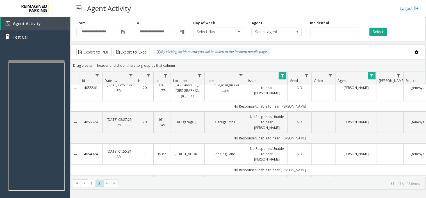
scroll to position [0, 0]
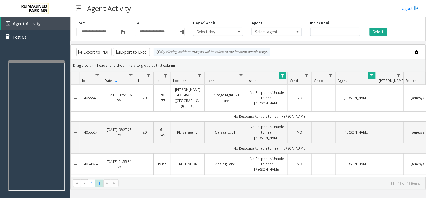
click at [375, 77] on link "Data table" at bounding box center [372, 76] width 8 height 8
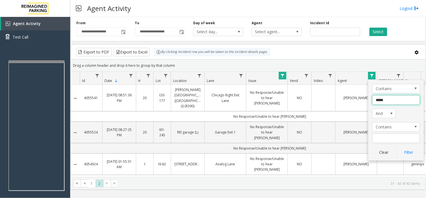
click at [387, 102] on input "*****" at bounding box center [397, 100] width 48 height 10
type input "****"
click button "Filter" at bounding box center [408, 152] width 23 height 12
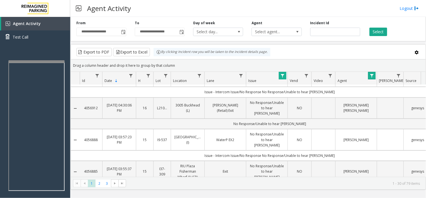
scroll to position [499, 0]
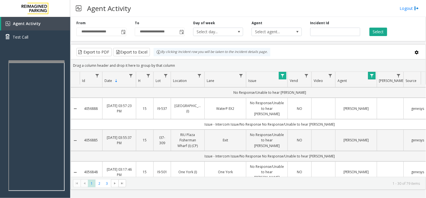
click at [282, 81] on th "Issue" at bounding box center [267, 78] width 42 height 13
click at [276, 79] on th "Issue" at bounding box center [267, 78] width 42 height 13
click at [282, 76] on span "Data table" at bounding box center [282, 75] width 4 height 4
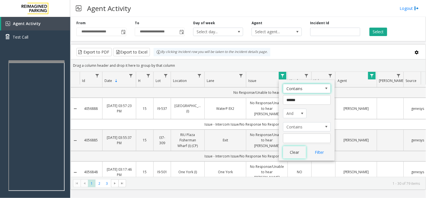
drag, startPoint x: 292, startPoint y: 157, endPoint x: 293, endPoint y: 155, distance: 2.9
click at [292, 157] on button "Clear" at bounding box center [294, 152] width 23 height 12
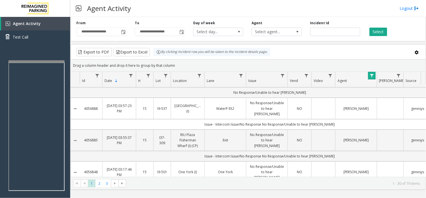
click at [373, 78] on link "Data table" at bounding box center [372, 76] width 8 height 8
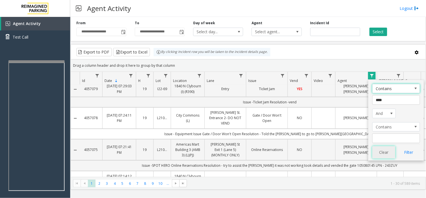
click at [375, 152] on button "Clear" at bounding box center [384, 152] width 23 height 12
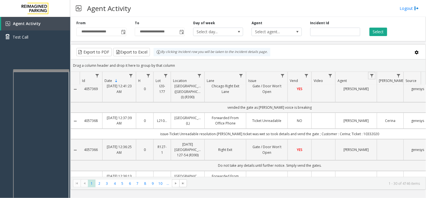
click at [62, 71] on div at bounding box center [41, 70] width 56 height 2
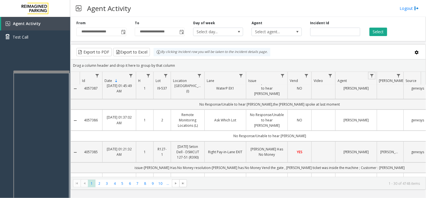
scroll to position [0, 0]
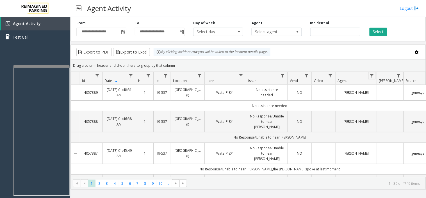
click at [40, 65] on div at bounding box center [41, 66] width 56 height 2
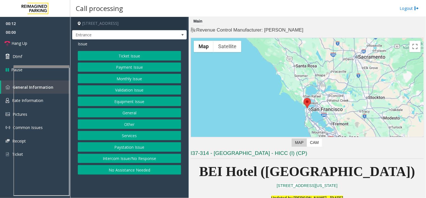
click at [121, 134] on button "Services" at bounding box center [129, 136] width 103 height 10
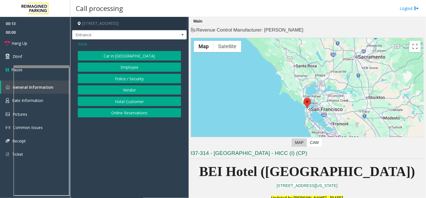
click at [139, 110] on button "Online Reservations" at bounding box center [129, 113] width 103 height 10
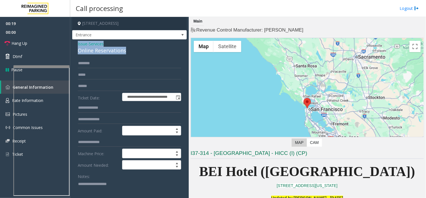
drag, startPoint x: 133, startPoint y: 51, endPoint x: 75, endPoint y: 42, distance: 58.6
click at [84, 45] on span "Issue" at bounding box center [83, 44] width 10 height 6
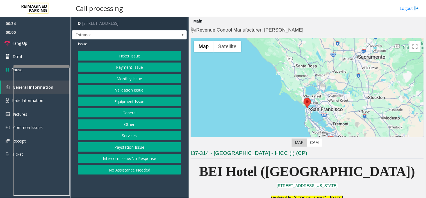
click at [114, 101] on button "Equipment Issue" at bounding box center [129, 101] width 103 height 10
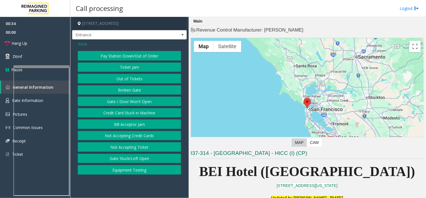
click at [114, 101] on button "Gate / Door Won't Open" at bounding box center [129, 101] width 103 height 10
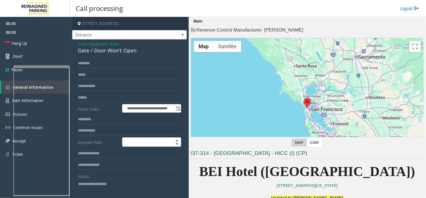
scroll to position [31, 0]
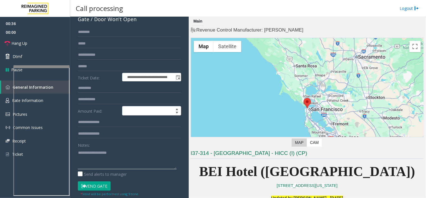
click at [99, 160] on textarea at bounding box center [127, 158] width 99 height 21
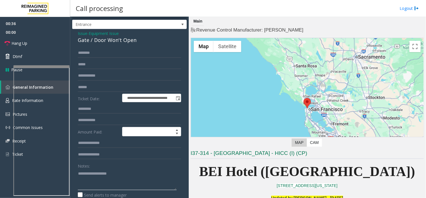
scroll to position [0, 0]
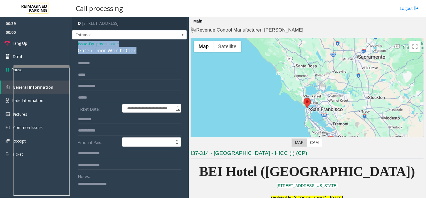
drag, startPoint x: 127, startPoint y: 52, endPoint x: 72, endPoint y: 45, distance: 55.0
click at [72, 45] on div "**********" at bounding box center [129, 178] width 115 height 279
copy div "Issue - Equipment Issue Gate / Door Won't Open"
click at [100, 186] on textarea at bounding box center [127, 189] width 99 height 21
paste textarea "**********"
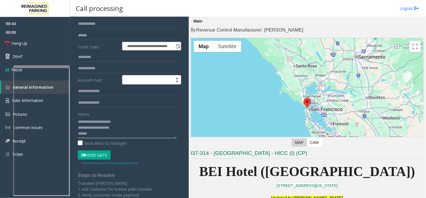
scroll to position [63, 0]
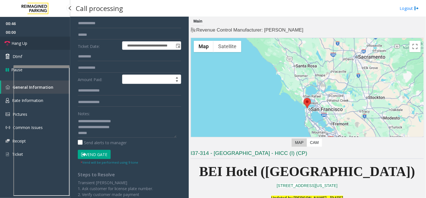
click at [55, 48] on link "Hang Up" at bounding box center [35, 43] width 70 height 13
click at [99, 139] on div "Notes: Send alerts to manager" at bounding box center [129, 126] width 103 height 37
click at [97, 134] on textarea at bounding box center [127, 126] width 99 height 21
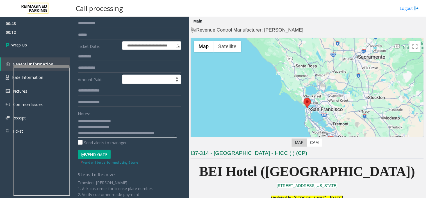
scroll to position [4, 0]
type textarea "**********"
click at [59, 42] on link "Wrap Up" at bounding box center [35, 45] width 70 height 17
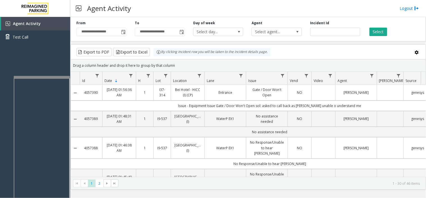
click at [65, 78] on div at bounding box center [42, 142] width 56 height 132
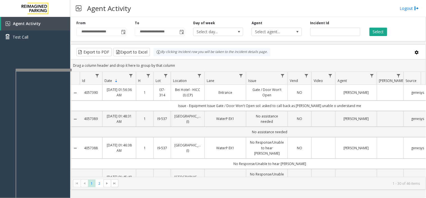
click at [60, 69] on div at bounding box center [44, 70] width 56 height 2
click at [57, 70] on div at bounding box center [43, 70] width 56 height 2
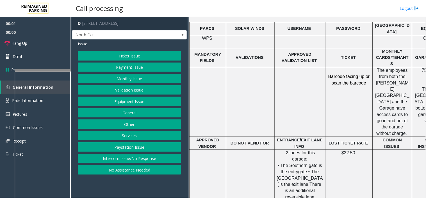
scroll to position [250, 0]
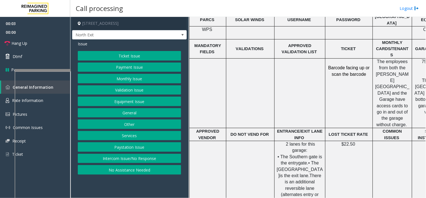
click at [135, 135] on button "Services" at bounding box center [129, 136] width 103 height 10
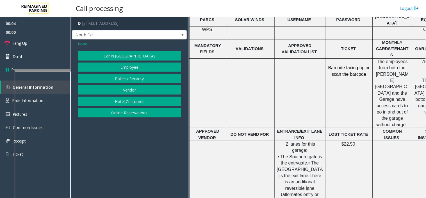
click at [135, 103] on button "Hotel Customer" at bounding box center [129, 101] width 103 height 10
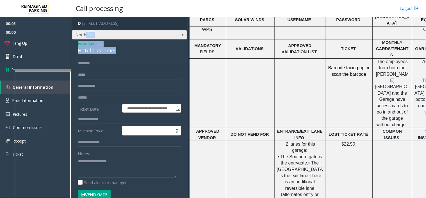
drag, startPoint x: 123, startPoint y: 52, endPoint x: 82, endPoint y: 46, distance: 40.9
click at [86, 38] on div "**********" at bounding box center [129, 124] width 115 height 214
click at [82, 44] on span "Issue" at bounding box center [83, 44] width 10 height 6
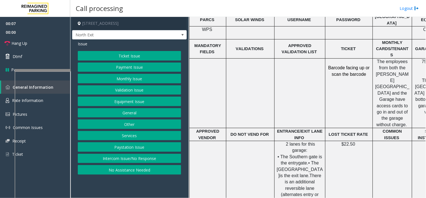
click at [125, 57] on button "Ticket Issue" at bounding box center [129, 56] width 103 height 10
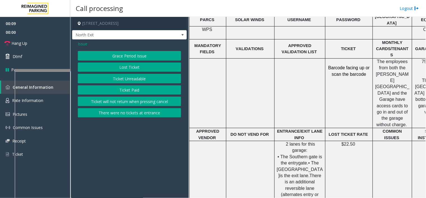
click at [120, 77] on button "Ticket Unreadable" at bounding box center [129, 79] width 103 height 10
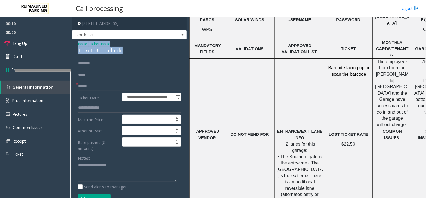
drag, startPoint x: 124, startPoint y: 52, endPoint x: 77, endPoint y: 43, distance: 48.6
click at [77, 43] on div "**********" at bounding box center [129, 190] width 115 height 302
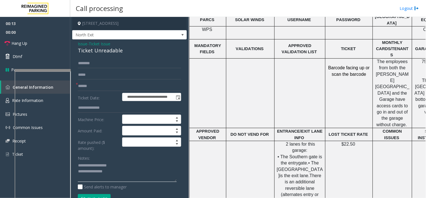
click at [120, 172] on textarea at bounding box center [127, 171] width 99 height 21
type textarea "**********"
click at [108, 85] on input "text" at bounding box center [129, 86] width 103 height 10
click at [83, 45] on span "Issue" at bounding box center [83, 44] width 10 height 6
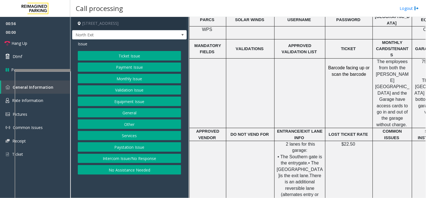
click at [134, 58] on button "Ticket Issue" at bounding box center [129, 56] width 103 height 10
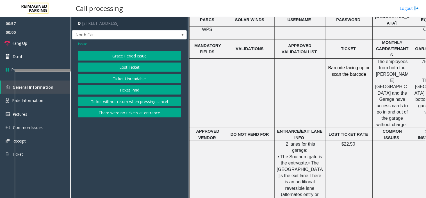
click at [134, 102] on button "Ticket will not return when pressing cancel" at bounding box center [129, 101] width 103 height 10
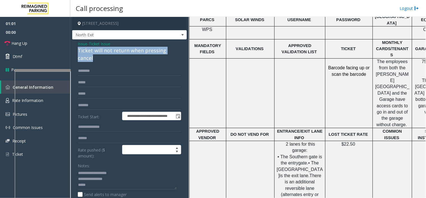
drag, startPoint x: 77, startPoint y: 48, endPoint x: 98, endPoint y: 63, distance: 26.6
copy div "Ticket will not return when pressing cancel"
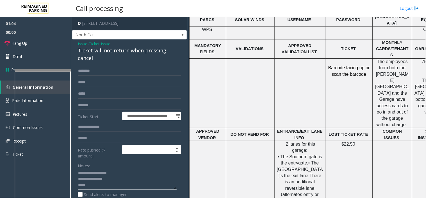
drag, startPoint x: 78, startPoint y: 178, endPoint x: 128, endPoint y: 179, distance: 49.7
click at [128, 179] on textarea at bounding box center [127, 178] width 99 height 21
paste textarea "**********"
type textarea "**********"
click at [103, 72] on input "text" at bounding box center [129, 71] width 103 height 10
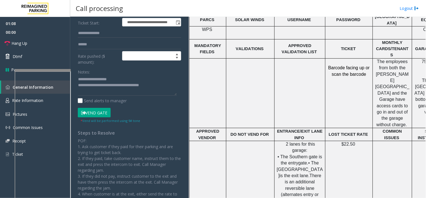
click at [99, 115] on button "Vend Gate" at bounding box center [94, 113] width 33 height 10
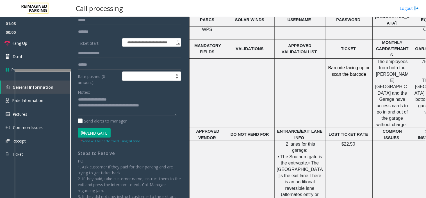
scroll to position [0, 0]
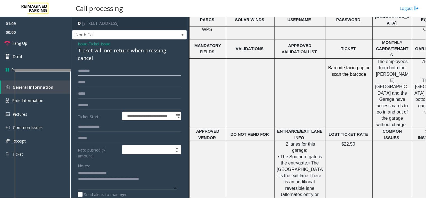
click at [91, 72] on input "text" at bounding box center [129, 71] width 103 height 10
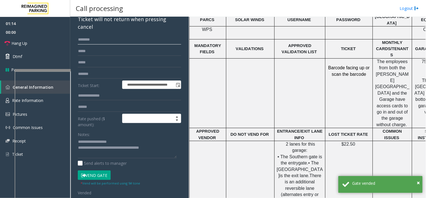
scroll to position [94, 0]
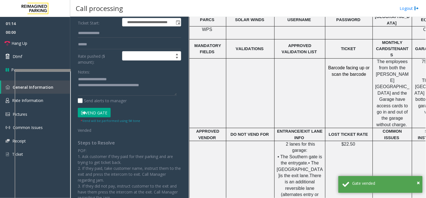
type input "********"
click at [100, 93] on textarea at bounding box center [127, 85] width 99 height 21
click at [51, 37] on link "Hang Up" at bounding box center [35, 43] width 70 height 13
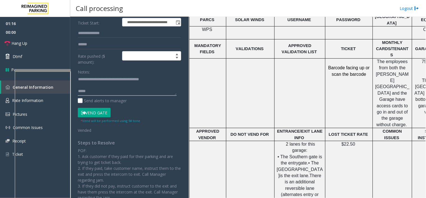
click at [89, 93] on textarea at bounding box center [127, 85] width 99 height 21
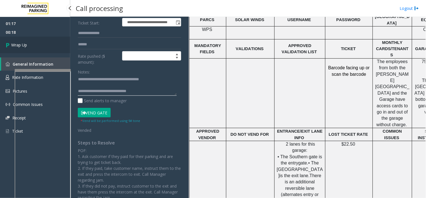
type textarea "**********"
click at [51, 52] on link "Wrap Up" at bounding box center [35, 45] width 70 height 17
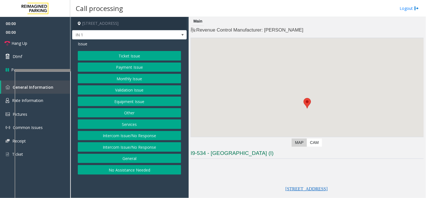
click at [118, 103] on button "Equipment Issue" at bounding box center [129, 101] width 103 height 10
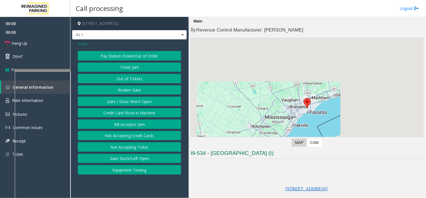
click at [118, 103] on button "Gate / Door Won't Open" at bounding box center [129, 101] width 103 height 10
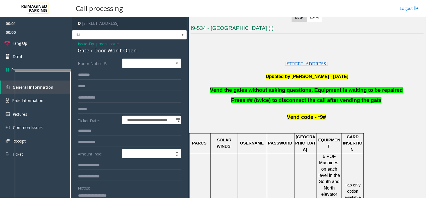
scroll to position [218, 0]
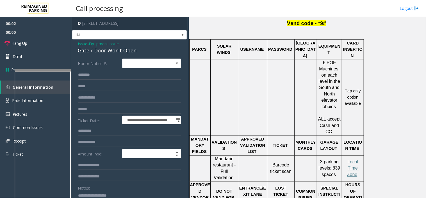
click at [98, 192] on textarea at bounding box center [127, 200] width 99 height 21
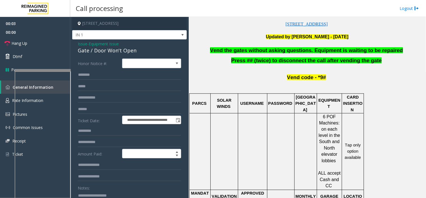
scroll to position [94, 0]
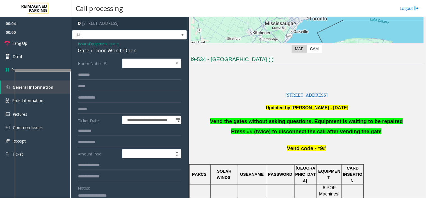
click at [229, 119] on span "Vend the gates without asking questions. Equipment is waiting to be repaired" at bounding box center [306, 121] width 193 height 6
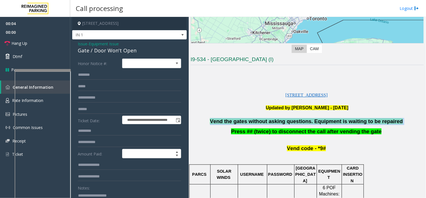
click at [229, 119] on span "Vend the gates without asking questions. Equipment is waiting to be repaired" at bounding box center [306, 121] width 193 height 6
copy p "Vend the gates without asking questions. Equipment is waiting to be repaired"
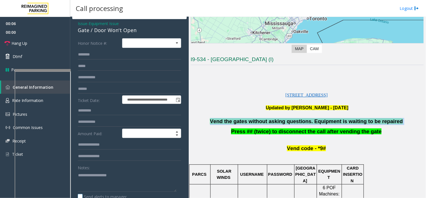
scroll to position [31, 0]
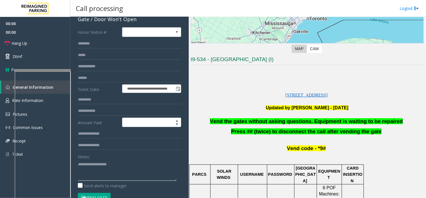
click at [105, 169] on textarea at bounding box center [127, 169] width 99 height 21
paste textarea "**********"
type textarea "**********"
click at [58, 57] on link "Dtmf" at bounding box center [35, 56] width 70 height 13
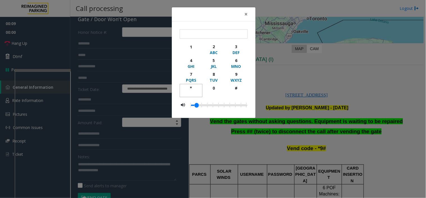
click at [190, 87] on div "*" at bounding box center [190, 88] width 15 height 6
click at [236, 75] on div "9" at bounding box center [236, 74] width 15 height 6
click at [234, 89] on div "#" at bounding box center [236, 88] width 15 height 6
type input "***"
click at [249, 17] on button "×" at bounding box center [246, 14] width 11 height 14
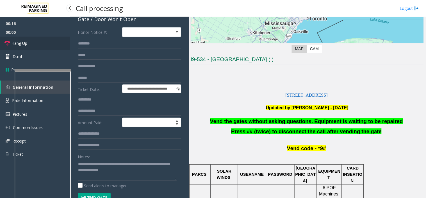
click at [54, 44] on link "Hang Up" at bounding box center [35, 43] width 70 height 13
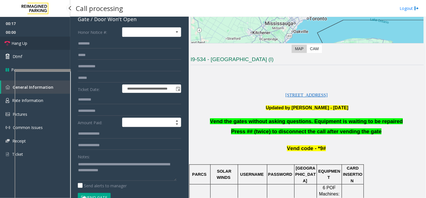
click at [54, 44] on link "Hang Up" at bounding box center [35, 43] width 70 height 13
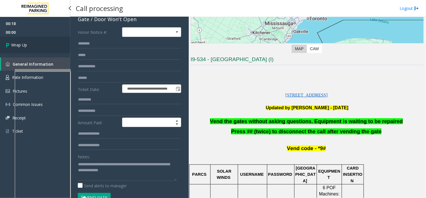
click at [54, 44] on link "Wrap Up" at bounding box center [35, 45] width 70 height 17
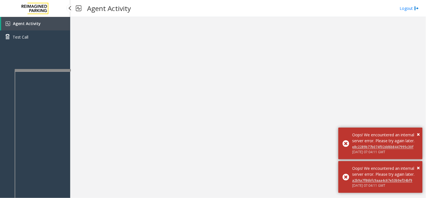
click at [60, 23] on link "Agent Activity" at bounding box center [35, 23] width 69 height 13
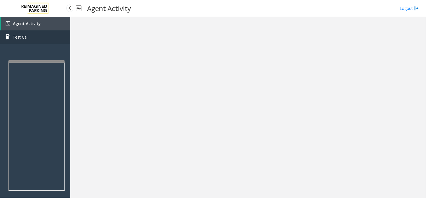
click at [48, 30] on link "Test Call" at bounding box center [35, 36] width 70 height 13
click at [46, 21] on link "Agent Activity" at bounding box center [35, 23] width 69 height 13
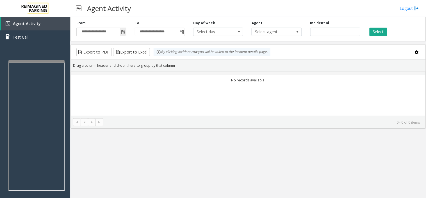
click at [122, 35] on span "Toggle popup" at bounding box center [123, 31] width 6 height 9
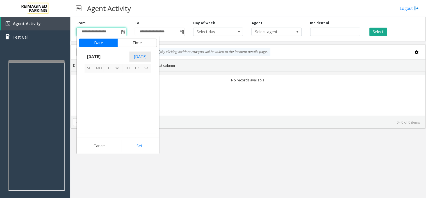
scroll to position [100755, 0]
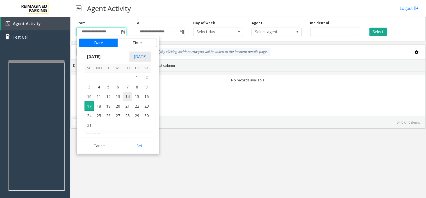
click at [129, 96] on span "14" at bounding box center [128, 97] width 10 height 10
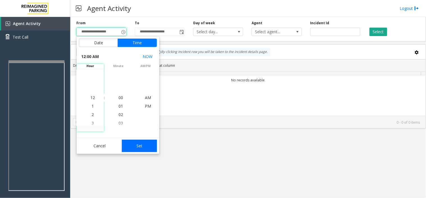
click at [134, 144] on button "Set" at bounding box center [139, 145] width 35 height 12
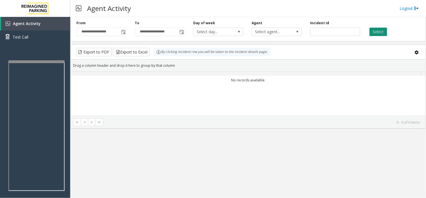
click at [380, 31] on button "Select" at bounding box center [379, 32] width 18 height 8
click at [125, 33] on span "Toggle popup" at bounding box center [123, 32] width 4 height 4
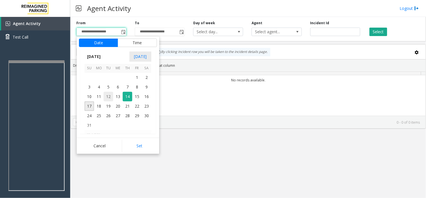
click at [111, 97] on span "12" at bounding box center [109, 97] width 10 height 10
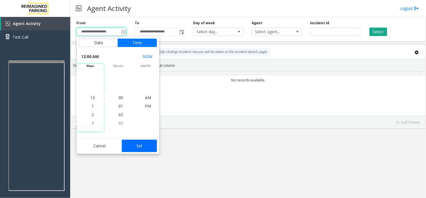
click at [147, 149] on button "Set" at bounding box center [139, 145] width 35 height 12
type input "**********"
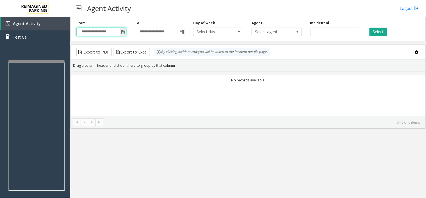
click at [124, 33] on span "Toggle popup" at bounding box center [123, 32] width 4 height 4
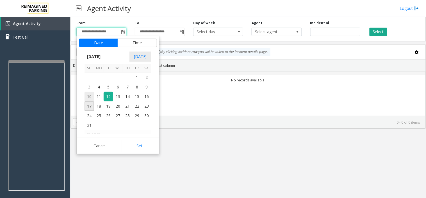
click at [89, 96] on span "10" at bounding box center [90, 97] width 10 height 10
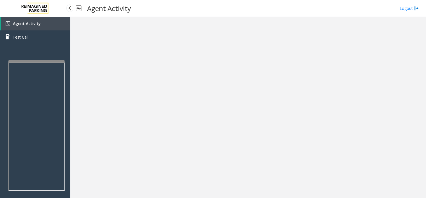
click at [35, 27] on link "Agent Activity" at bounding box center [35, 23] width 69 height 13
click at [42, 23] on link "Agent Activity" at bounding box center [35, 23] width 69 height 13
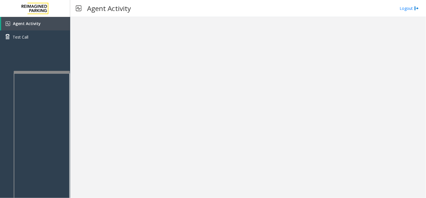
click at [57, 72] on div at bounding box center [42, 72] width 56 height 2
click at [54, 21] on link "Agent Activity" at bounding box center [35, 23] width 69 height 13
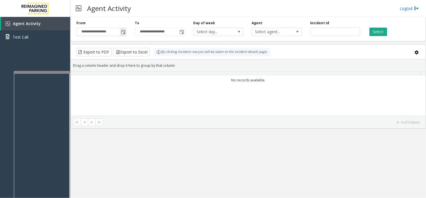
click at [122, 32] on span "Toggle popup" at bounding box center [123, 32] width 4 height 4
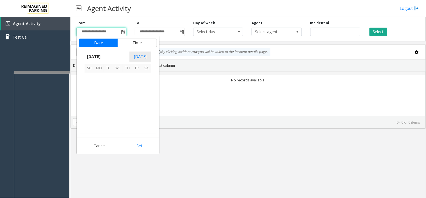
scroll to position [100755, 0]
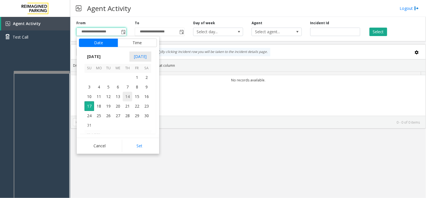
click at [128, 96] on span "14" at bounding box center [128, 97] width 10 height 10
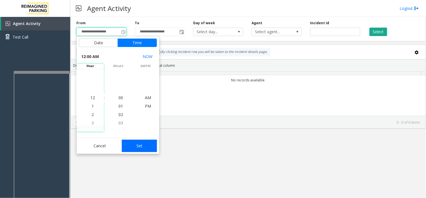
click at [136, 146] on button "Set" at bounding box center [139, 145] width 35 height 12
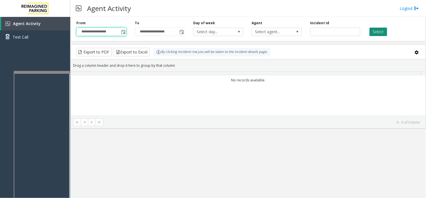
click at [372, 33] on button "Select" at bounding box center [379, 32] width 18 height 8
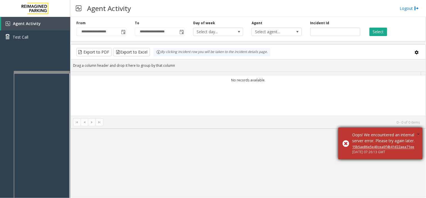
click at [420, 130] on span "×" at bounding box center [418, 134] width 3 height 8
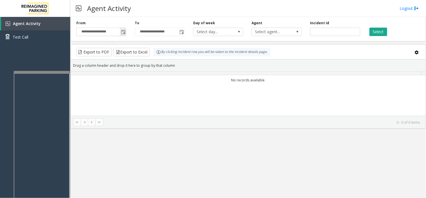
click at [122, 32] on span "Toggle popup" at bounding box center [123, 32] width 4 height 4
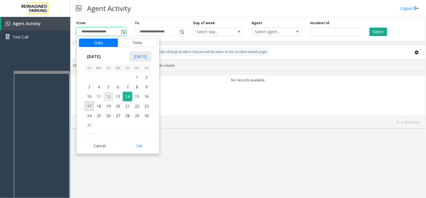
click at [108, 94] on span "12" at bounding box center [109, 97] width 10 height 10
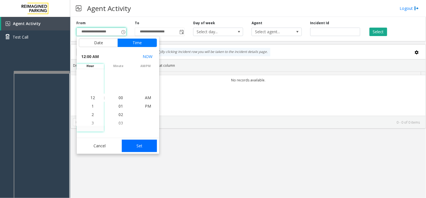
click at [142, 148] on button "Set" at bounding box center [139, 145] width 35 height 12
type input "**********"
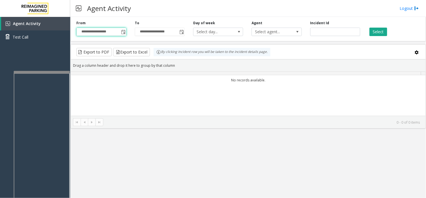
click at [377, 38] on div "**********" at bounding box center [249, 28] width 356 height 27
click at [377, 35] on button "Select" at bounding box center [379, 32] width 18 height 8
click at [377, 33] on button "Select" at bounding box center [379, 32] width 18 height 8
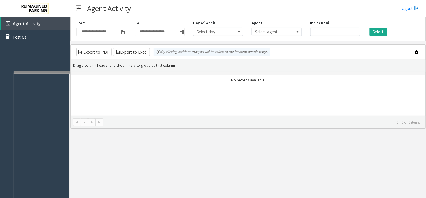
drag, startPoint x: 377, startPoint y: 33, endPoint x: 364, endPoint y: 33, distance: 12.9
click at [365, 33] on div "Select" at bounding box center [394, 28] width 58 height 15
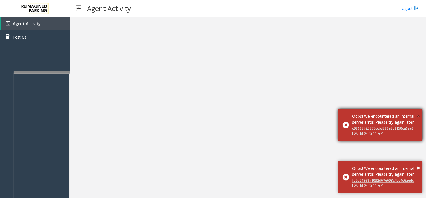
click at [420, 112] on span "×" at bounding box center [418, 116] width 3 height 8
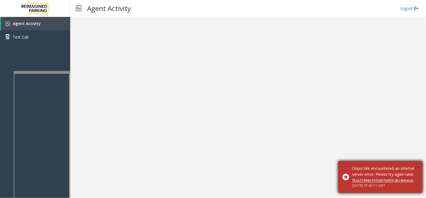
click at [418, 164] on span "×" at bounding box center [418, 168] width 3 height 8
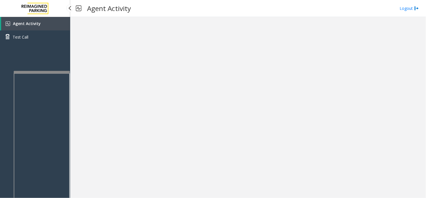
click at [53, 21] on link "Agent Activity" at bounding box center [35, 23] width 69 height 13
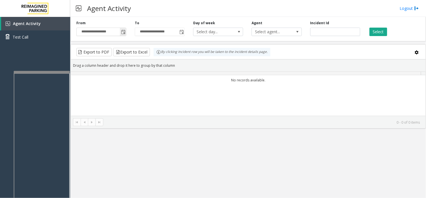
click at [120, 33] on span "Toggle popup" at bounding box center [123, 31] width 6 height 9
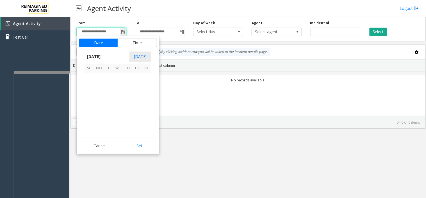
scroll to position [100755, 0]
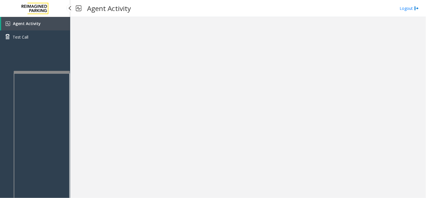
click at [53, 25] on link "Agent Activity" at bounding box center [35, 23] width 69 height 13
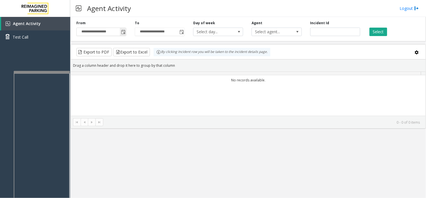
click at [124, 28] on span "Toggle popup" at bounding box center [123, 31] width 6 height 9
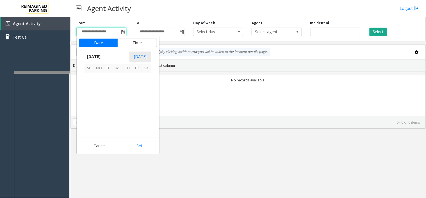
scroll to position [100755, 0]
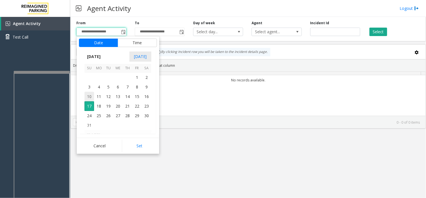
click at [92, 96] on span "10" at bounding box center [90, 97] width 10 height 10
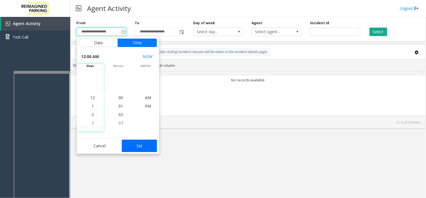
click at [130, 145] on button "Set" at bounding box center [139, 145] width 35 height 12
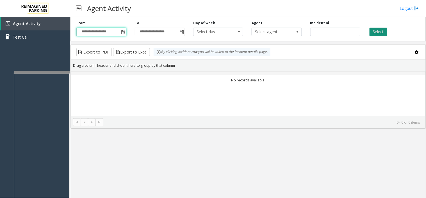
click at [380, 30] on button "Select" at bounding box center [379, 32] width 18 height 8
click at [122, 35] on span "Toggle popup" at bounding box center [123, 31] width 6 height 9
click at [121, 32] on span "Toggle popup" at bounding box center [123, 32] width 4 height 4
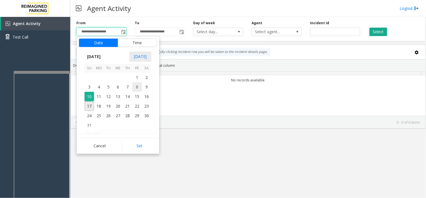
click at [133, 86] on span "8" at bounding box center [137, 87] width 10 height 10
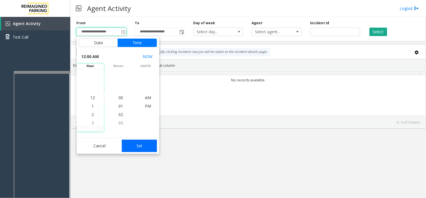
click at [142, 147] on button "Set" at bounding box center [139, 145] width 35 height 12
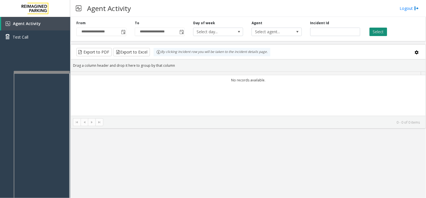
click at [376, 35] on button "Select" at bounding box center [379, 32] width 18 height 8
click at [373, 32] on button "Select" at bounding box center [379, 32] width 18 height 8
click at [122, 35] on span "Toggle popup" at bounding box center [123, 31] width 6 height 9
click at [122, 34] on span "Toggle popup" at bounding box center [123, 32] width 4 height 4
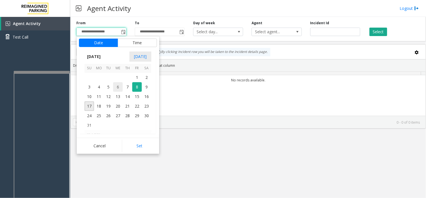
click at [116, 89] on span "6" at bounding box center [118, 87] width 10 height 10
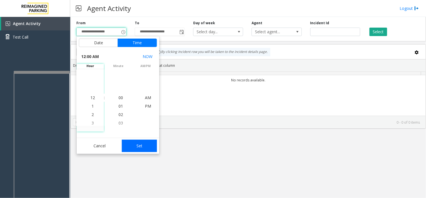
click at [139, 141] on button "Set" at bounding box center [139, 145] width 35 height 12
type input "**********"
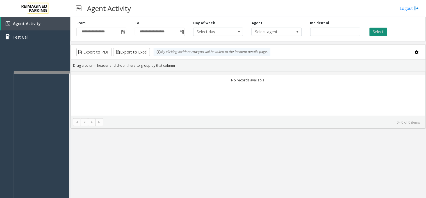
click at [384, 32] on button "Select" at bounding box center [379, 32] width 18 height 8
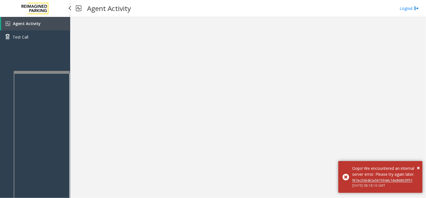
drag, startPoint x: 48, startPoint y: 26, endPoint x: 53, endPoint y: 7, distance: 19.7
click at [48, 26] on link "Agent Activity" at bounding box center [35, 23] width 69 height 13
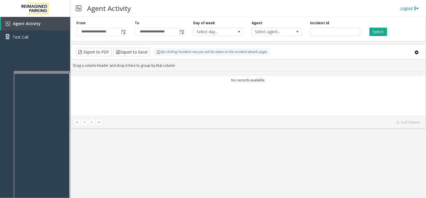
click at [1, 17] on link "Agent Activity" at bounding box center [35, 23] width 69 height 13
click at [60, 69] on div at bounding box center [40, 70] width 56 height 2
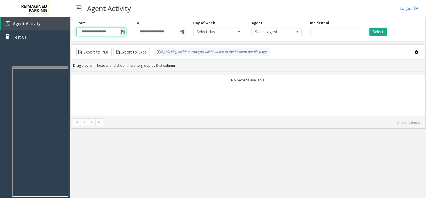
click at [119, 33] on input "**********" at bounding box center [101, 32] width 49 height 8
click at [125, 32] on span "Toggle popup" at bounding box center [123, 32] width 4 height 4
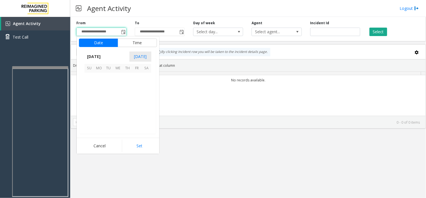
scroll to position [100755, 0]
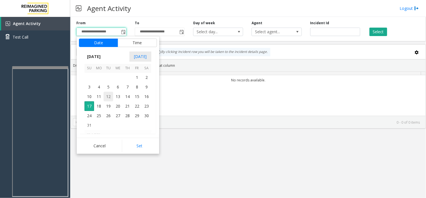
click at [108, 92] on span "12" at bounding box center [109, 97] width 10 height 10
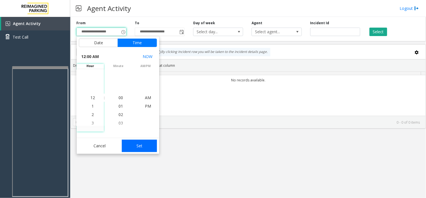
click at [138, 145] on button "Set" at bounding box center [139, 145] width 35 height 12
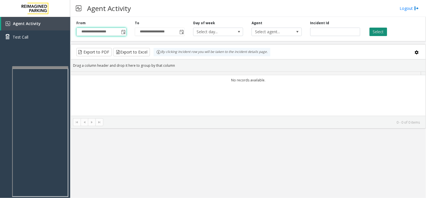
click at [381, 34] on button "Select" at bounding box center [379, 32] width 18 height 8
click at [123, 35] on div "**********" at bounding box center [249, 28] width 356 height 27
click at [123, 34] on span "Toggle popup" at bounding box center [123, 32] width 4 height 4
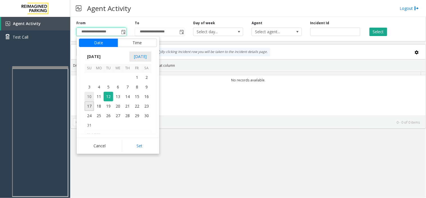
click at [88, 99] on span "10" at bounding box center [90, 97] width 10 height 10
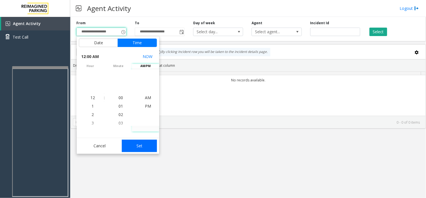
click at [134, 150] on button "Set" at bounding box center [139, 145] width 35 height 12
type input "**********"
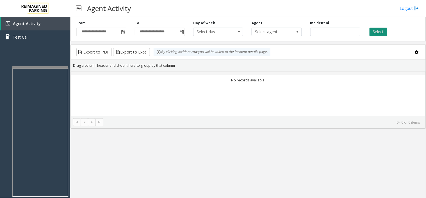
click at [381, 33] on button "Select" at bounding box center [379, 32] width 18 height 8
click at [119, 34] on input "**********" at bounding box center [101, 32] width 49 height 8
click at [125, 31] on span "Toggle popup" at bounding box center [123, 32] width 4 height 4
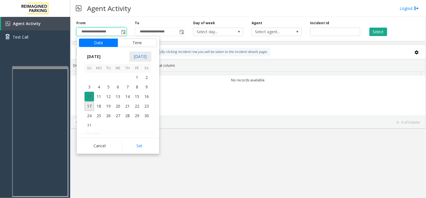
click at [92, 96] on span "10" at bounding box center [90, 97] width 10 height 10
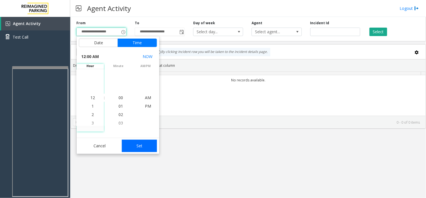
click at [142, 149] on button "Set" at bounding box center [139, 145] width 35 height 12
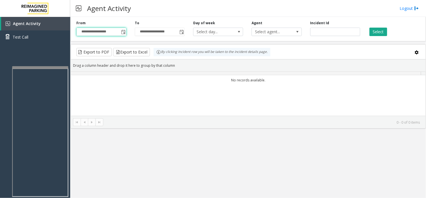
click at [383, 24] on div "Select" at bounding box center [394, 28] width 58 height 15
click at [383, 37] on div "**********" at bounding box center [249, 28] width 356 height 27
click at [383, 35] on button "Select" at bounding box center [379, 32] width 18 height 8
click at [379, 28] on button "Select" at bounding box center [379, 32] width 18 height 8
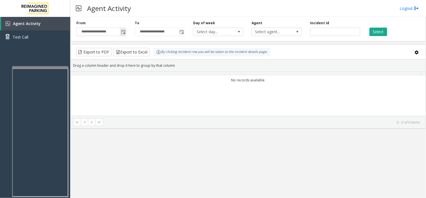
click at [124, 32] on span "Toggle popup" at bounding box center [123, 32] width 4 height 4
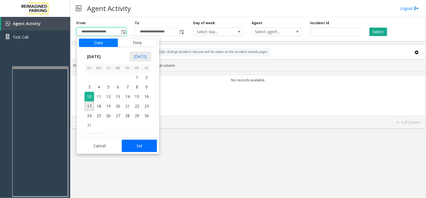
click at [139, 145] on button "Set" at bounding box center [139, 145] width 35 height 12
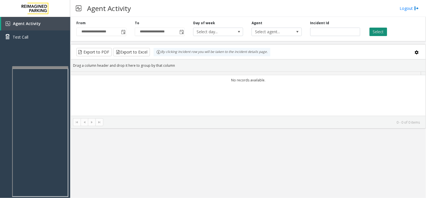
click at [379, 33] on button "Select" at bounding box center [379, 32] width 18 height 8
click at [405, 7] on link "Logout" at bounding box center [409, 8] width 19 height 6
